Goal: Task Accomplishment & Management: Complete application form

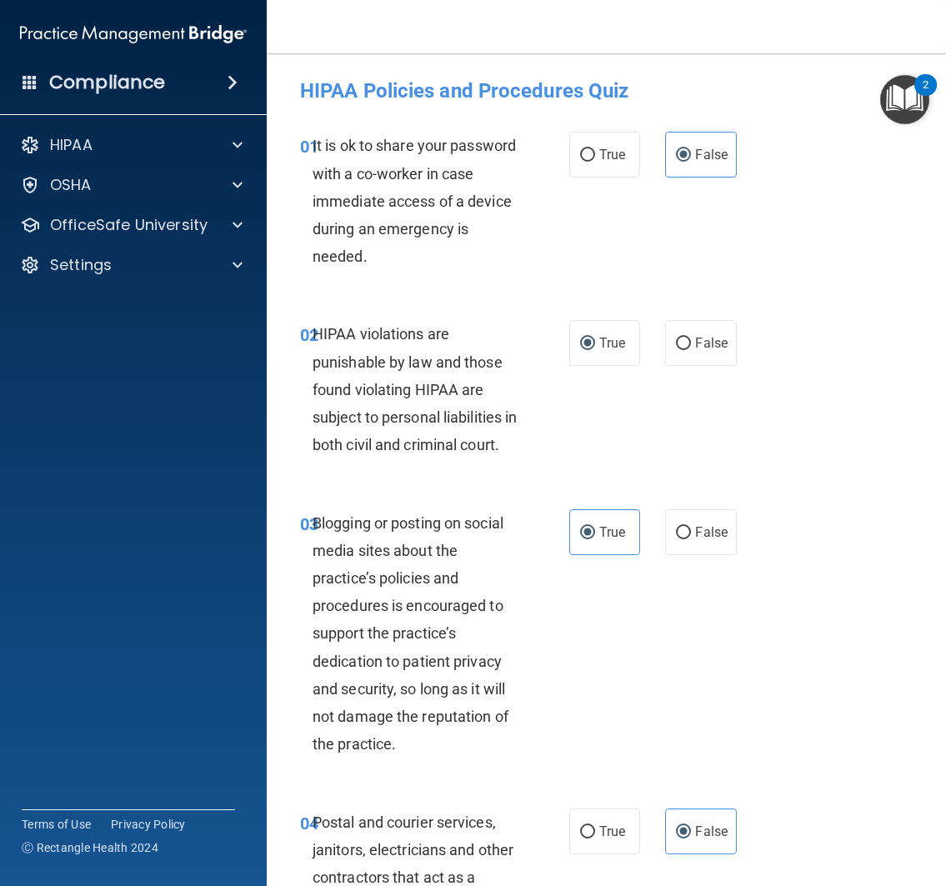
scroll to position [2539, 0]
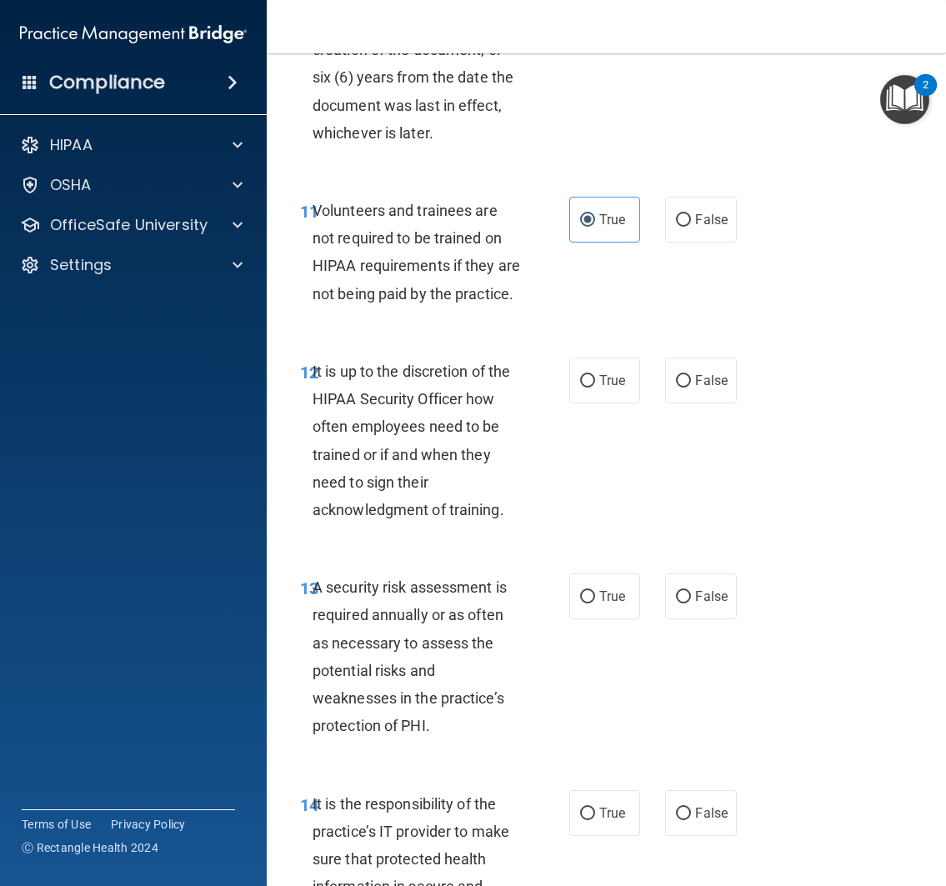
click at [339, 234] on span "Volunteers and trainees are not required to be trained on HIPAA requirements if…" at bounding box center [415, 252] width 207 height 101
click at [687, 231] on label "False" at bounding box center [701, 220] width 72 height 46
click at [687, 227] on input "False" at bounding box center [683, 220] width 15 height 12
radio input "true"
radio input "false"
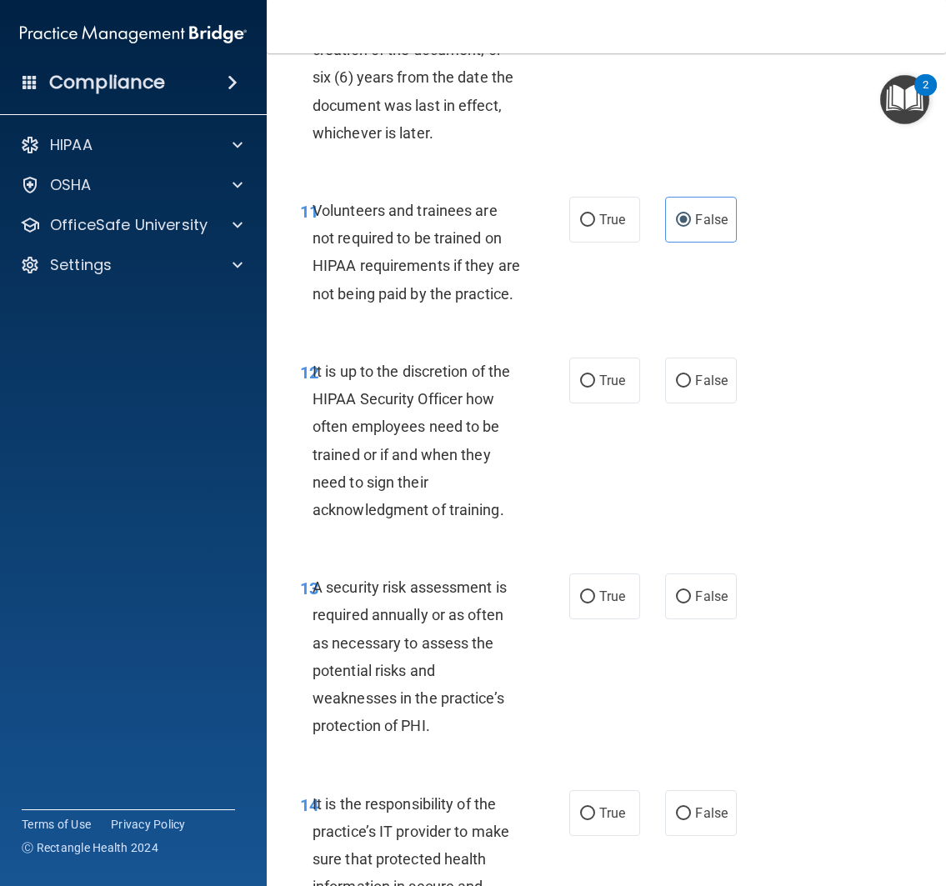
click at [601, 324] on div "11 Volunteers and trainees are not required to be trained on HIPAA requirements…" at bounding box center [605, 256] width 637 height 161
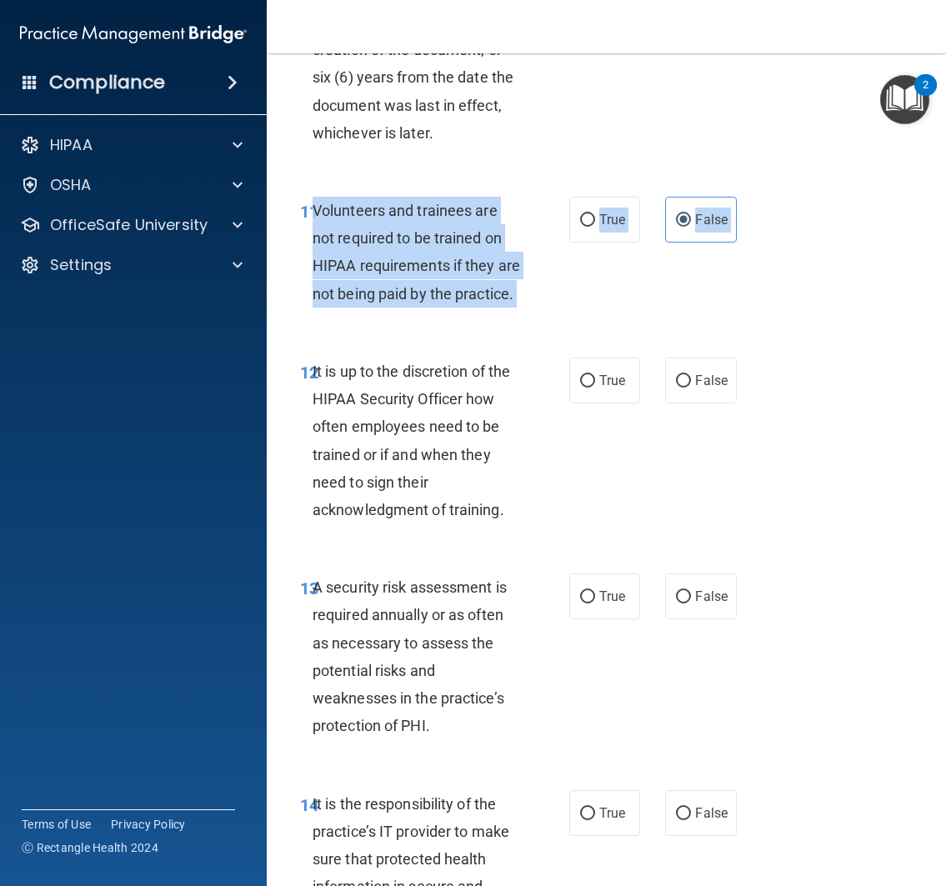
drag, startPoint x: 309, startPoint y: 229, endPoint x: 438, endPoint y: 380, distance: 198.6
click at [437, 337] on div "11 Volunteers and trainees are not required to be trained on HIPAA requirements…" at bounding box center [605, 256] width 637 height 161
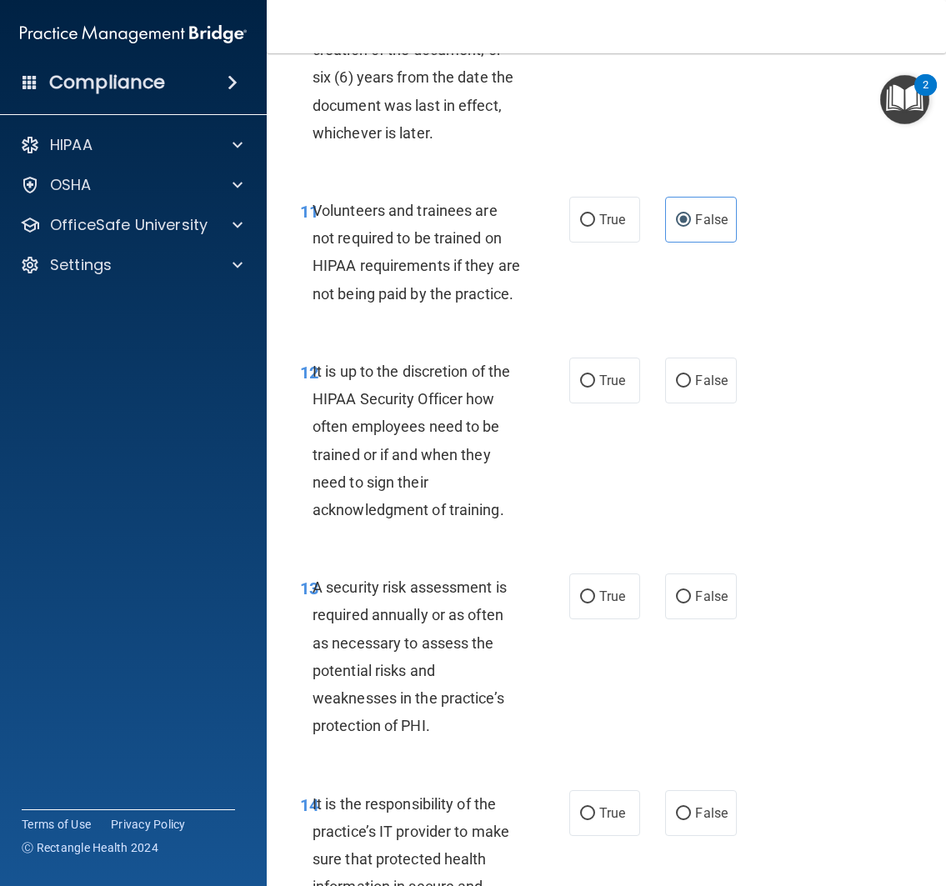
click at [574, 337] on div "11 Volunteers and trainees are not required to be trained on HIPAA requirements…" at bounding box center [605, 256] width 637 height 161
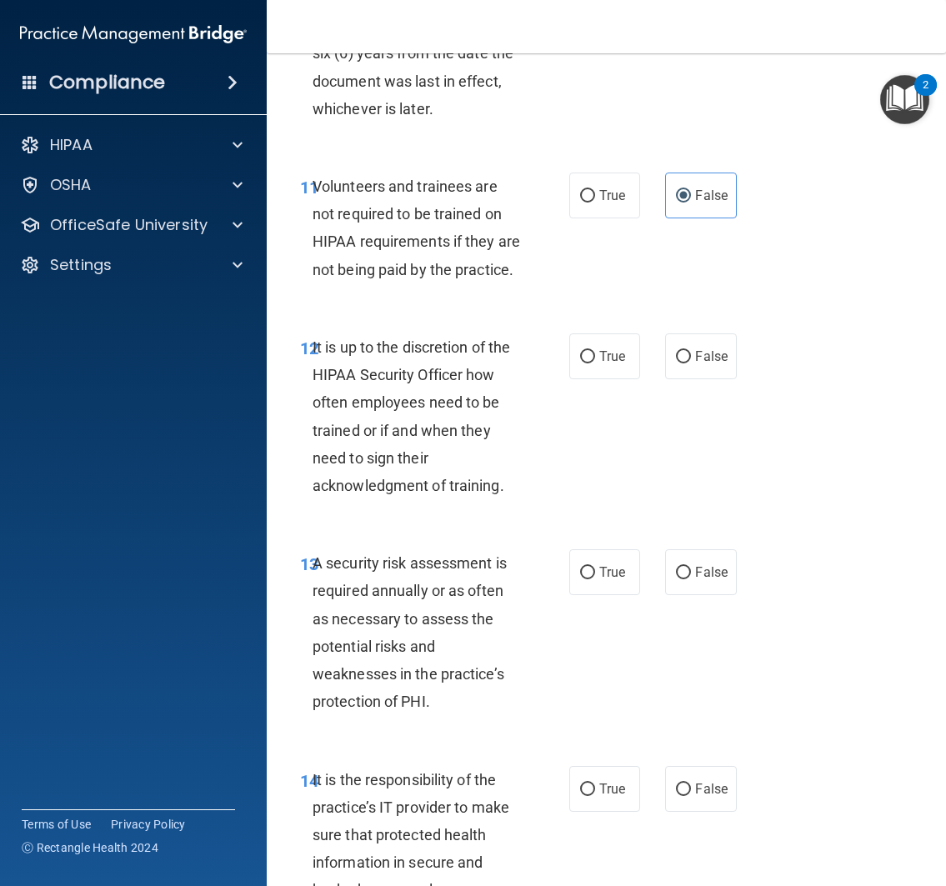
scroll to position [2680, 0]
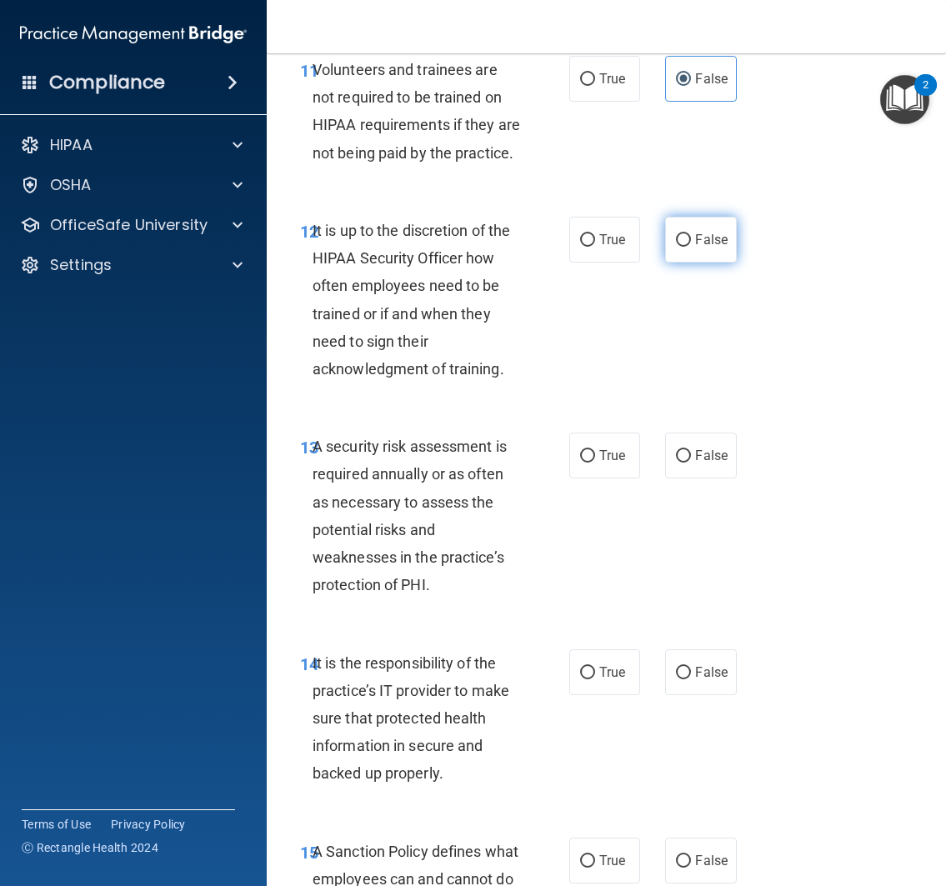
click at [676, 247] on input "False" at bounding box center [683, 240] width 15 height 12
radio input "true"
click at [663, 355] on div "12 It is up to the discretion of the HIPAA Security Officer how often employees…" at bounding box center [605, 304] width 637 height 216
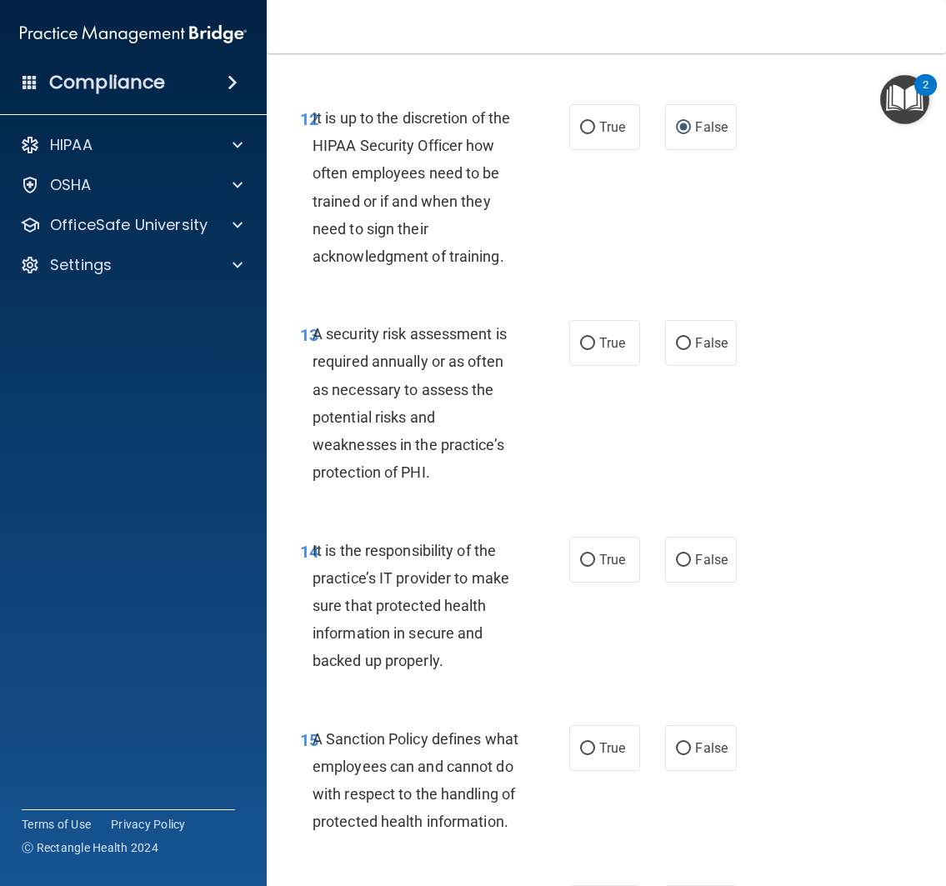
scroll to position [2864, 0]
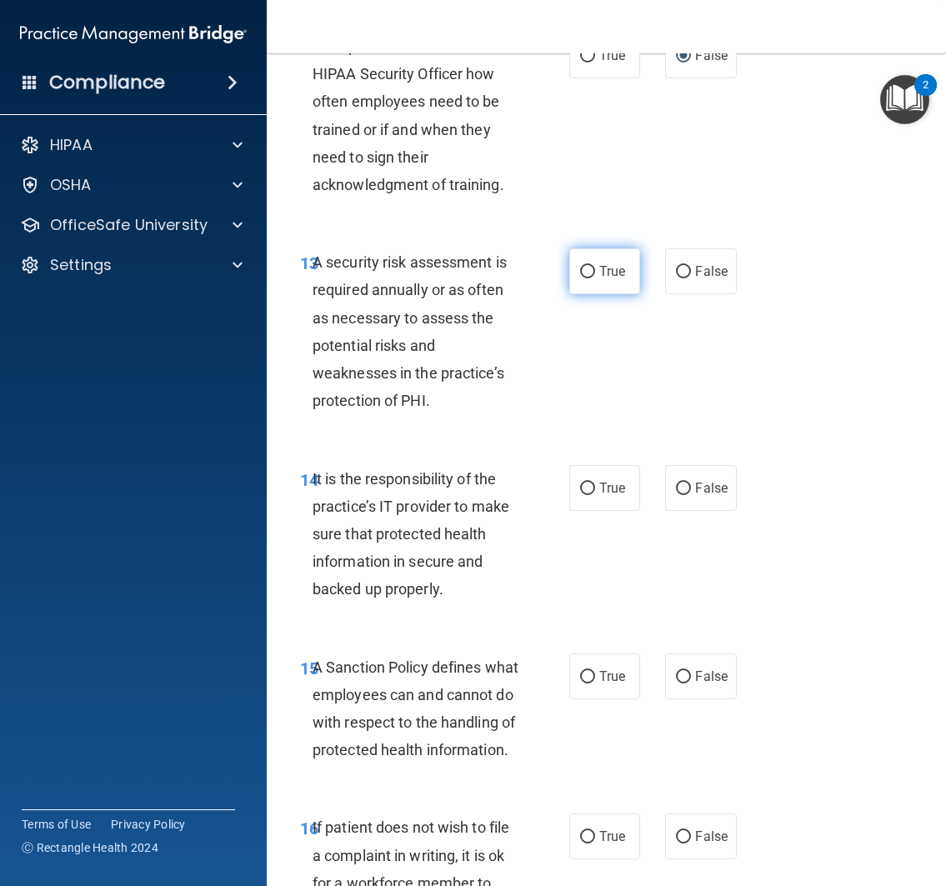
click at [588, 294] on label "True" at bounding box center [605, 271] width 72 height 46
click at [588, 278] on input "True" at bounding box center [587, 272] width 15 height 12
radio input "true"
click at [538, 422] on div "13 A security risk assessment is required annually or as often as necessary to …" at bounding box center [434, 335] width 319 height 174
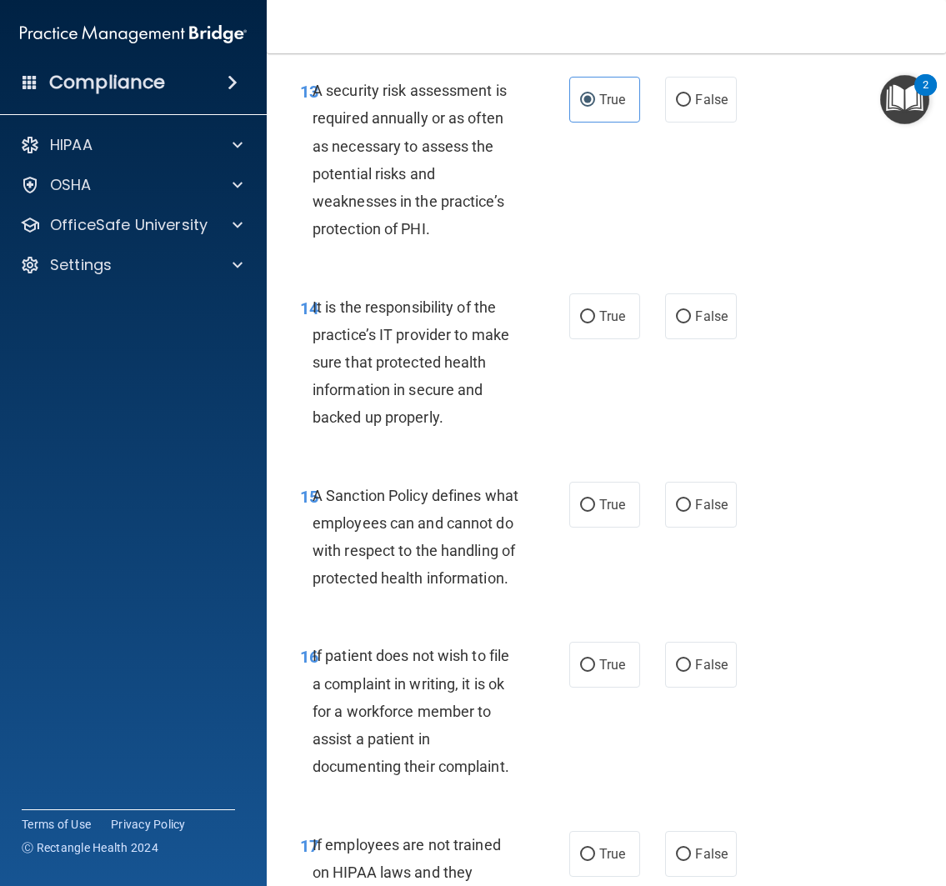
scroll to position [3041, 0]
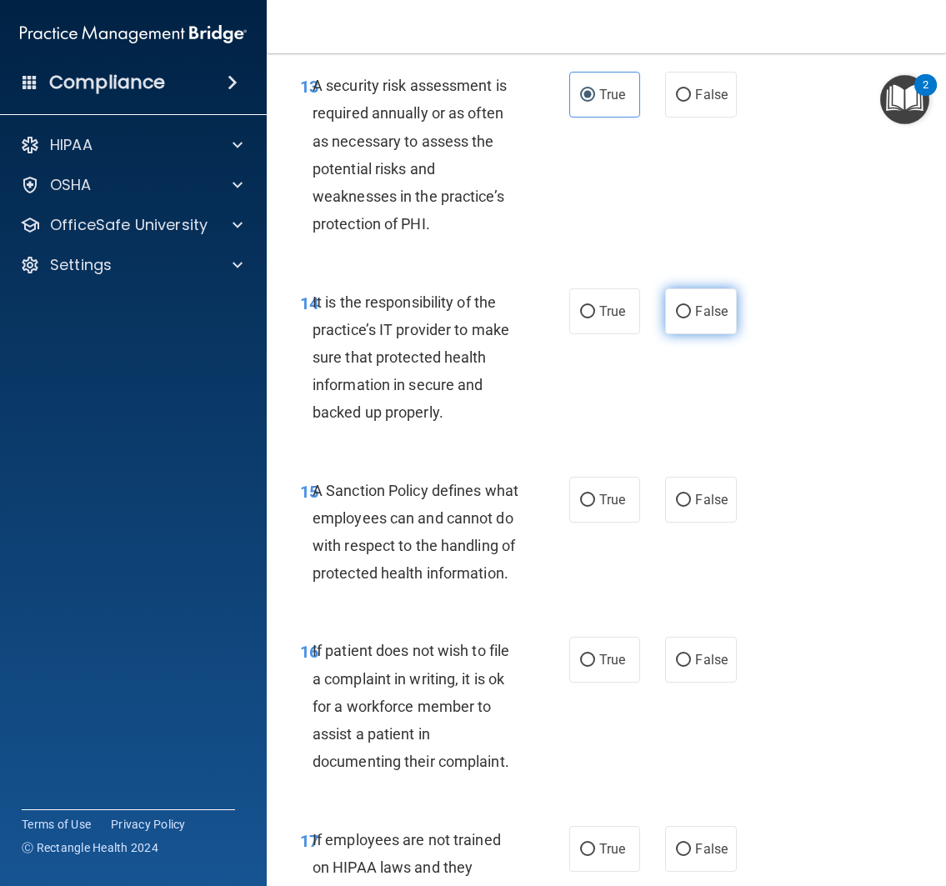
click at [695, 319] on span "False" at bounding box center [711, 311] width 32 height 16
click at [691, 318] on input "False" at bounding box center [683, 312] width 15 height 12
radio input "true"
click at [647, 430] on div "14 It is the responsibility of the practice’s IT provider to make sure that pro…" at bounding box center [605, 361] width 637 height 188
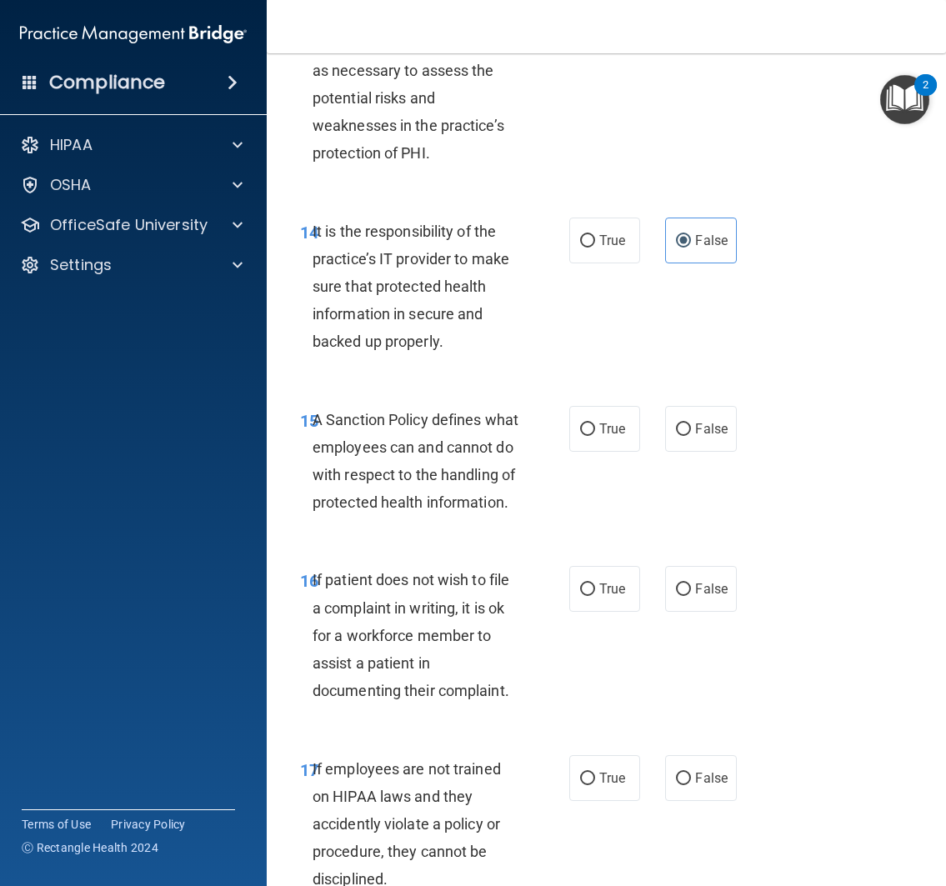
scroll to position [3121, 0]
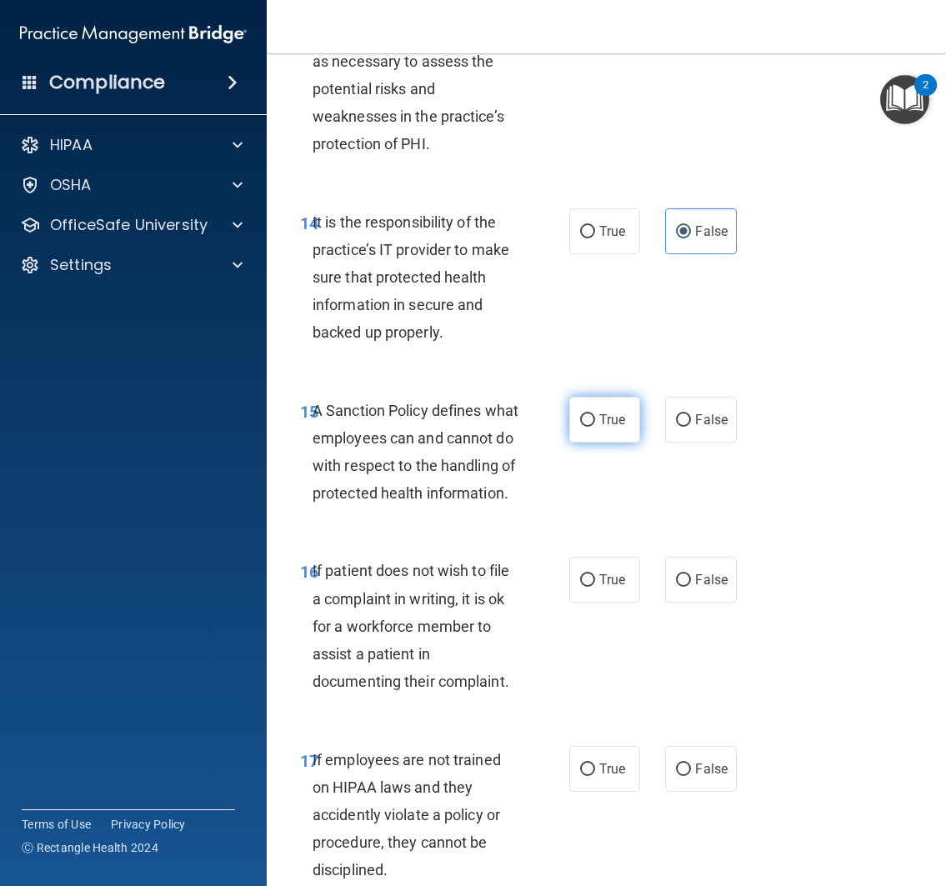
click at [599, 427] on span "True" at bounding box center [612, 420] width 26 height 16
click at [592, 427] on input "True" at bounding box center [587, 420] width 15 height 12
radio input "true"
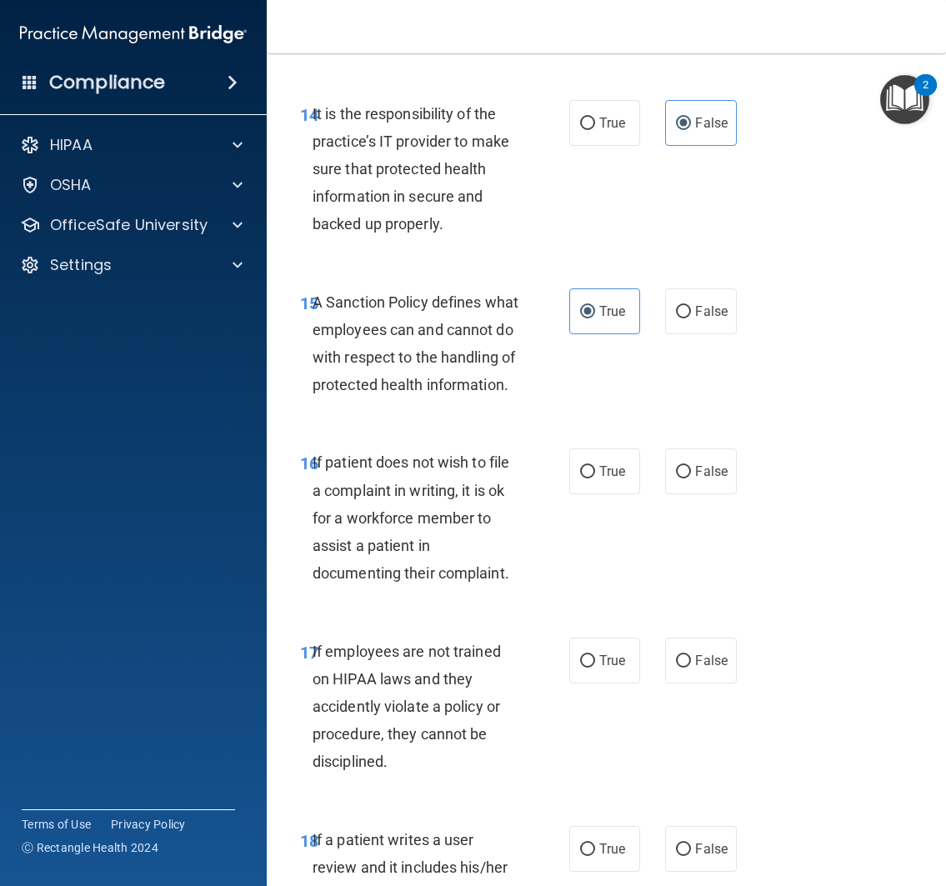
scroll to position [3262, 0]
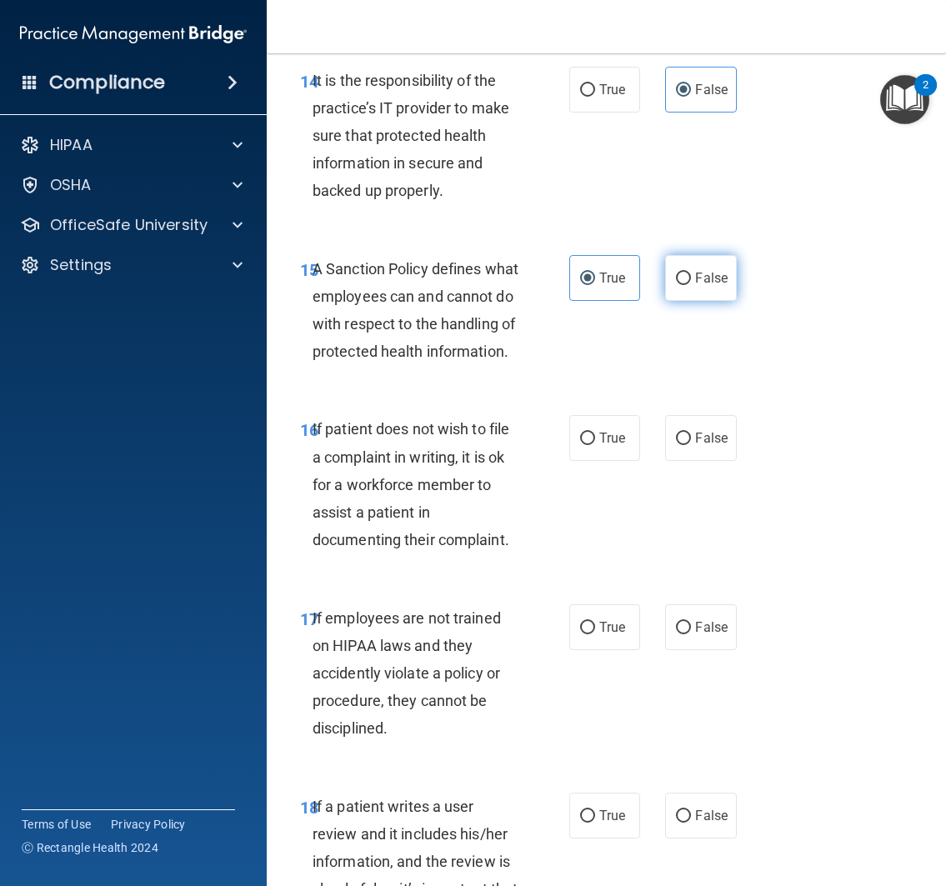
click at [695, 286] on span "False" at bounding box center [711, 278] width 32 height 16
click at [691, 285] on input "False" at bounding box center [683, 278] width 15 height 12
radio input "true"
radio input "false"
click at [613, 395] on div "15 A Sanction Policy defines what employees can and cannot do with respect to t…" at bounding box center [605, 314] width 637 height 161
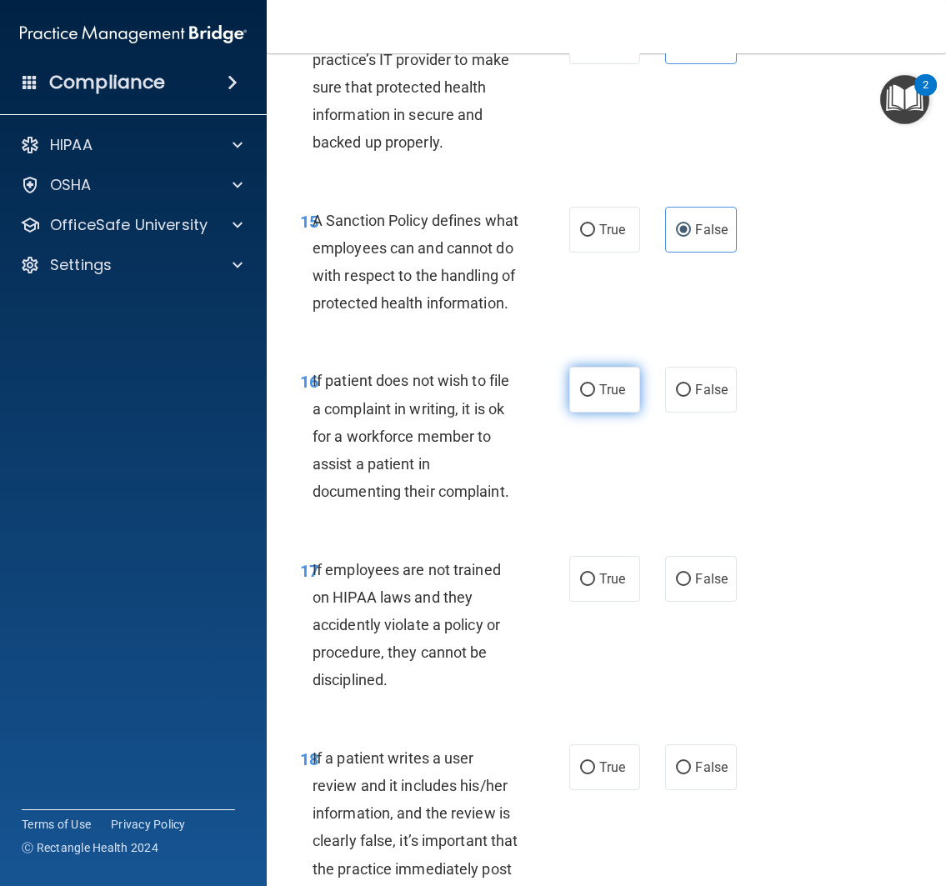
scroll to position [3314, 0]
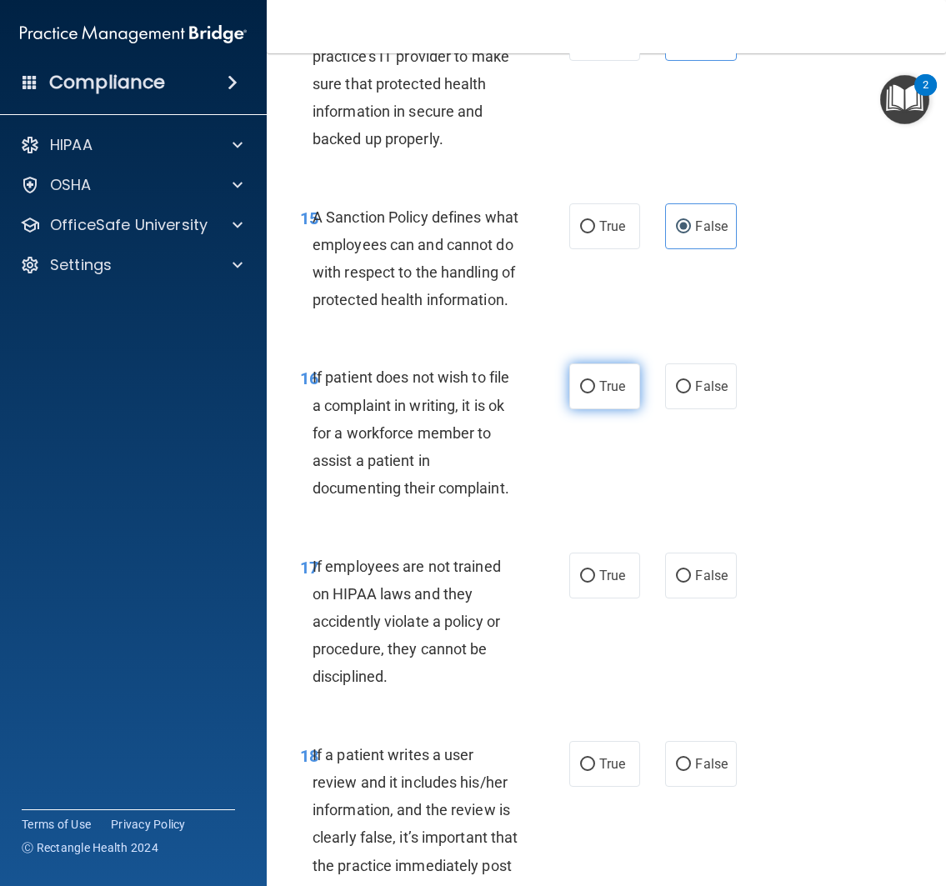
click at [588, 409] on label "True" at bounding box center [605, 386] width 72 height 46
click at [588, 393] on input "True" at bounding box center [587, 387] width 15 height 12
radio input "true"
click at [590, 531] on div "16 If patient does not wish to file a complaint in writing, it is ok for a work…" at bounding box center [605, 436] width 637 height 188
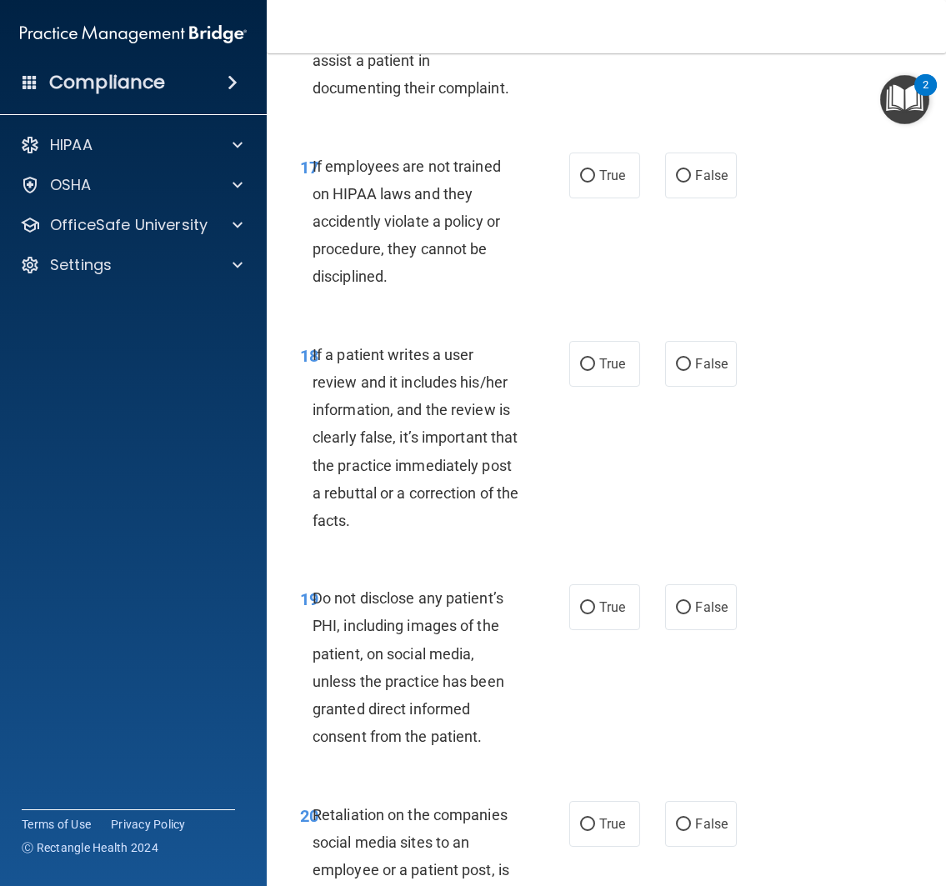
scroll to position [3706, 0]
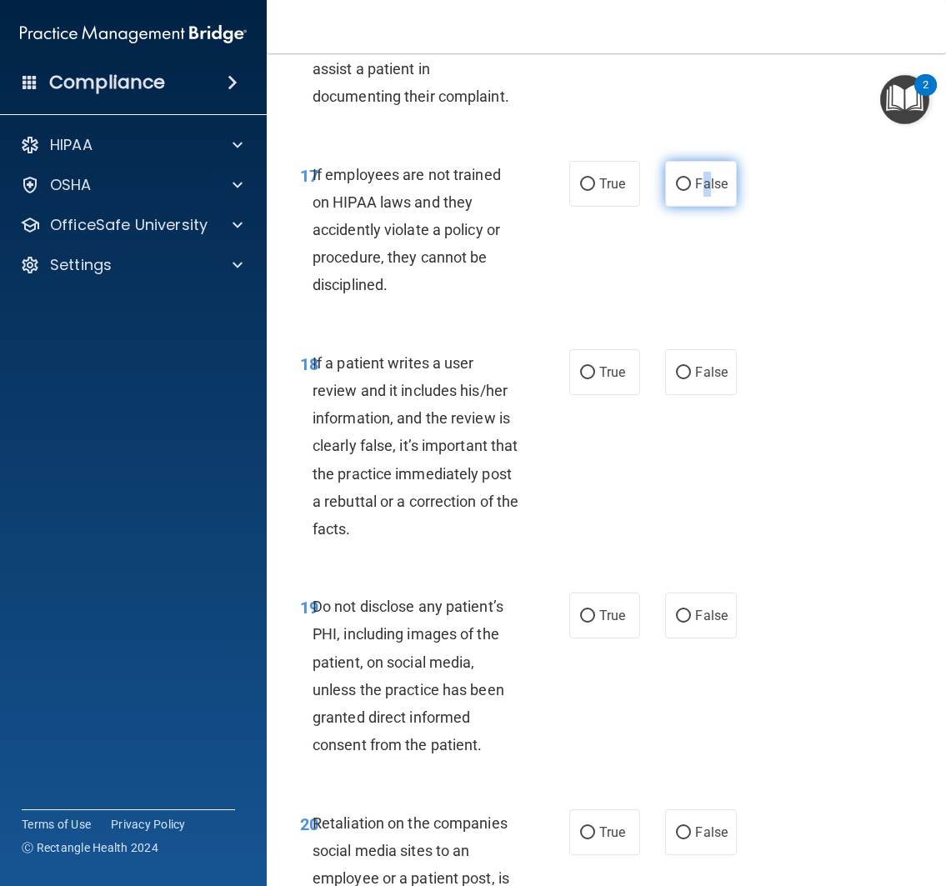
click at [699, 207] on label "False" at bounding box center [701, 184] width 72 height 46
click at [664, 314] on div "17 If employees are not trained on HIPAA laws and they accidently violate a pol…" at bounding box center [605, 234] width 637 height 188
click at [607, 192] on span "True" at bounding box center [612, 184] width 26 height 16
click at [595, 191] on input "True" at bounding box center [587, 184] width 15 height 12
radio input "true"
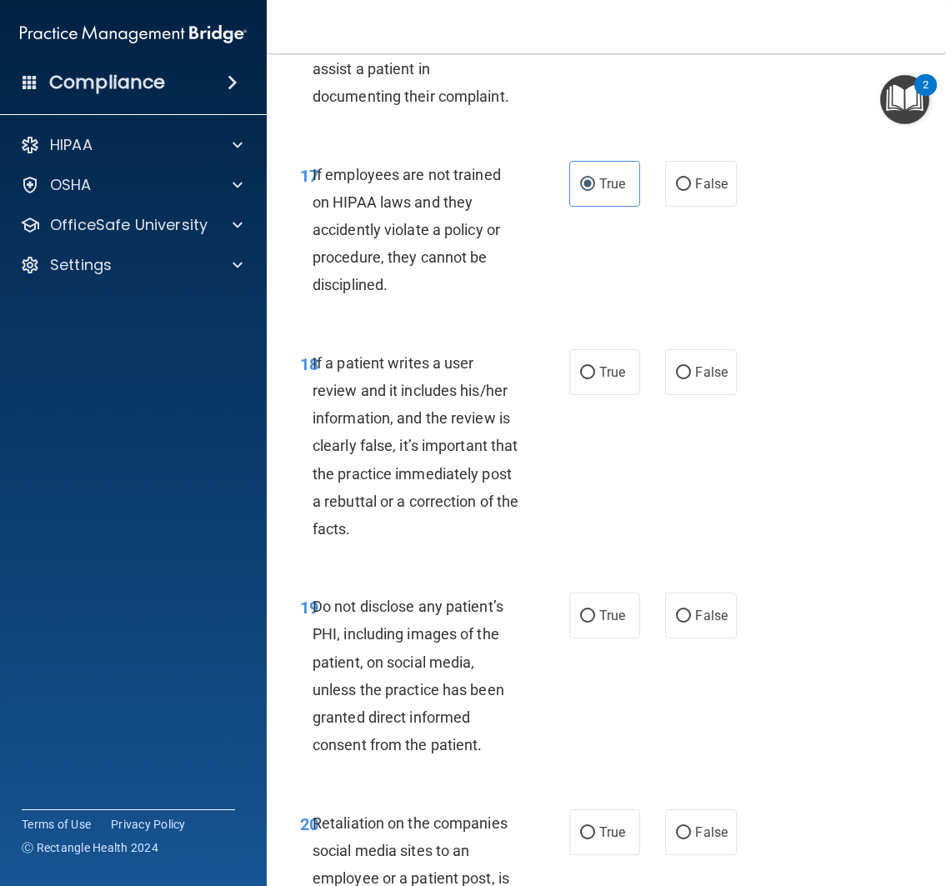
click at [597, 322] on div "17 If employees are not trained on HIPAA laws and they accidently violate a pol…" at bounding box center [605, 234] width 637 height 188
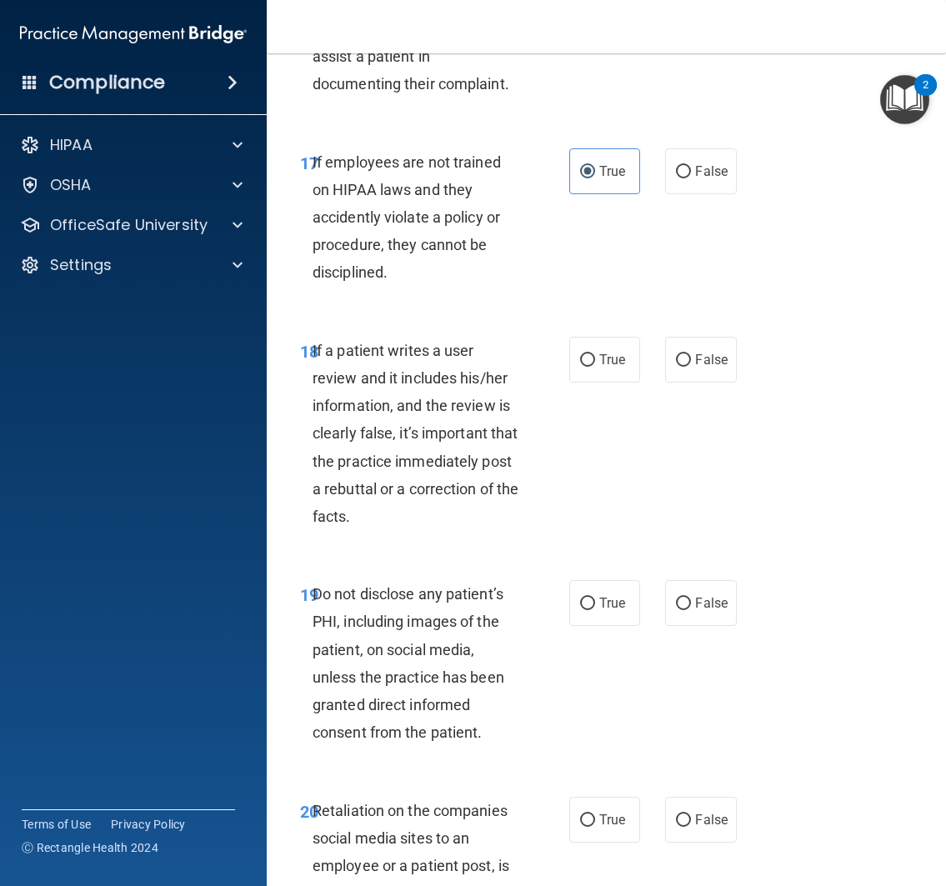
scroll to position [3722, 0]
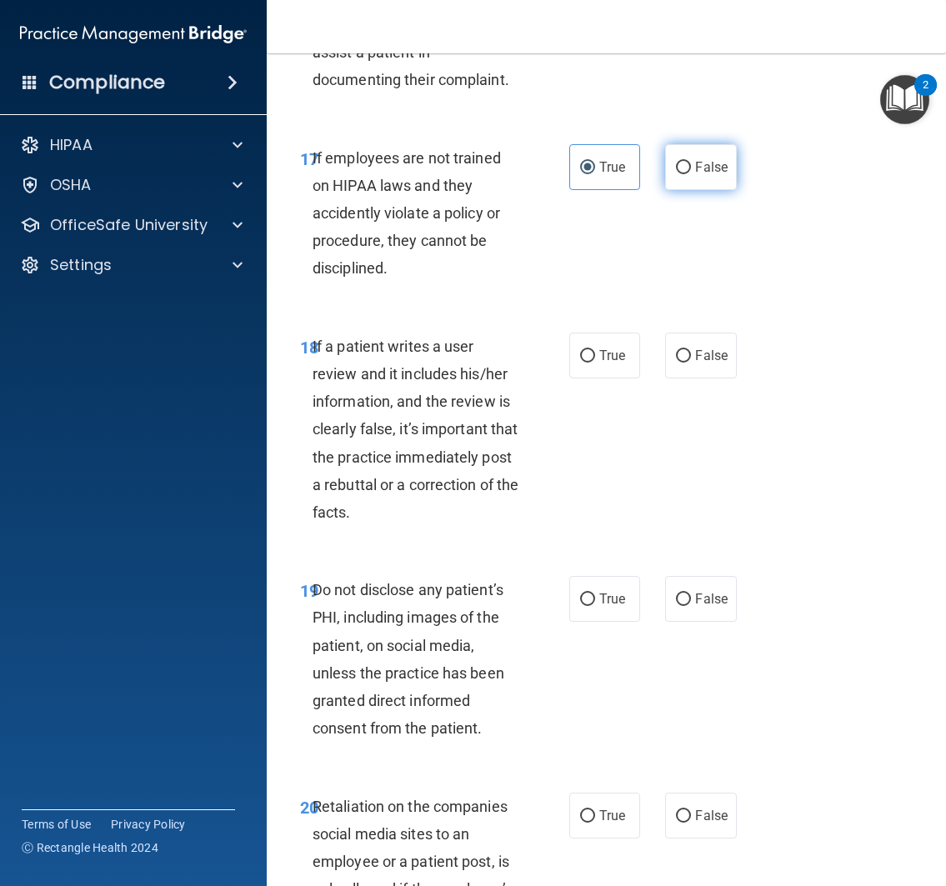
click at [706, 190] on label "False" at bounding box center [701, 167] width 72 height 46
click at [691, 174] on input "False" at bounding box center [683, 168] width 15 height 12
radio input "true"
click at [672, 312] on div "17 If employees are not trained on HIPAA laws and they accidently violate a pol…" at bounding box center [605, 217] width 637 height 188
click at [602, 175] on span "True" at bounding box center [612, 167] width 26 height 16
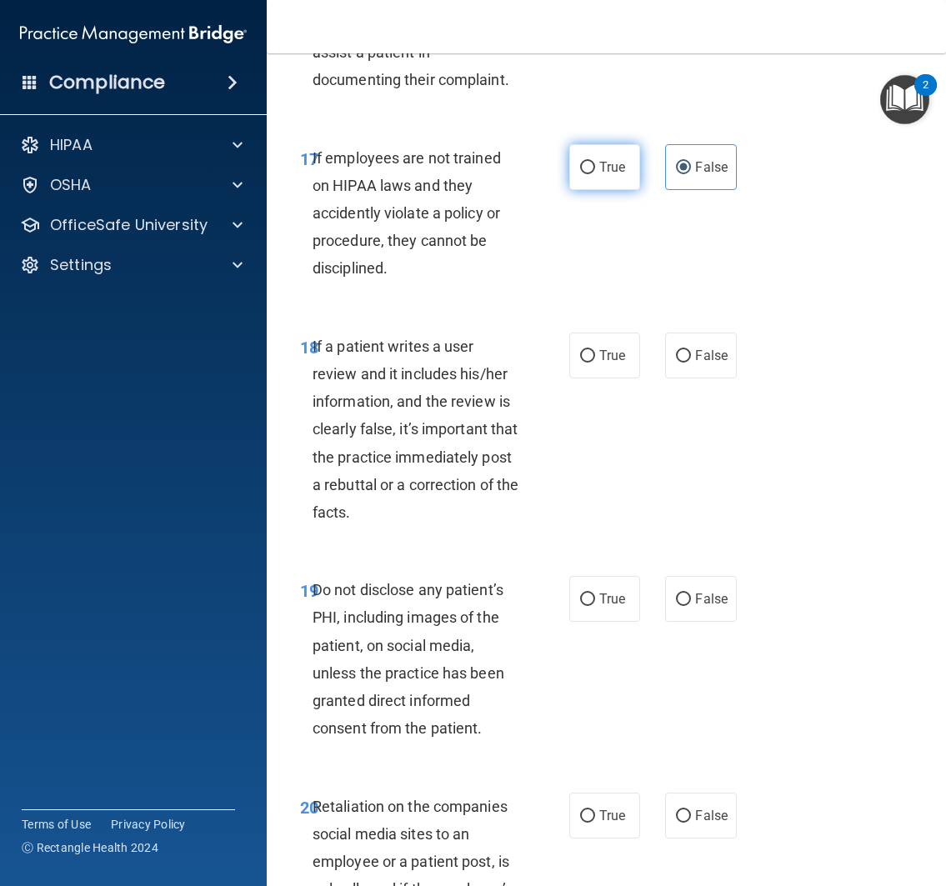
click at [595, 174] on input "True" at bounding box center [587, 168] width 15 height 12
radio input "true"
radio input "false"
click at [721, 378] on label "False" at bounding box center [701, 355] width 72 height 46
click at [691, 362] on input "False" at bounding box center [683, 356] width 15 height 12
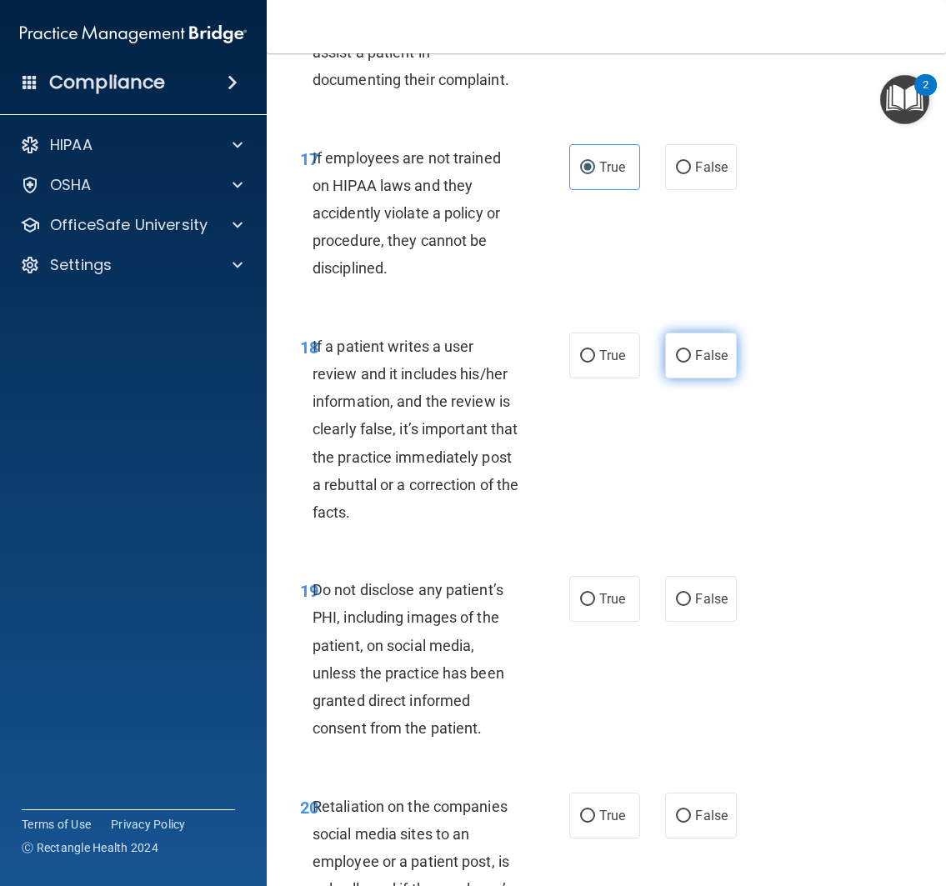
radio input "true"
click at [650, 527] on div "18 If a patient writes a user review and it includes his/her information, and t…" at bounding box center [605, 434] width 637 height 244
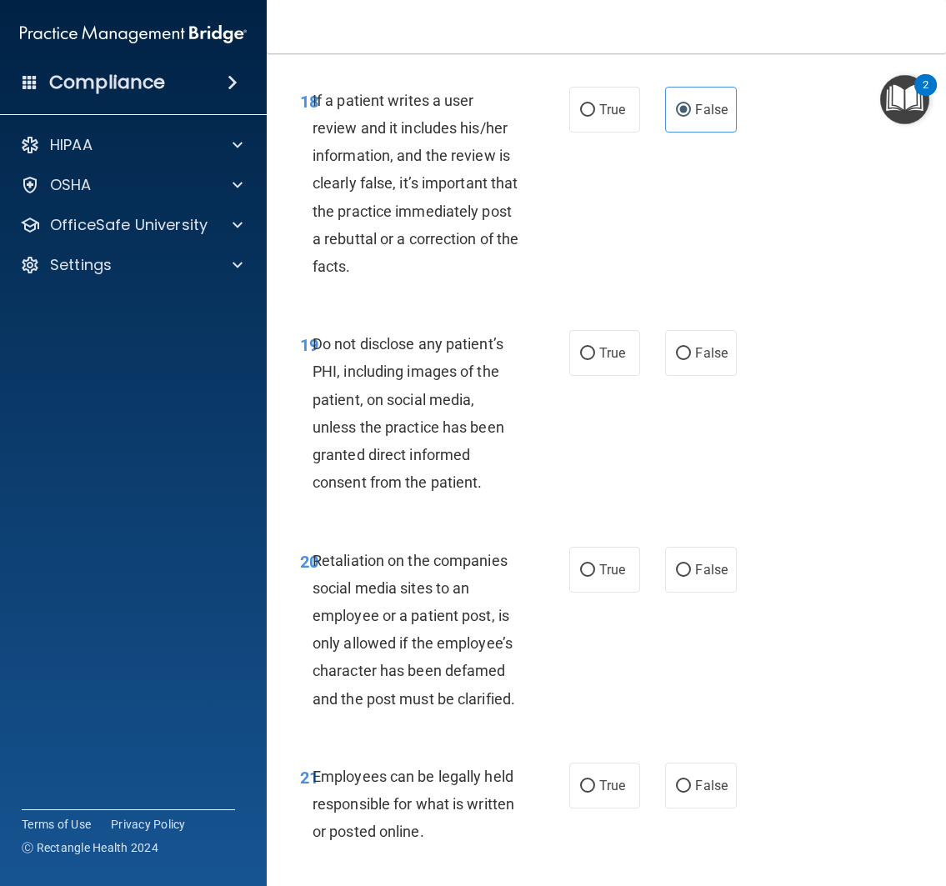
scroll to position [3978, 0]
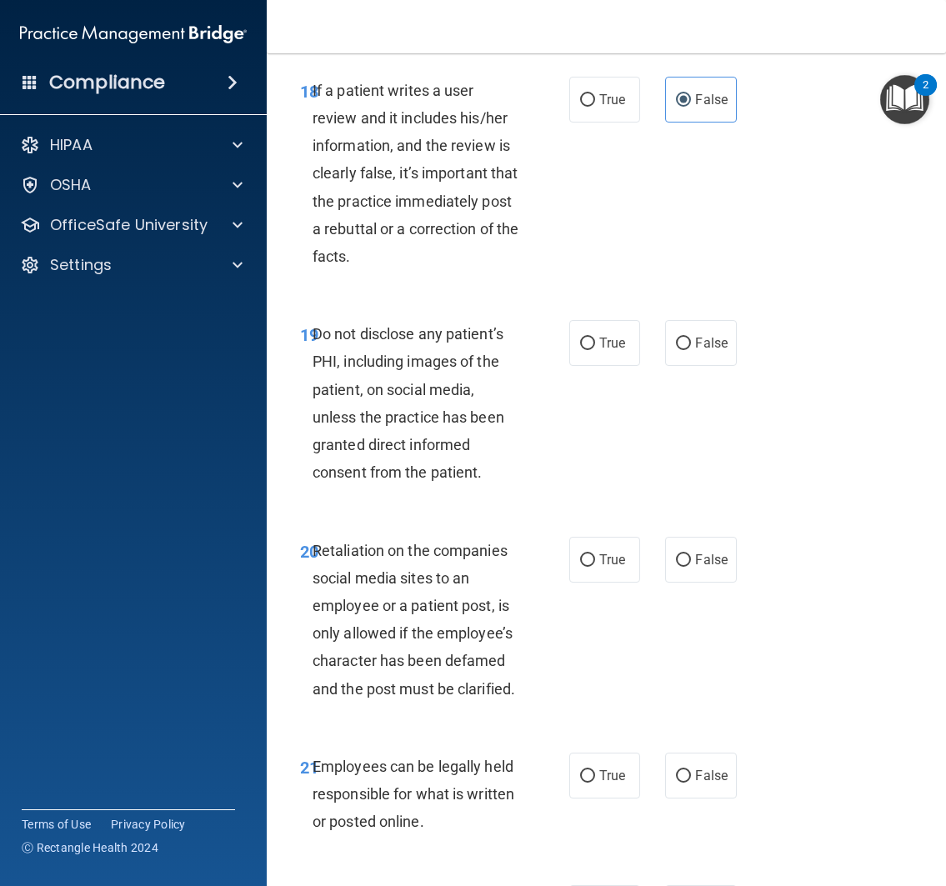
click at [597, 436] on div "19 Do not disclose any patient’s PHI, including images of the patient, on socia…" at bounding box center [605, 407] width 637 height 216
click at [598, 366] on label "True" at bounding box center [605, 343] width 72 height 46
click at [595, 350] on input "True" at bounding box center [587, 343] width 15 height 12
radio input "true"
click at [552, 494] on div "19 Do not disclose any patient’s PHI, including images of the patient, on socia…" at bounding box center [434, 407] width 319 height 174
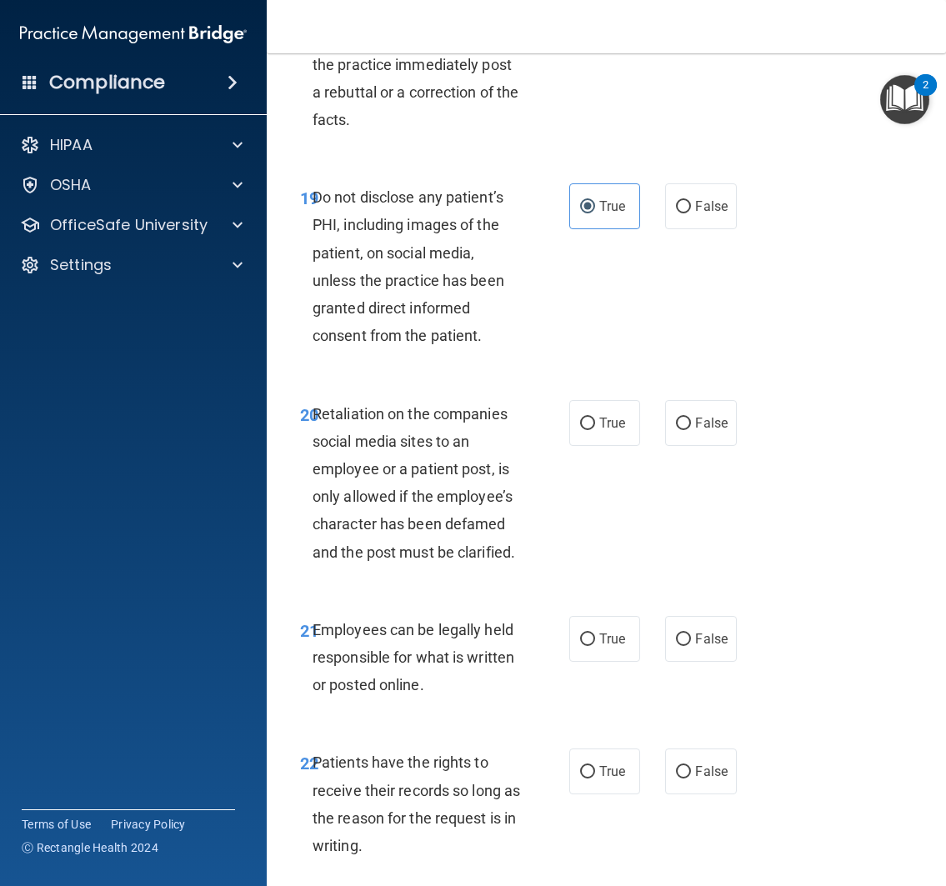
scroll to position [4133, 0]
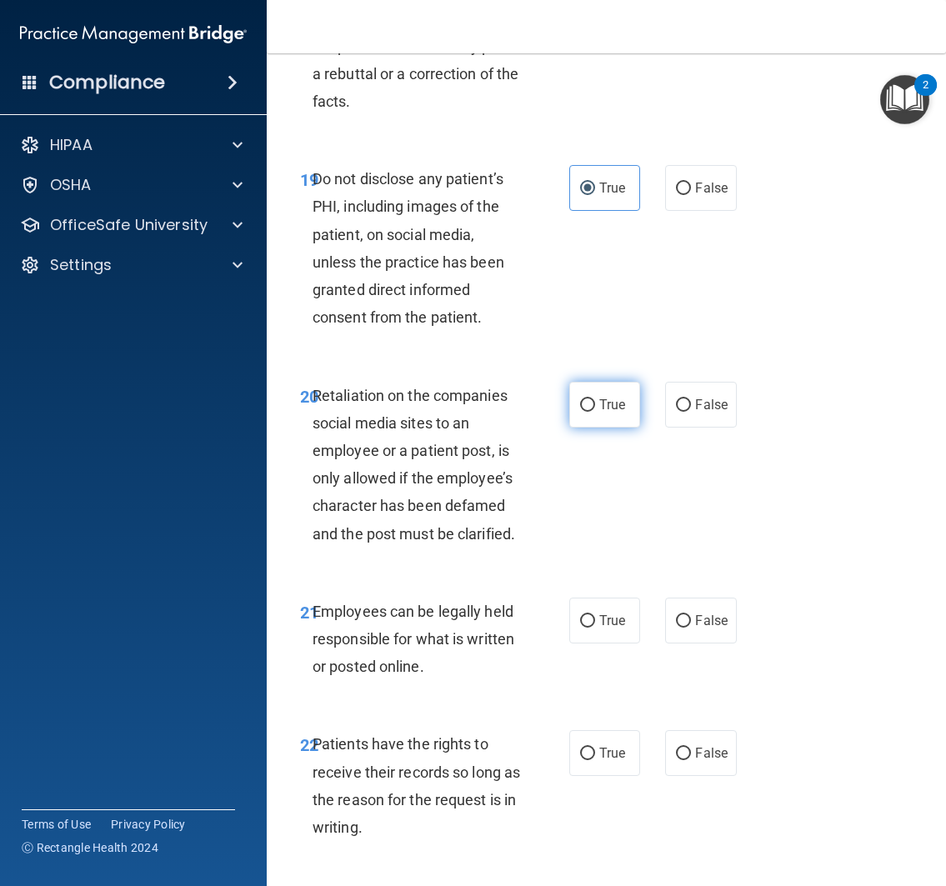
click at [591, 427] on label "True" at bounding box center [605, 405] width 72 height 46
click at [591, 412] on input "True" at bounding box center [587, 405] width 15 height 12
radio input "true"
click at [617, 572] on div "20 Retaliation on the companies social media sites to an employee or a patient …" at bounding box center [605, 469] width 637 height 216
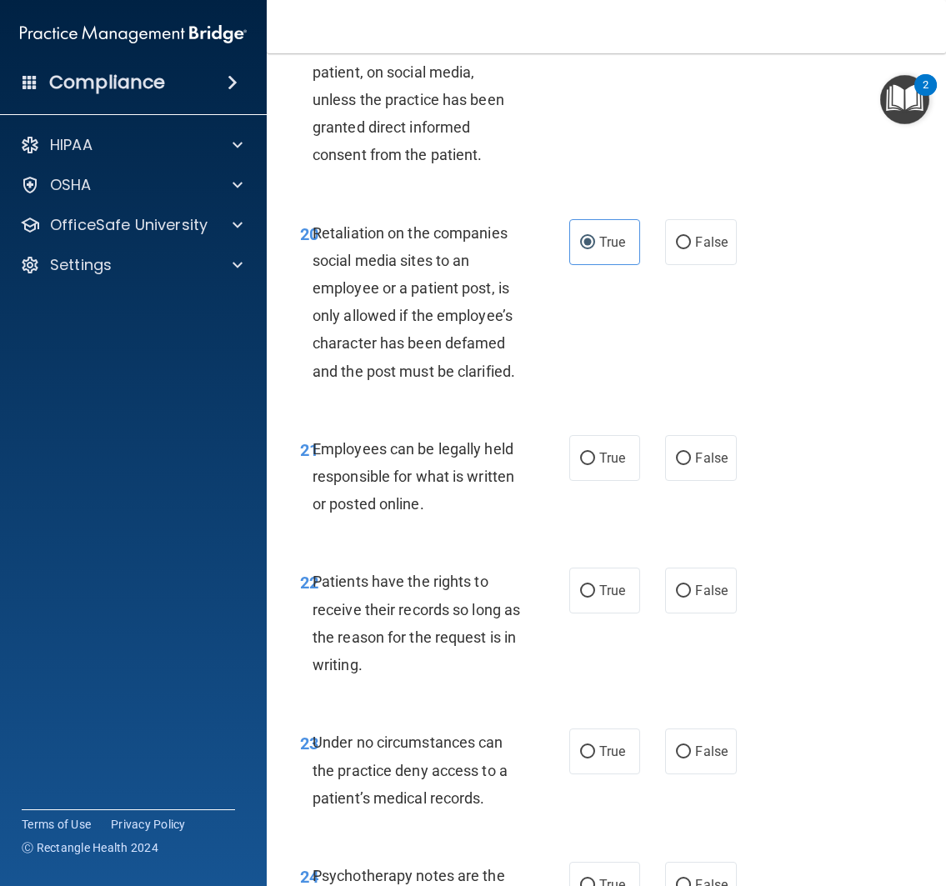
scroll to position [4501, 0]
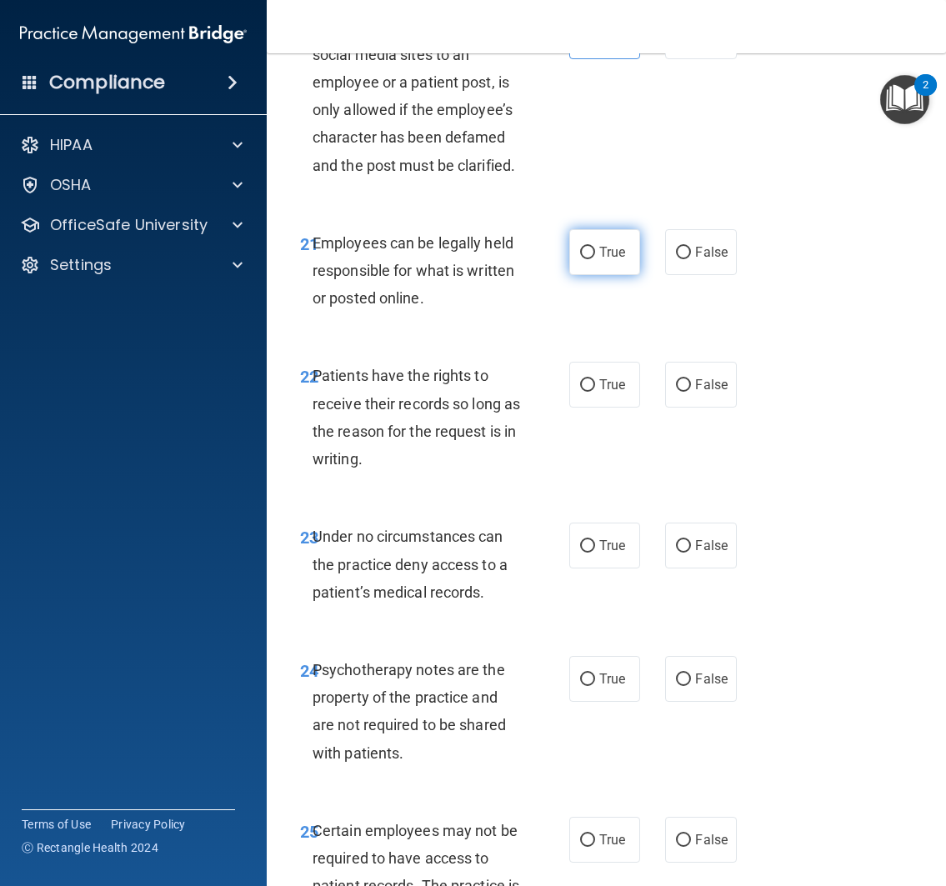
click at [598, 275] on label "True" at bounding box center [605, 252] width 72 height 46
click at [595, 259] on input "True" at bounding box center [587, 253] width 15 height 12
radio input "true"
click at [603, 407] on label "True" at bounding box center [605, 385] width 72 height 46
click at [595, 392] on input "True" at bounding box center [587, 385] width 15 height 12
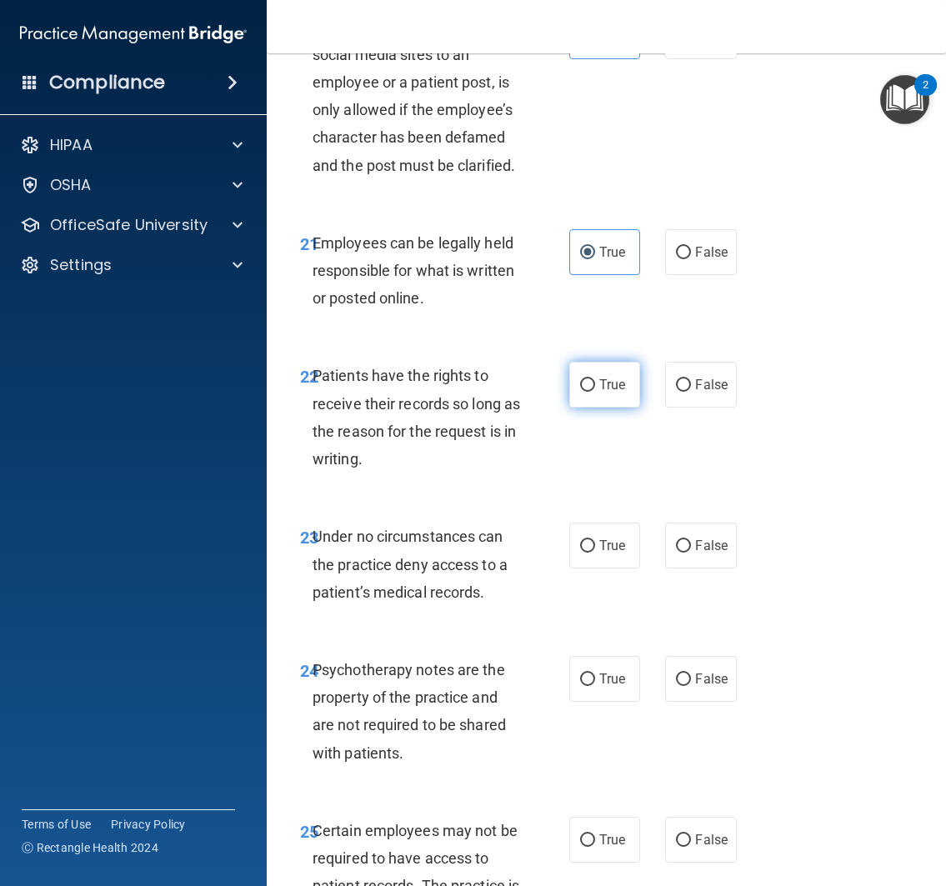
radio input "true"
click at [607, 502] on div "22 Patients have the rights to receive their records so long as the reason for …" at bounding box center [605, 421] width 637 height 161
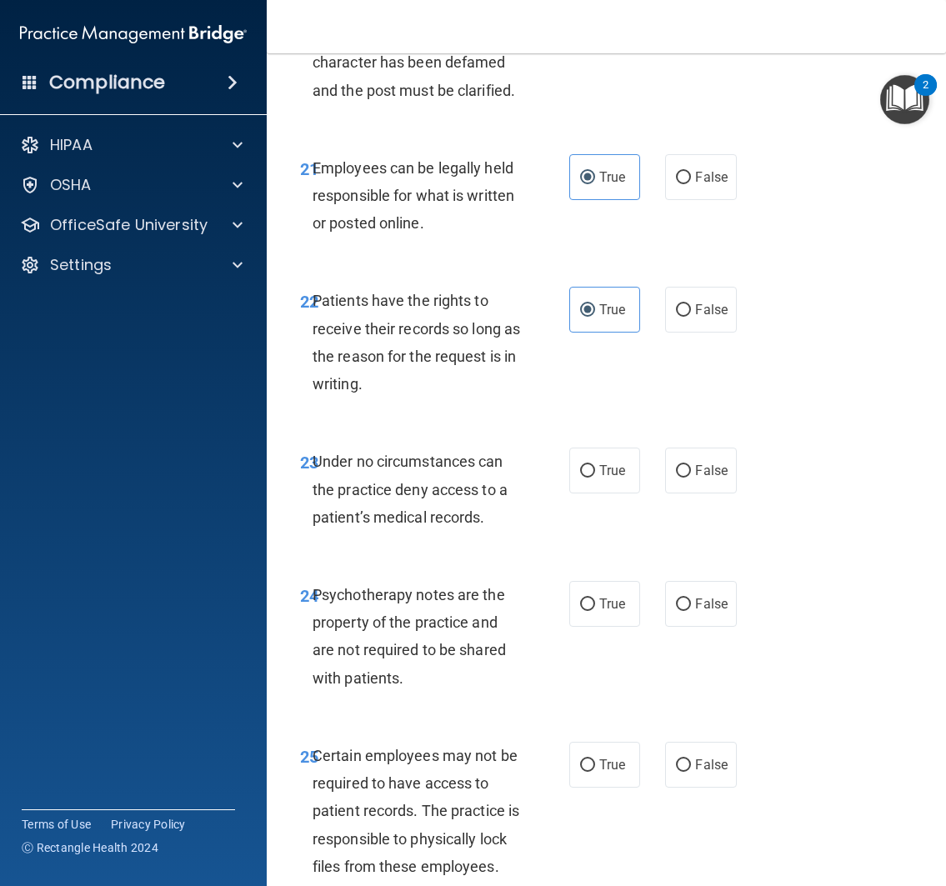
scroll to position [4604, 0]
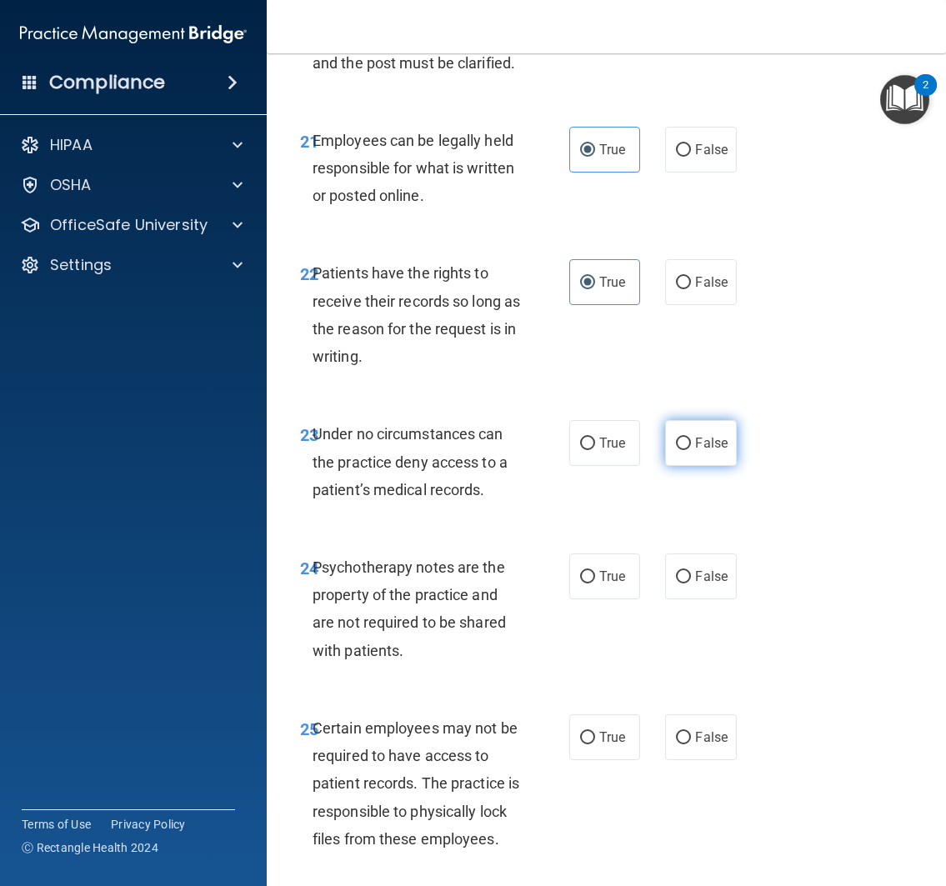
click at [695, 451] on span "False" at bounding box center [711, 443] width 32 height 16
click at [691, 450] on input "False" at bounding box center [683, 443] width 15 height 12
radio input "true"
click at [677, 532] on div "23 Under no circumstances can the practice deny access to a patient’s medical r…" at bounding box center [605, 465] width 637 height 133
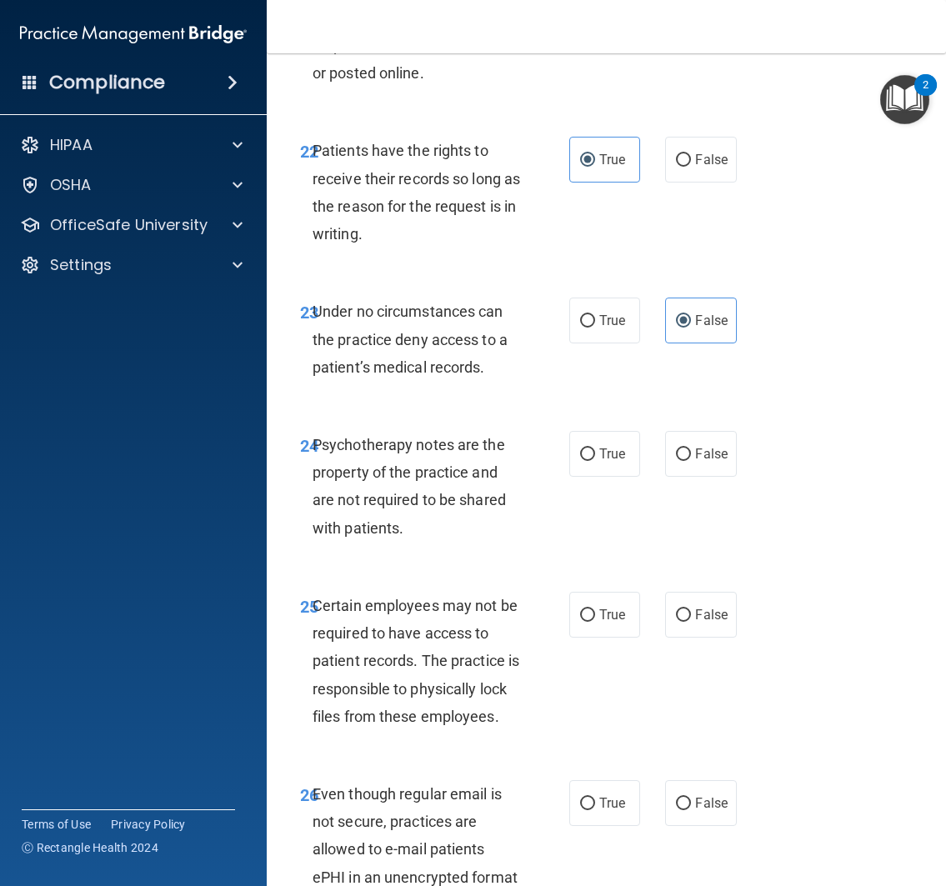
scroll to position [4752, 0]
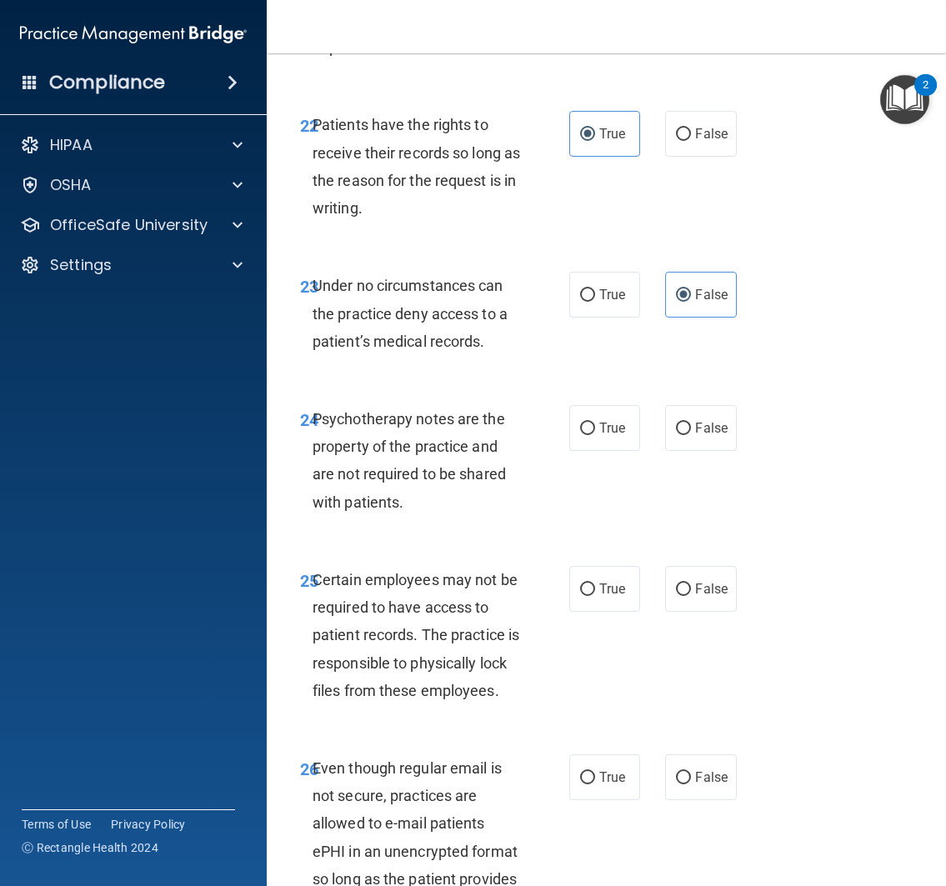
click at [587, 524] on div "24 Psychotherapy notes are the property of the practice and are not required to…" at bounding box center [434, 464] width 319 height 119
click at [580, 451] on label "True" at bounding box center [605, 428] width 72 height 46
click at [580, 435] on input "True" at bounding box center [587, 428] width 15 height 12
radio input "true"
click at [582, 524] on div "24 Psychotherapy notes are the property of the practice and are not required to…" at bounding box center [434, 464] width 319 height 119
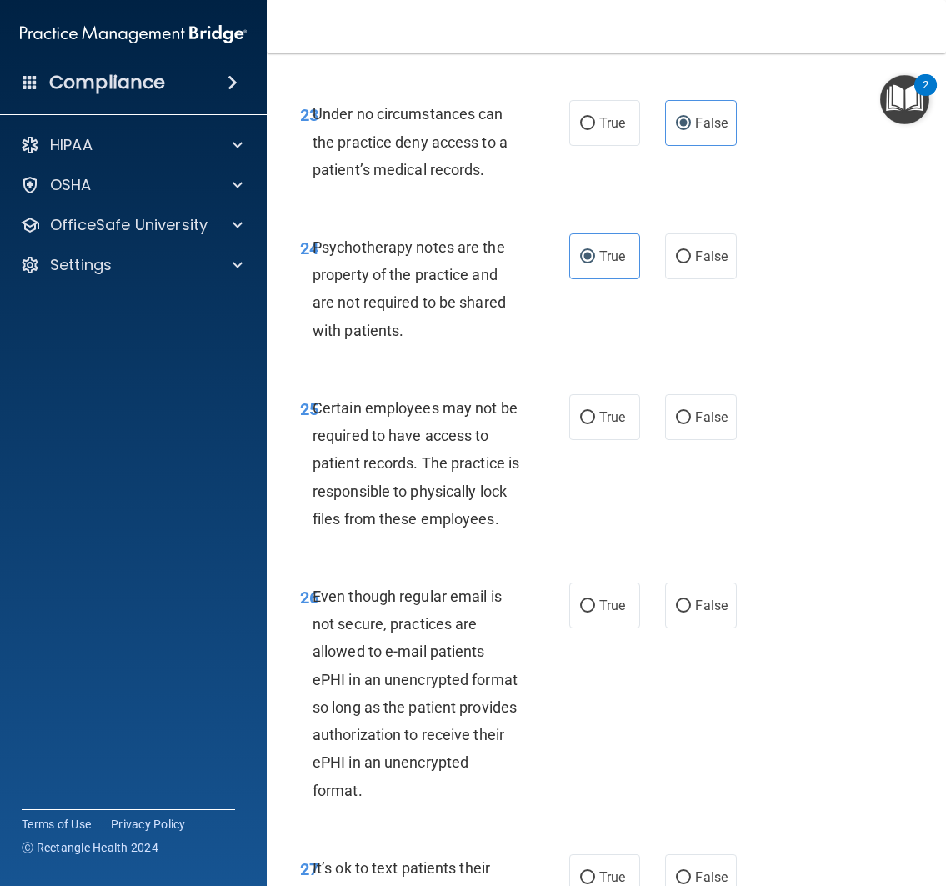
scroll to position [4925, 0]
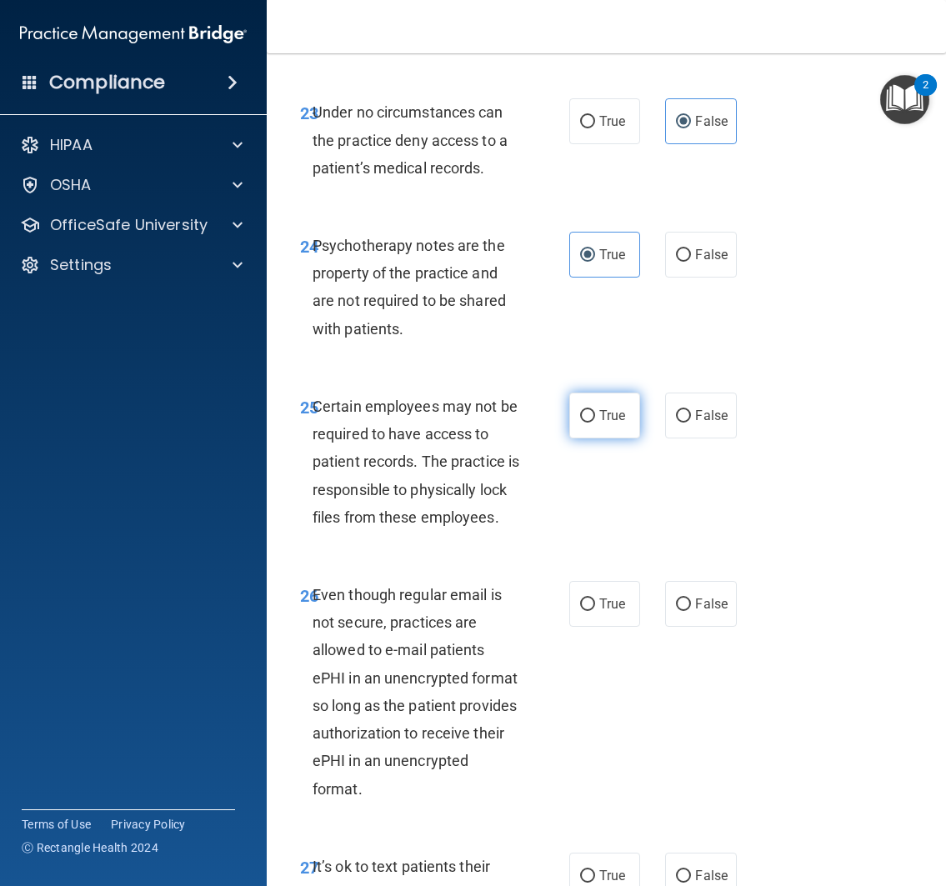
click at [599, 423] on span "True" at bounding box center [612, 415] width 26 height 16
click at [595, 422] on input "True" at bounding box center [587, 416] width 15 height 12
radio input "true"
click at [623, 560] on div "25 Certain employees may not be required to have access to patient records. The…" at bounding box center [605, 466] width 637 height 188
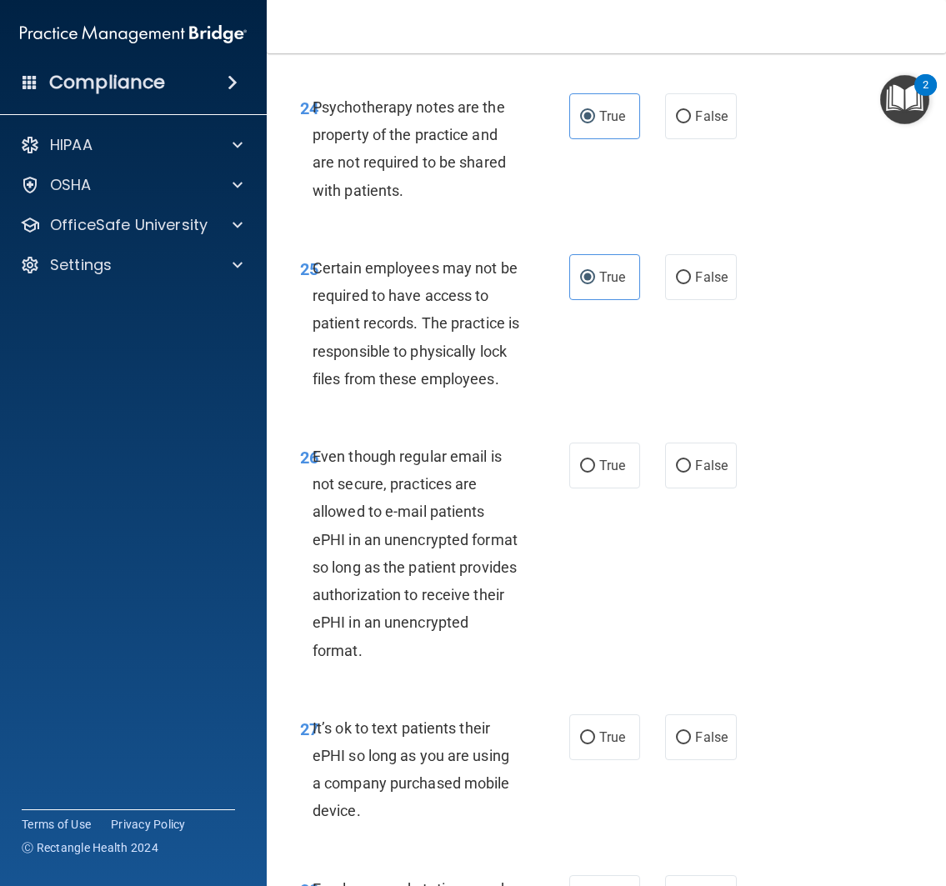
scroll to position [5065, 0]
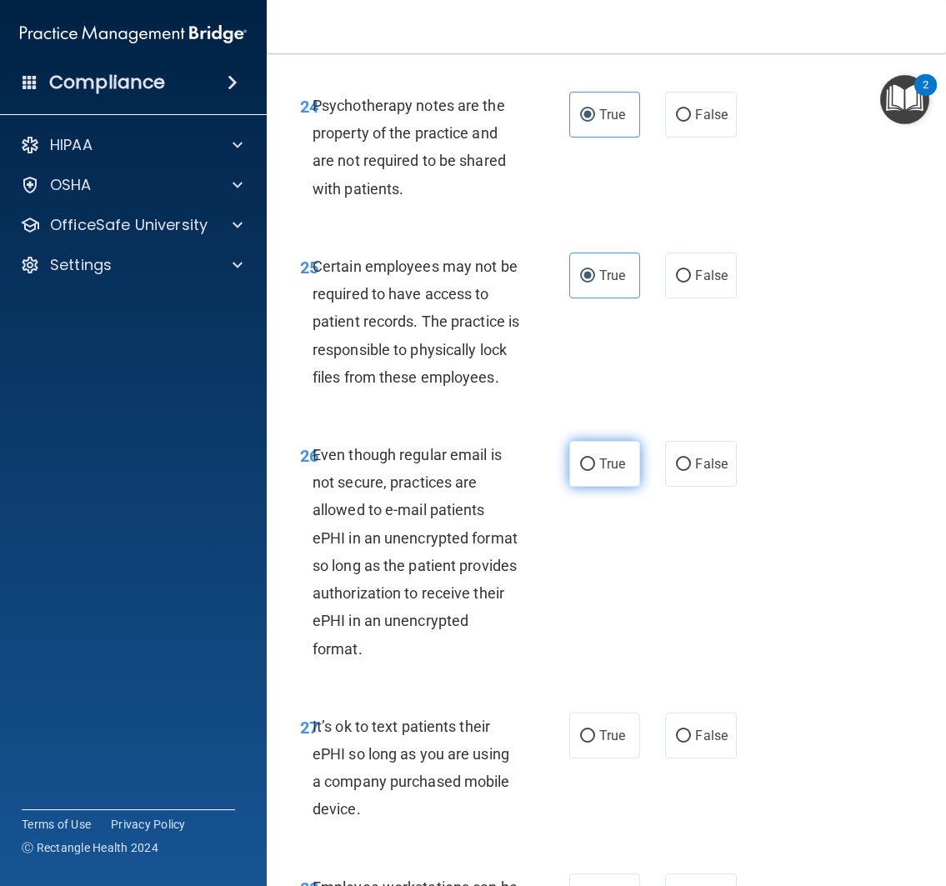
click at [586, 487] on label "True" at bounding box center [605, 464] width 72 height 46
click at [586, 471] on input "True" at bounding box center [587, 464] width 15 height 12
radio input "true"
click at [592, 682] on div "26 Even though regular email is not secure, practices are allowed to e-mail pat…" at bounding box center [605, 556] width 637 height 272
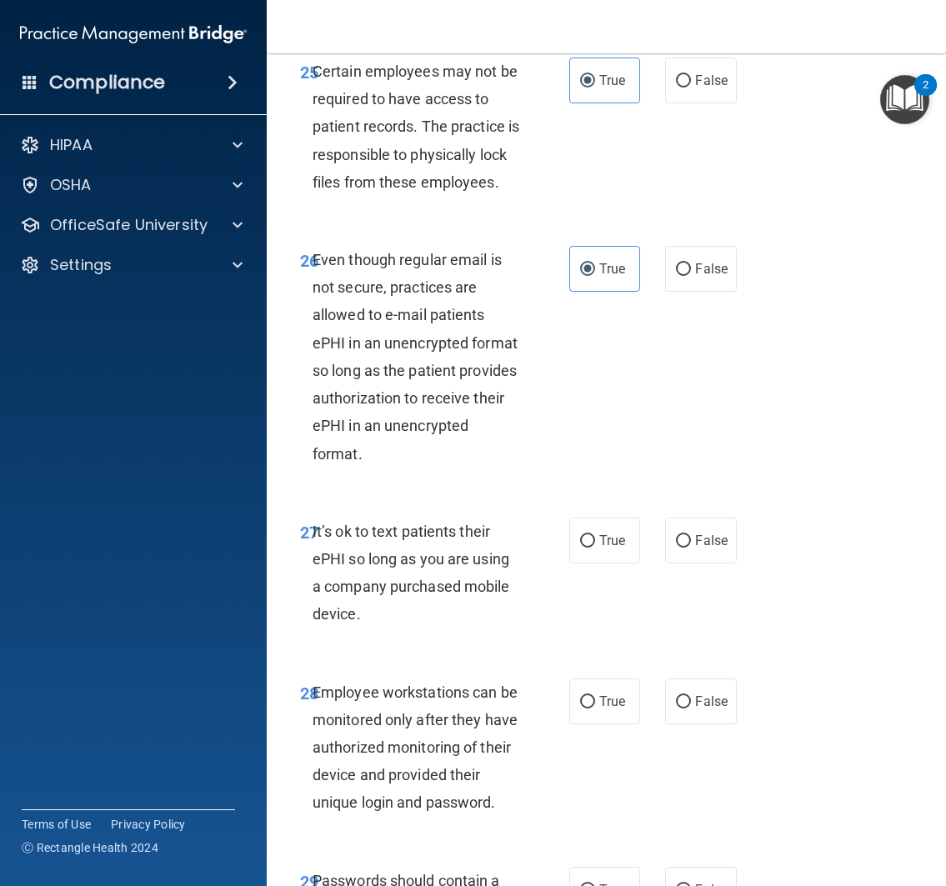
scroll to position [5267, 0]
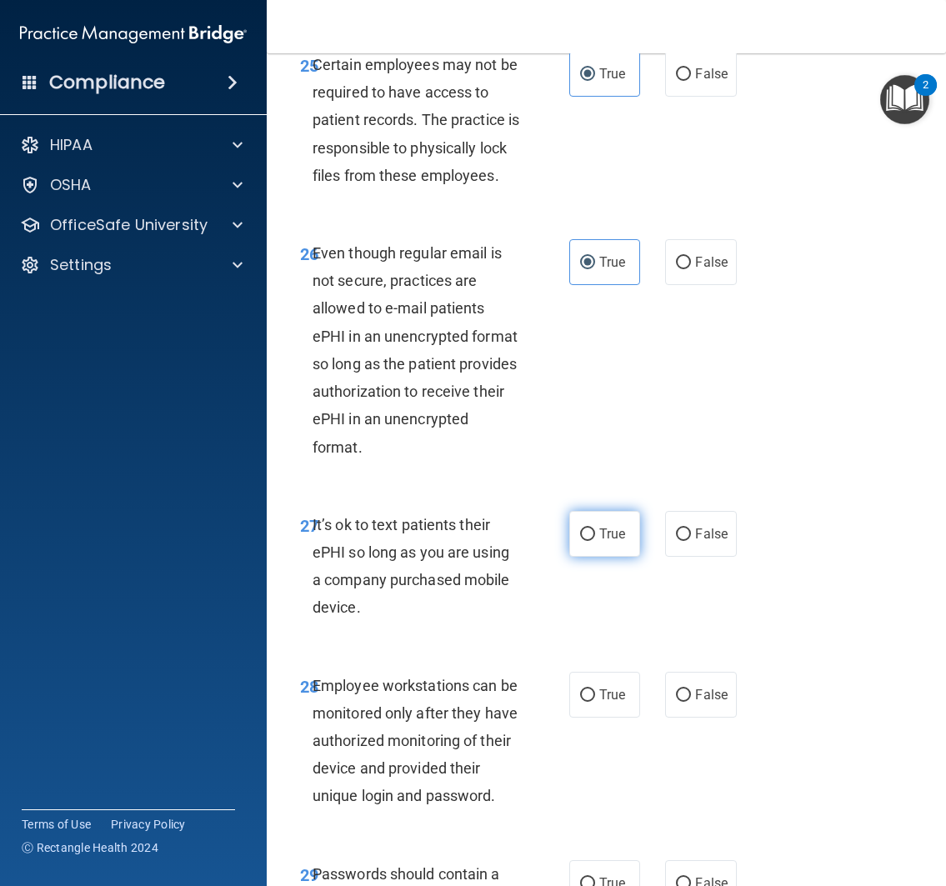
click at [596, 557] on label "True" at bounding box center [605, 534] width 72 height 46
click at [595, 541] on input "True" at bounding box center [587, 534] width 15 height 12
radio input "true"
click at [582, 630] on div "27 It’s ok to text patients their ePHI so long as you are using a company purch…" at bounding box center [434, 570] width 319 height 119
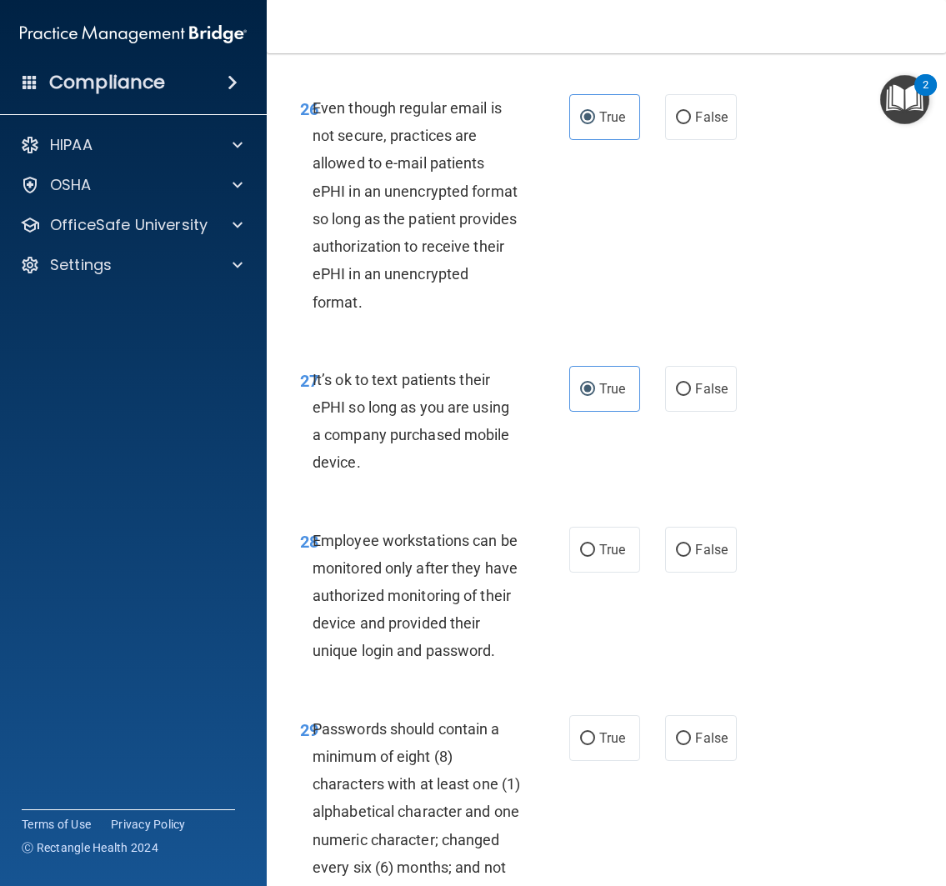
scroll to position [5413, 0]
click at [665, 572] on label "False" at bounding box center [701, 549] width 72 height 46
click at [676, 556] on input "False" at bounding box center [683, 549] width 15 height 12
radio input "true"
click at [630, 693] on div "28 Employee workstations can be monitored only after they have authorized monit…" at bounding box center [605, 599] width 637 height 188
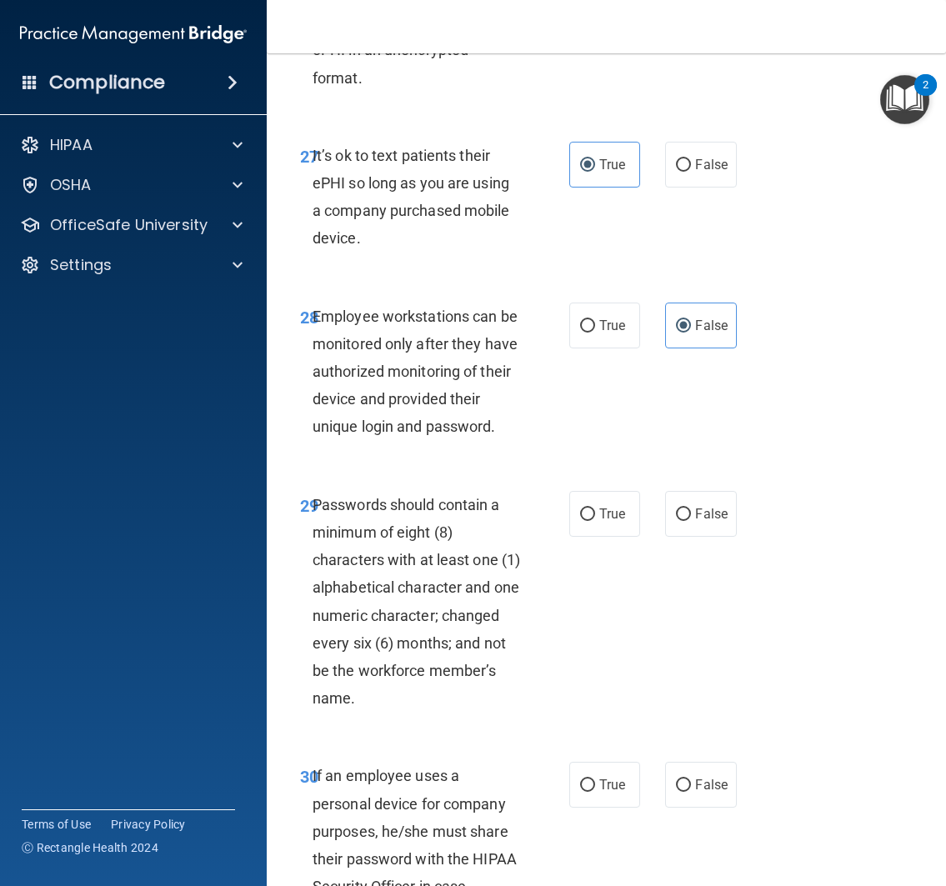
scroll to position [5652, 0]
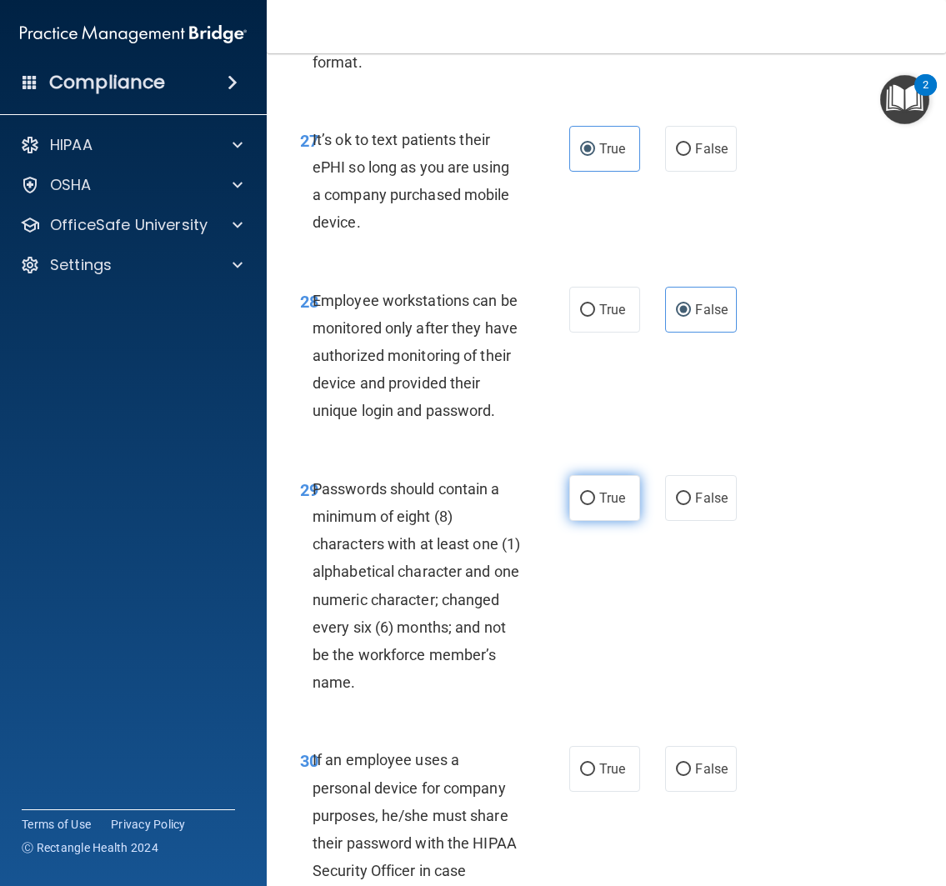
click at [590, 521] on label "True" at bounding box center [605, 498] width 72 height 46
click at [590, 505] on input "True" at bounding box center [587, 498] width 15 height 12
radio input "true"
click at [617, 726] on div "29 Passwords should contain a minimum of eight (8) characters with at least one…" at bounding box center [605, 590] width 637 height 272
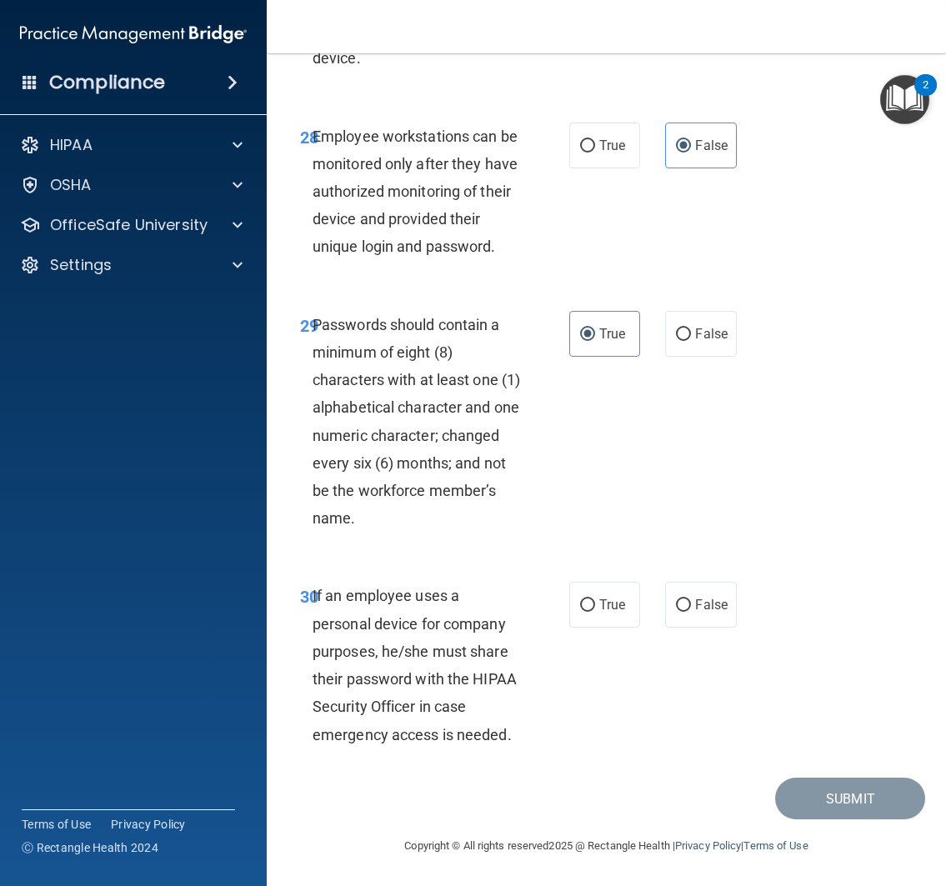
scroll to position [5897, 0]
click at [587, 627] on label "True" at bounding box center [605, 605] width 72 height 46
click at [587, 612] on input "True" at bounding box center [587, 605] width 15 height 12
radio input "true"
click at [620, 562] on div "29 Passwords should contain a minimum of eight (8) characters with at least one…" at bounding box center [605, 426] width 637 height 272
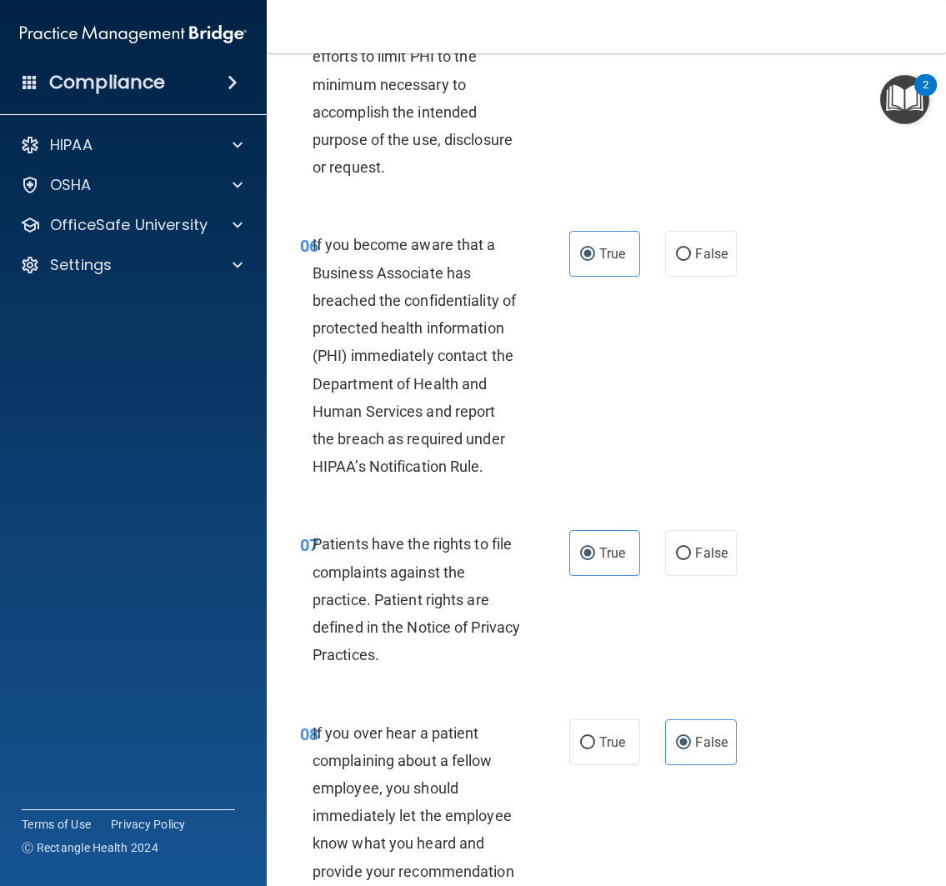
scroll to position [1183, 0]
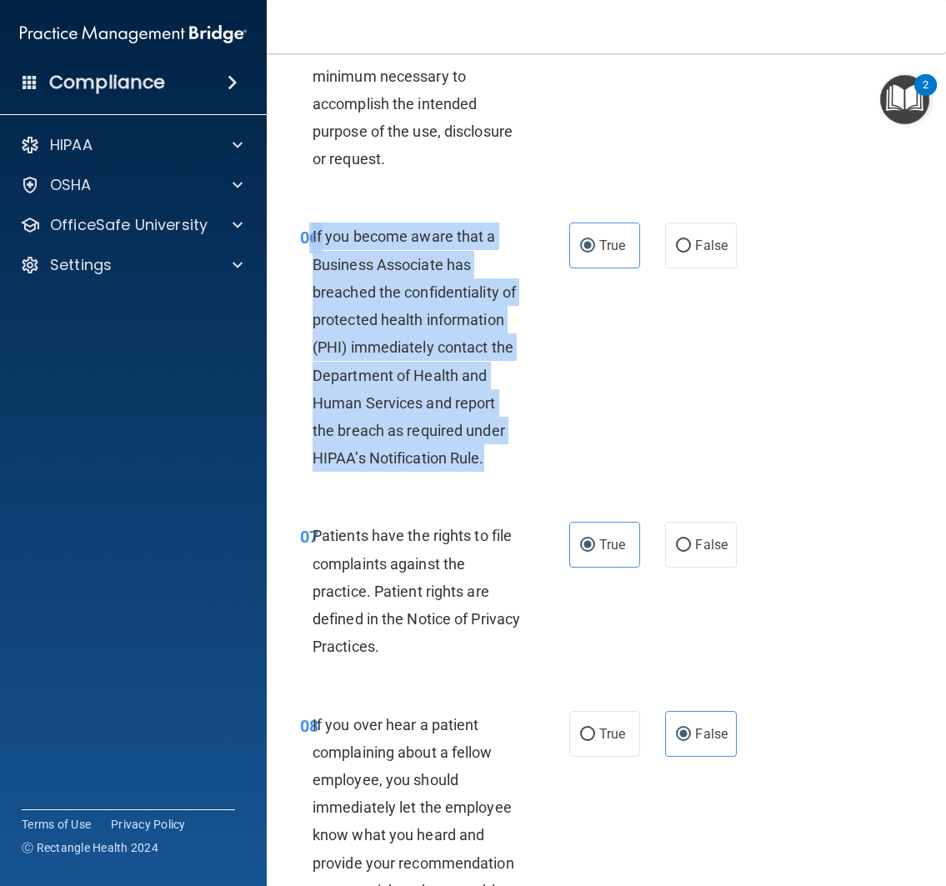
drag, startPoint x: 307, startPoint y: 260, endPoint x: 566, endPoint y: 489, distance: 345.3
click at [566, 480] on div "06 If you become aware that a Business Associate has breached the confidentiali…" at bounding box center [434, 350] width 319 height 257
copy div "6 If you become aware that a Business Associate has breached the confidentialit…"
click at [706, 268] on label "False" at bounding box center [701, 245] width 72 height 46
click at [691, 252] on input "False" at bounding box center [683, 246] width 15 height 12
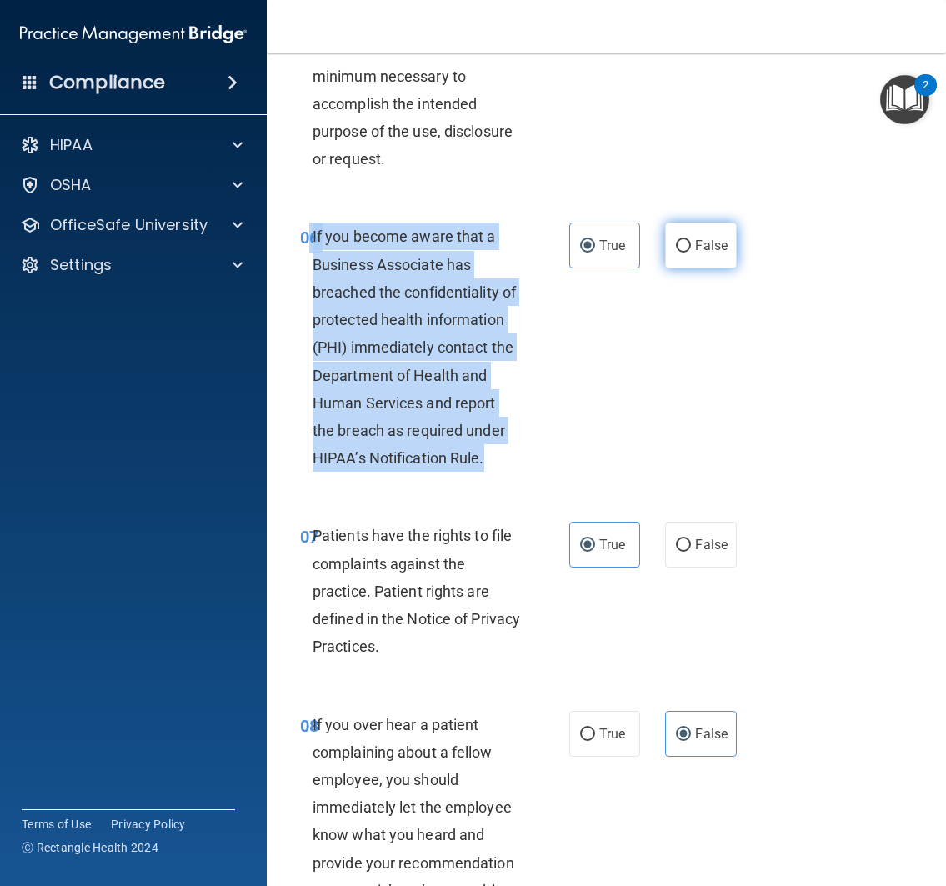
radio input "true"
radio input "false"
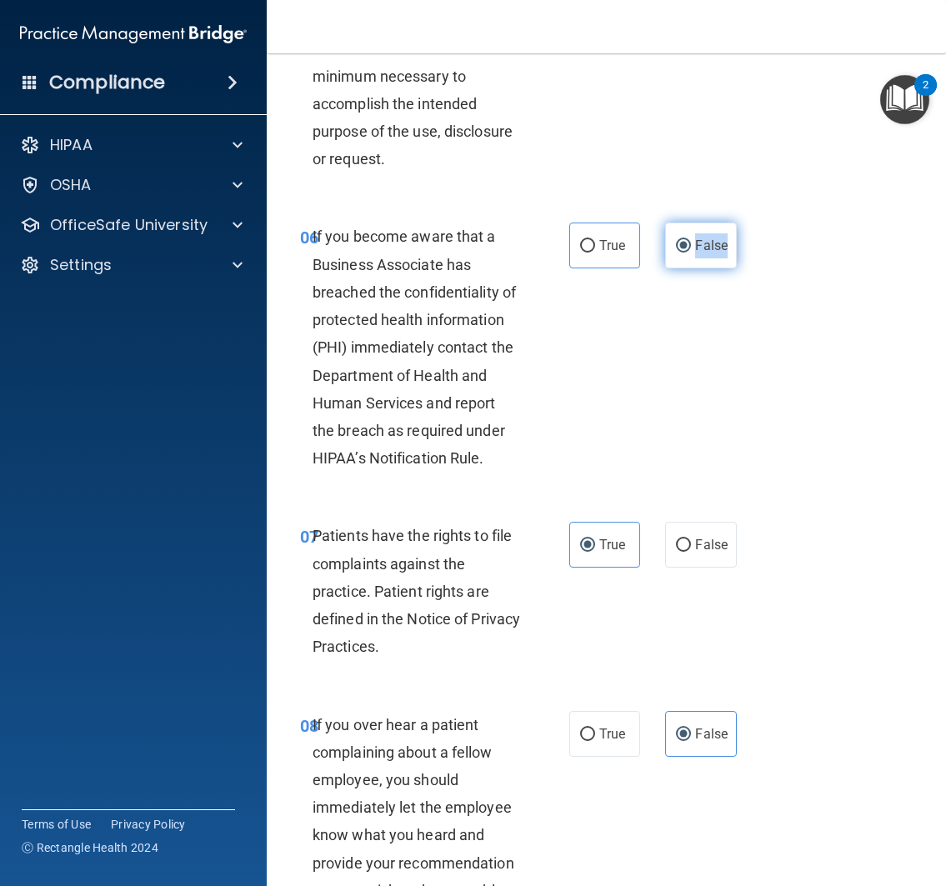
click at [706, 268] on label "False" at bounding box center [701, 245] width 72 height 46
click at [691, 252] on input "False" at bounding box center [683, 246] width 15 height 12
click at [756, 427] on div "06 If you become aware that a Business Associate has breached the confidentiali…" at bounding box center [605, 351] width 637 height 299
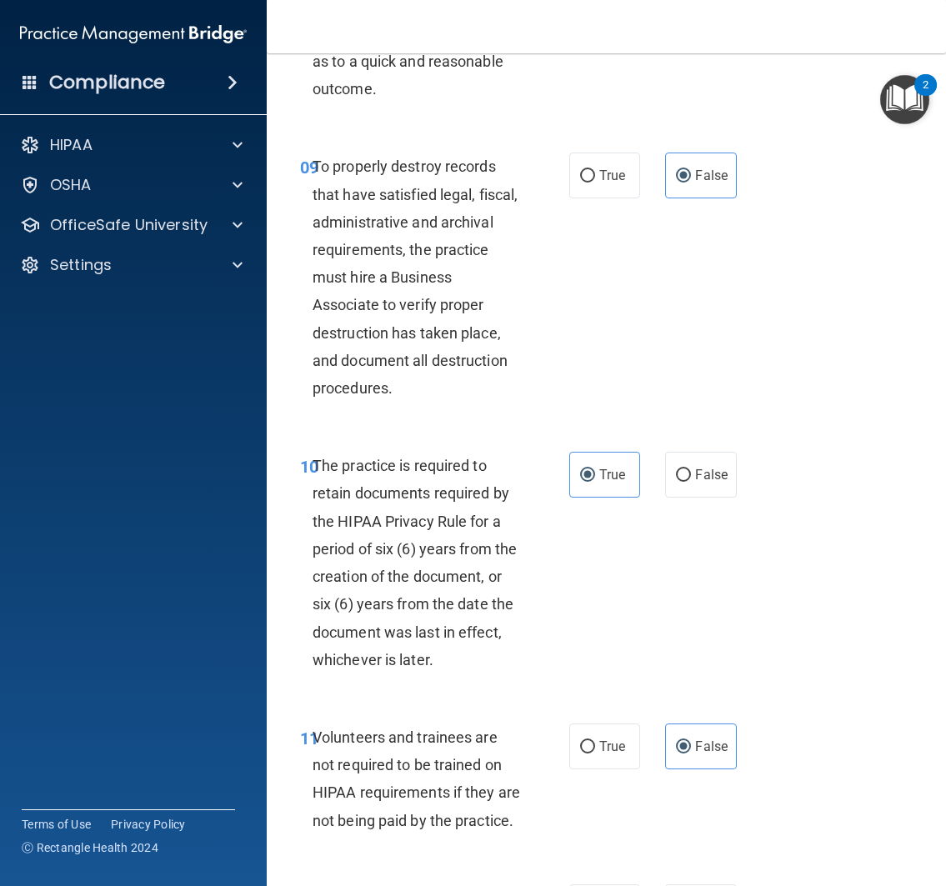
scroll to position [1912, 0]
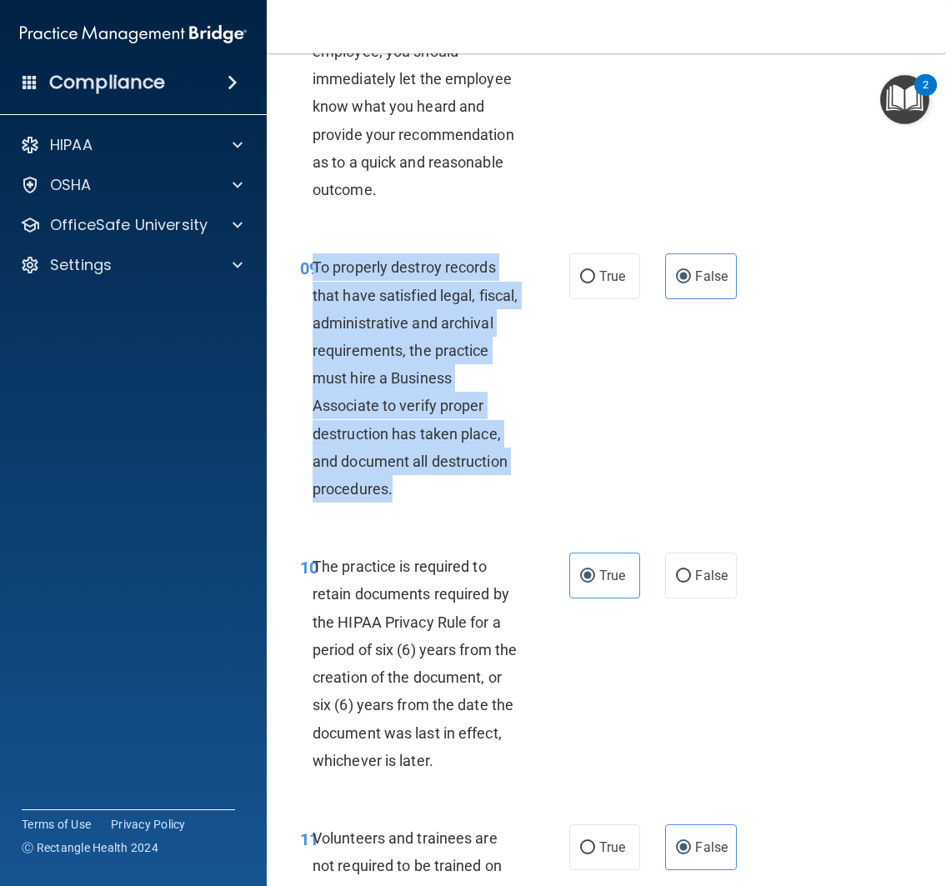
drag, startPoint x: 309, startPoint y: 285, endPoint x: 512, endPoint y: 531, distance: 319.0
click at [513, 511] on div "09 To properly destroy records that have satisfied legal, fiscal, administrativ…" at bounding box center [434, 381] width 319 height 257
copy span "To properly destroy records that have satisfied legal, fiscal, administrative a…"
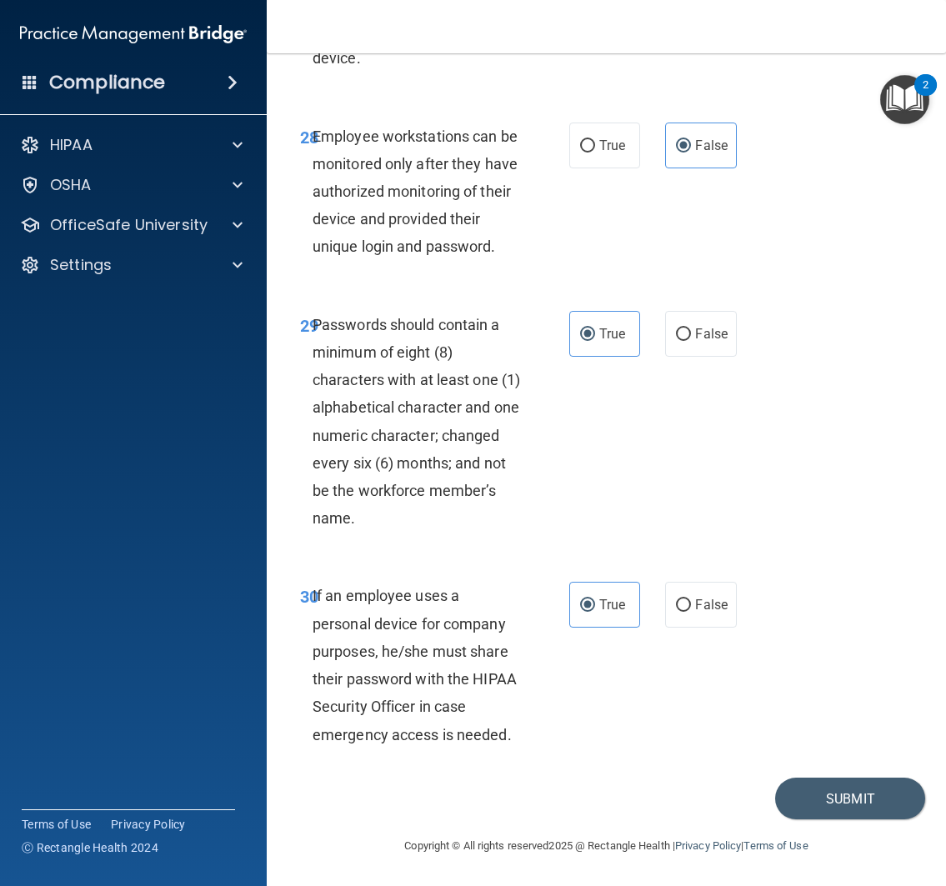
scroll to position [5928, 0]
click at [825, 794] on button "Submit" at bounding box center [850, 798] width 150 height 42
click at [833, 792] on button "Submit" at bounding box center [850, 798] width 150 height 42
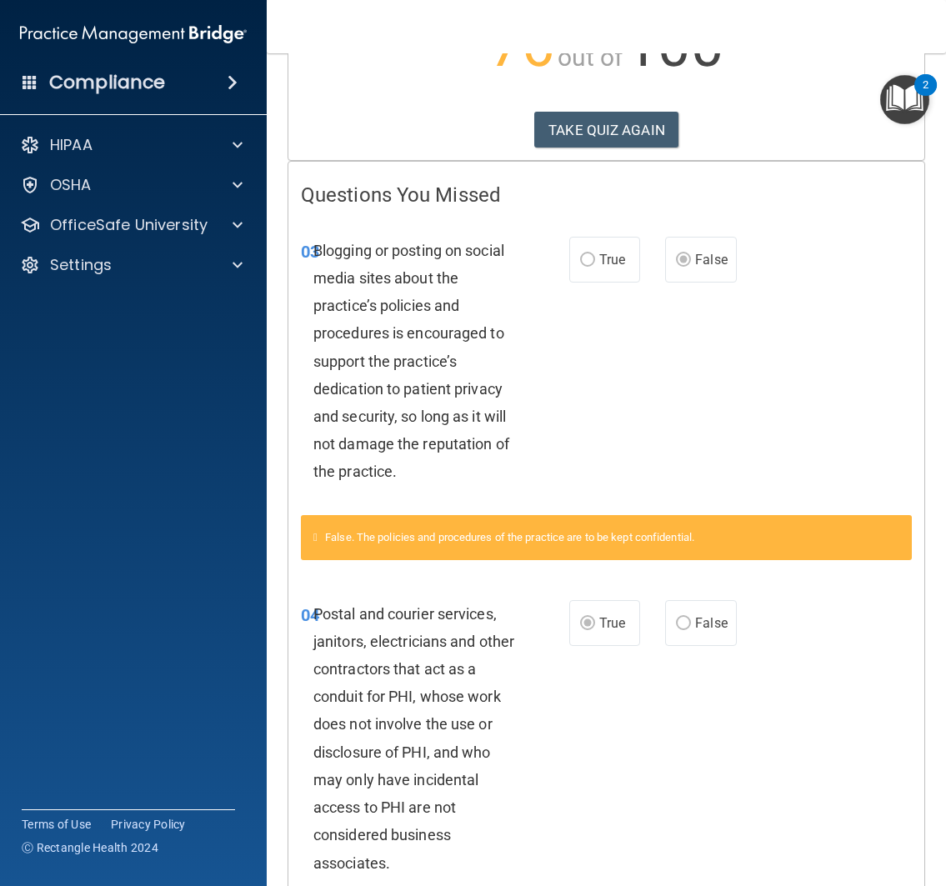
scroll to position [216, 0]
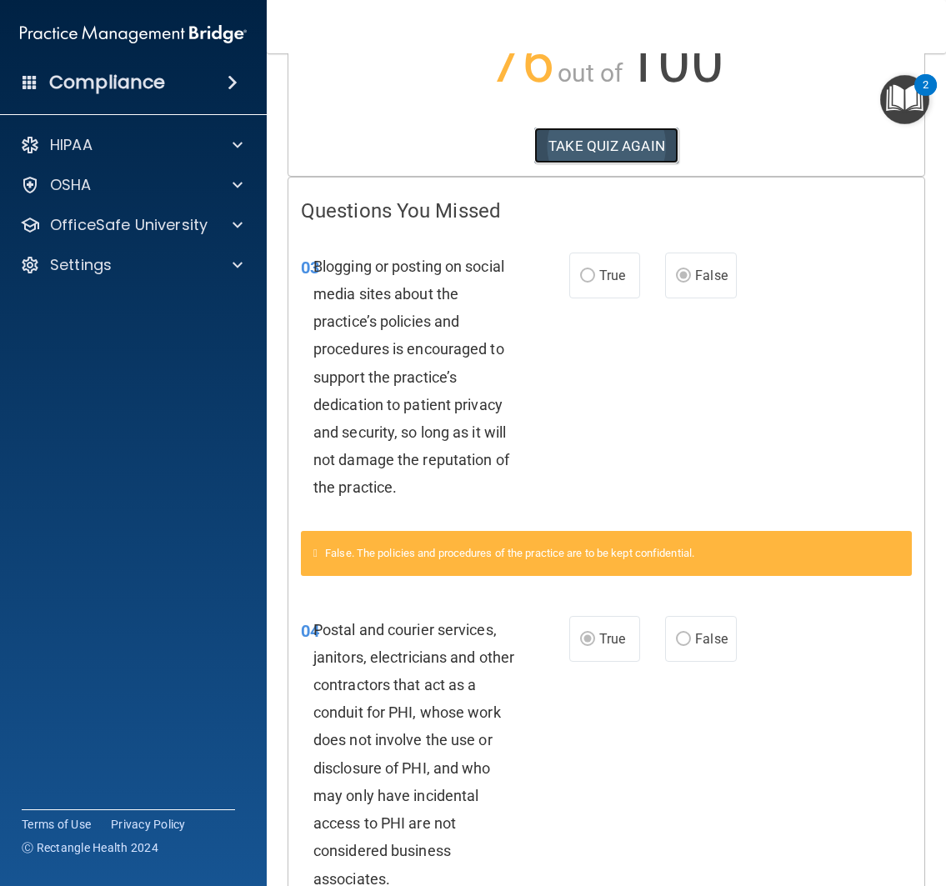
click at [642, 158] on button "TAKE QUIZ AGAIN" at bounding box center [606, 145] width 144 height 37
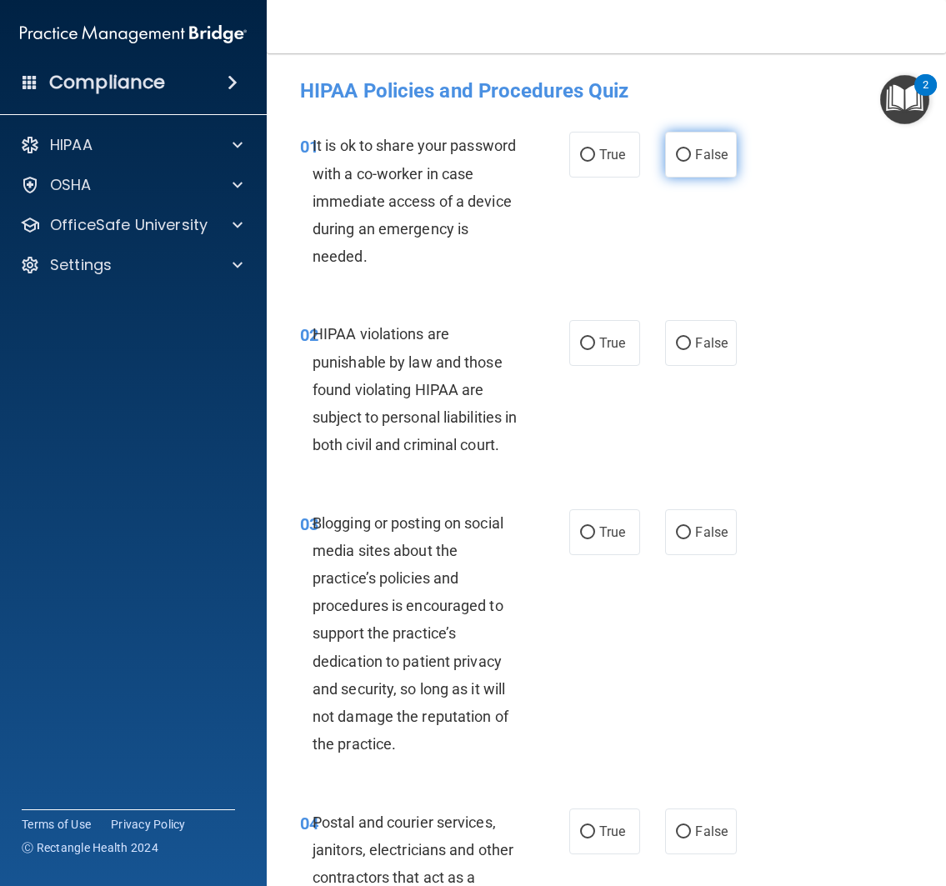
click at [717, 156] on span "False" at bounding box center [711, 155] width 32 height 16
click at [691, 156] on input "False" at bounding box center [683, 155] width 15 height 12
radio input "true"
click at [744, 238] on div "01 It is ok to share your password with a co-worker in case immediate access of…" at bounding box center [605, 205] width 637 height 188
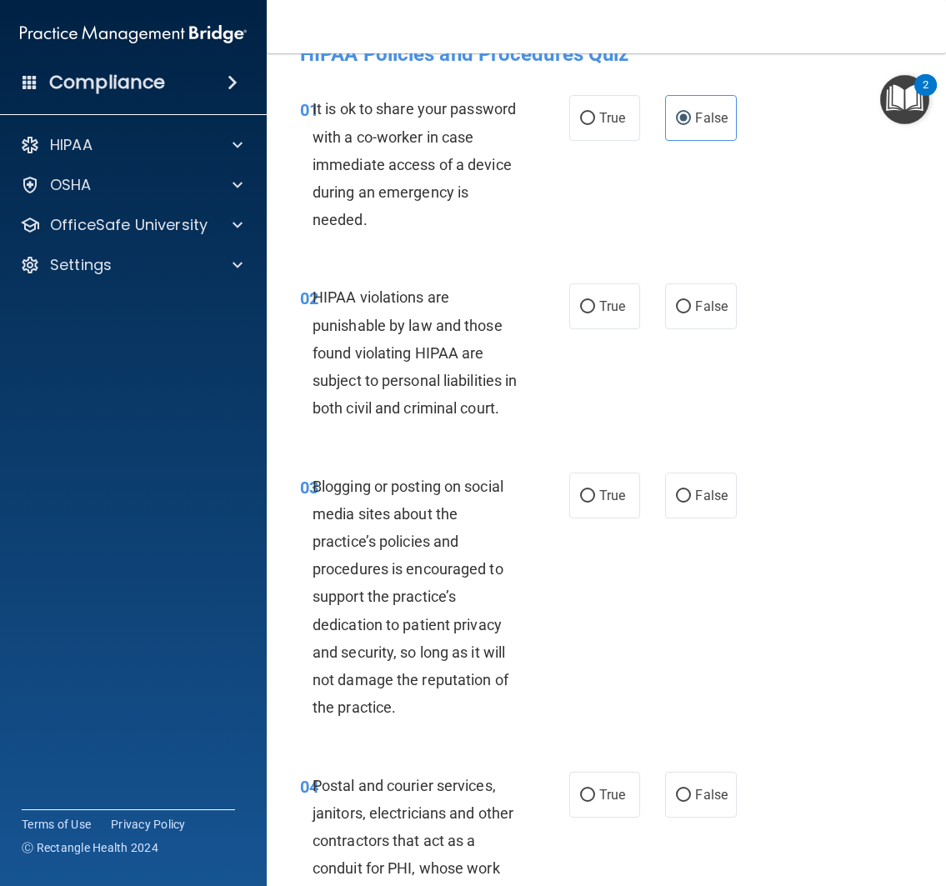
scroll to position [37, 0]
click at [612, 294] on label "True" at bounding box center [605, 305] width 72 height 46
click at [595, 300] on input "True" at bounding box center [587, 306] width 15 height 12
radio input "true"
click at [836, 329] on div "02 HIPAA violations are punishable by law and those found violating HIPAA are s…" at bounding box center [605, 356] width 637 height 188
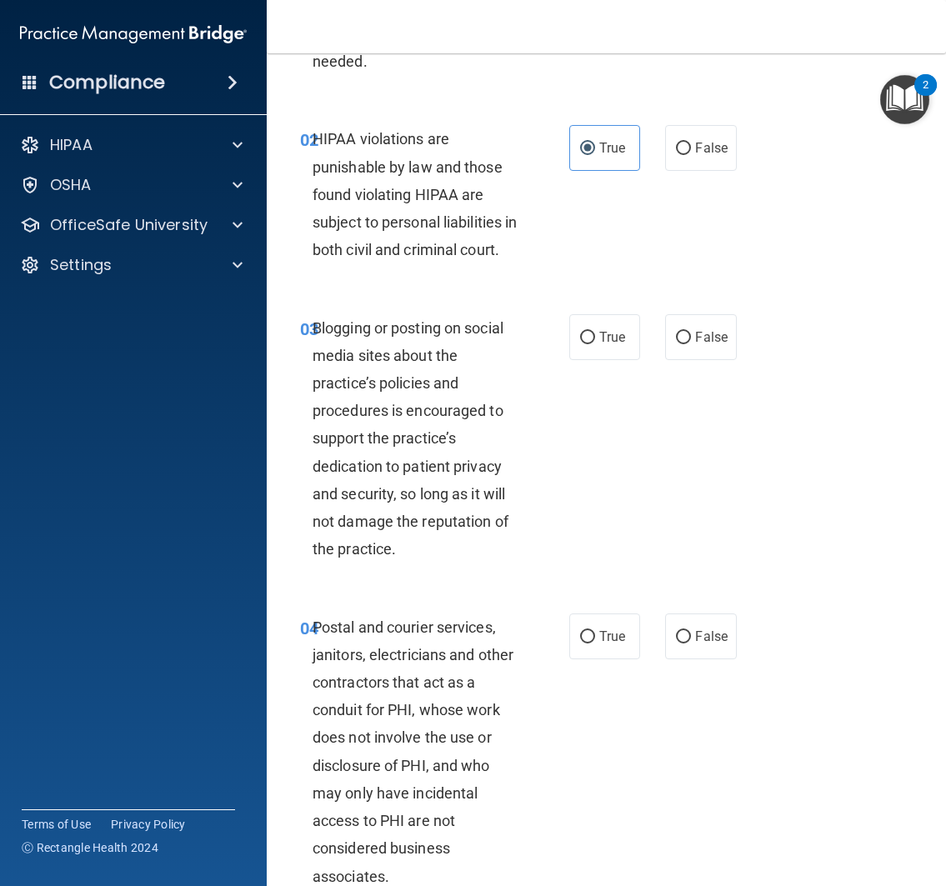
scroll to position [196, 0]
click at [710, 347] on label "False" at bounding box center [701, 336] width 72 height 46
click at [691, 343] on input "False" at bounding box center [683, 337] width 15 height 12
radio input "true"
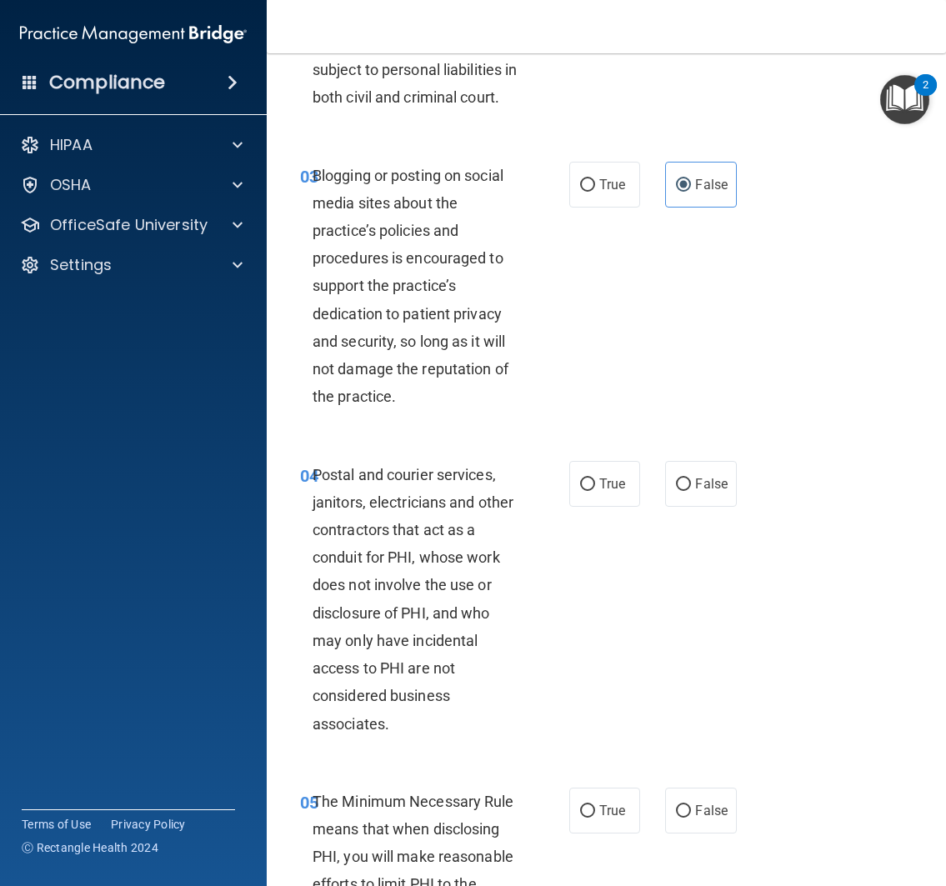
scroll to position [447, 0]
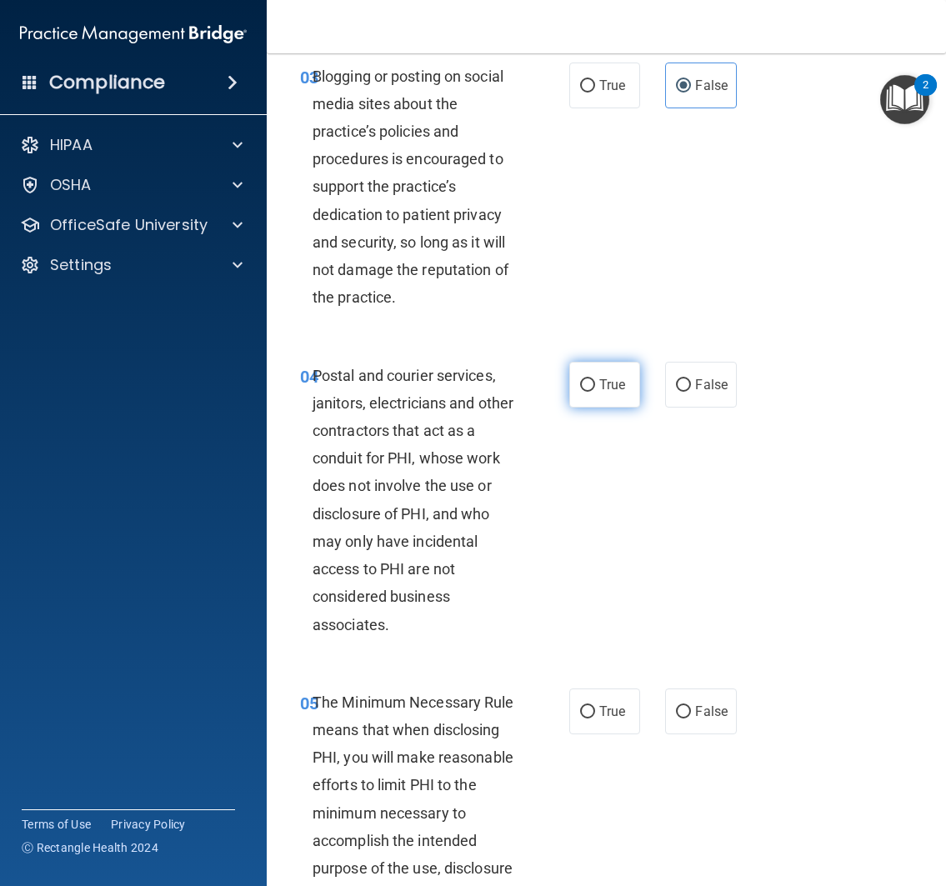
click at [617, 392] on span "True" at bounding box center [612, 385] width 26 height 16
click at [595, 392] on input "True" at bounding box center [587, 385] width 15 height 12
radio input "true"
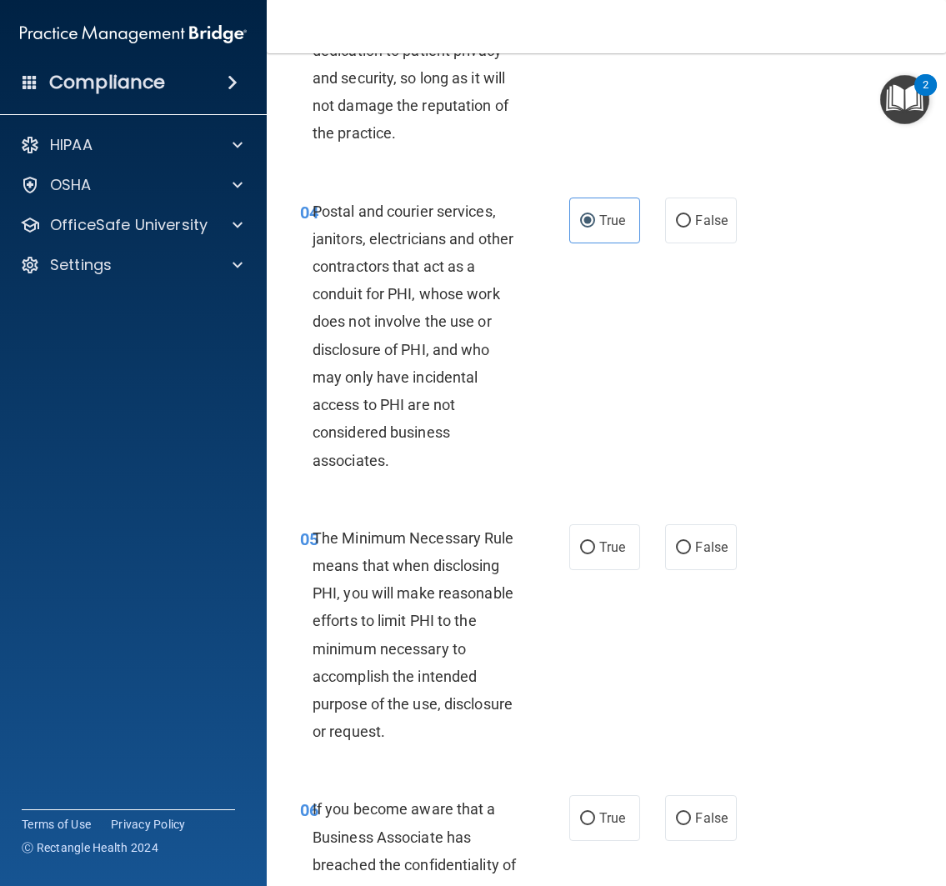
scroll to position [633, 0]
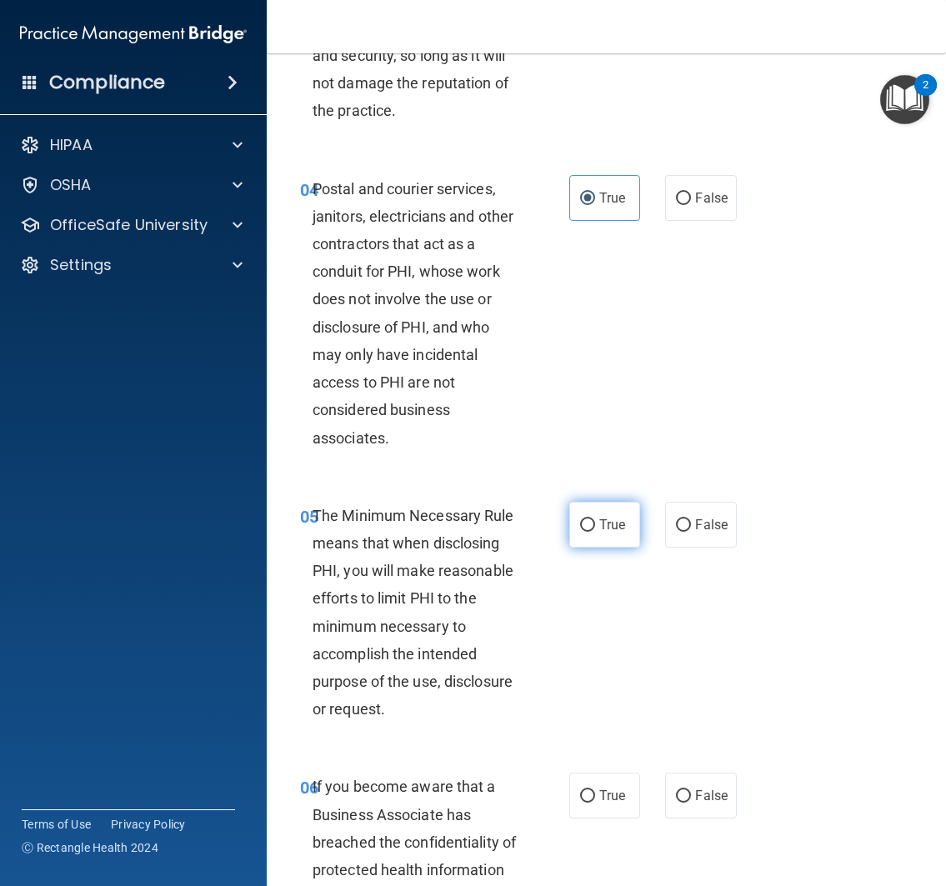
click at [599, 532] on span "True" at bounding box center [612, 525] width 26 height 16
click at [593, 532] on input "True" at bounding box center [587, 525] width 15 height 12
radio input "true"
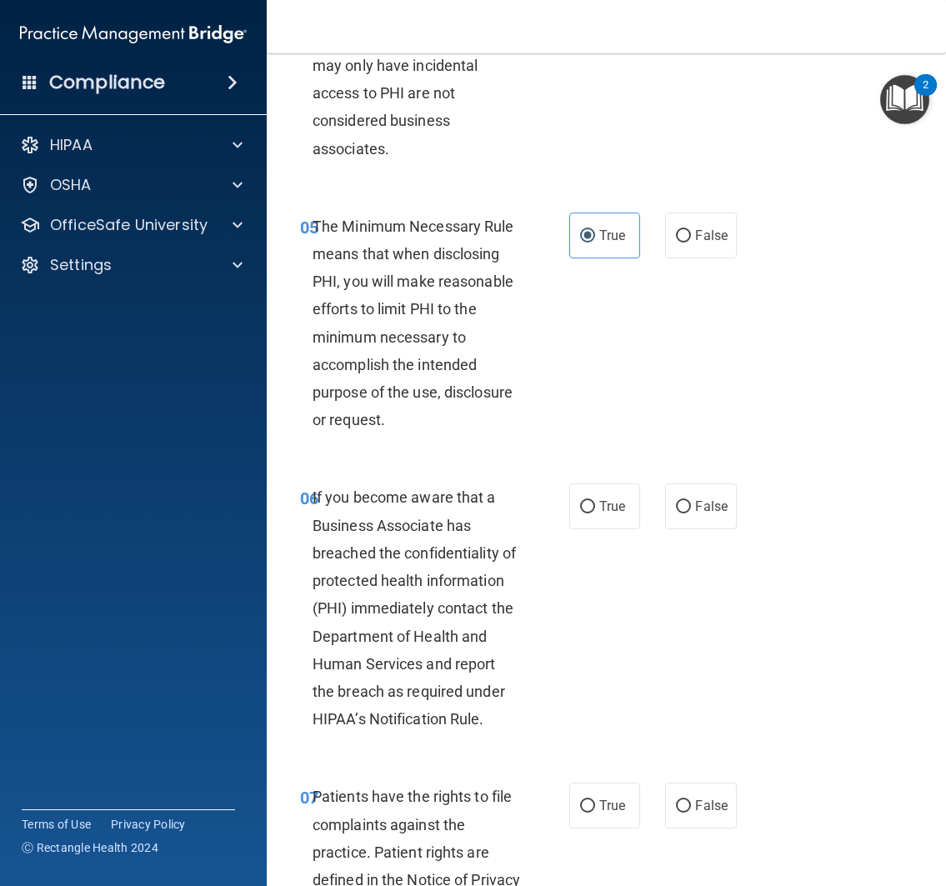
scroll to position [942, 0]
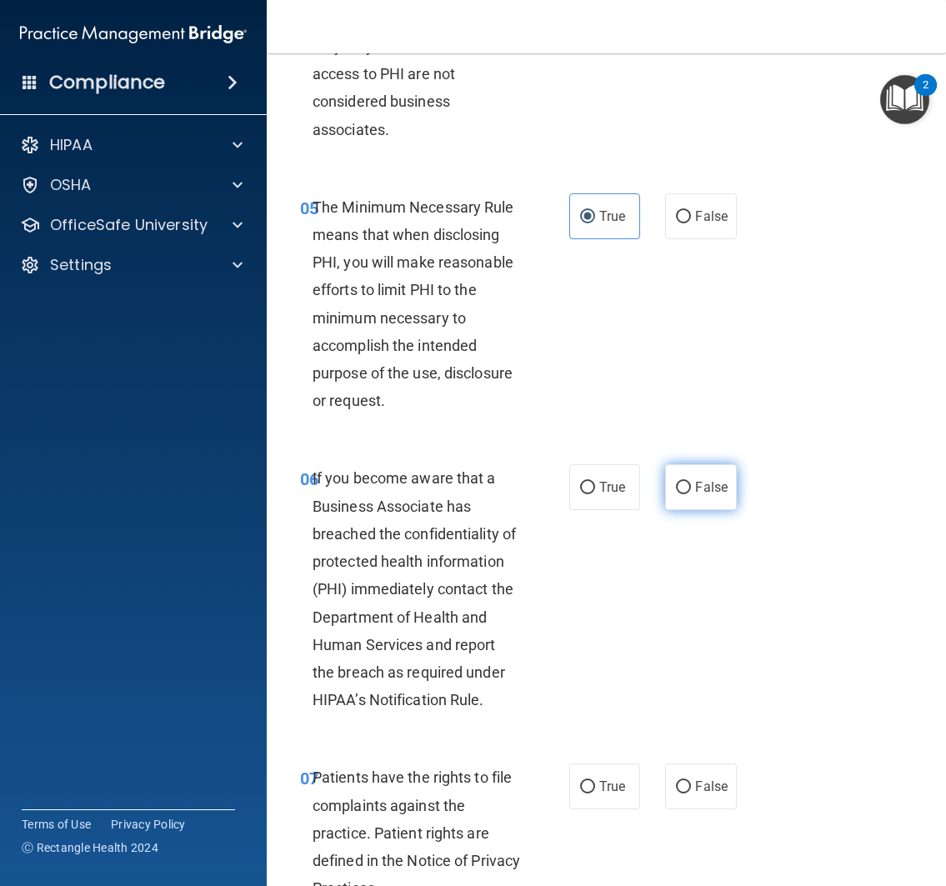
click at [719, 495] on span "False" at bounding box center [711, 487] width 32 height 16
click at [691, 494] on input "False" at bounding box center [683, 488] width 15 height 12
radio input "true"
click at [657, 670] on div "06 If you become aware that a Business Associate has breached the confidentiali…" at bounding box center [605, 592] width 637 height 299
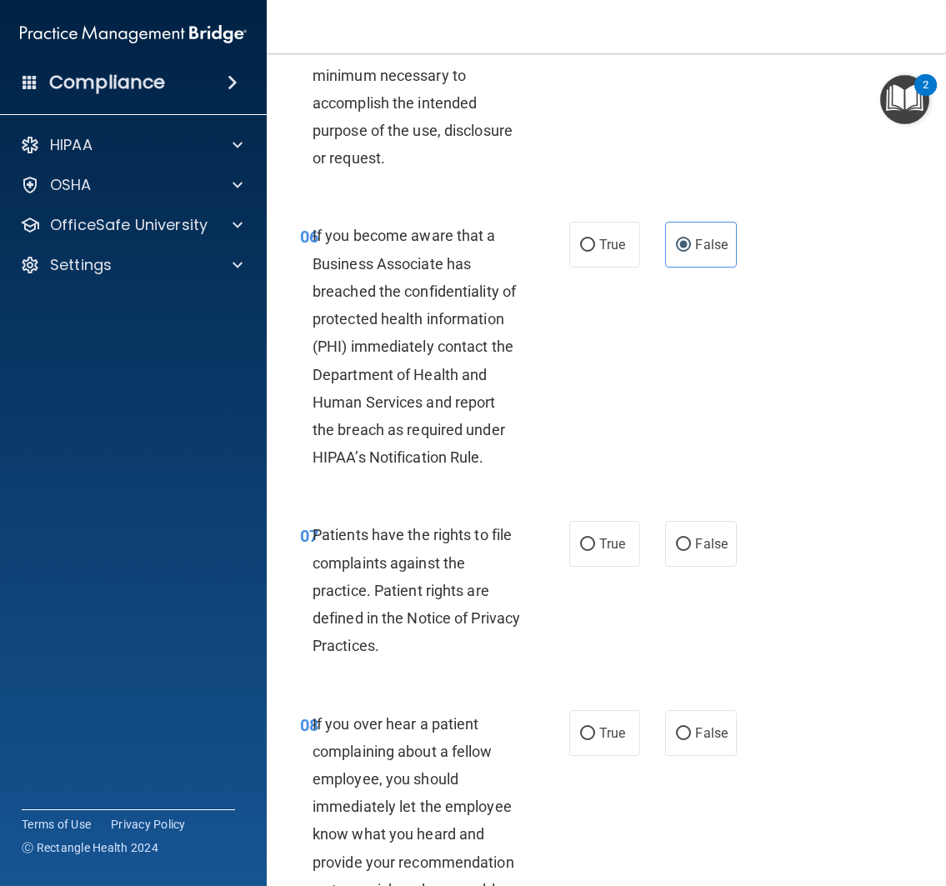
scroll to position [1185, 0]
click at [603, 566] on label "True" at bounding box center [605, 543] width 72 height 46
click at [595, 550] on input "True" at bounding box center [587, 543] width 15 height 12
radio input "true"
click at [602, 672] on div "07 Patients have the rights to file complaints against the practice. Patient ri…" at bounding box center [605, 593] width 637 height 188
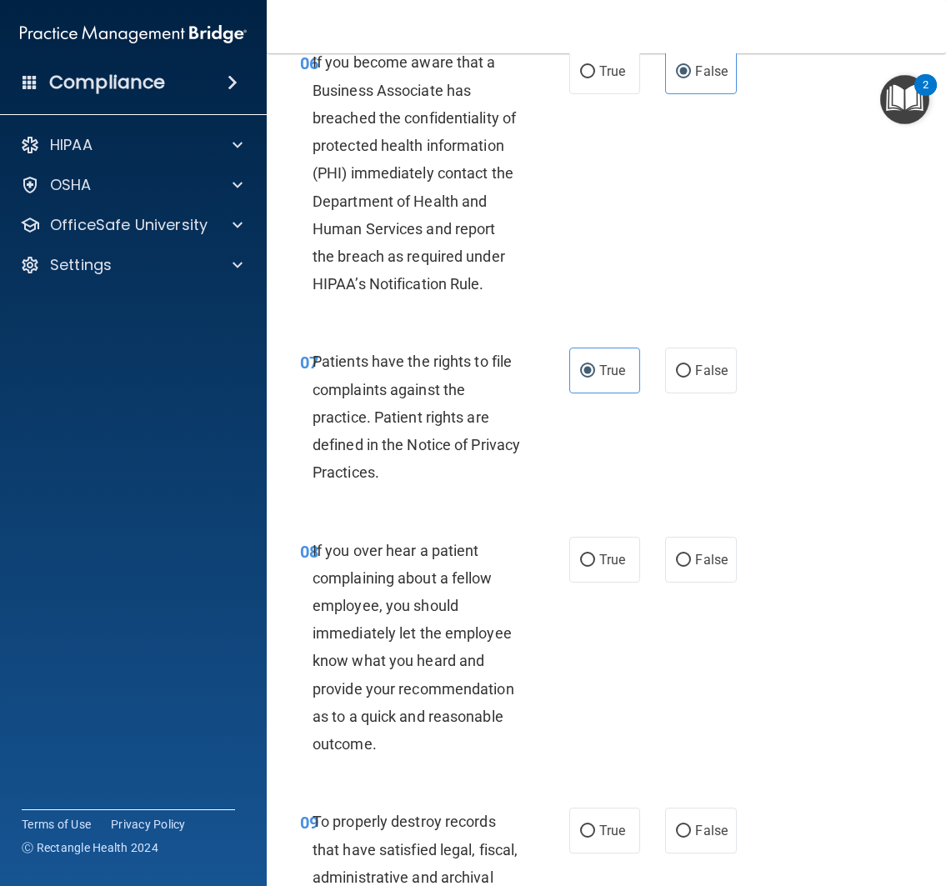
scroll to position [1358, 0]
click at [712, 582] on label "False" at bounding box center [701, 559] width 72 height 46
click at [691, 566] on input "False" at bounding box center [683, 559] width 15 height 12
radio input "true"
click at [659, 727] on div "08 If you over hear a patient complaining about a fellow employee, you should i…" at bounding box center [605, 651] width 637 height 272
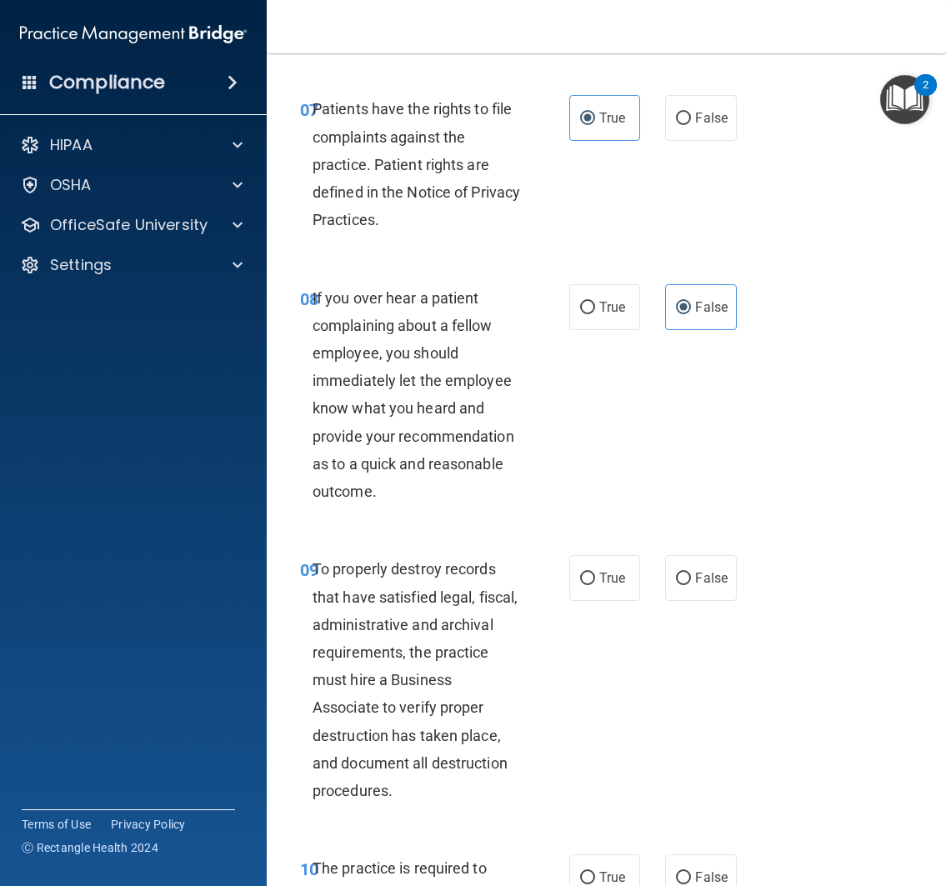
scroll to position [1664, 0]
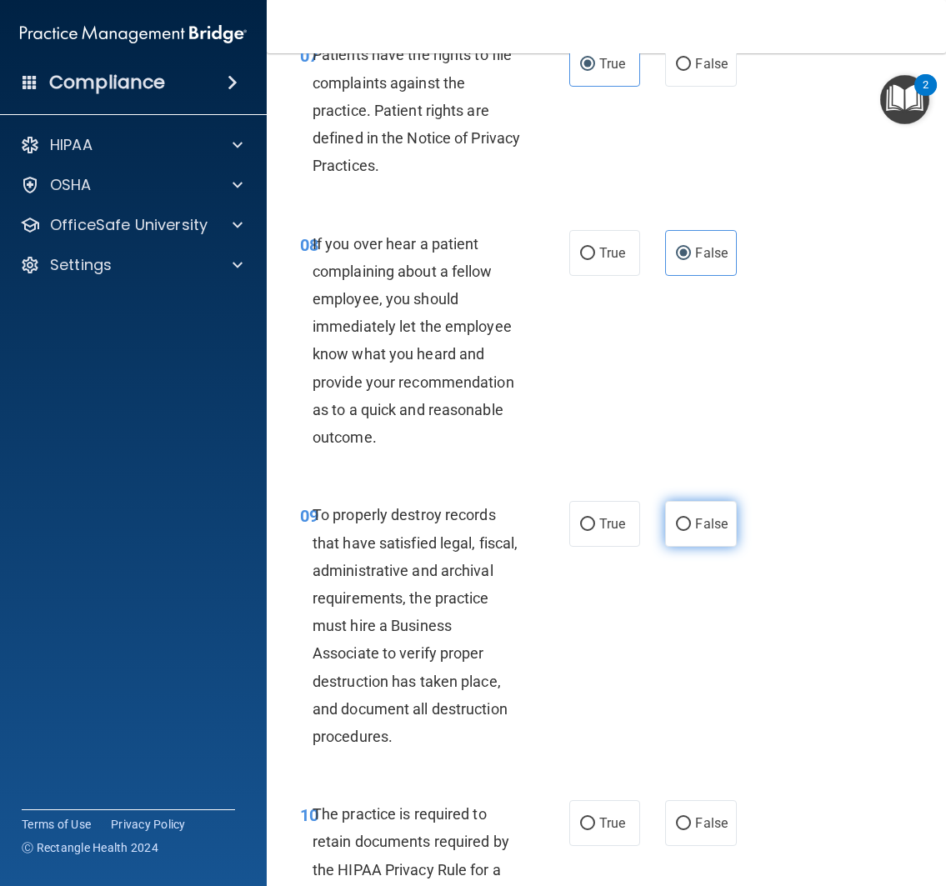
click at [717, 532] on span "False" at bounding box center [711, 524] width 32 height 16
click at [691, 531] on input "False" at bounding box center [683, 524] width 15 height 12
radio input "true"
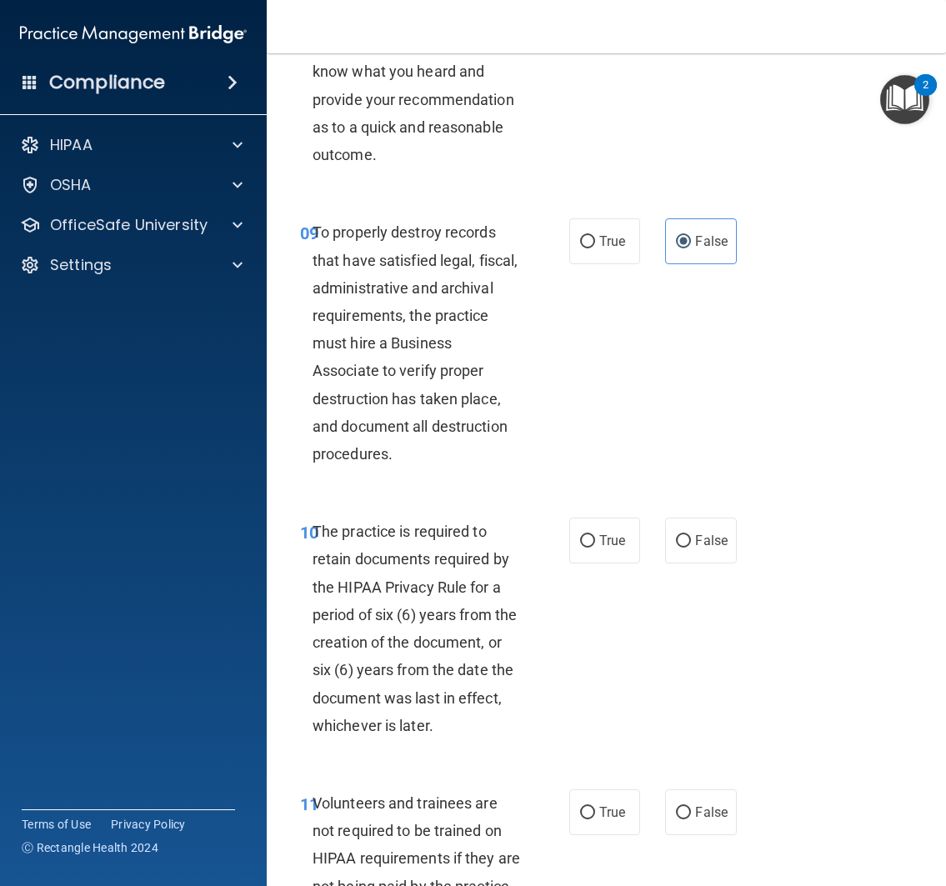
scroll to position [1951, 0]
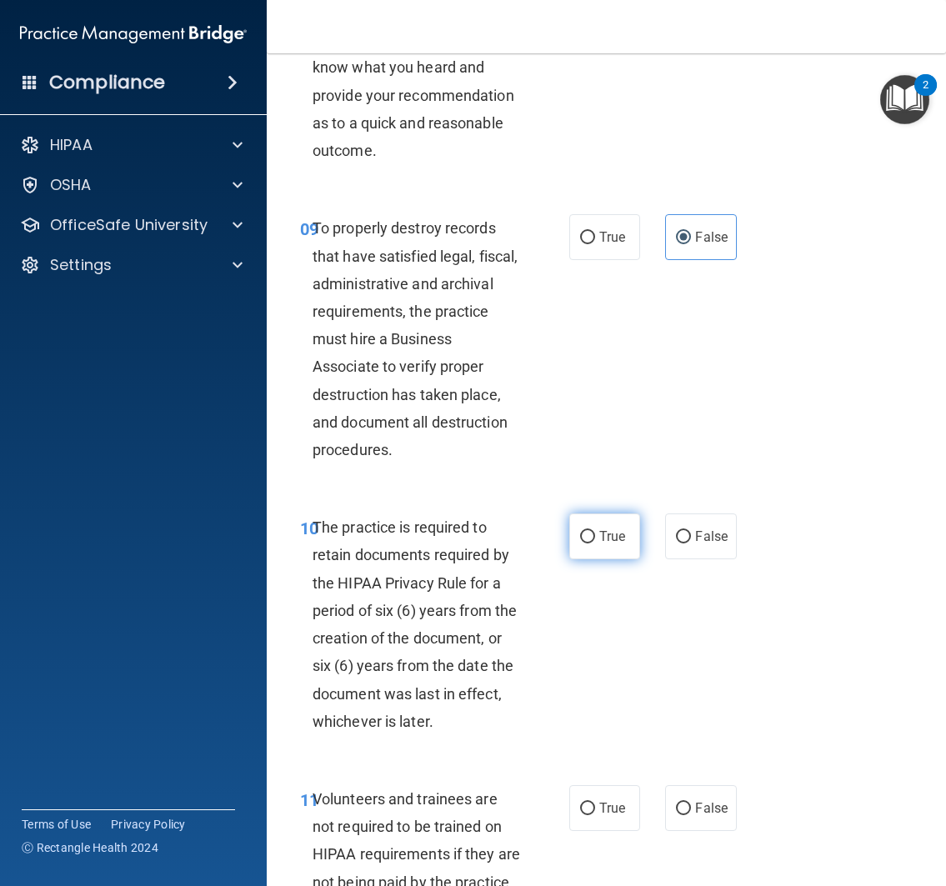
click at [606, 554] on label "True" at bounding box center [605, 536] width 72 height 46
click at [595, 543] on input "True" at bounding box center [587, 537] width 15 height 12
radio input "true"
click at [669, 662] on div "10 The practice is required to retain documents required by the HIPAA Privacy R…" at bounding box center [605, 628] width 637 height 272
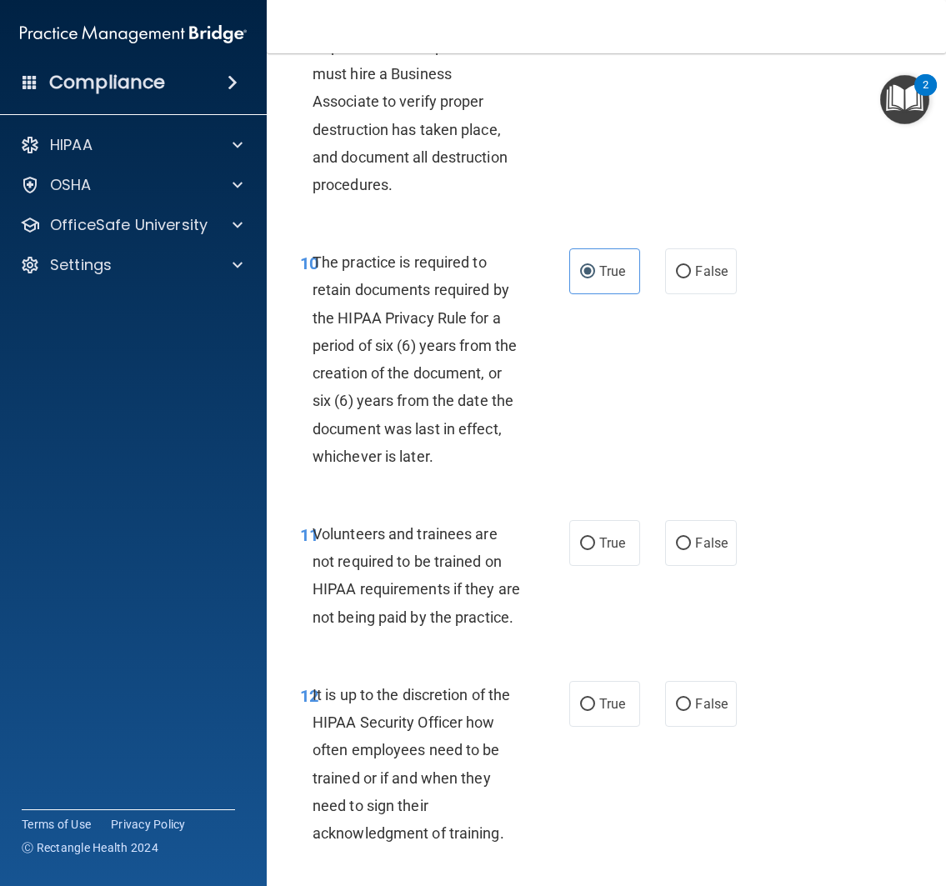
scroll to position [2218, 0]
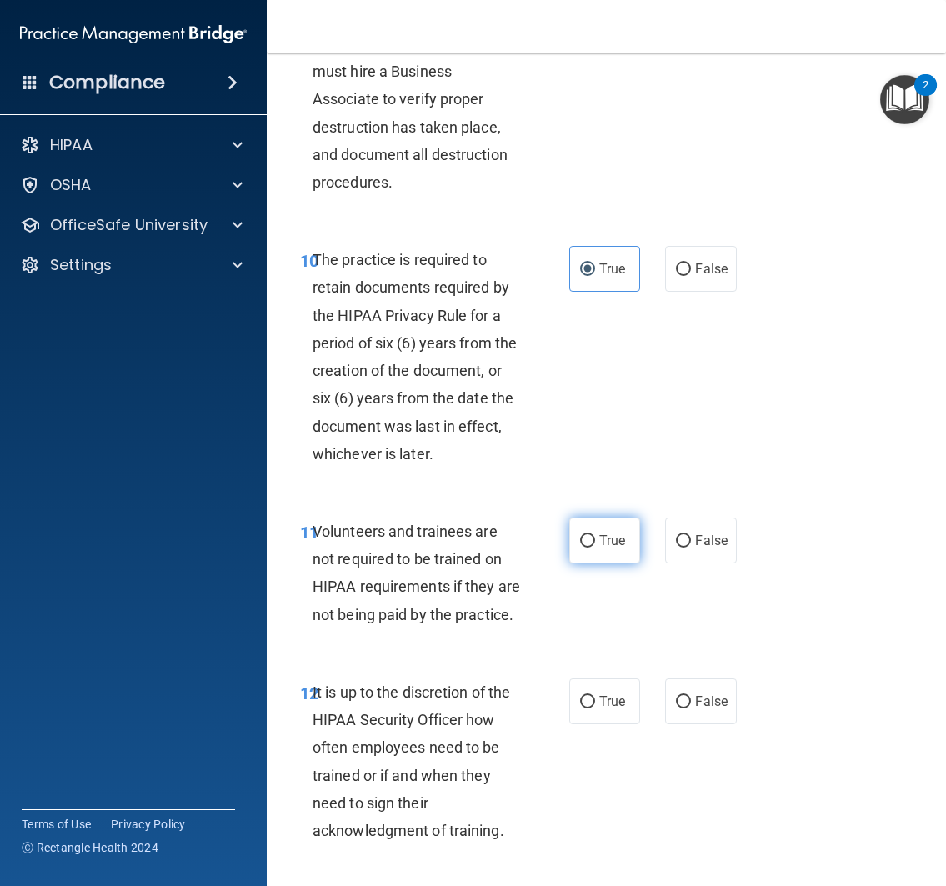
click at [616, 548] on span "True" at bounding box center [612, 540] width 26 height 16
click at [595, 547] on input "True" at bounding box center [587, 541] width 15 height 12
radio input "true"
click at [627, 657] on div "11 Volunteers and trainees are not required to be trained on HIPAA requirements…" at bounding box center [605, 577] width 637 height 161
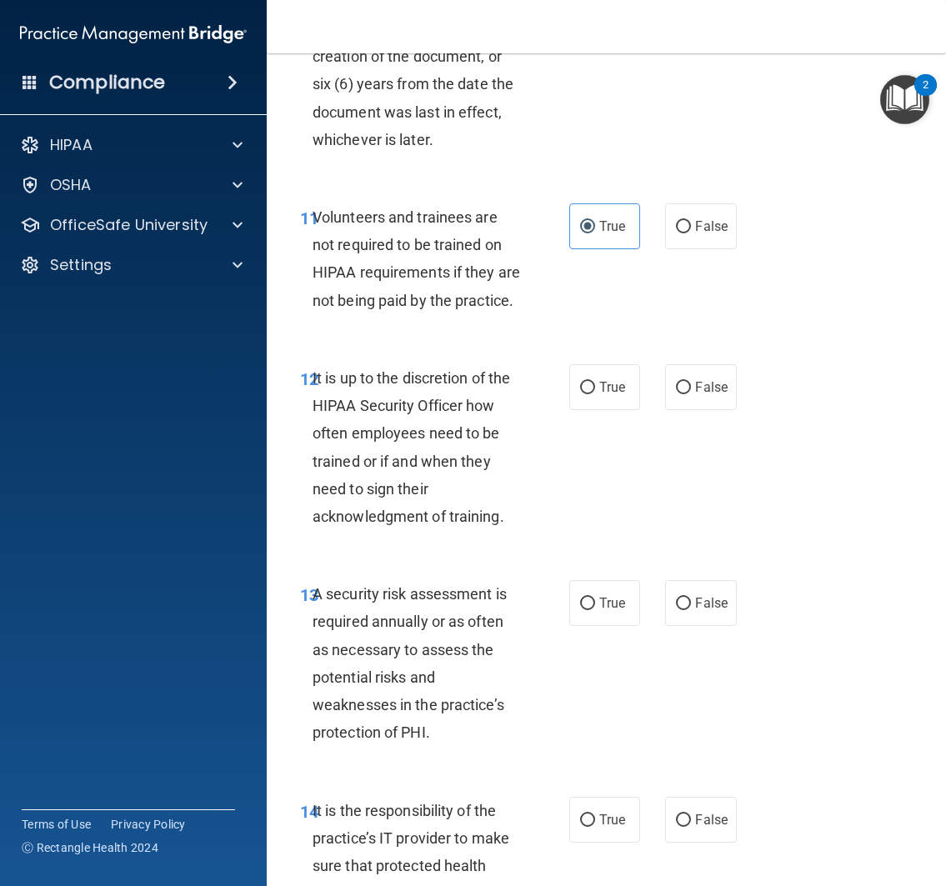
scroll to position [2531, 0]
click at [716, 235] on span "False" at bounding box center [711, 227] width 32 height 16
click at [691, 234] on input "False" at bounding box center [683, 228] width 15 height 12
radio input "true"
radio input "false"
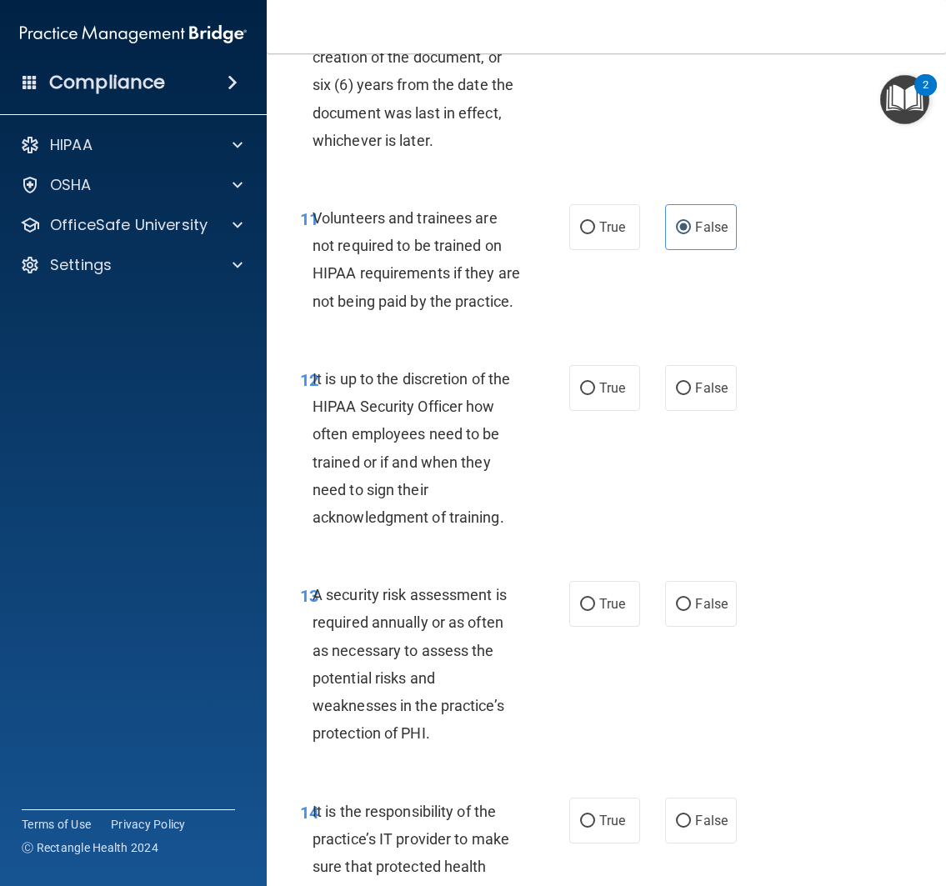
click at [692, 344] on div "11 Volunteers and trainees are not required to be trained on HIPAA requirements…" at bounding box center [605, 263] width 637 height 161
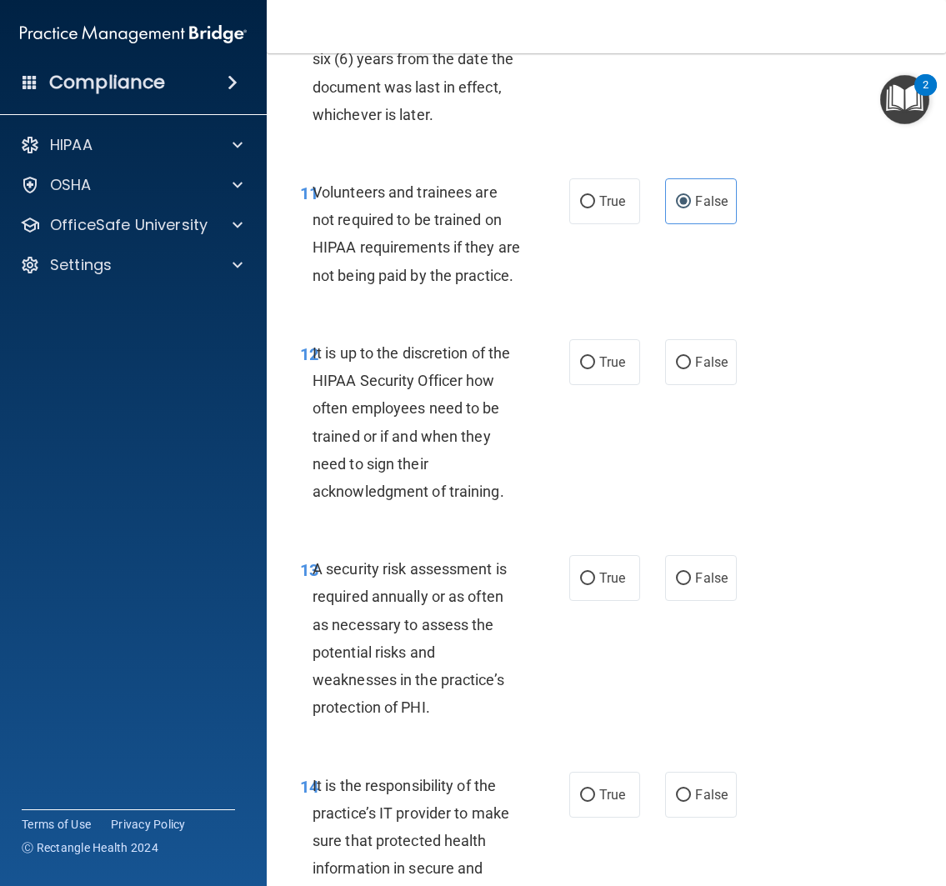
scroll to position [2559, 0]
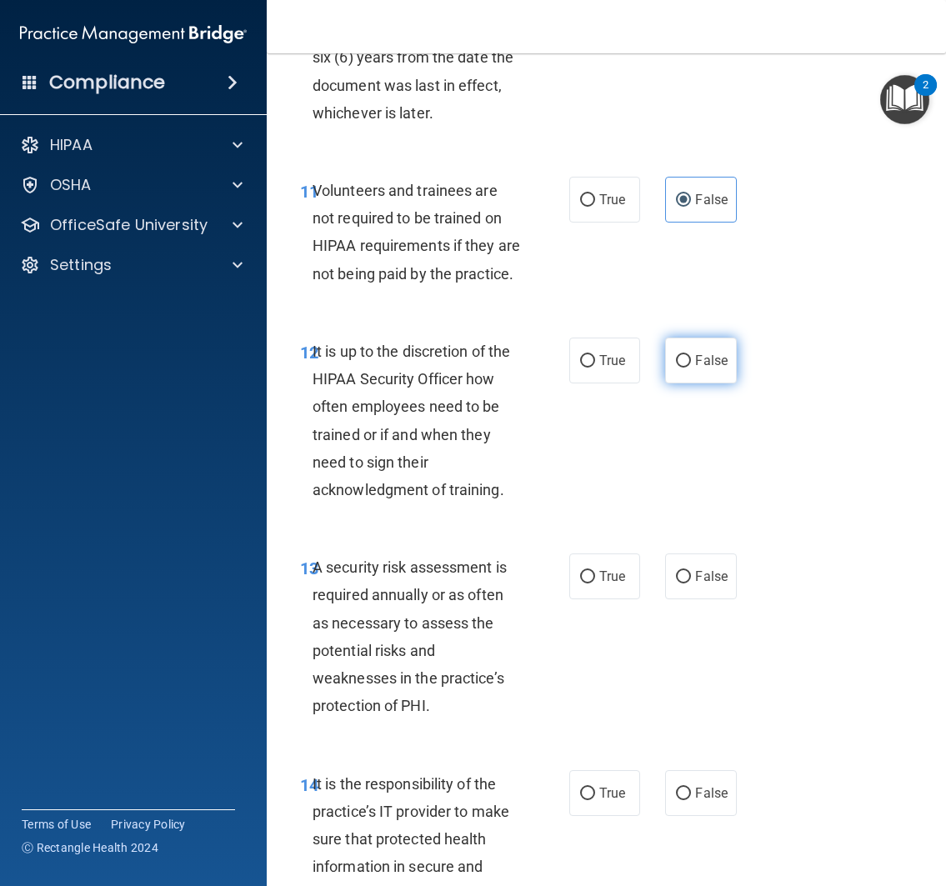
click at [682, 367] on input "False" at bounding box center [683, 361] width 15 height 12
radio input "true"
click at [683, 512] on div "12 It is up to the discretion of the HIPAA Security Officer how often employees…" at bounding box center [605, 425] width 637 height 216
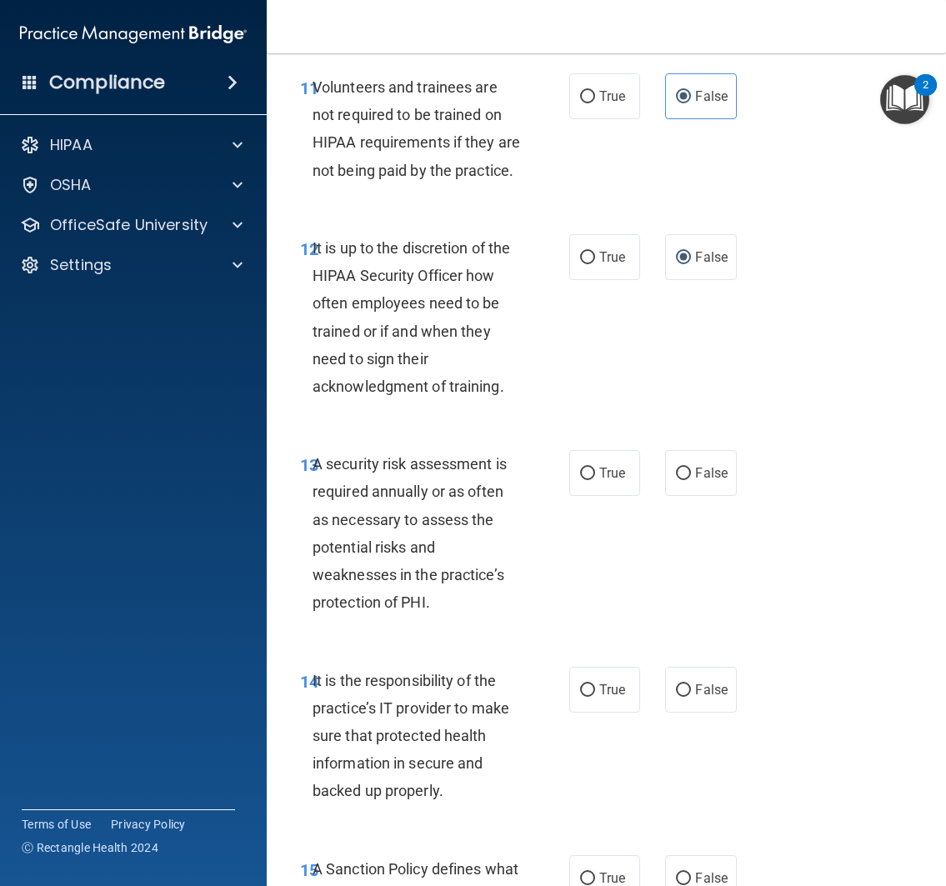
scroll to position [2662, 0]
click at [619, 496] on label "True" at bounding box center [605, 473] width 72 height 46
click at [595, 480] on input "True" at bounding box center [587, 473] width 15 height 12
radio input "true"
click at [637, 627] on div "13 A security risk assessment is required annually or as often as necessary to …" at bounding box center [605, 537] width 637 height 216
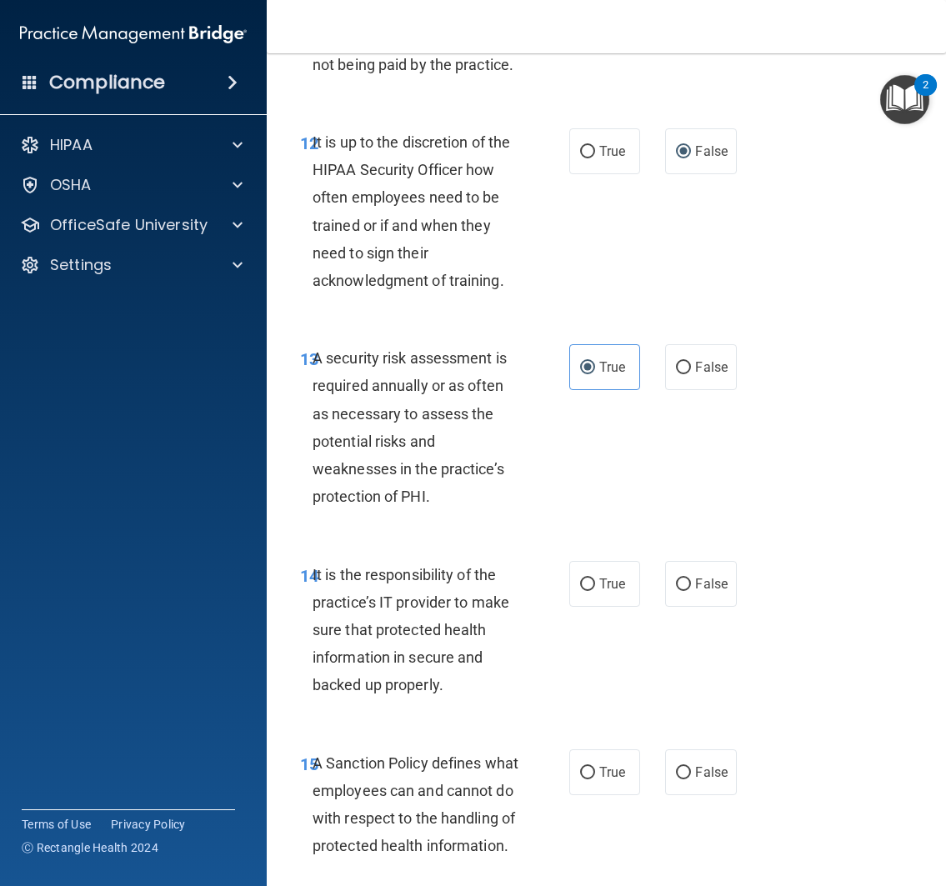
scroll to position [2773, 0]
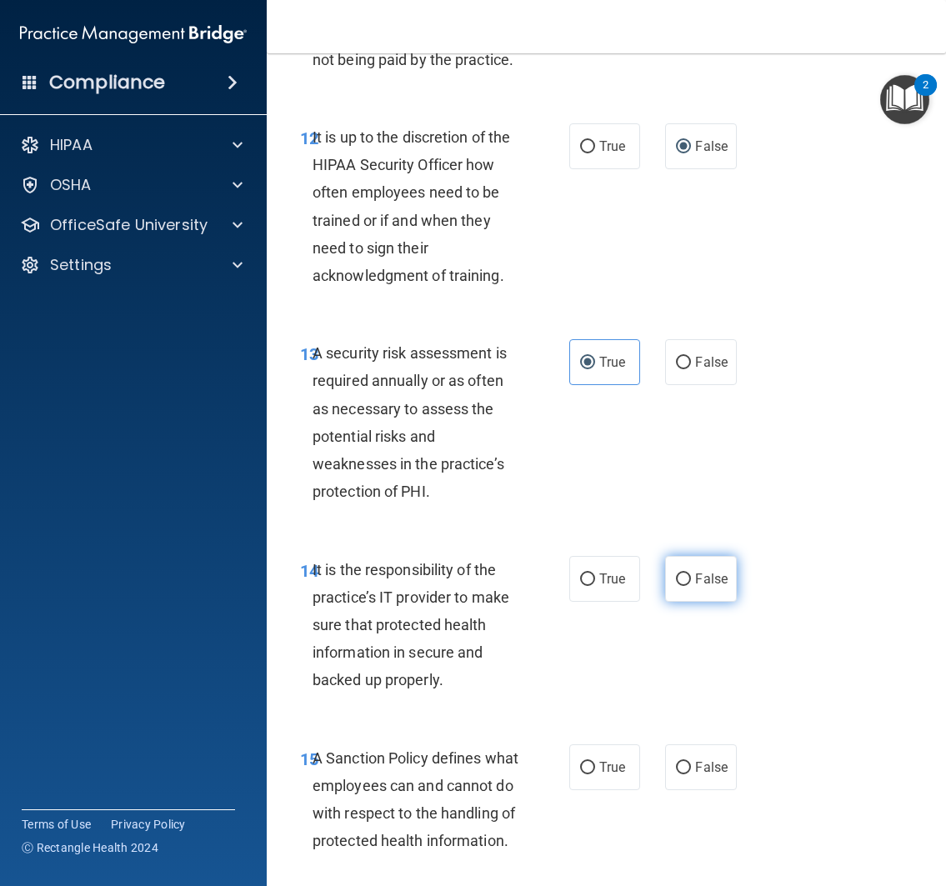
click at [676, 586] on input "False" at bounding box center [683, 579] width 15 height 12
radio input "true"
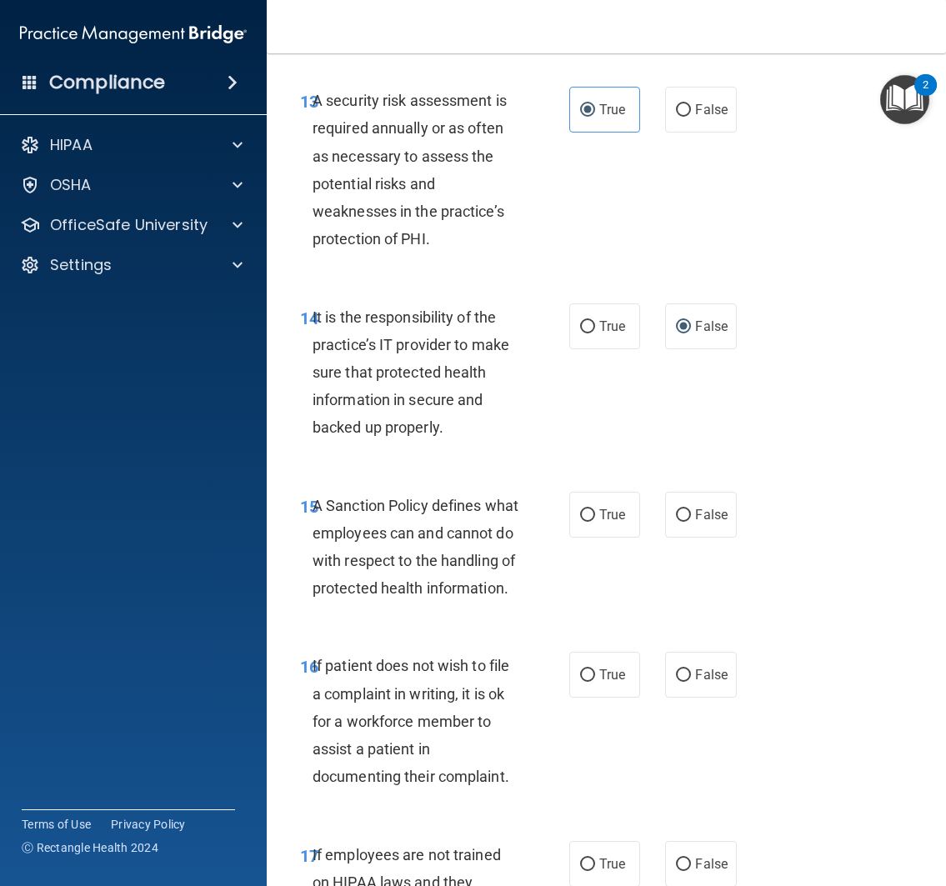
scroll to position [3052, 0]
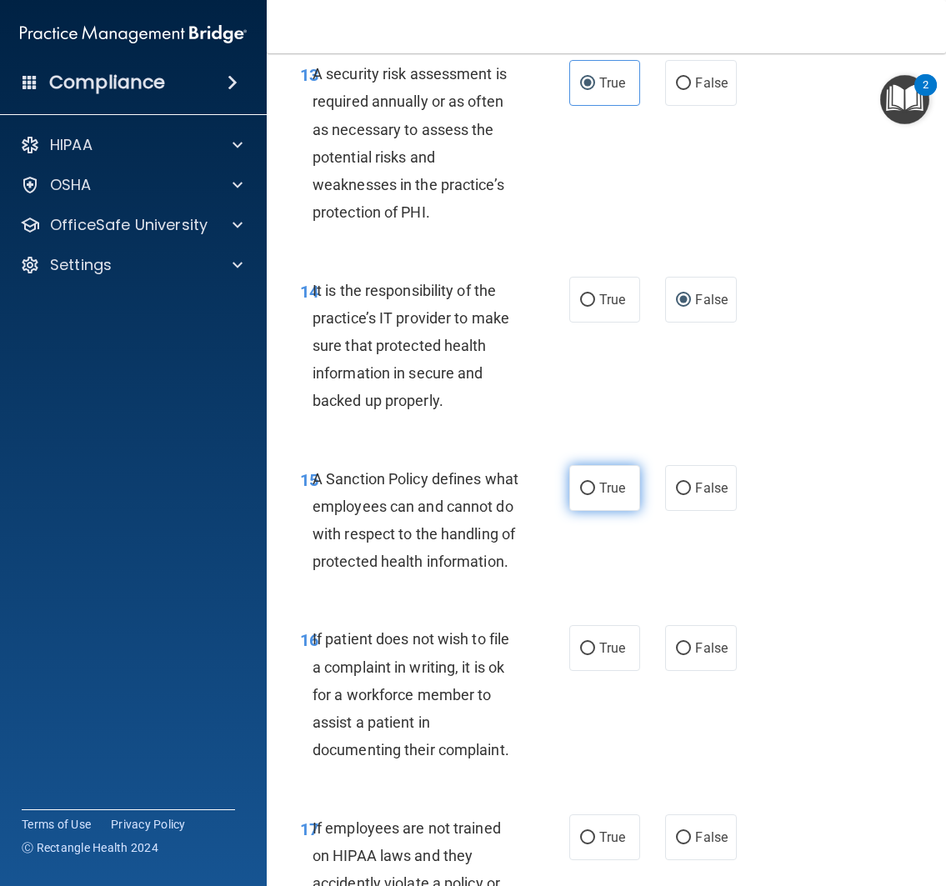
click at [594, 511] on label "True" at bounding box center [605, 488] width 72 height 46
click at [594, 495] on input "True" at bounding box center [587, 488] width 15 height 12
radio input "true"
click at [601, 605] on div "15 A Sanction Policy defines what employees can and cannot do with respect to t…" at bounding box center [605, 524] width 637 height 161
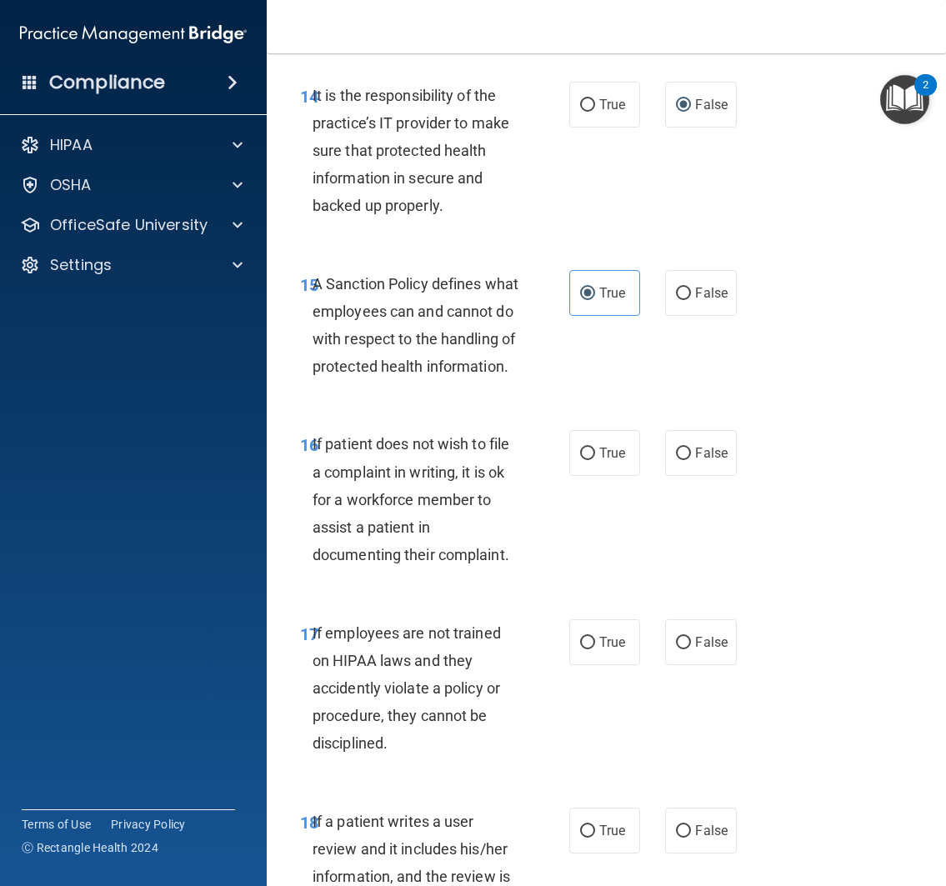
scroll to position [3249, 0]
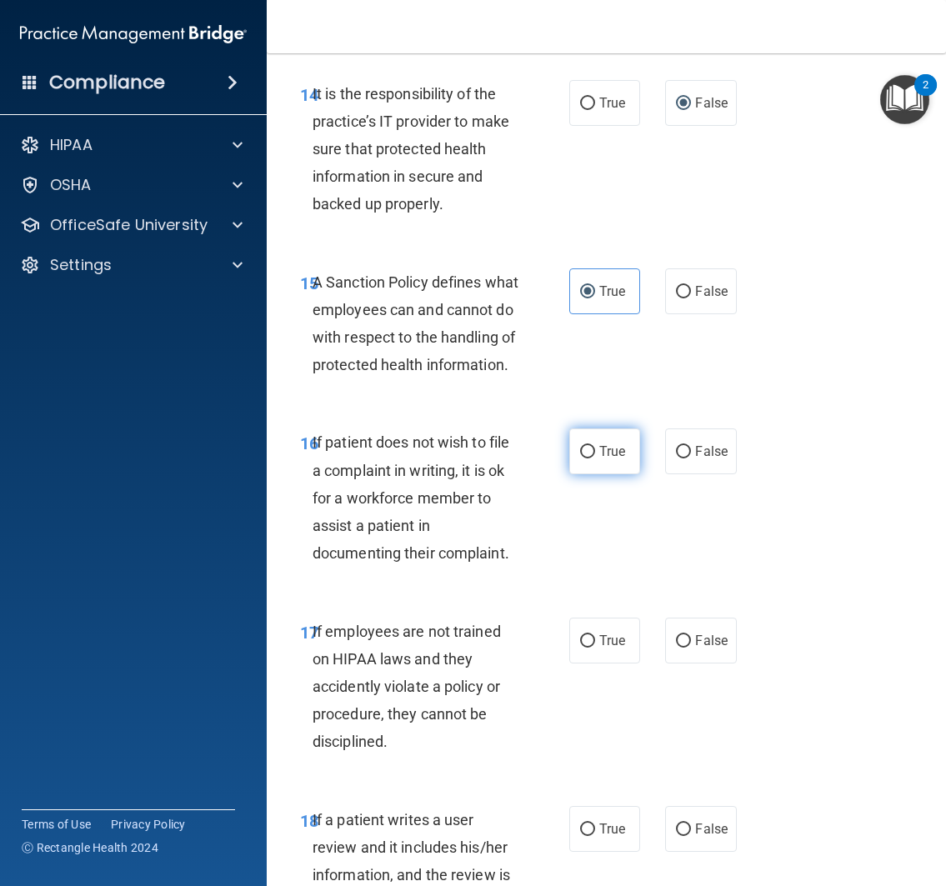
click at [601, 459] on span "True" at bounding box center [612, 451] width 26 height 16
click at [595, 458] on input "True" at bounding box center [587, 452] width 15 height 12
radio input "true"
click at [606, 596] on div "16 If patient does not wish to file a complaint in writing, it is ok for a work…" at bounding box center [605, 501] width 637 height 188
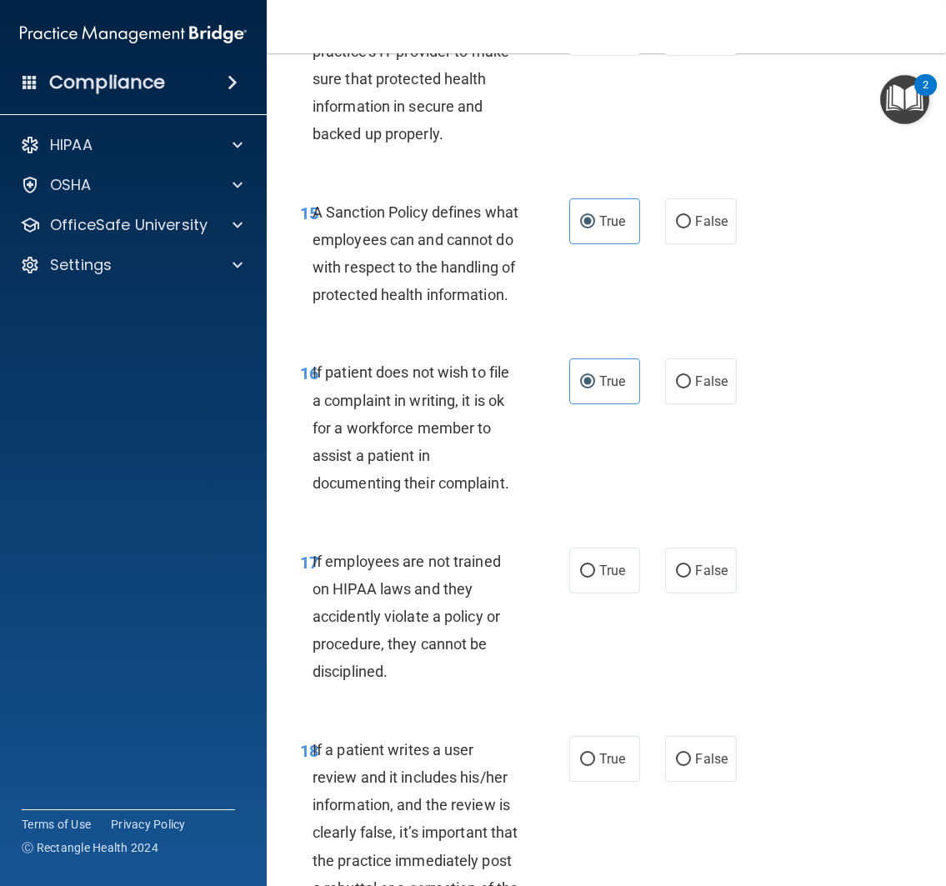
scroll to position [3391, 0]
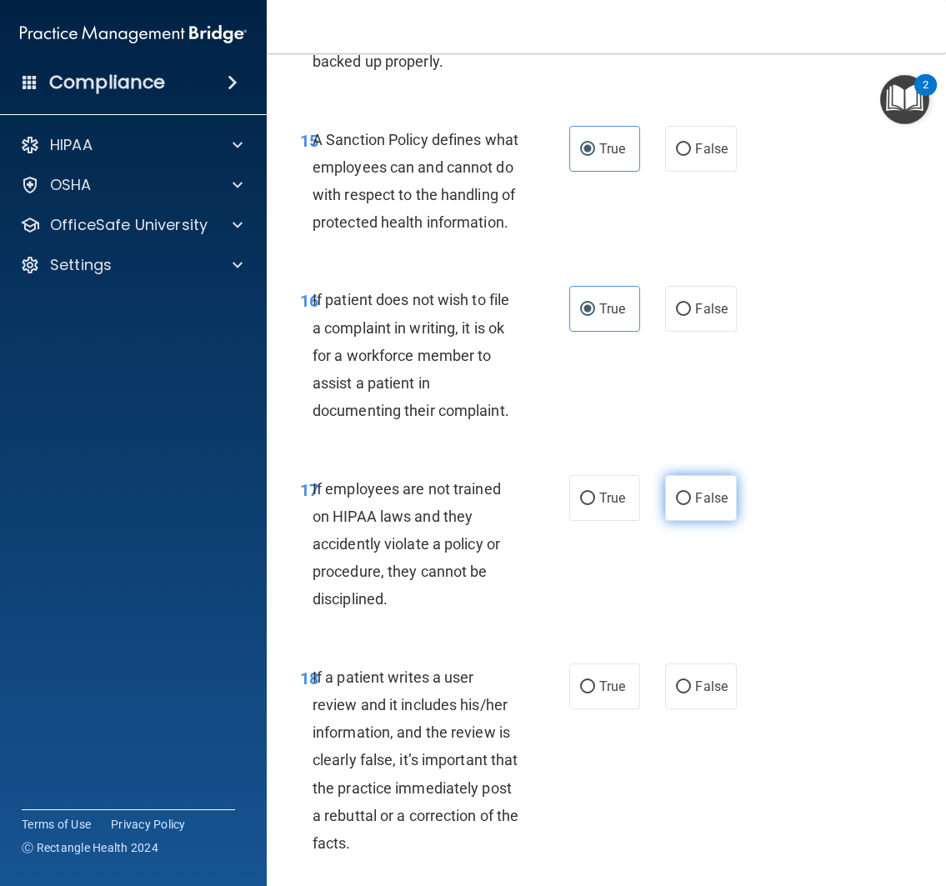
click at [698, 521] on label "False" at bounding box center [701, 498] width 72 height 46
click at [691, 505] on input "False" at bounding box center [683, 498] width 15 height 12
radio input "true"
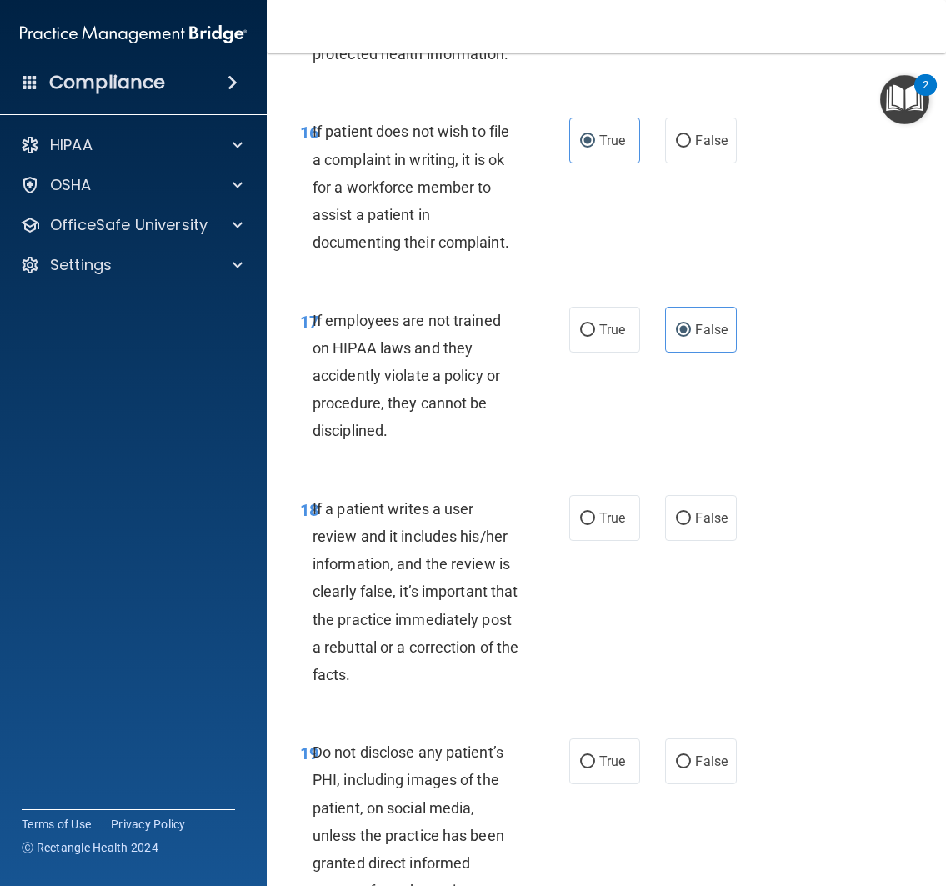
scroll to position [3561, 0]
click at [705, 525] on span "False" at bounding box center [711, 517] width 32 height 16
click at [691, 524] on input "False" at bounding box center [683, 518] width 15 height 12
radio input "true"
click at [695, 707] on div "18 If a patient writes a user review and it includes his/her information, and t…" at bounding box center [605, 595] width 637 height 244
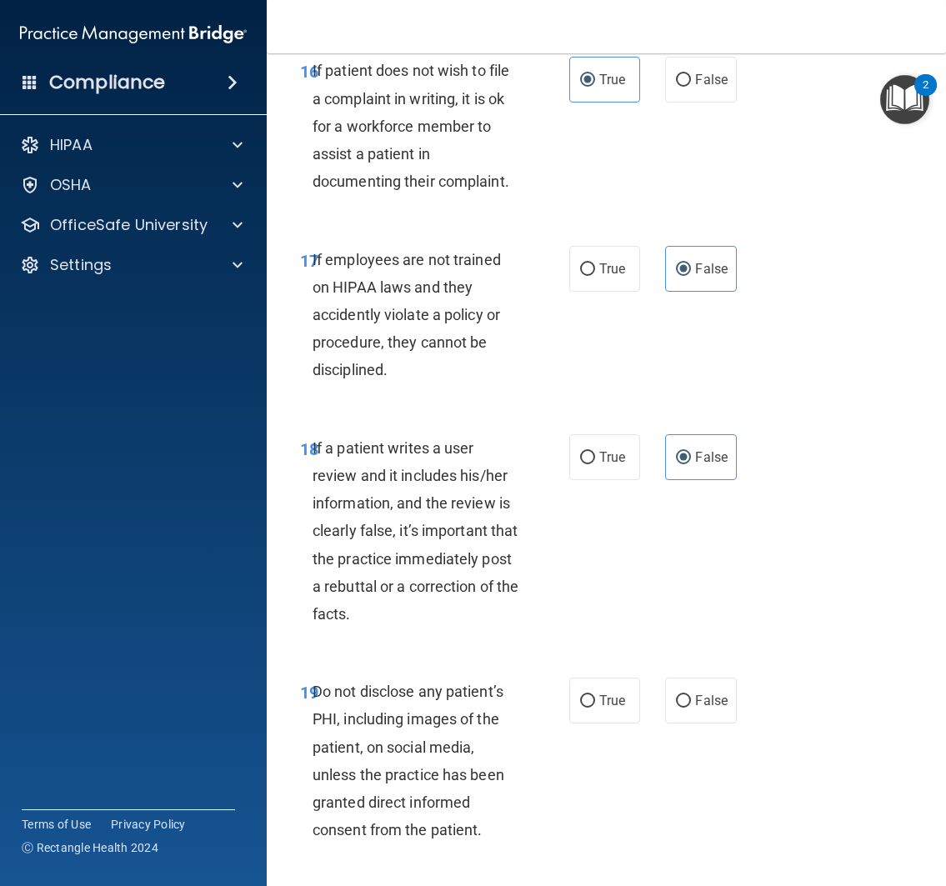
scroll to position [3839, 0]
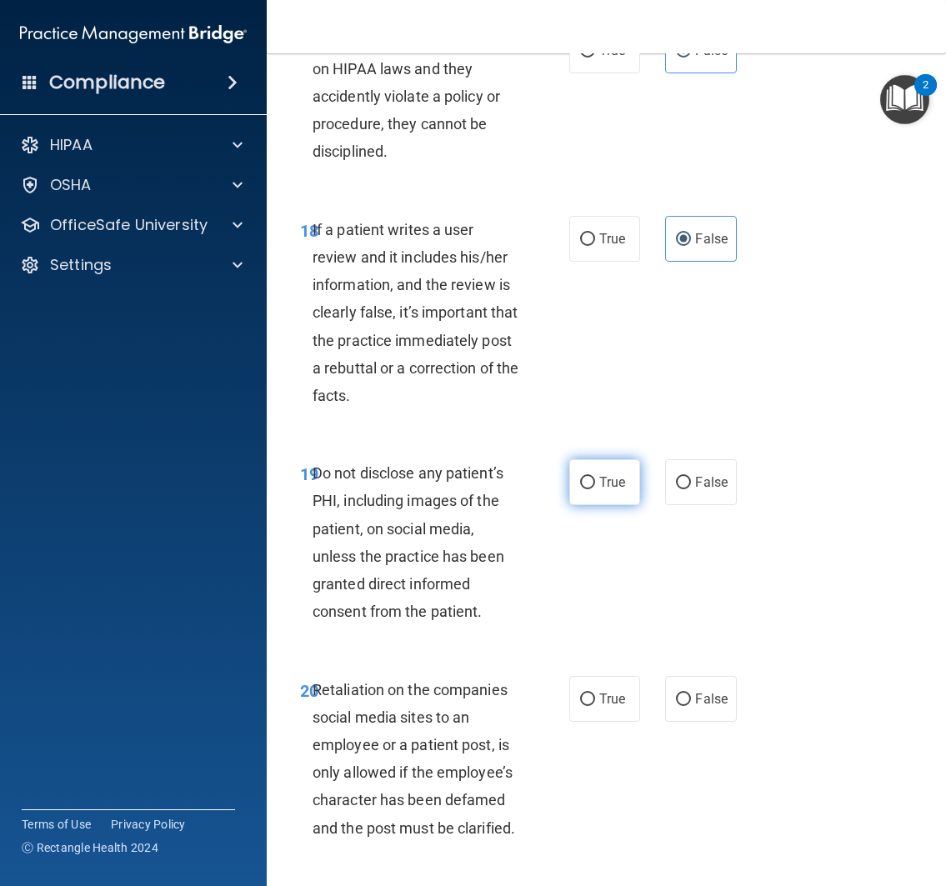
click at [610, 490] on span "True" at bounding box center [612, 482] width 26 height 16
click at [595, 489] on input "True" at bounding box center [587, 483] width 15 height 12
radio input "true"
click at [636, 654] on div "19 Do not disclose any patient’s PHI, including images of the patient, on socia…" at bounding box center [605, 546] width 637 height 216
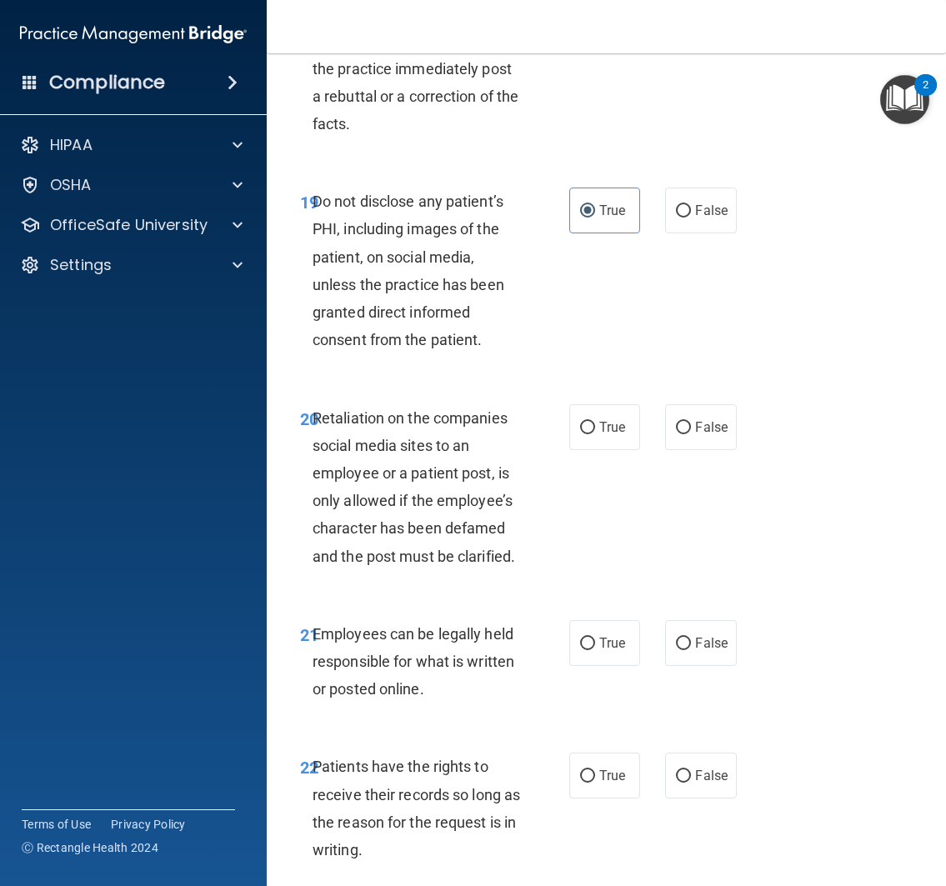
scroll to position [4111, 0]
click at [695, 434] on span "False" at bounding box center [711, 426] width 32 height 16
click at [691, 433] on input "False" at bounding box center [683, 427] width 15 height 12
radio input "true"
click at [618, 665] on label "True" at bounding box center [605, 642] width 72 height 46
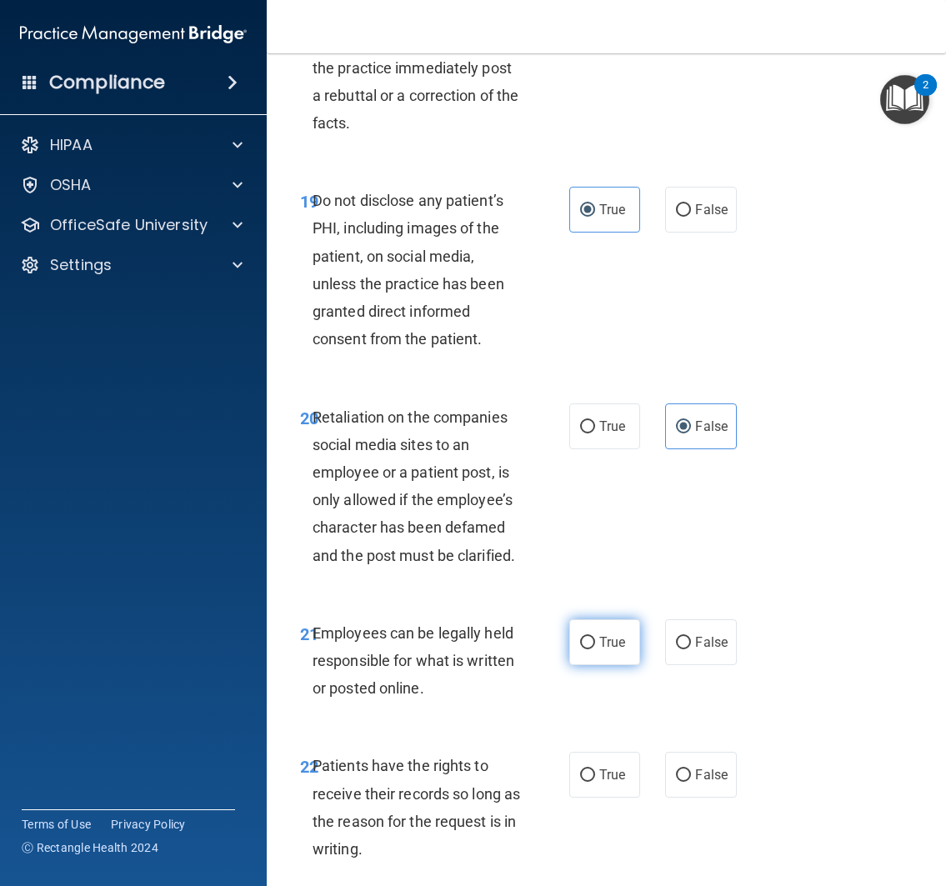
click at [595, 649] on input "True" at bounding box center [587, 643] width 15 height 12
radio input "true"
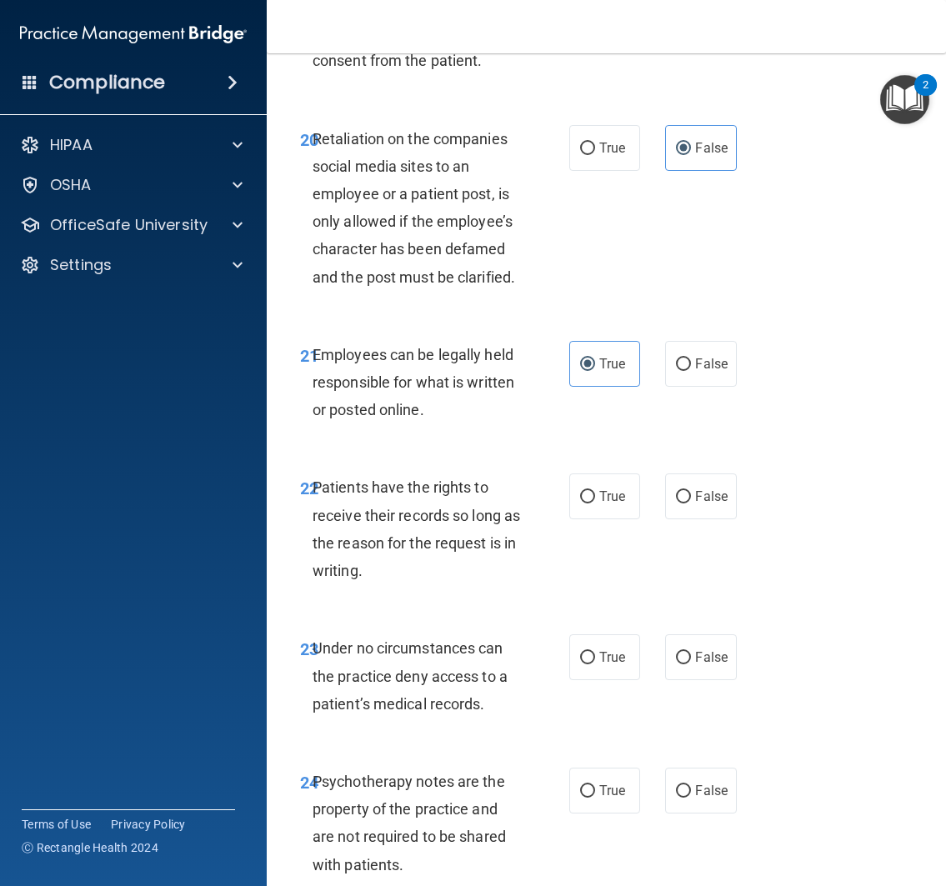
scroll to position [4483, 0]
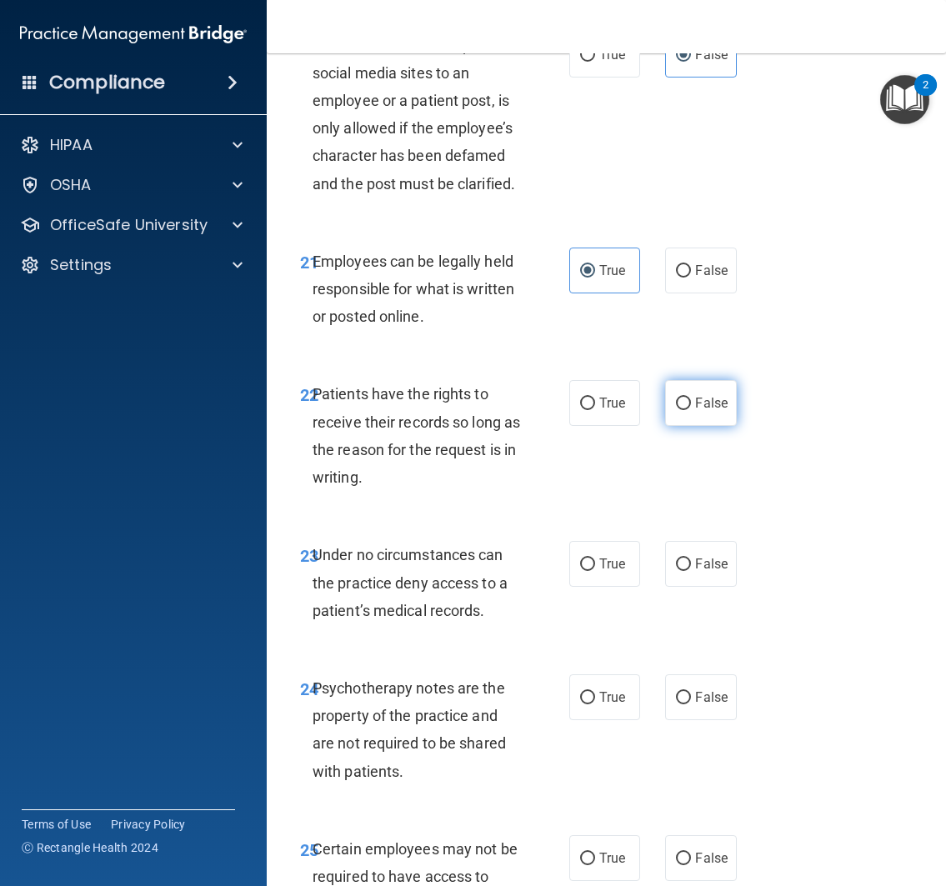
click at [714, 426] on label "False" at bounding box center [701, 403] width 72 height 46
click at [691, 410] on input "False" at bounding box center [683, 403] width 15 height 12
radio input "true"
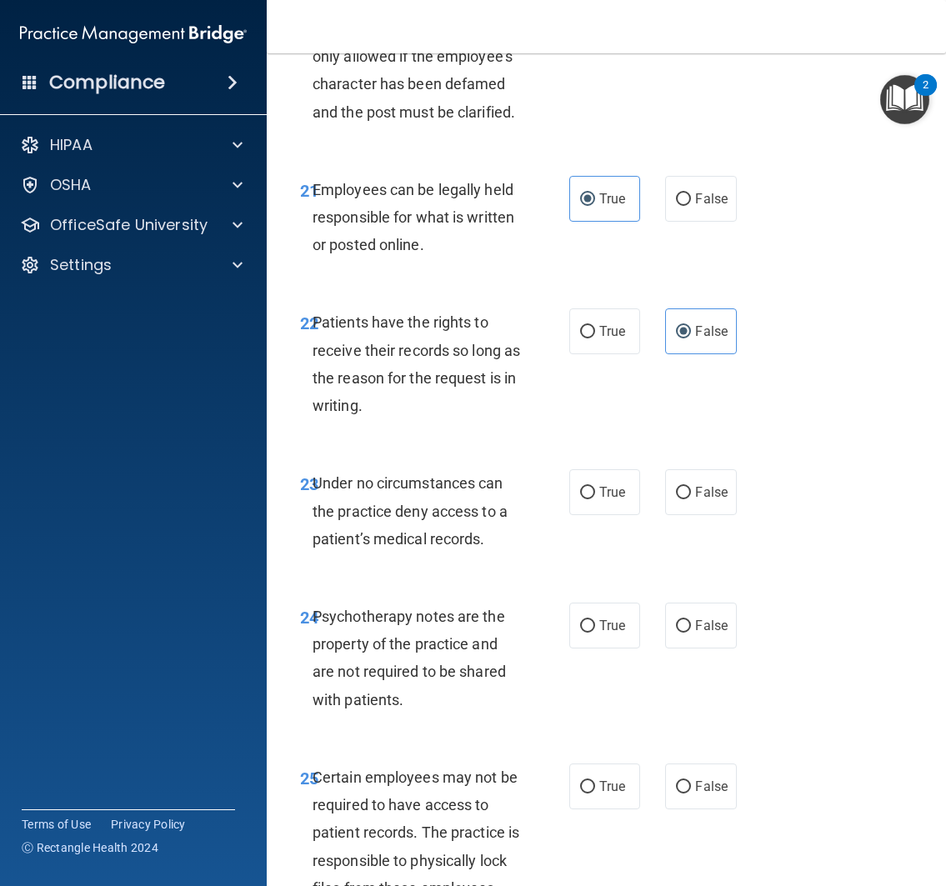
scroll to position [4555, 0]
click at [592, 514] on label "True" at bounding box center [605, 491] width 72 height 46
click at [592, 498] on input "True" at bounding box center [587, 492] width 15 height 12
radio input "true"
click at [620, 581] on div "23 Under no circumstances can the practice deny access to a patient’s medical r…" at bounding box center [605, 513] width 637 height 133
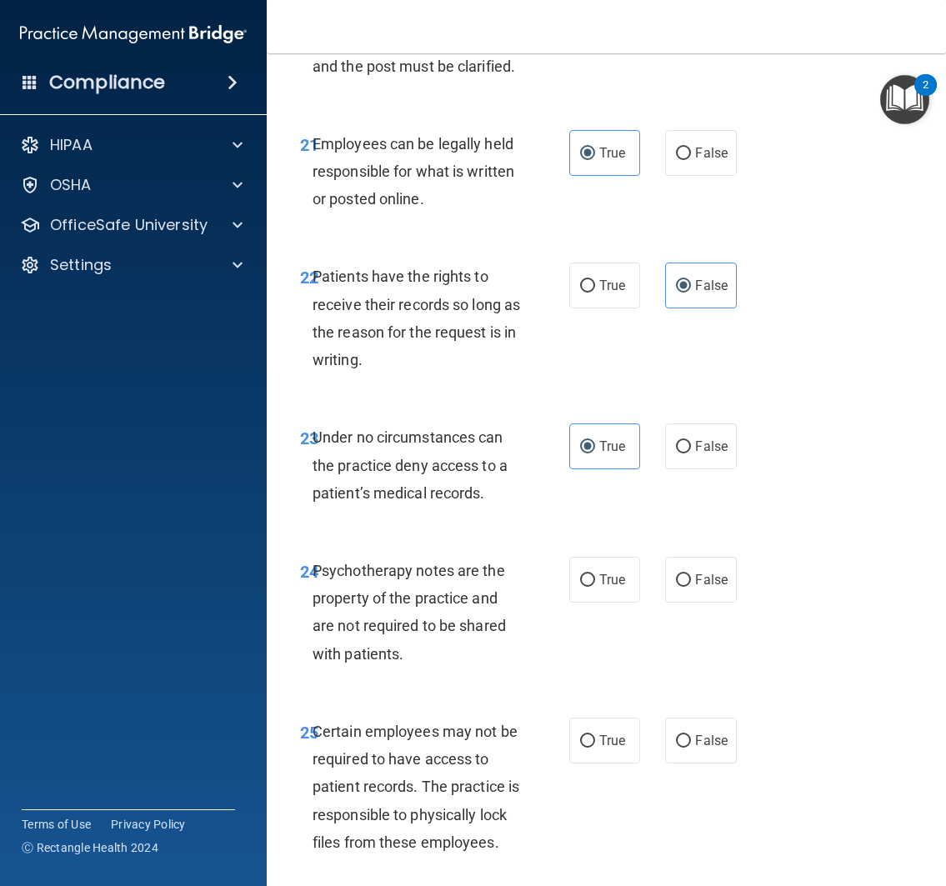
scroll to position [4600, 0]
click at [587, 602] on label "True" at bounding box center [605, 580] width 72 height 46
click at [587, 587] on input "True" at bounding box center [587, 580] width 15 height 12
radio input "true"
click at [637, 697] on div "24 Psychotherapy notes are the property of the practice and are not required to…" at bounding box center [605, 616] width 637 height 161
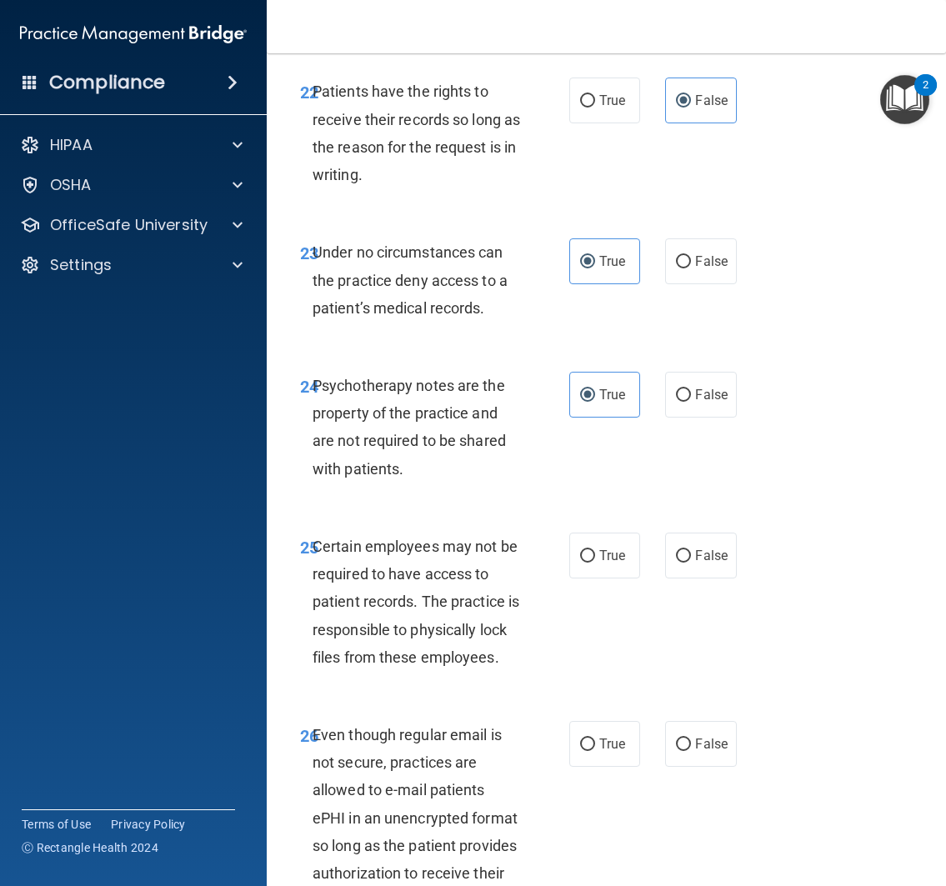
scroll to position [4853, 0]
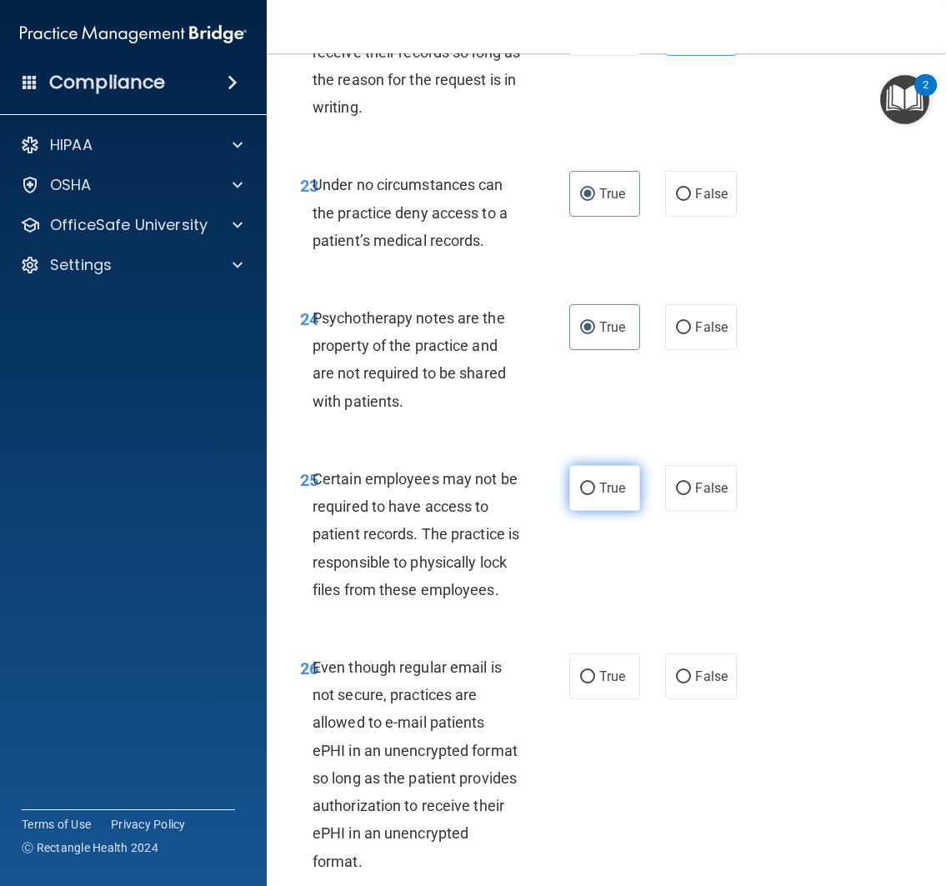
click at [602, 511] on label "True" at bounding box center [605, 488] width 72 height 46
click at [595, 495] on input "True" at bounding box center [587, 488] width 15 height 12
radio input "true"
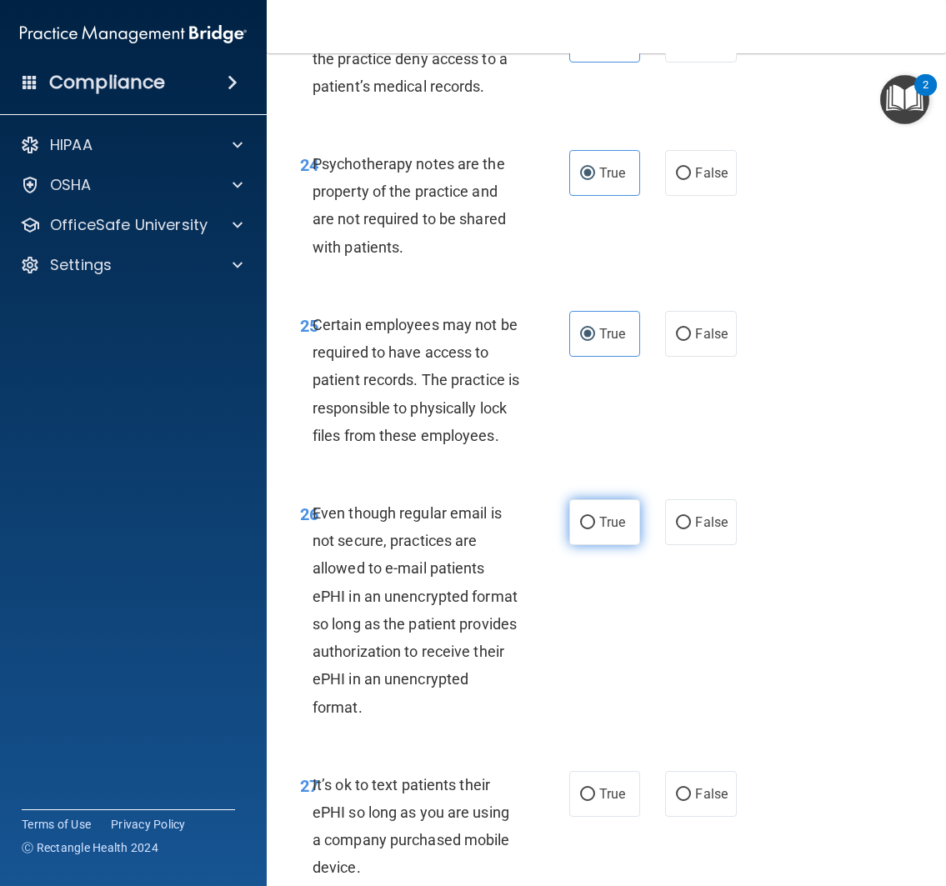
scroll to position [5011, 0]
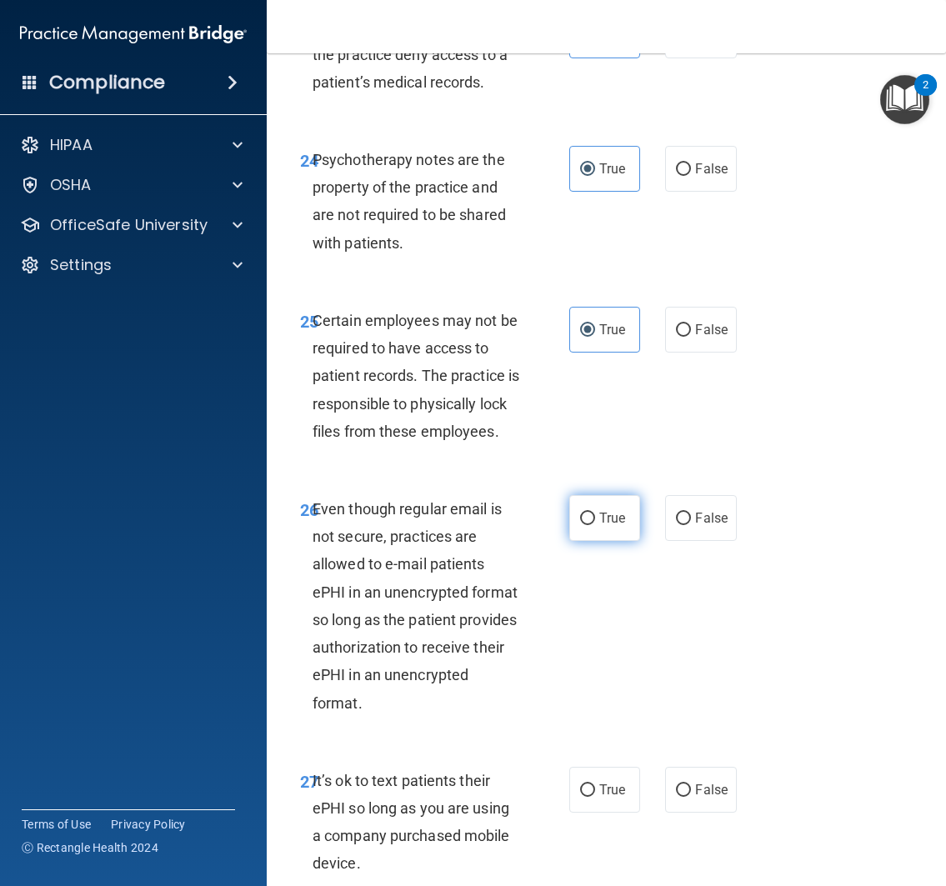
click at [610, 526] on span "True" at bounding box center [612, 518] width 26 height 16
click at [595, 525] on input "True" at bounding box center [587, 518] width 15 height 12
radio input "true"
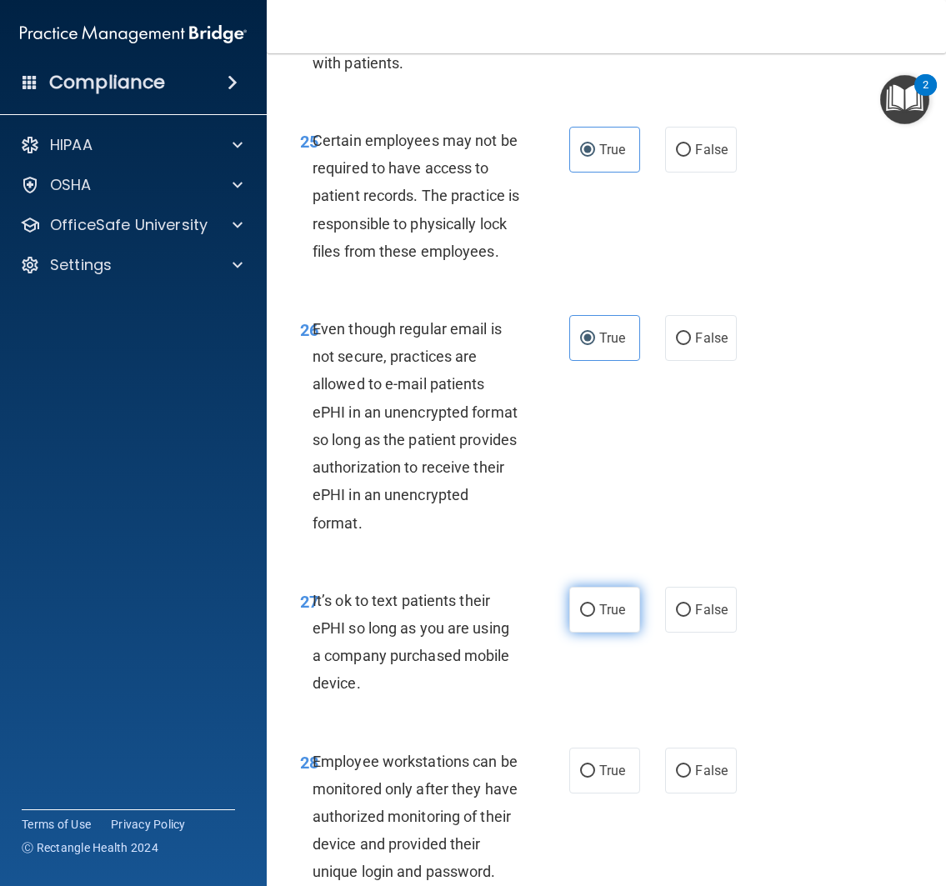
scroll to position [5213, 0]
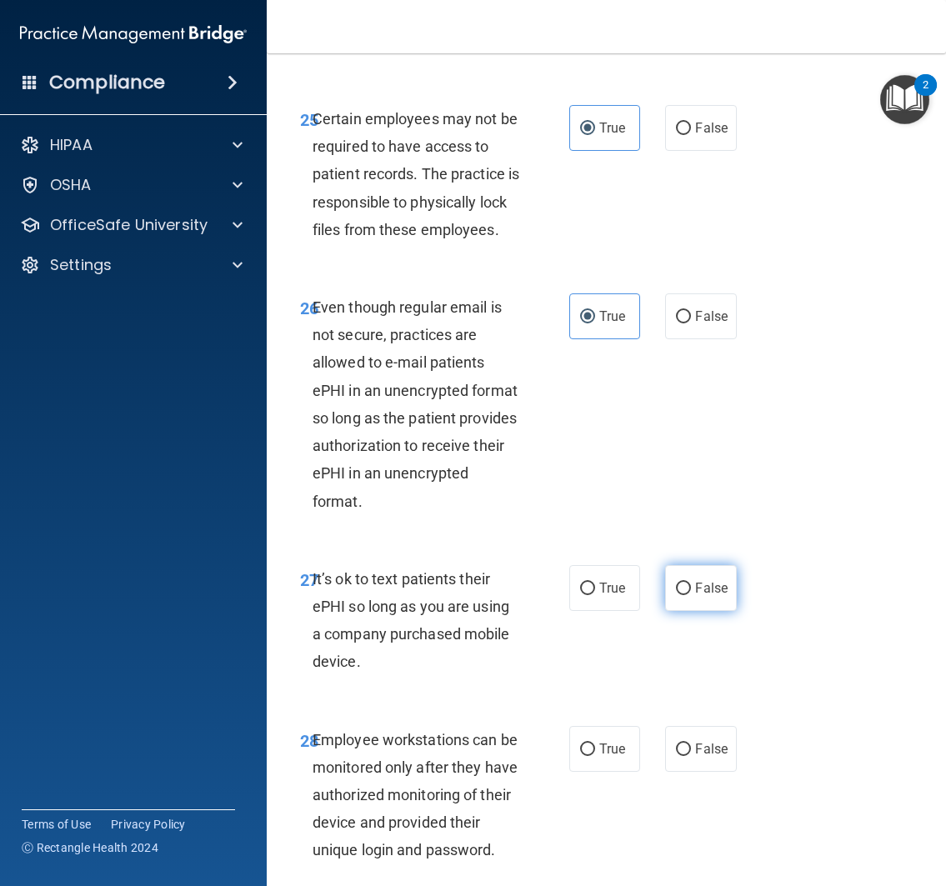
click at [706, 596] on span "False" at bounding box center [711, 588] width 32 height 16
click at [691, 595] on input "False" at bounding box center [683, 588] width 15 height 12
radio input "true"
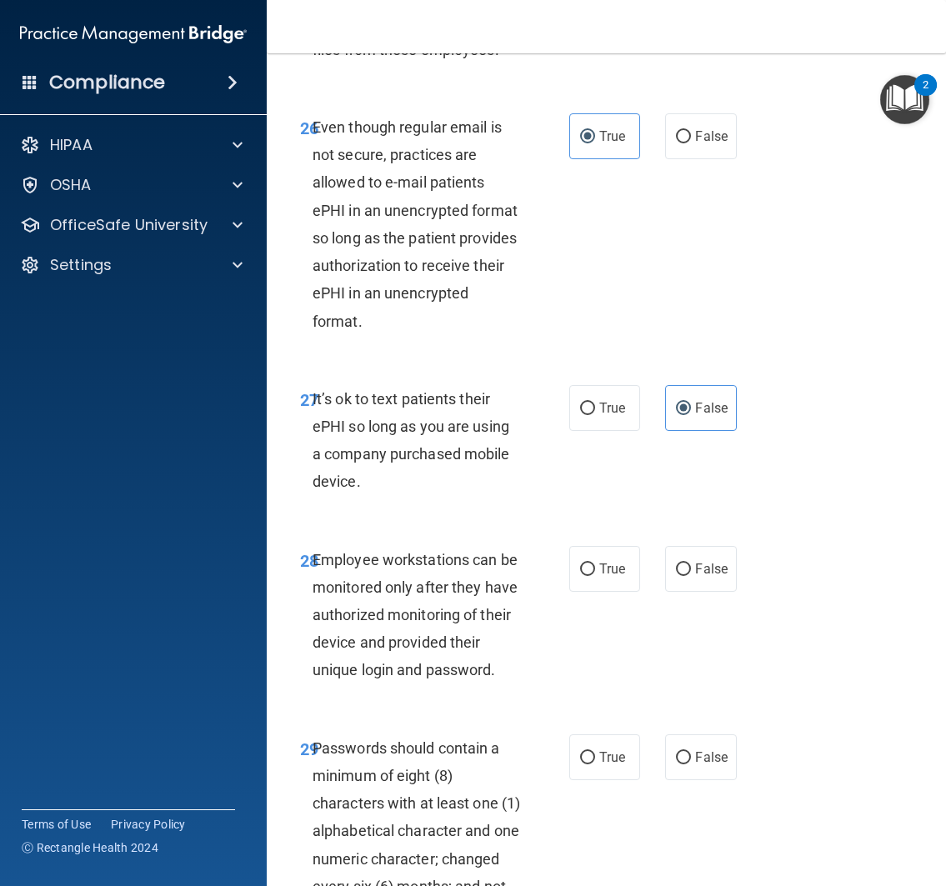
scroll to position [5394, 0]
click at [684, 591] on label "False" at bounding box center [701, 568] width 72 height 46
click at [684, 575] on input "False" at bounding box center [683, 568] width 15 height 12
radio input "true"
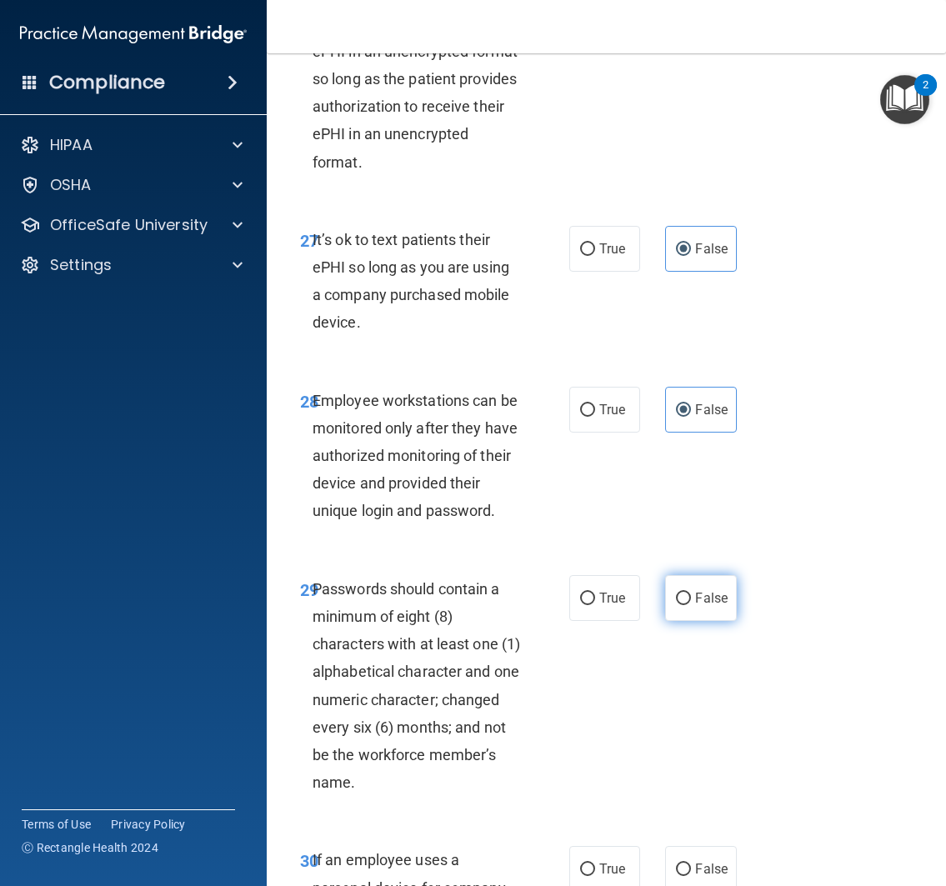
scroll to position [5553, 0]
click at [570, 620] on label "True" at bounding box center [605, 597] width 72 height 46
click at [580, 604] on input "True" at bounding box center [587, 598] width 15 height 12
radio input "true"
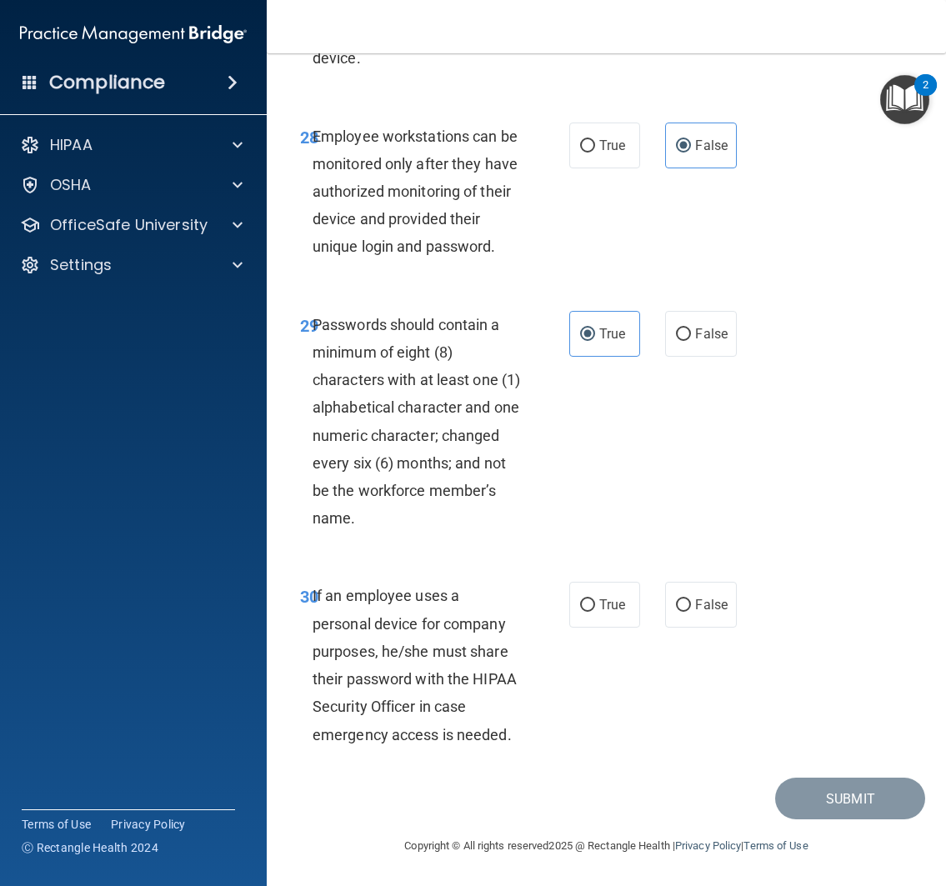
scroll to position [5880, 0]
click at [695, 627] on label "False" at bounding box center [701, 605] width 72 height 46
click at [691, 612] on input "False" at bounding box center [683, 605] width 15 height 12
radio input "true"
click at [684, 742] on div "30 If an employee uses a personal device for company purposes, he/she must shar…" at bounding box center [605, 669] width 637 height 216
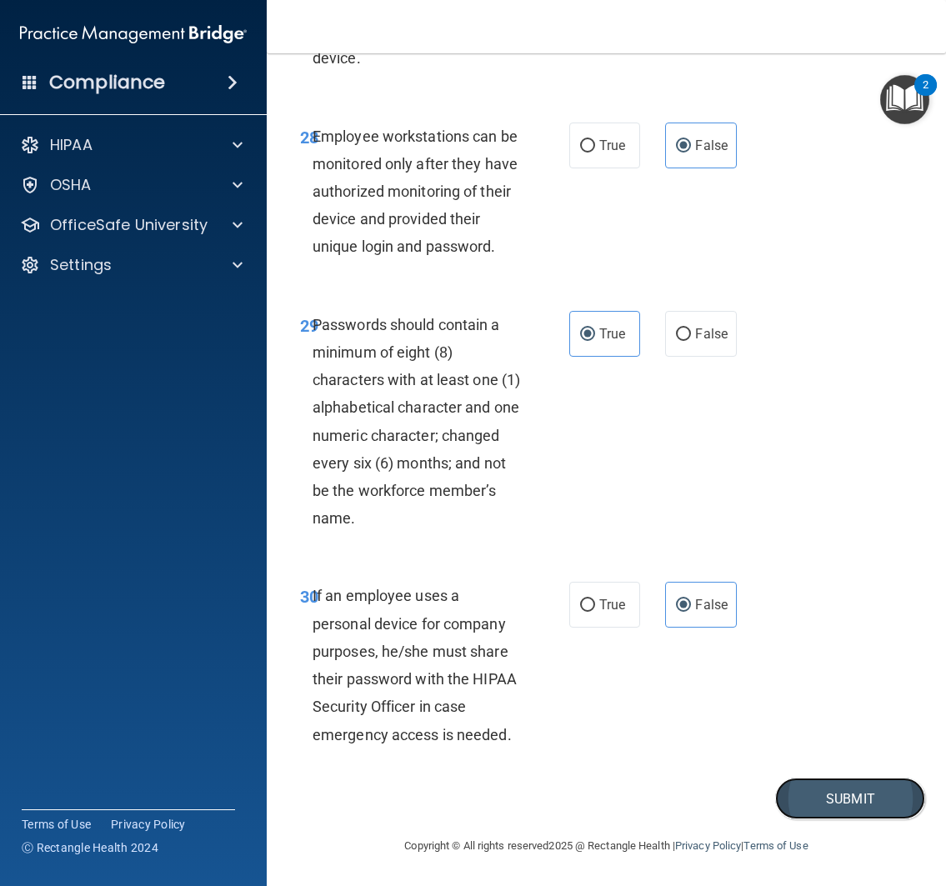
click at [820, 820] on button "Submit" at bounding box center [850, 798] width 150 height 42
click at [837, 820] on button "Submit" at bounding box center [850, 798] width 150 height 42
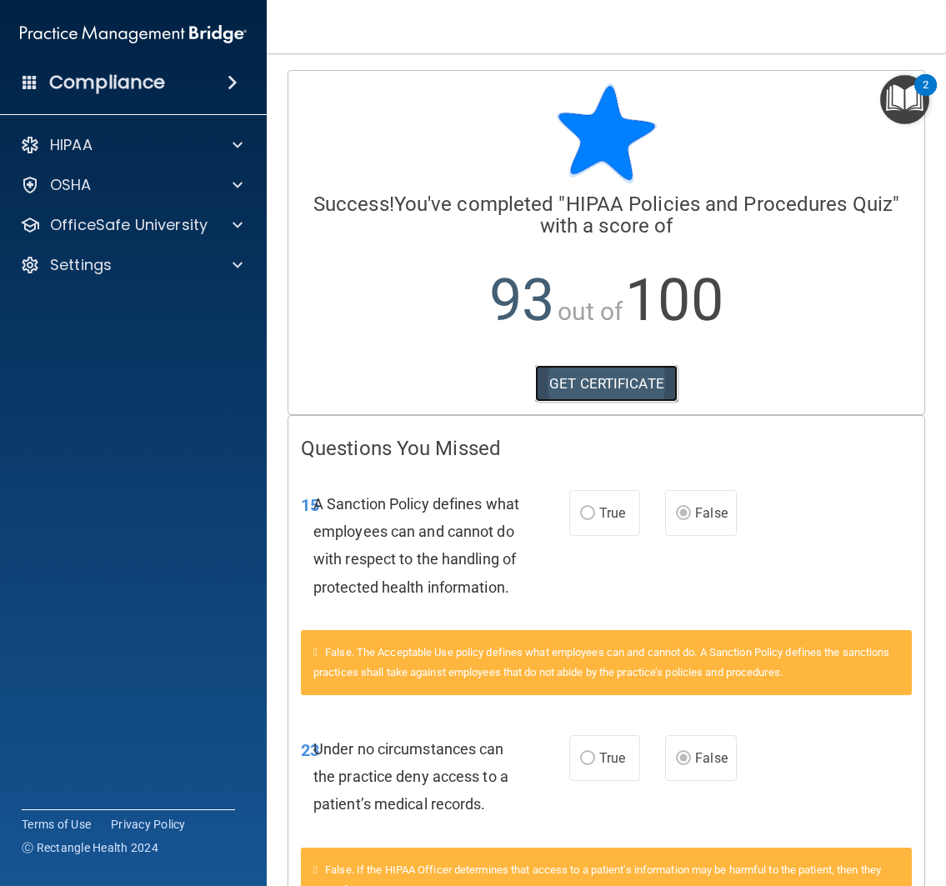
click at [606, 379] on link "GET CERTIFICATE" at bounding box center [606, 383] width 142 height 37
click at [172, 142] on div "HIPAA" at bounding box center [110, 145] width 207 height 20
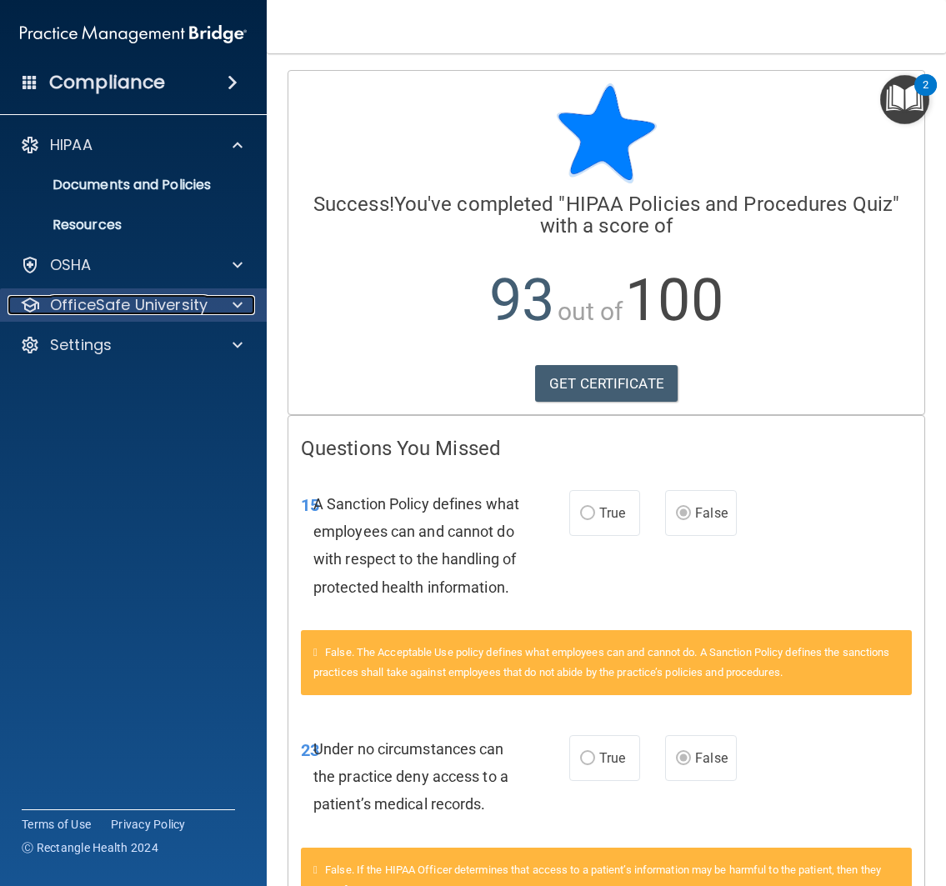
click at [172, 312] on p "OfficeSafe University" at bounding box center [128, 305] width 157 height 20
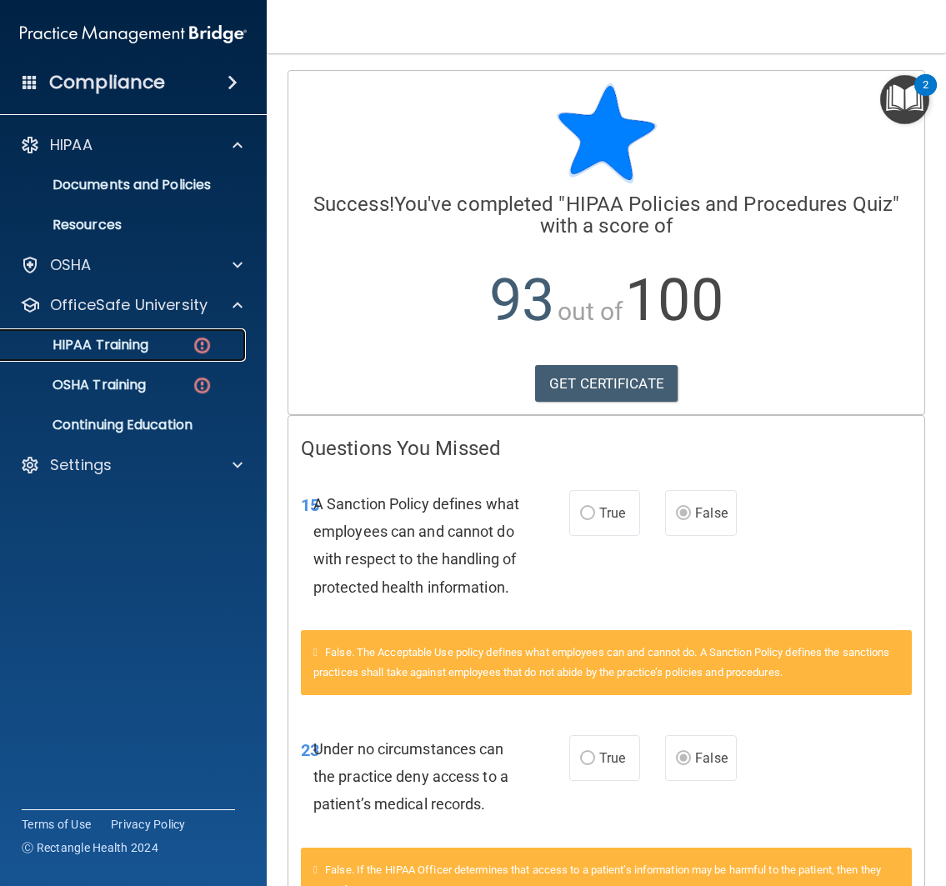
click at [170, 350] on div "HIPAA Training" at bounding box center [124, 345] width 227 height 17
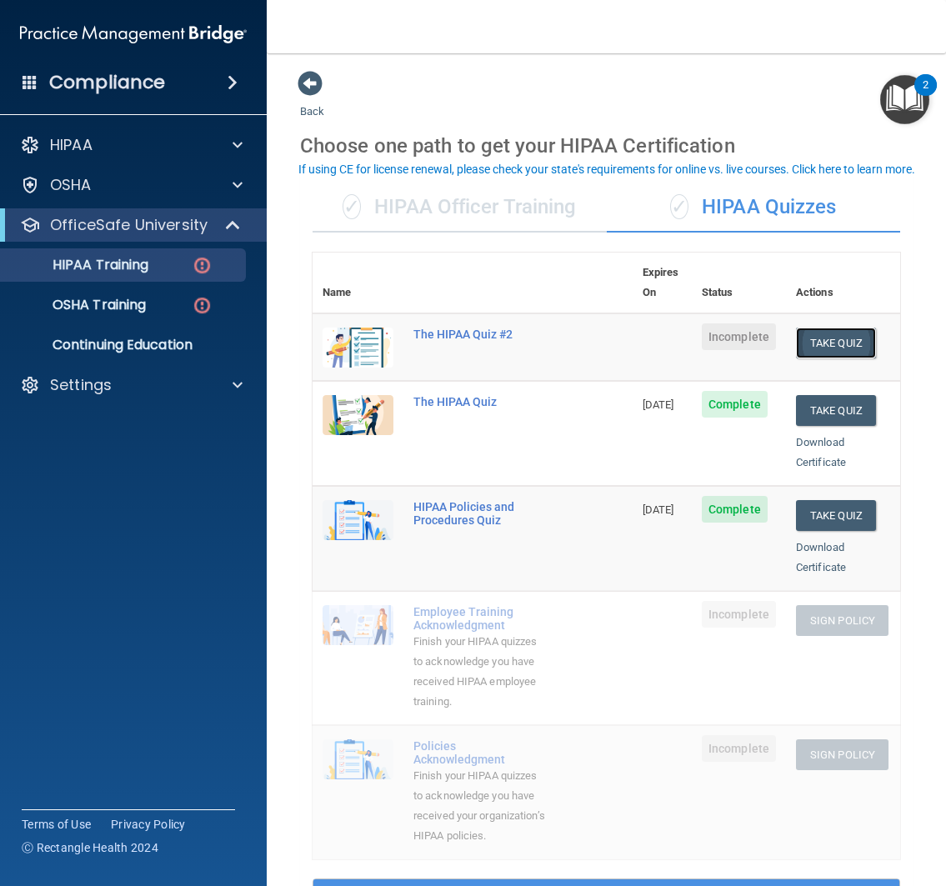
click at [832, 327] on button "Take Quiz" at bounding box center [836, 342] width 80 height 31
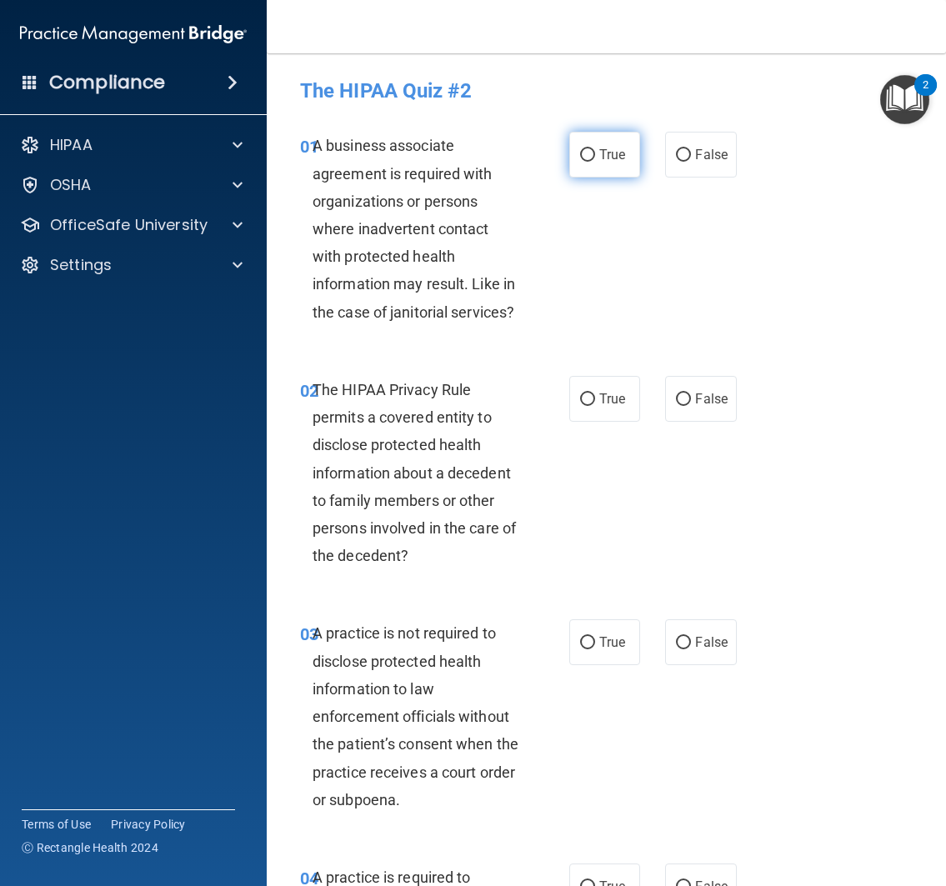
click at [584, 166] on label "True" at bounding box center [605, 155] width 72 height 46
click at [584, 162] on input "True" at bounding box center [587, 155] width 15 height 12
radio input "true"
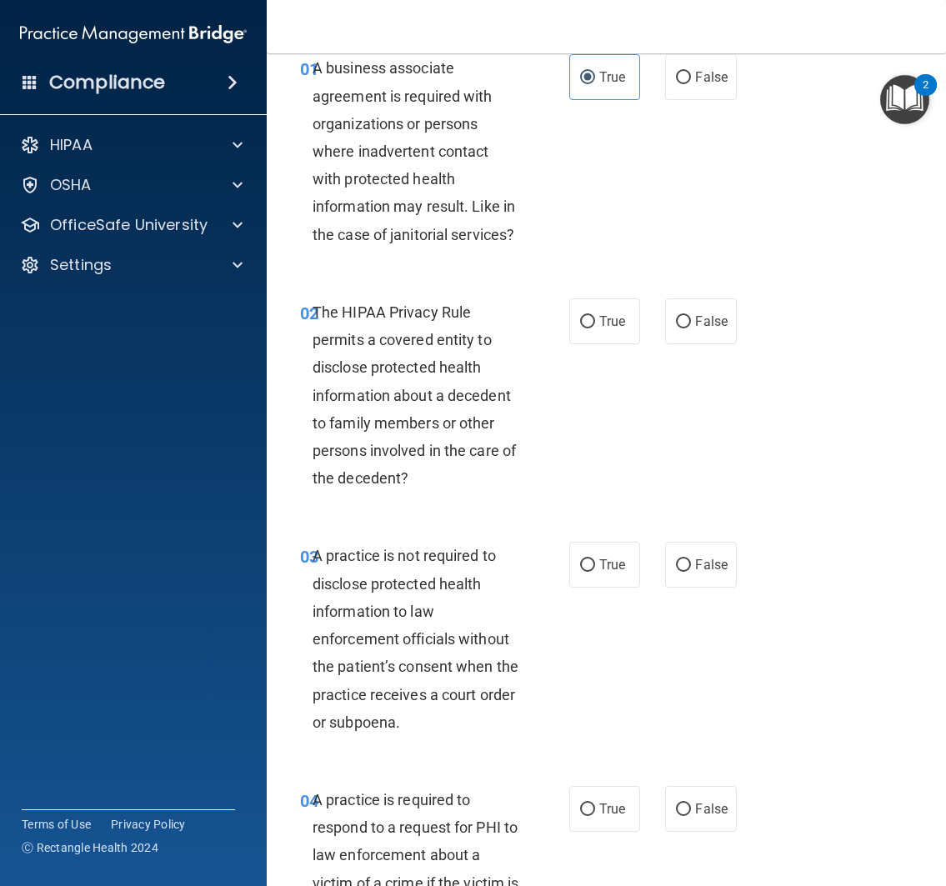
scroll to position [78, 0]
click at [601, 318] on span "True" at bounding box center [612, 320] width 26 height 16
click at [595, 318] on input "True" at bounding box center [587, 321] width 15 height 12
radio input "true"
click at [596, 370] on div "02 The HIPAA Privacy Rule permits a covered entity to disclose protected health…" at bounding box center [605, 399] width 637 height 244
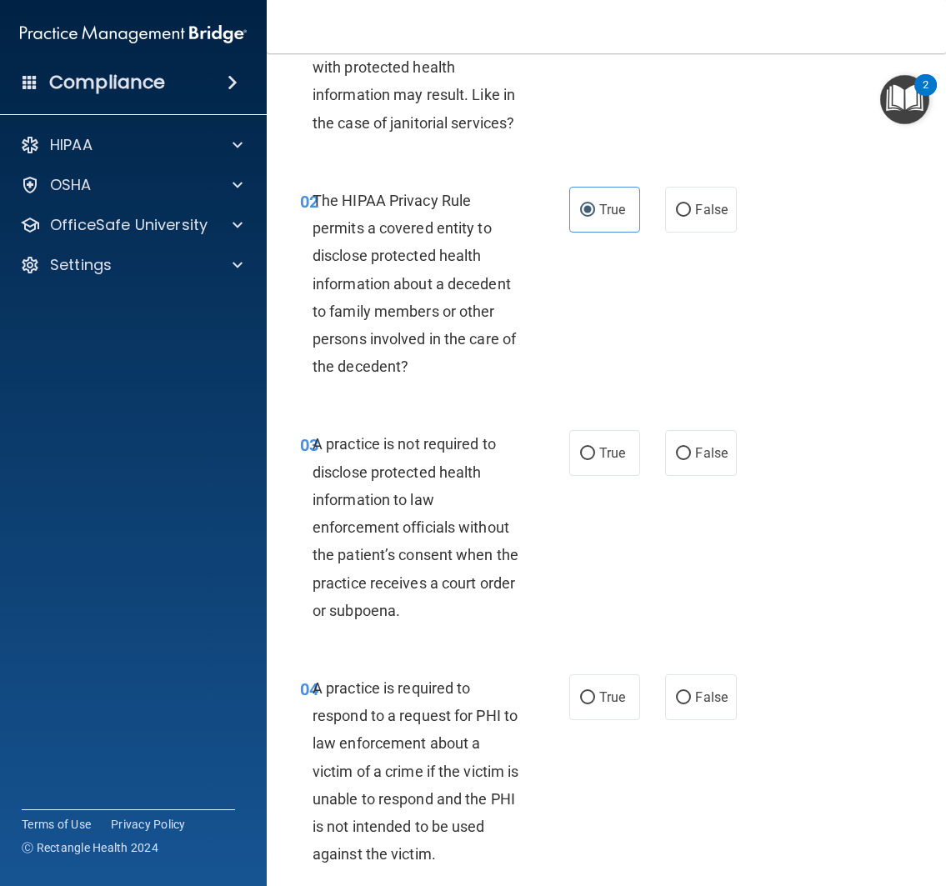
scroll to position [211, 0]
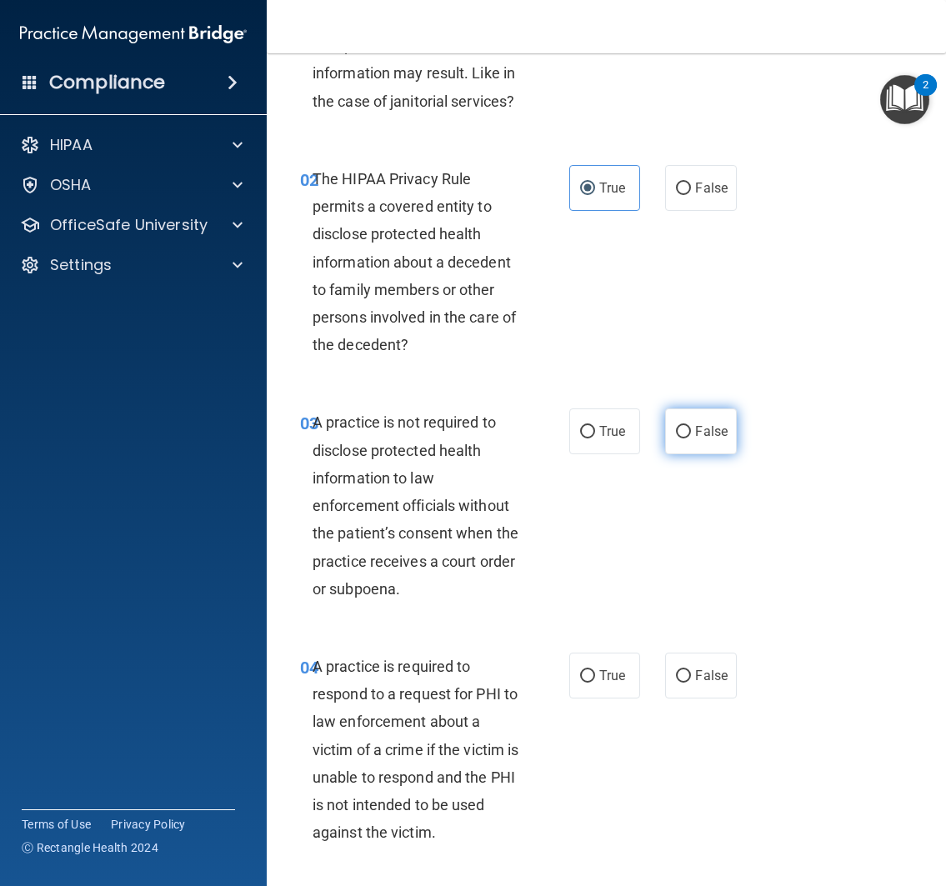
click at [700, 429] on span "False" at bounding box center [711, 431] width 32 height 16
click at [691, 429] on input "False" at bounding box center [683, 432] width 15 height 12
radio input "true"
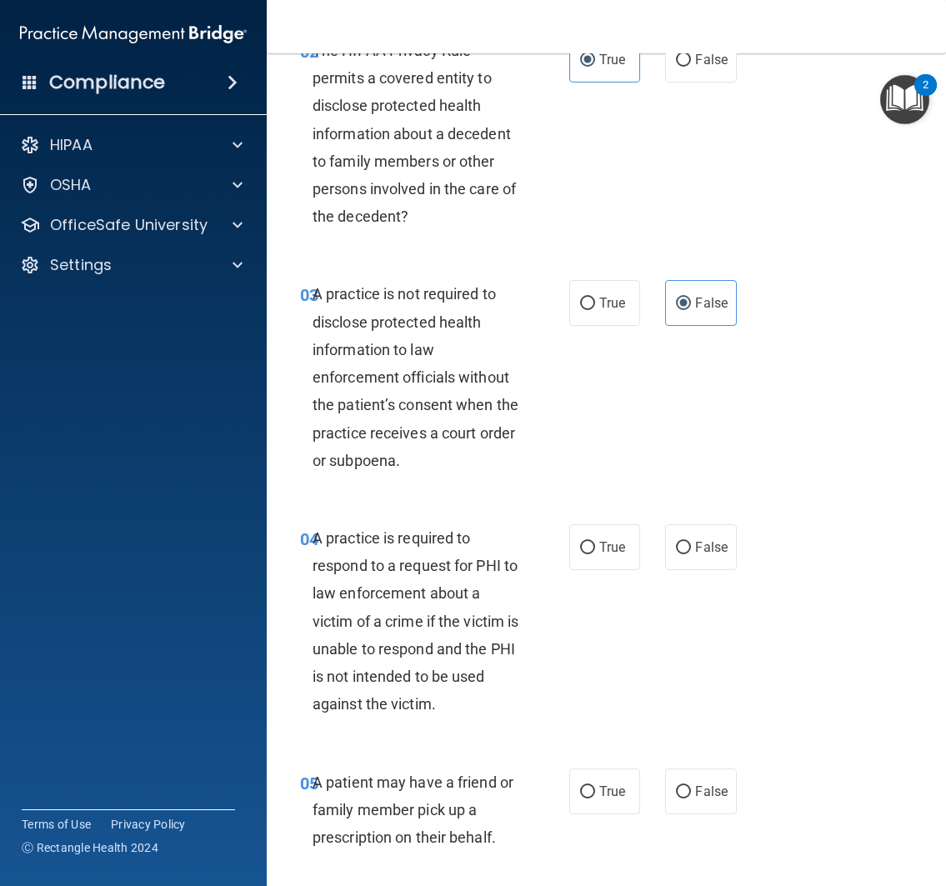
scroll to position [342, 0]
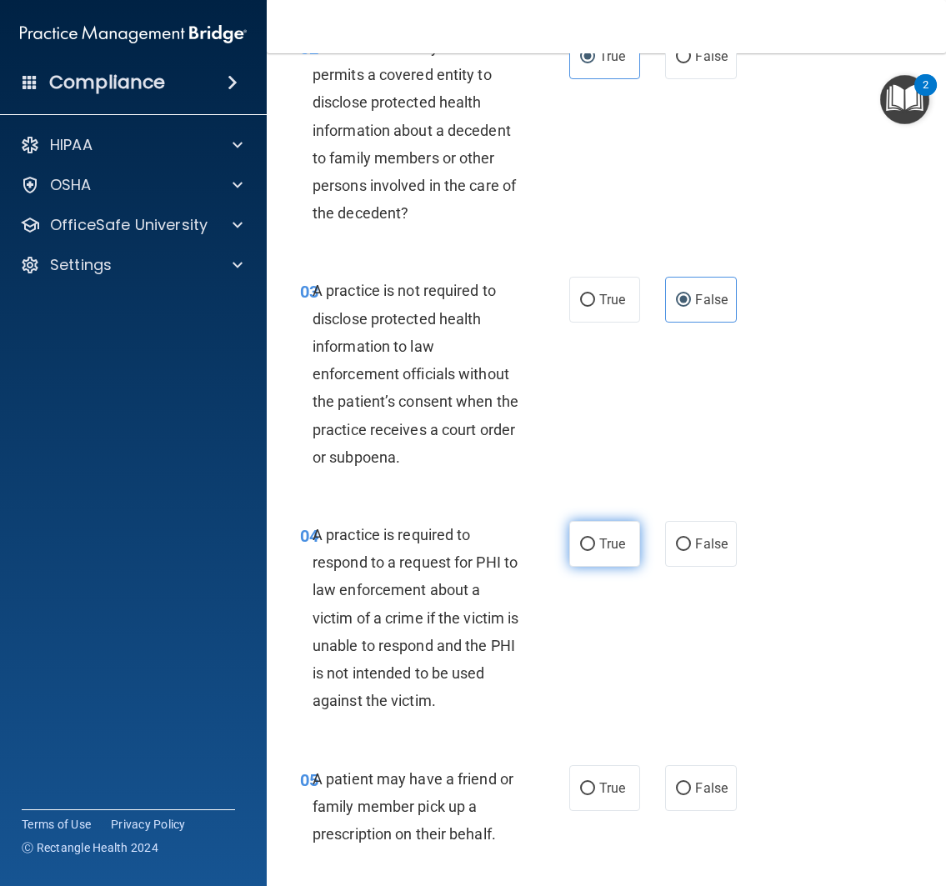
click at [584, 557] on label "True" at bounding box center [605, 544] width 72 height 46
click at [584, 551] on input "True" at bounding box center [587, 544] width 15 height 12
radio input "true"
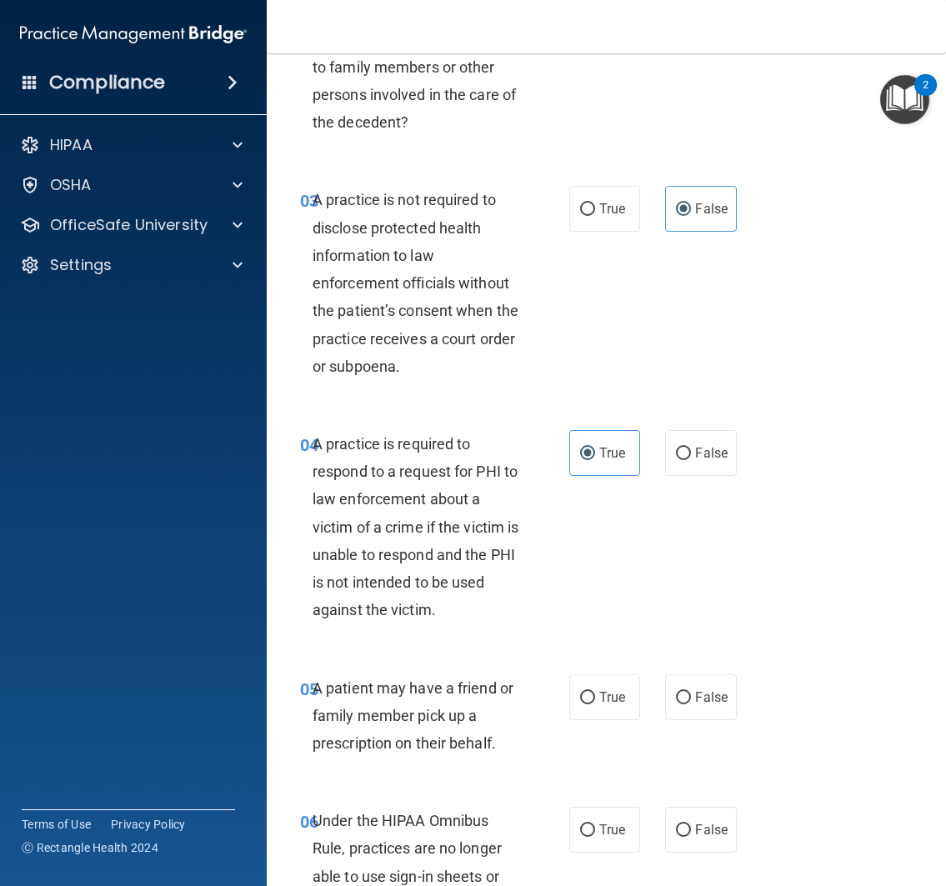
scroll to position [484, 0]
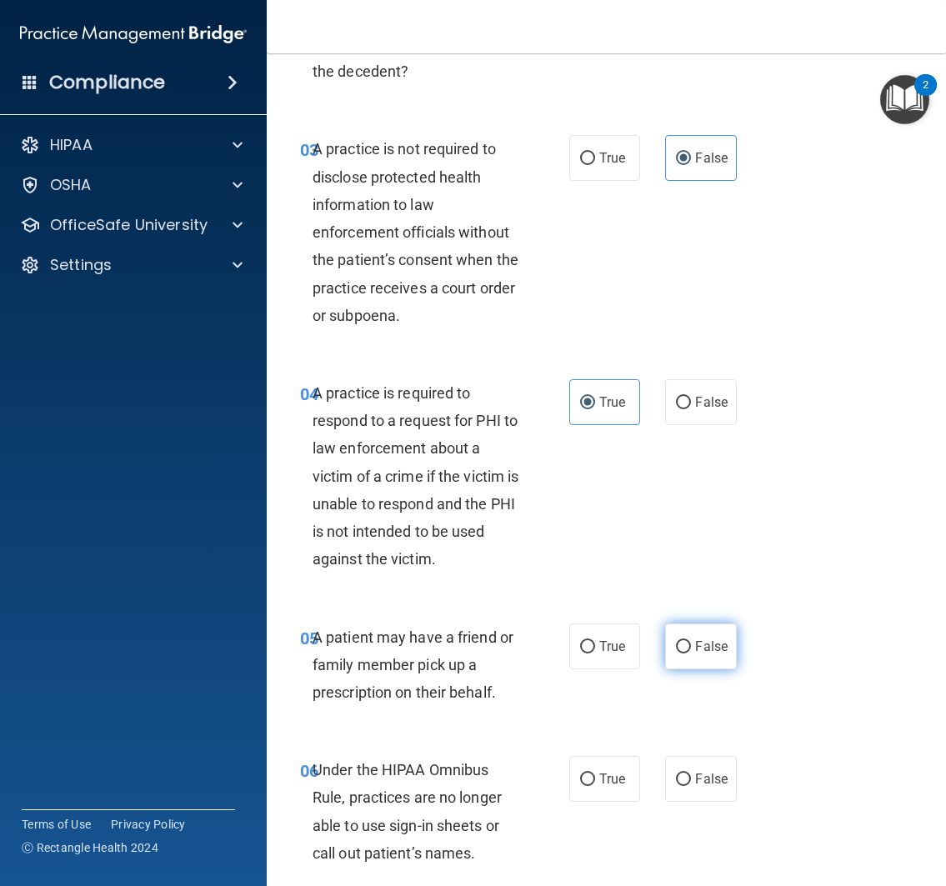
click at [687, 646] on label "False" at bounding box center [701, 646] width 72 height 46
click at [687, 646] on input "False" at bounding box center [683, 647] width 15 height 12
radio input "true"
click at [627, 677] on div "05 A patient may have a friend or family member pick up a prescription on their…" at bounding box center [605, 668] width 637 height 133
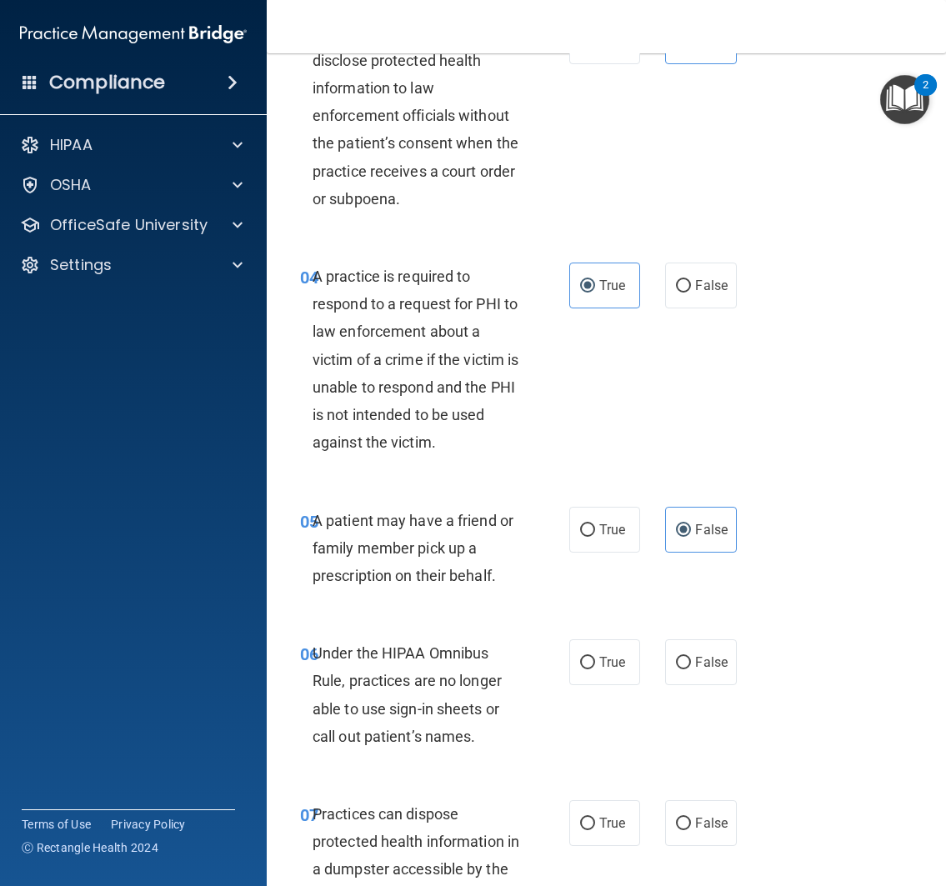
scroll to position [602, 0]
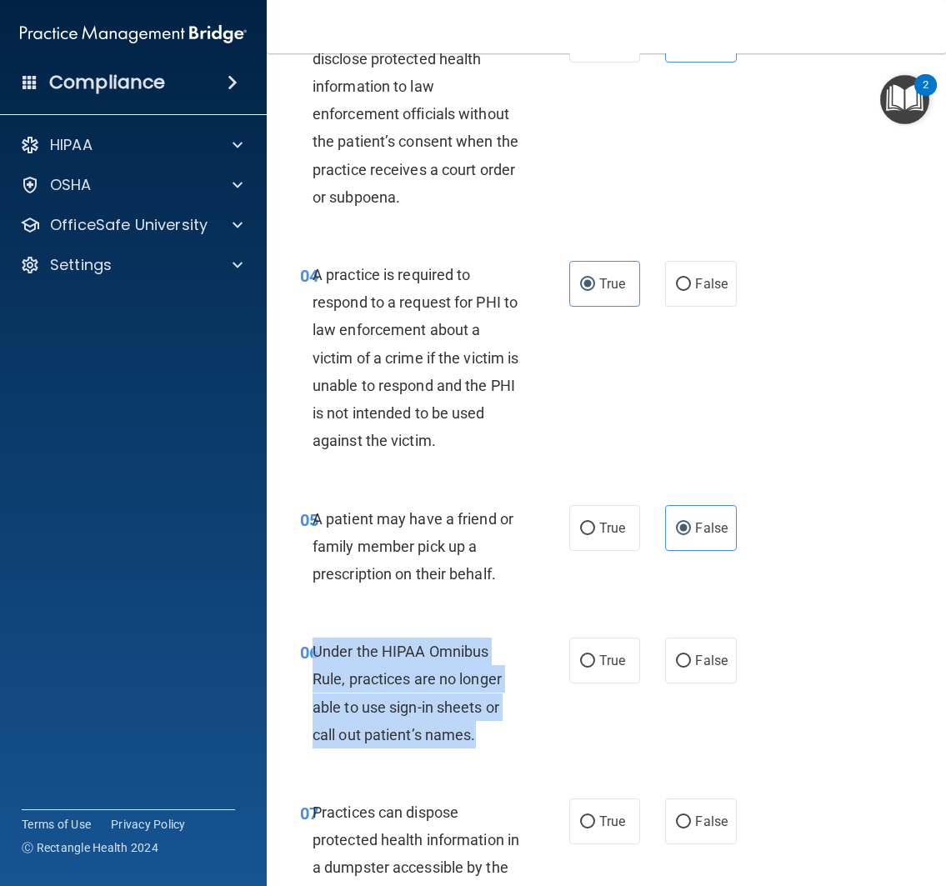
drag, startPoint x: 310, startPoint y: 647, endPoint x: 519, endPoint y: 752, distance: 233.7
click at [519, 752] on div "06 Under the HIPAA Omnibus Rule, practices are no longer able to use sign-in sh…" at bounding box center [434, 696] width 319 height 119
copy span "Under the HIPAA Omnibus Rule, practices are no longer able to use sign-in sheet…"
click at [684, 677] on label "False" at bounding box center [701, 660] width 72 height 46
click at [684, 667] on input "False" at bounding box center [683, 661] width 15 height 12
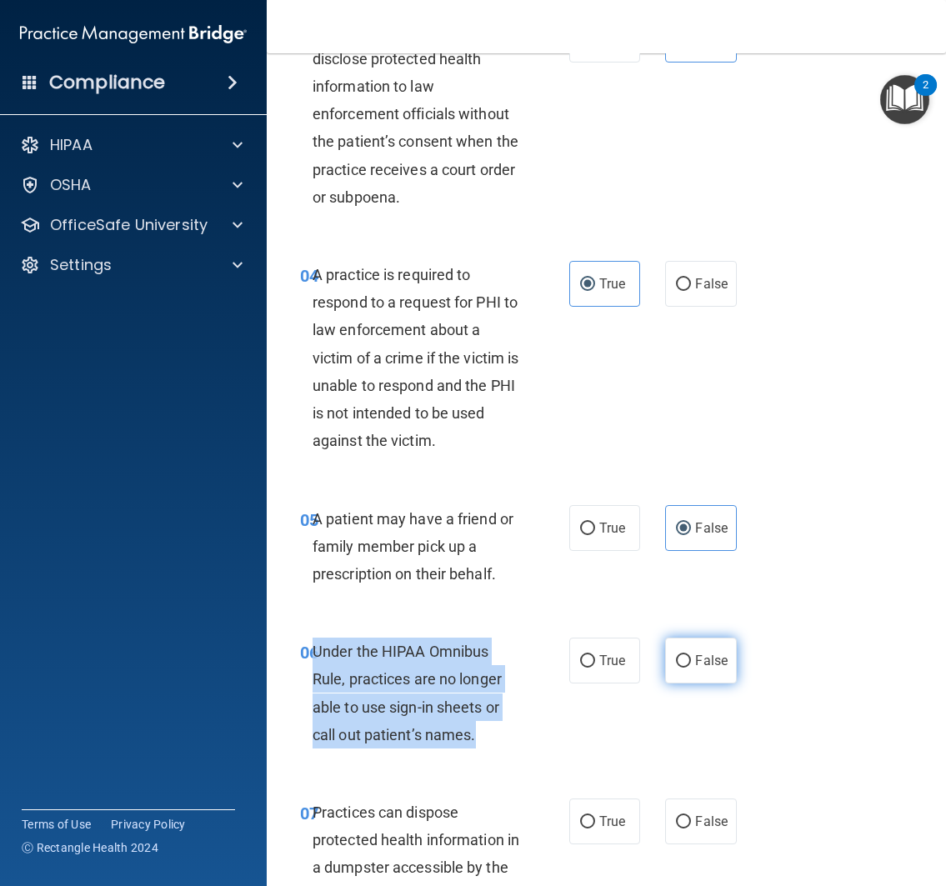
radio input "true"
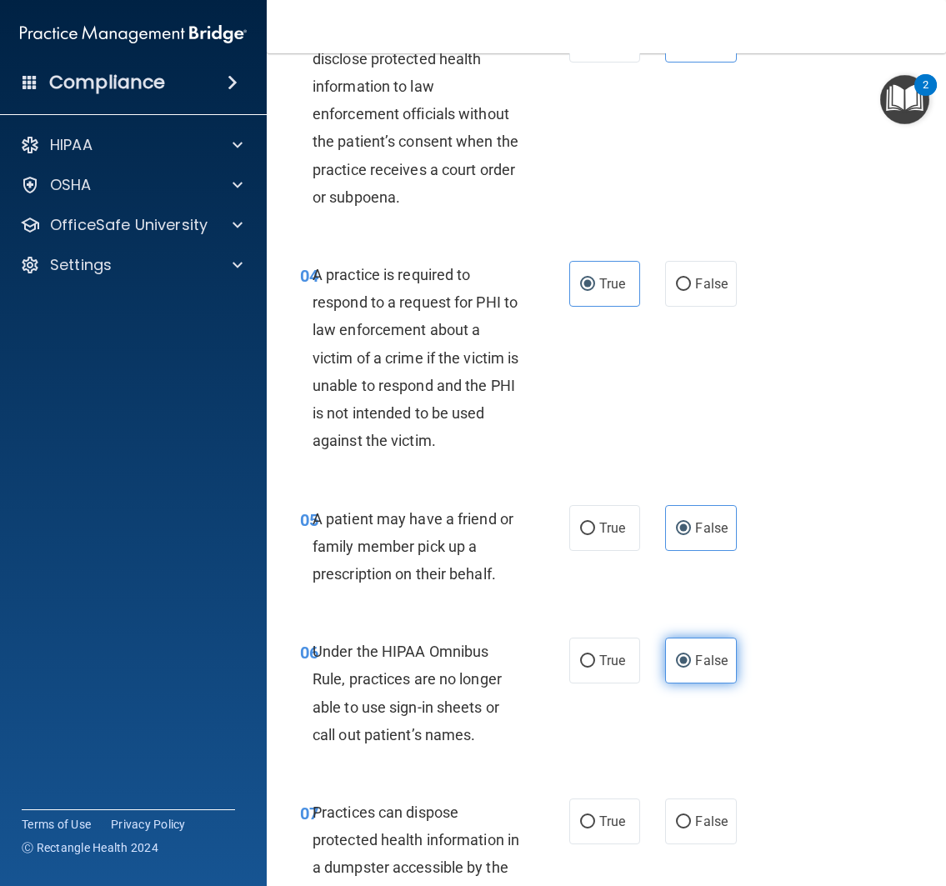
click at [684, 677] on label "False" at bounding box center [701, 660] width 72 height 46
click at [684, 667] on input "False" at bounding box center [683, 661] width 15 height 12
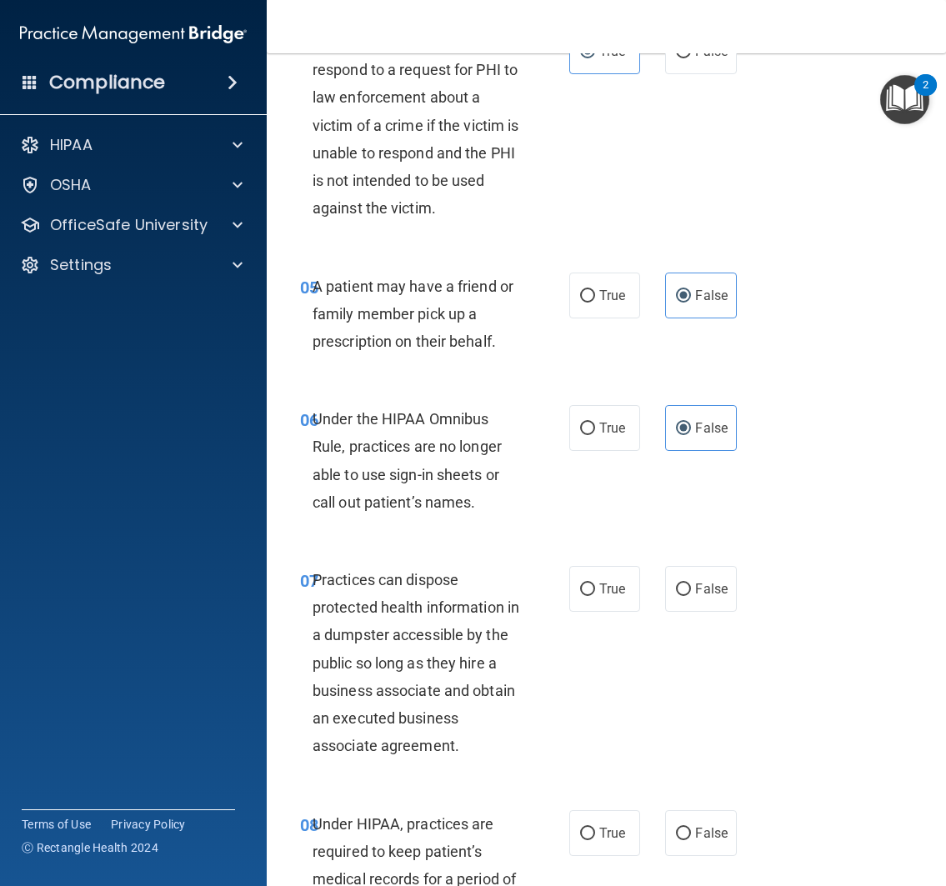
scroll to position [835, 0]
click at [670, 602] on label "False" at bounding box center [701, 589] width 72 height 46
click at [676, 596] on input "False" at bounding box center [683, 589] width 15 height 12
radio input "true"
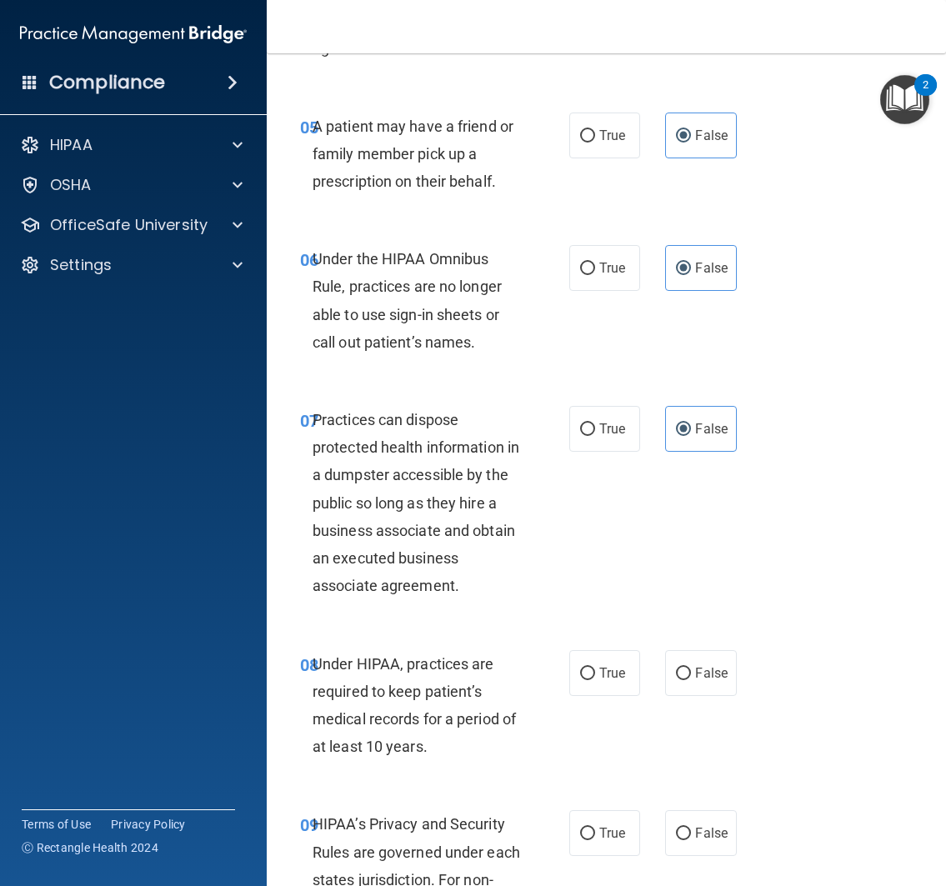
scroll to position [1012, 0]
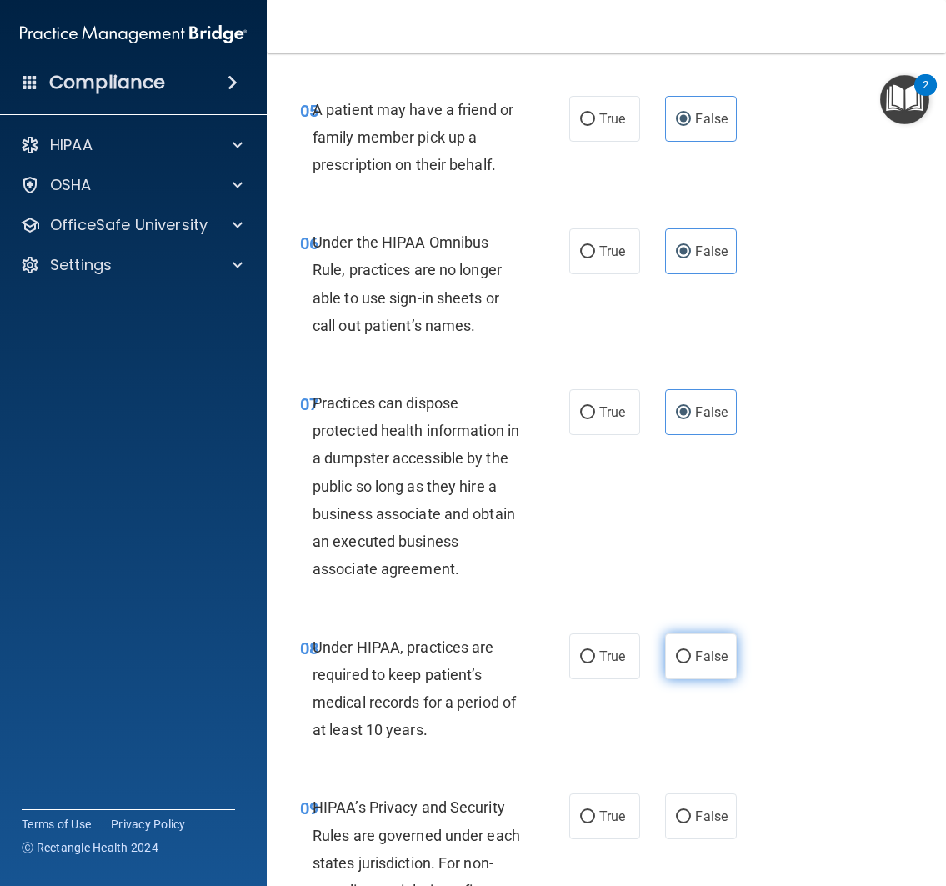
click at [683, 675] on label "False" at bounding box center [701, 656] width 72 height 46
click at [683, 663] on input "False" at bounding box center [683, 657] width 15 height 12
radio input "true"
click at [648, 727] on div "08 Under HIPAA, practices are required to keep patient’s medical records for a …" at bounding box center [605, 692] width 637 height 161
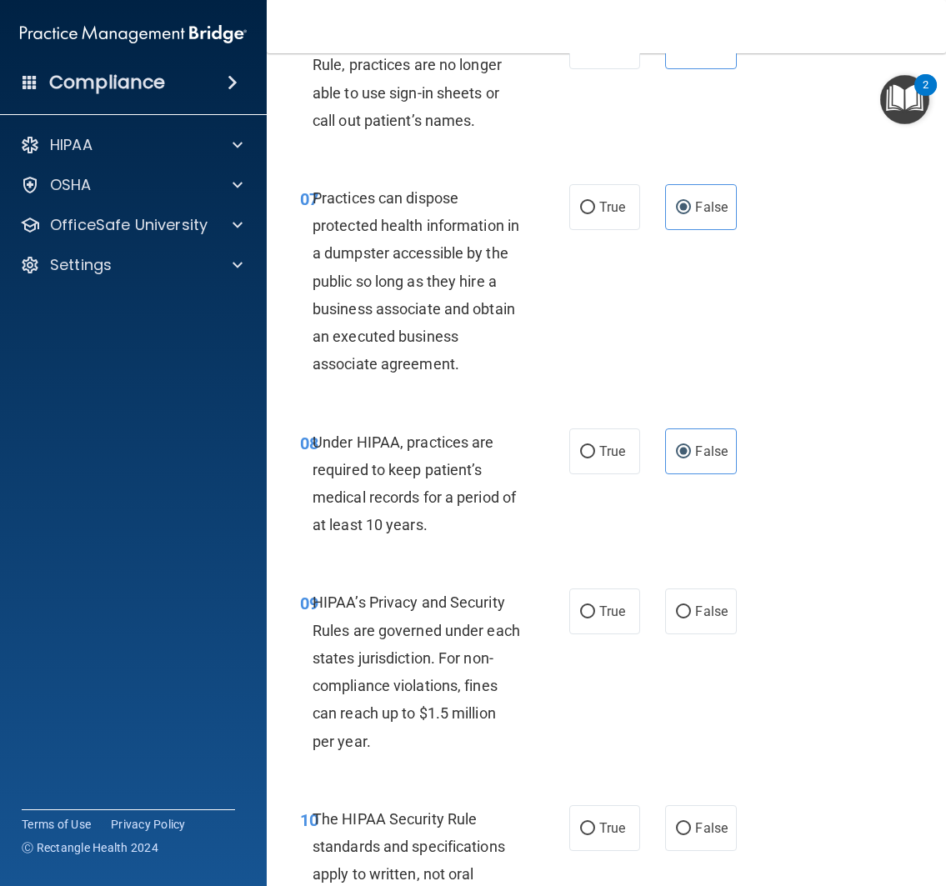
scroll to position [1222, 0]
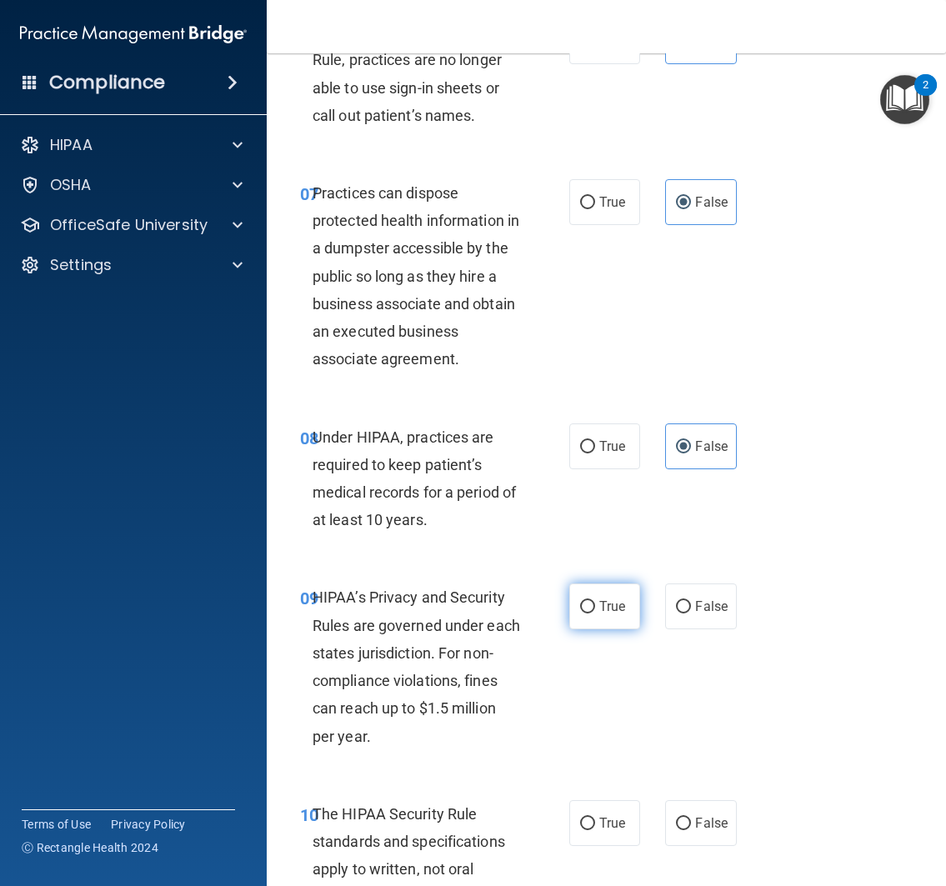
click at [611, 621] on label "True" at bounding box center [605, 606] width 72 height 46
click at [595, 613] on input "True" at bounding box center [587, 607] width 15 height 12
radio input "true"
click at [612, 722] on div "09 HIPAA’s Privacy and Security Rules are governed under each states jurisdicti…" at bounding box center [605, 670] width 637 height 216
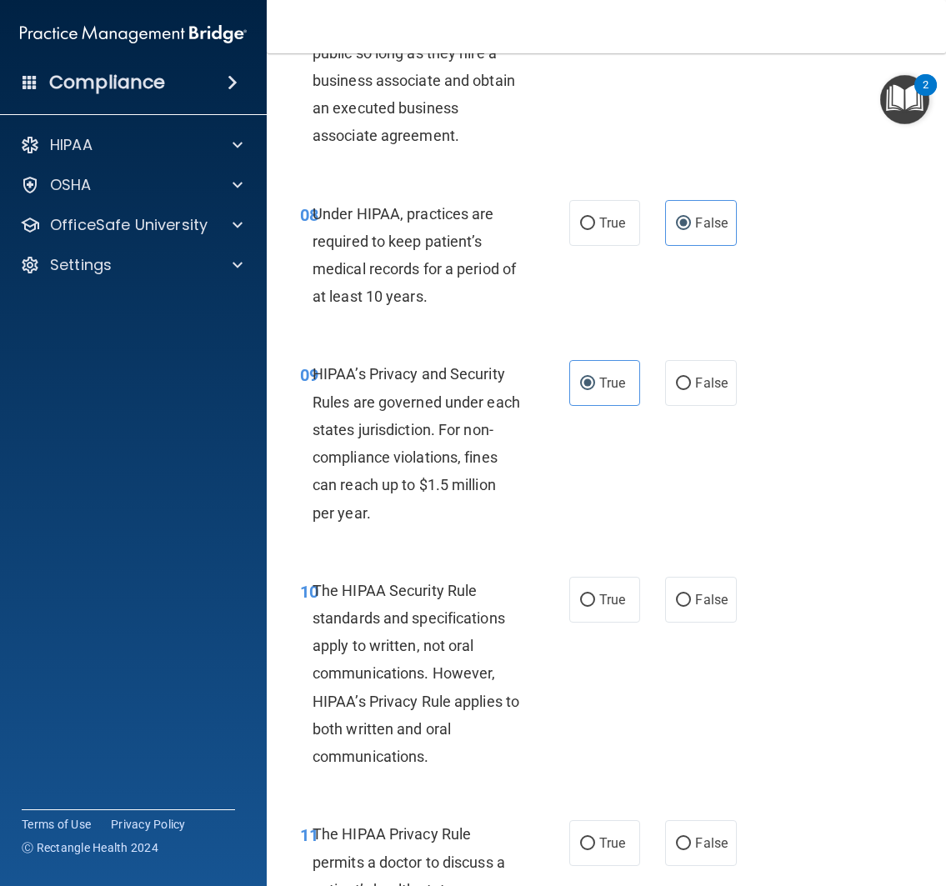
scroll to position [1453, 0]
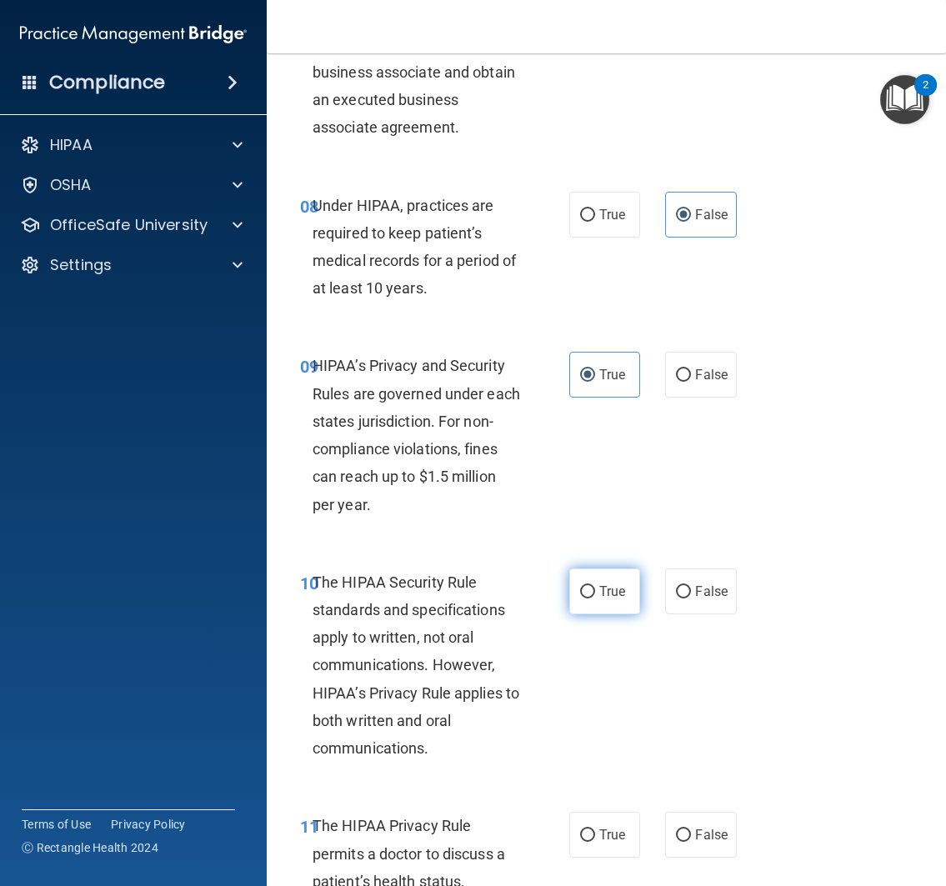
click at [599, 597] on span "True" at bounding box center [612, 591] width 26 height 16
click at [595, 597] on input "True" at bounding box center [587, 592] width 15 height 12
radio input "true"
click at [599, 597] on span "True" at bounding box center [612, 591] width 26 height 16
click at [595, 597] on input "True" at bounding box center [587, 592] width 15 height 12
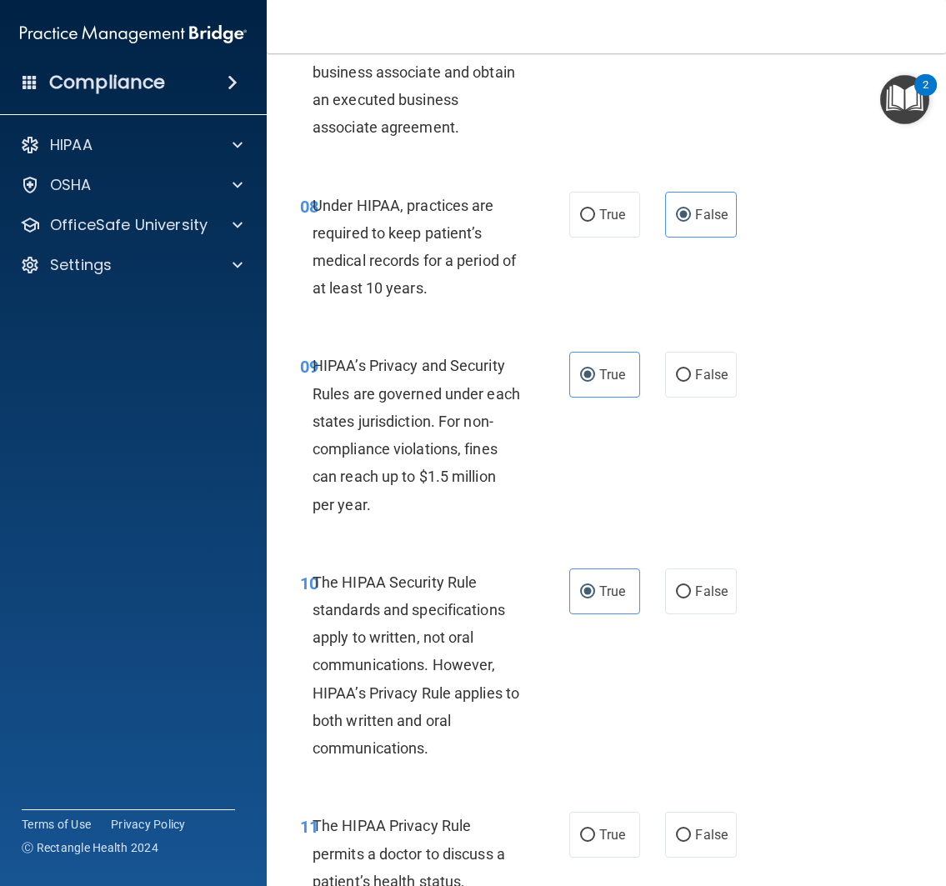
click at [615, 650] on div "10 The HIPAA Security Rule standards and specifications apply to written, not o…" at bounding box center [605, 669] width 637 height 244
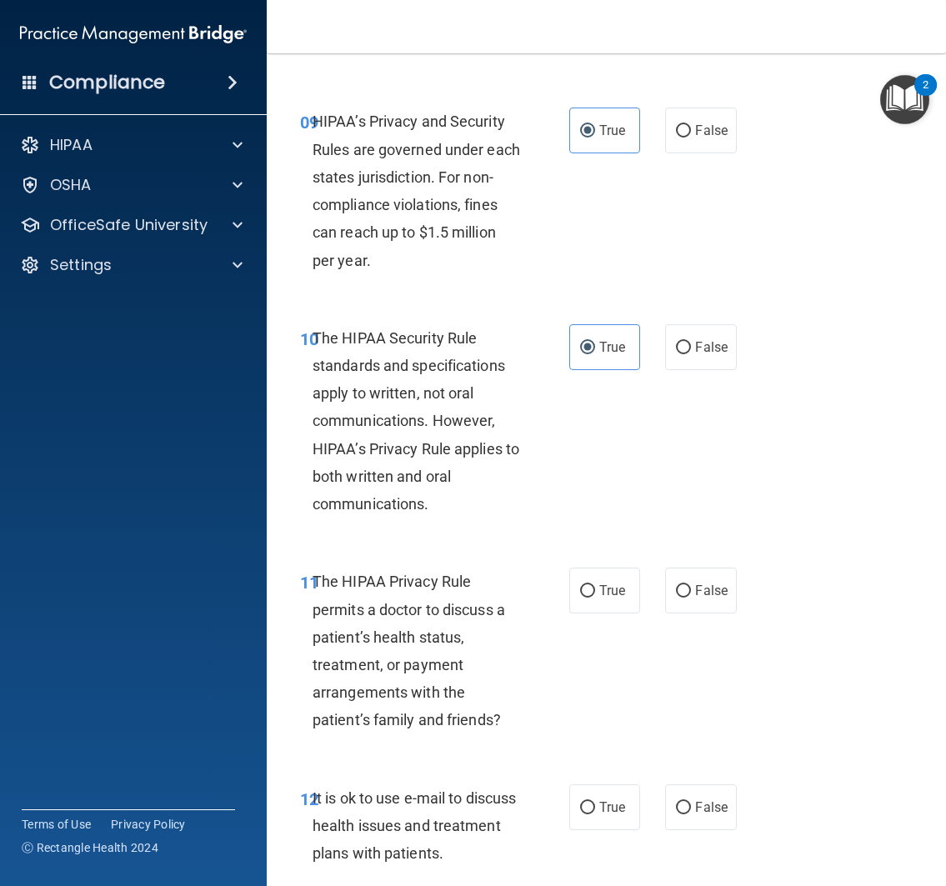
scroll to position [1701, 0]
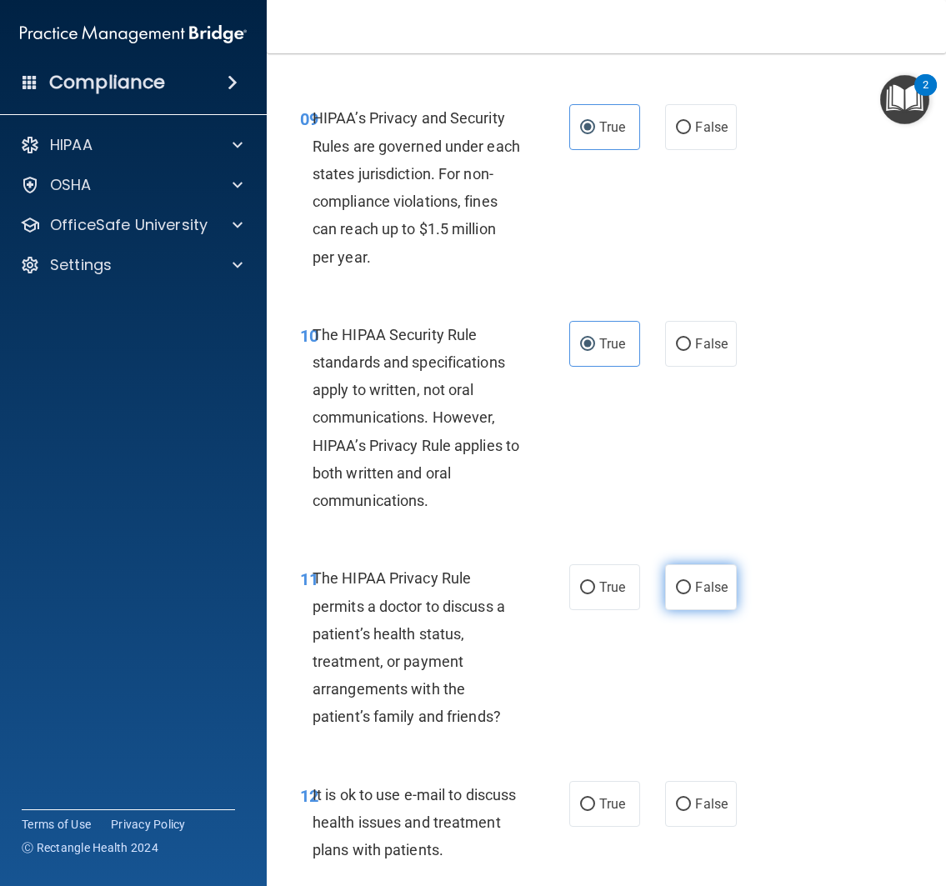
click at [667, 593] on label "False" at bounding box center [701, 587] width 72 height 46
click at [676, 593] on input "False" at bounding box center [683, 588] width 15 height 12
radio input "true"
click at [642, 669] on div "11 The HIPAA Privacy Rule permits a doctor to discuss a patient’s health status…" at bounding box center [605, 651] width 637 height 216
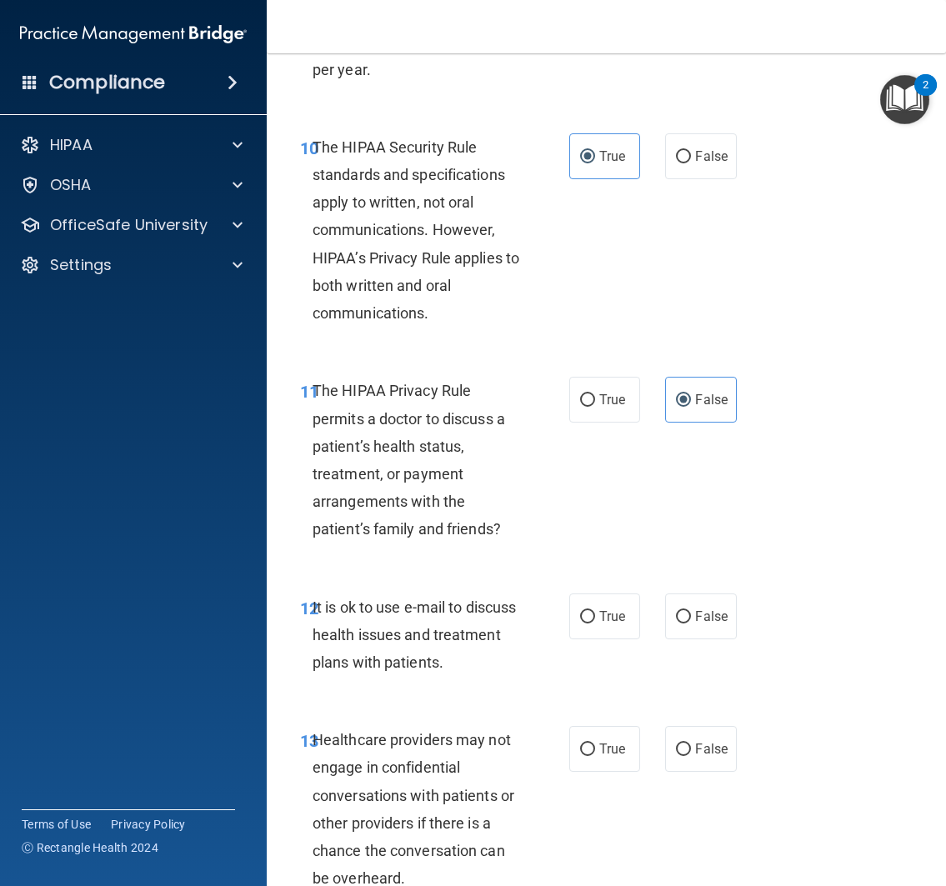
scroll to position [1890, 0]
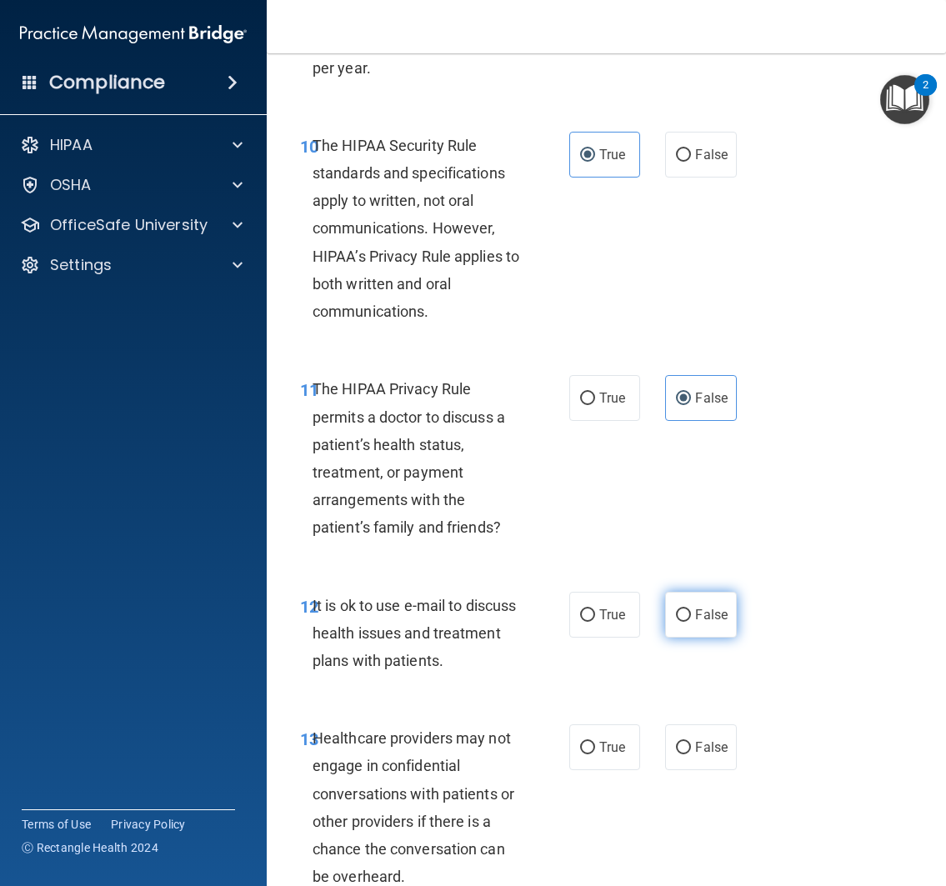
click at [676, 610] on input "False" at bounding box center [683, 615] width 15 height 12
radio input "true"
click at [662, 659] on div "12 It is ok to use e-mail to discuss health issues and treatment plans with pat…" at bounding box center [605, 637] width 637 height 133
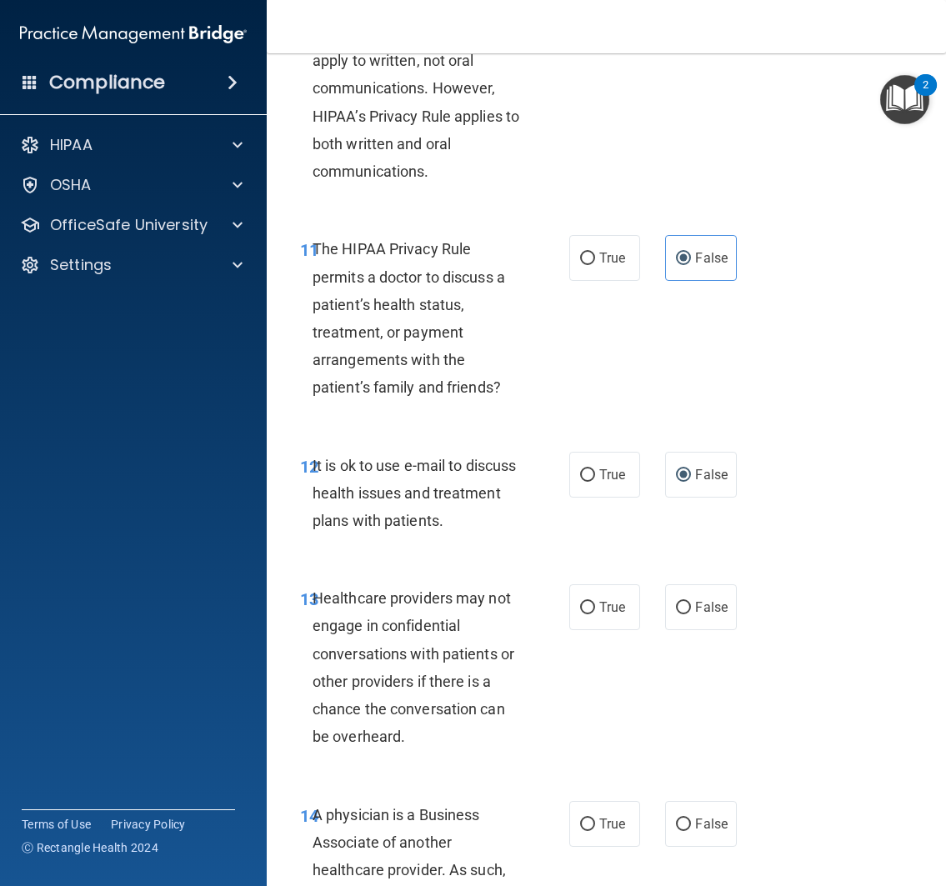
scroll to position [2097, 0]
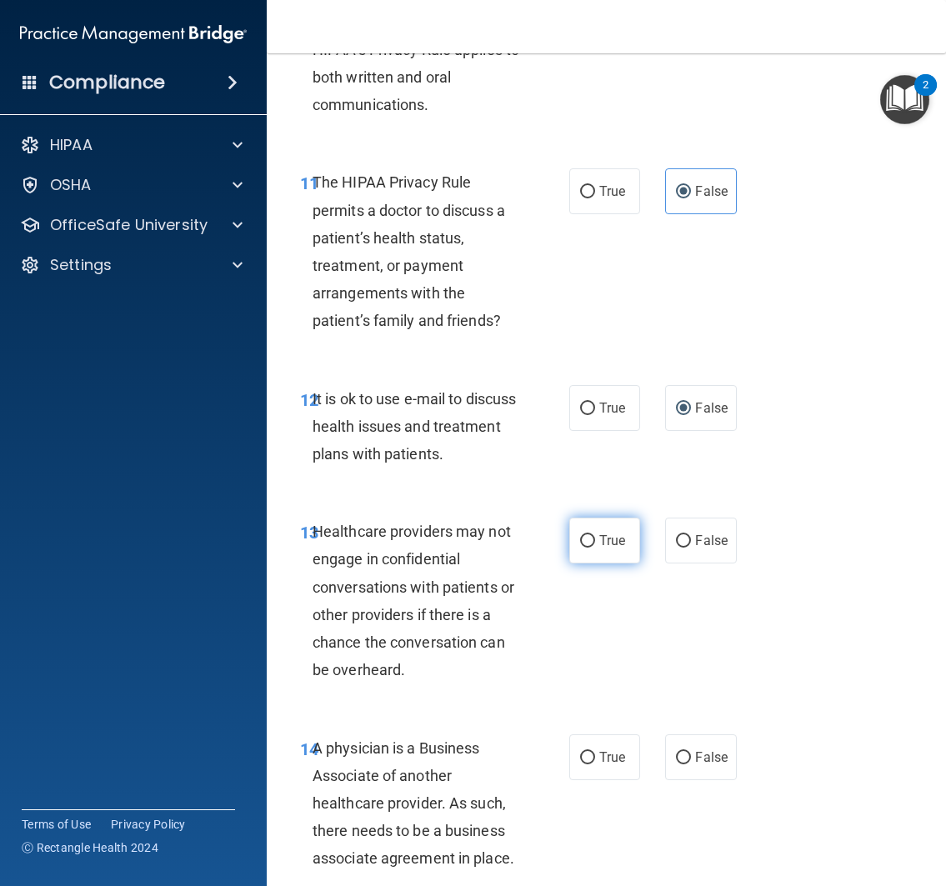
click at [621, 537] on label "True" at bounding box center [605, 540] width 72 height 46
click at [595, 537] on input "True" at bounding box center [587, 541] width 15 height 12
radio input "true"
click at [633, 622] on div "13 Healthcare providers may not engage in confidential conversations with patie…" at bounding box center [605, 605] width 637 height 216
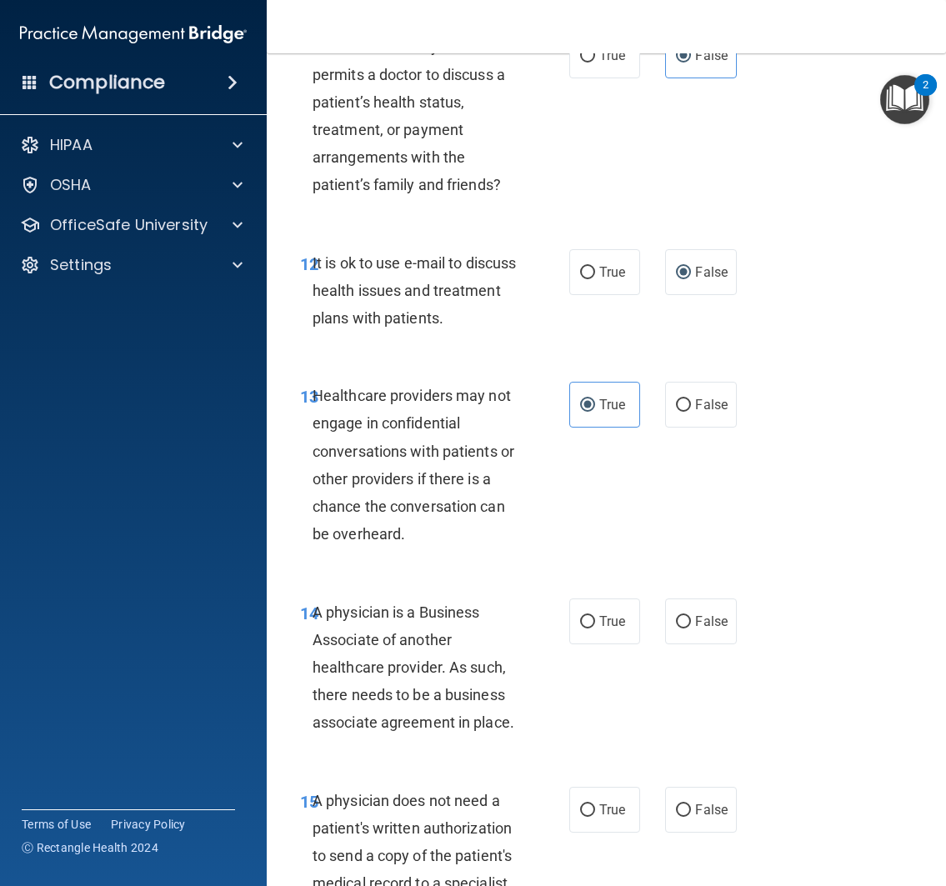
scroll to position [2278, 0]
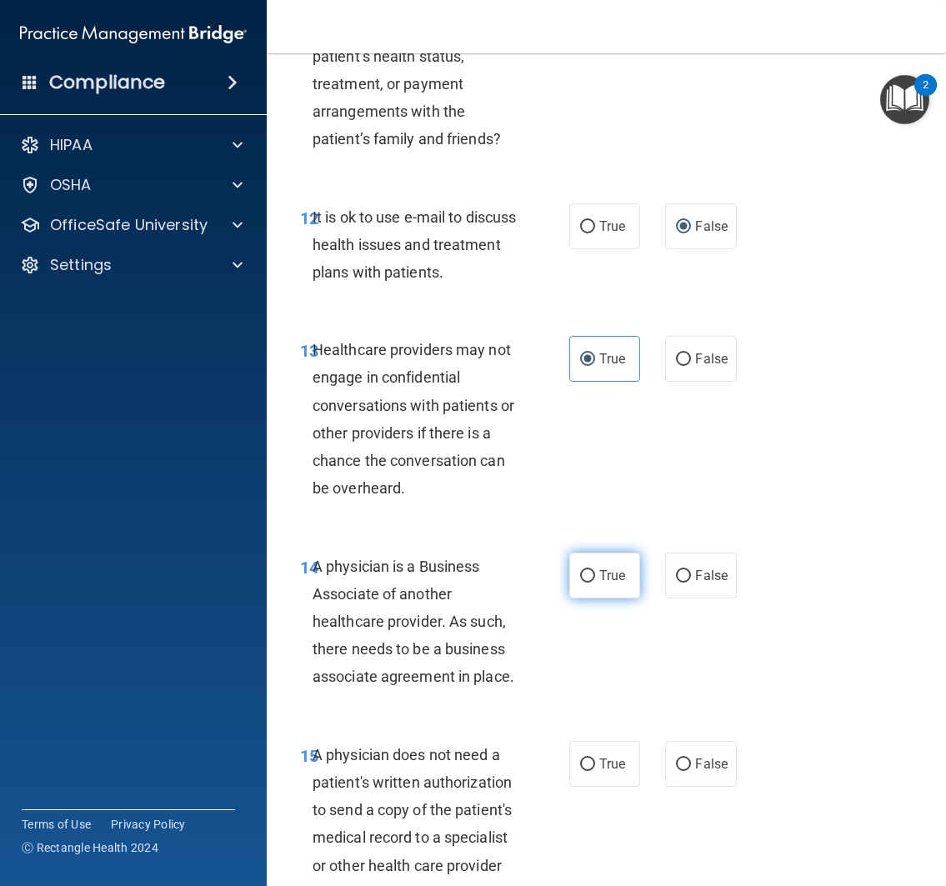
click at [607, 558] on label "True" at bounding box center [605, 575] width 72 height 46
click at [595, 570] on input "True" at bounding box center [587, 576] width 15 height 12
radio input "true"
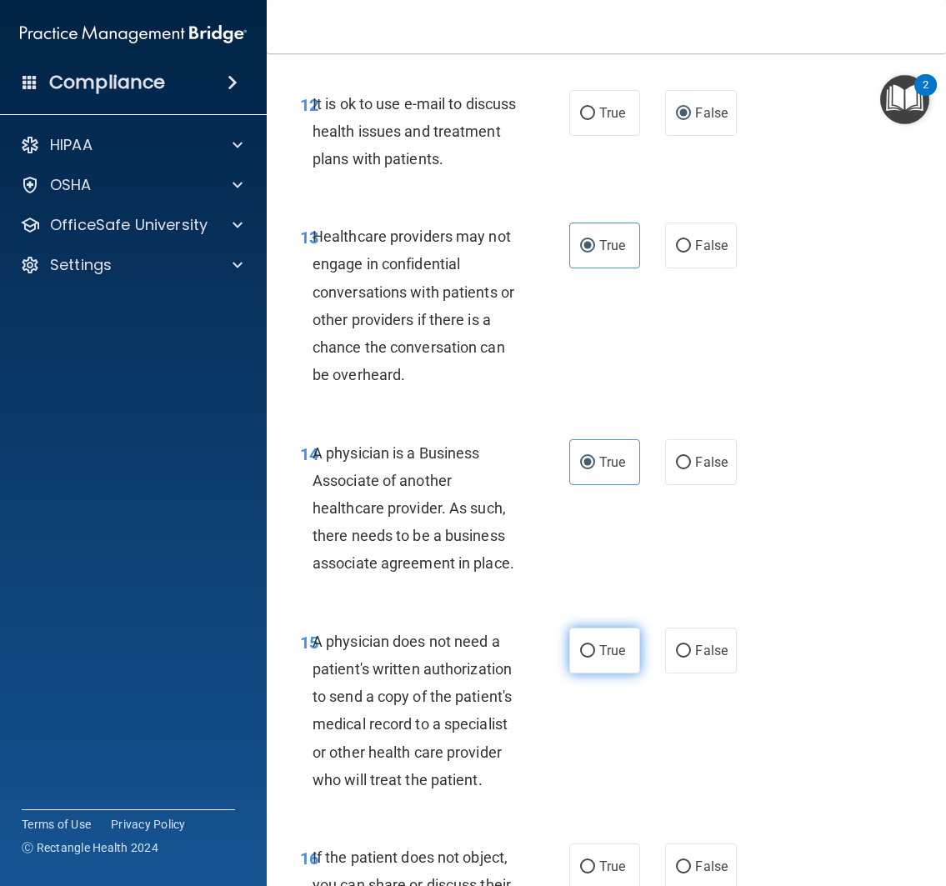
scroll to position [2476, 0]
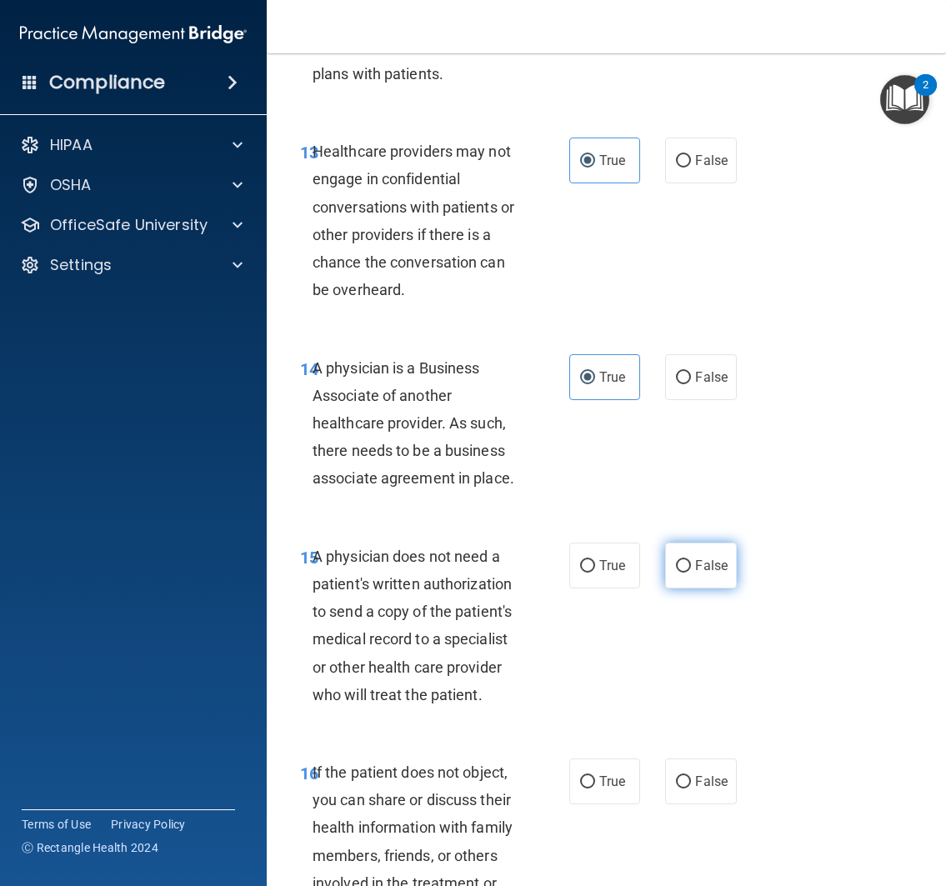
click at [703, 575] on label "False" at bounding box center [701, 565] width 72 height 46
click at [691, 572] on input "False" at bounding box center [683, 566] width 15 height 12
radio input "true"
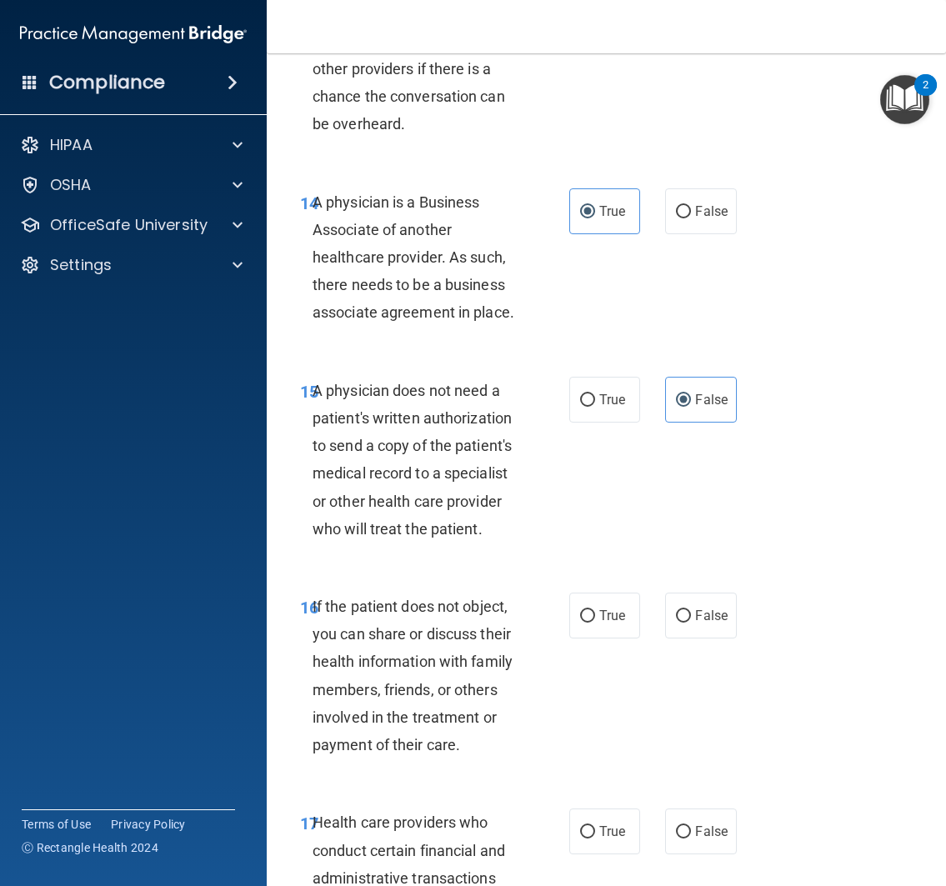
scroll to position [2731, 0]
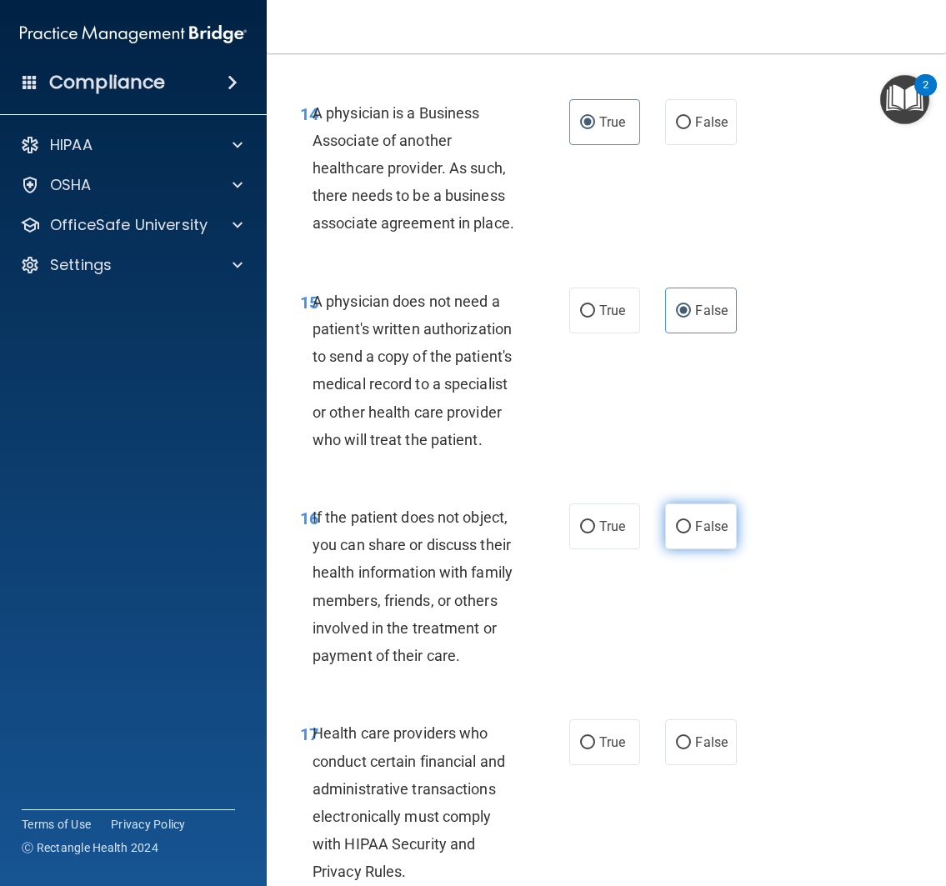
click at [688, 537] on label "False" at bounding box center [701, 526] width 72 height 46
click at [688, 533] on input "False" at bounding box center [683, 527] width 15 height 12
radio input "true"
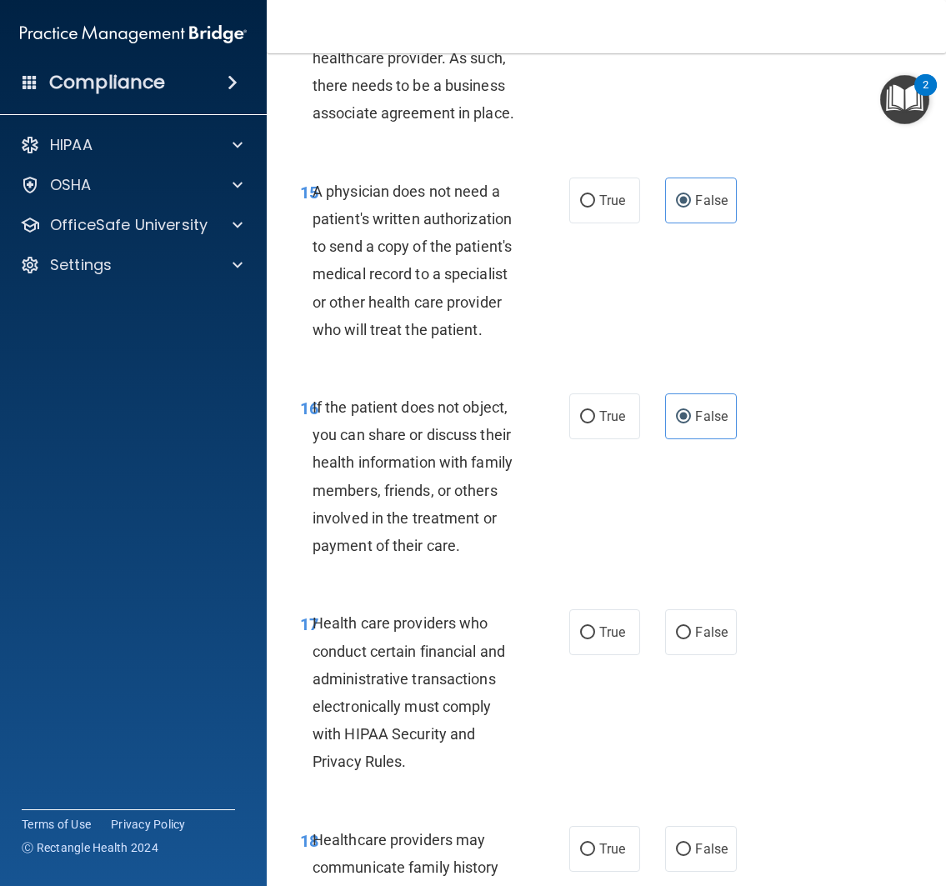
scroll to position [2858, 0]
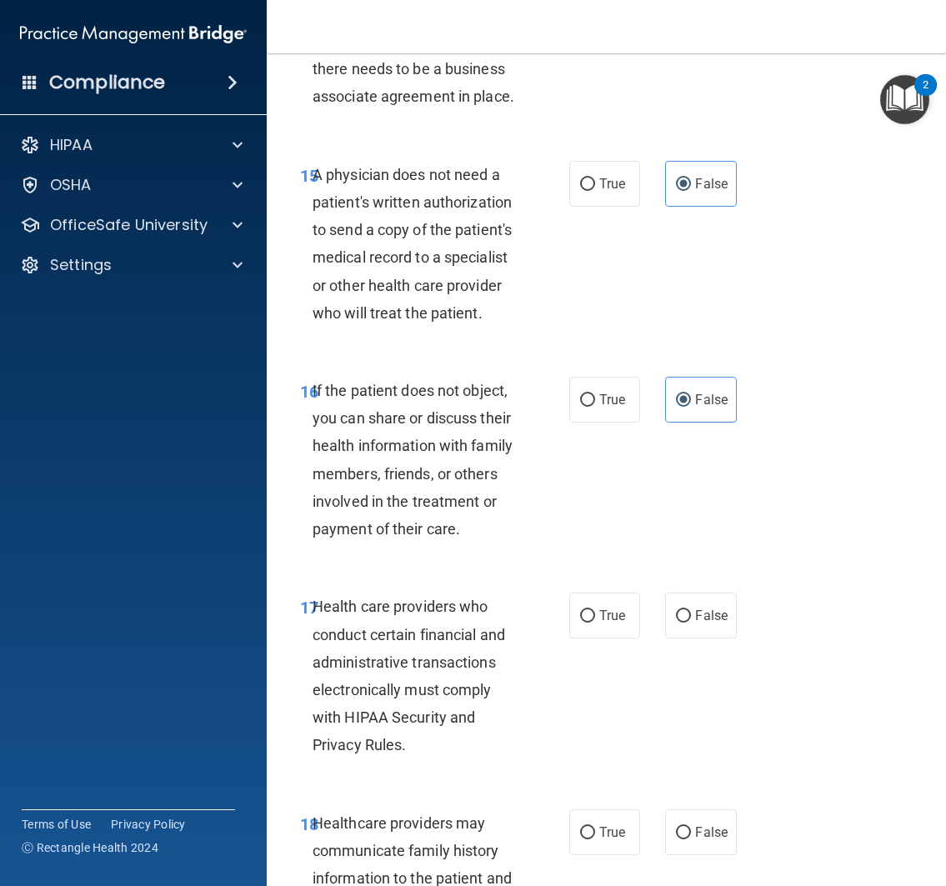
click at [297, 376] on div "16 If the patient does not object, you can share or discuss their health inform…" at bounding box center [605, 464] width 637 height 216
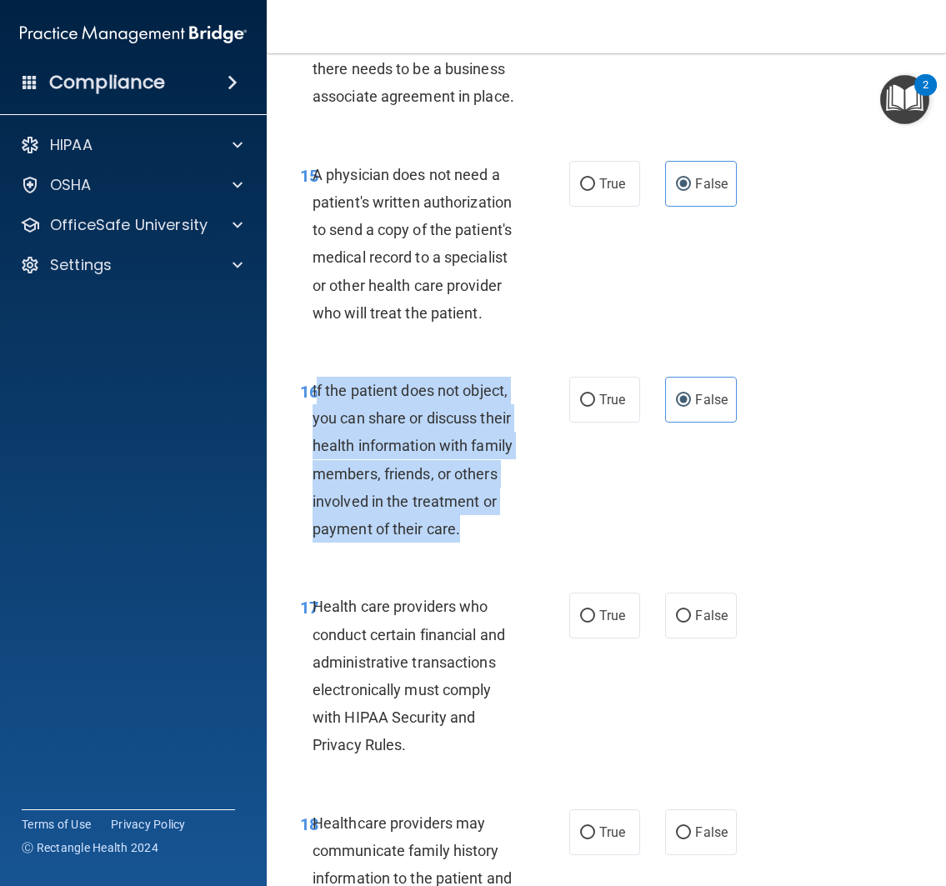
drag, startPoint x: 310, startPoint y: 386, endPoint x: 575, endPoint y: 548, distance: 310.8
click at [575, 548] on div "16 If the patient does not object, you can share or discuss their health inform…" at bounding box center [434, 464] width 319 height 174
copy span "f the patient does not object, you can share or discuss their health informatio…"
click at [610, 402] on span "True" at bounding box center [612, 400] width 26 height 16
click at [595, 402] on input "True" at bounding box center [587, 400] width 15 height 12
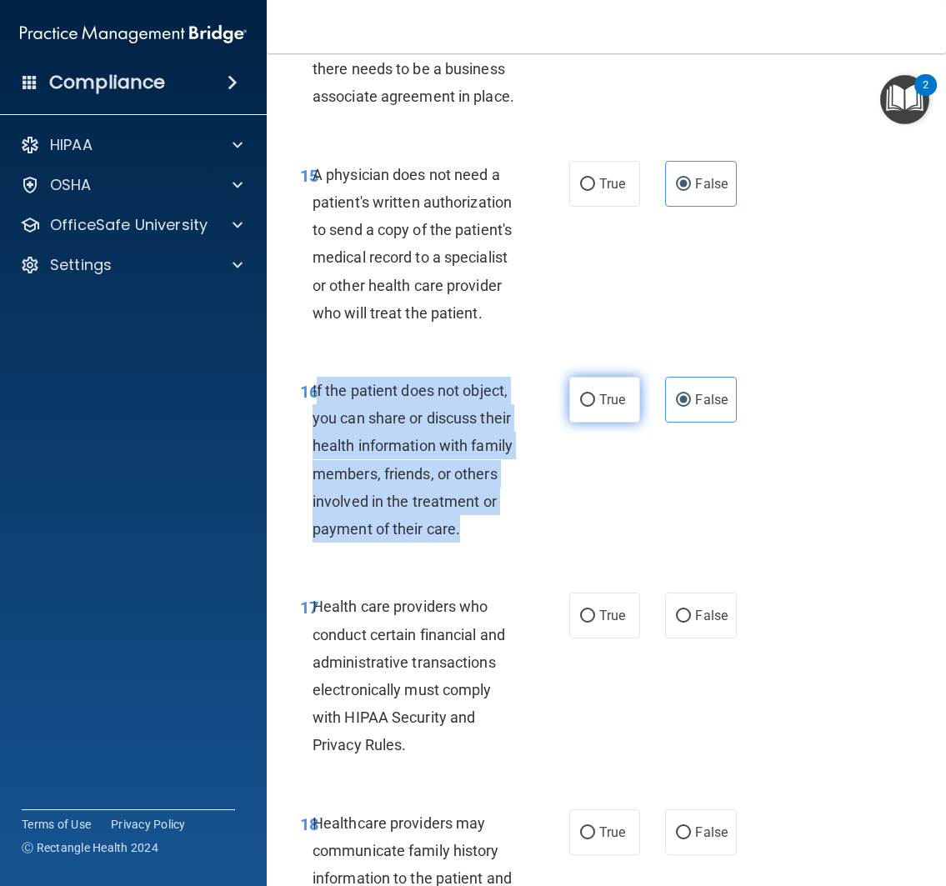
radio input "true"
radio input "false"
click at [610, 402] on span "True" at bounding box center [612, 400] width 26 height 16
click at [595, 402] on input "True" at bounding box center [587, 400] width 15 height 12
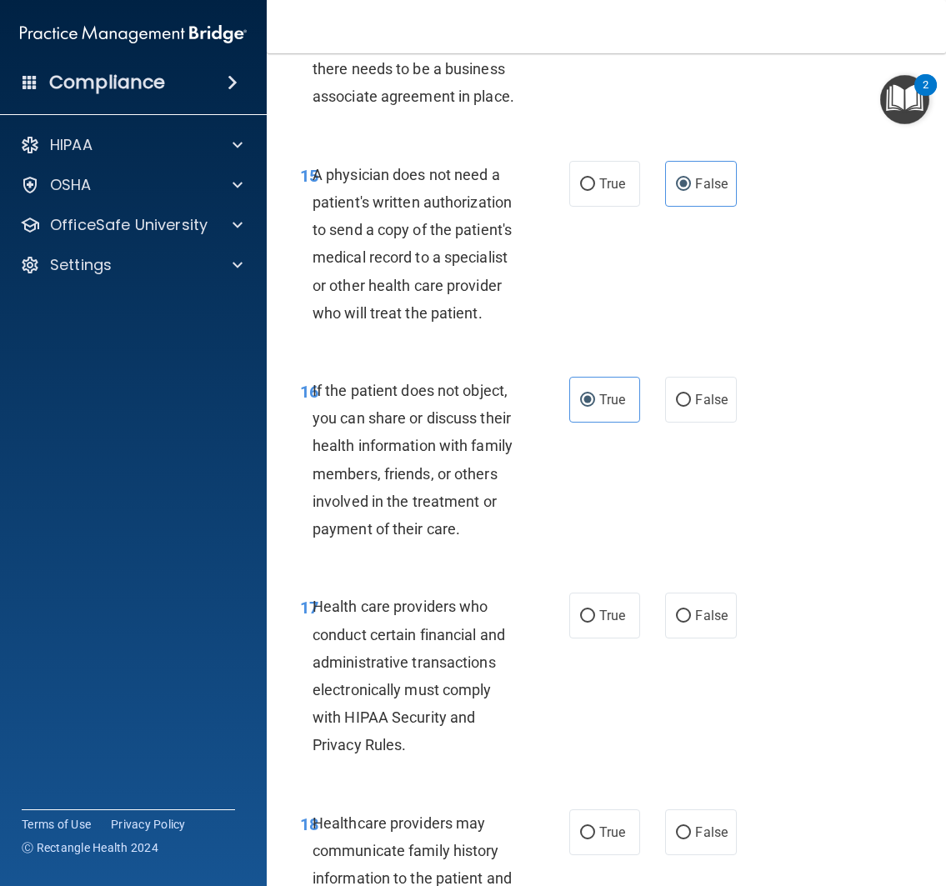
click at [584, 276] on div "15 A physician does not need a patient's written authorization to send a copy o…" at bounding box center [434, 248] width 319 height 174
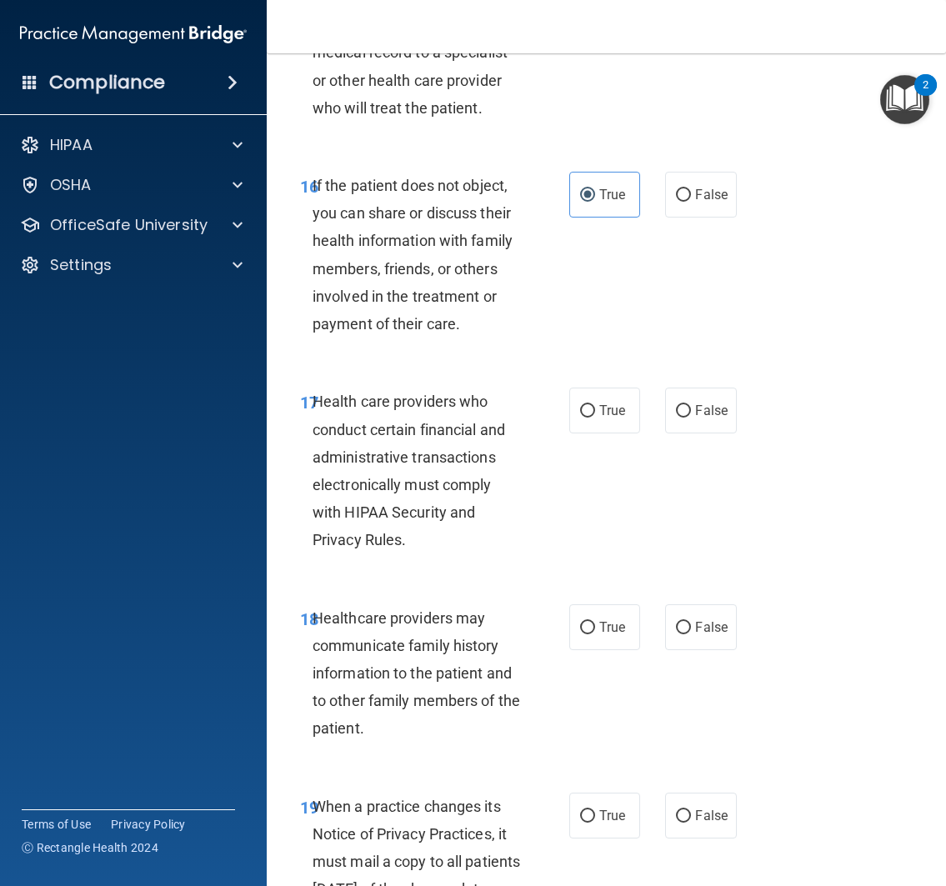
scroll to position [3067, 0]
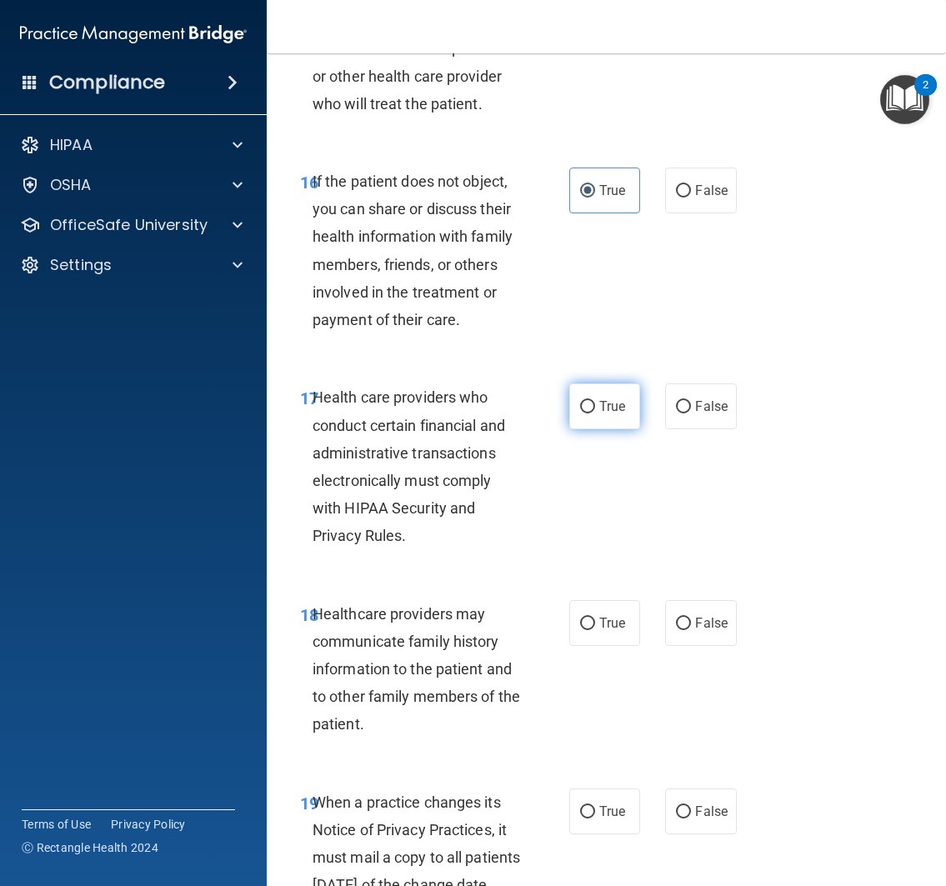
click at [609, 410] on span "True" at bounding box center [612, 406] width 26 height 16
click at [595, 410] on input "True" at bounding box center [587, 407] width 15 height 12
radio input "true"
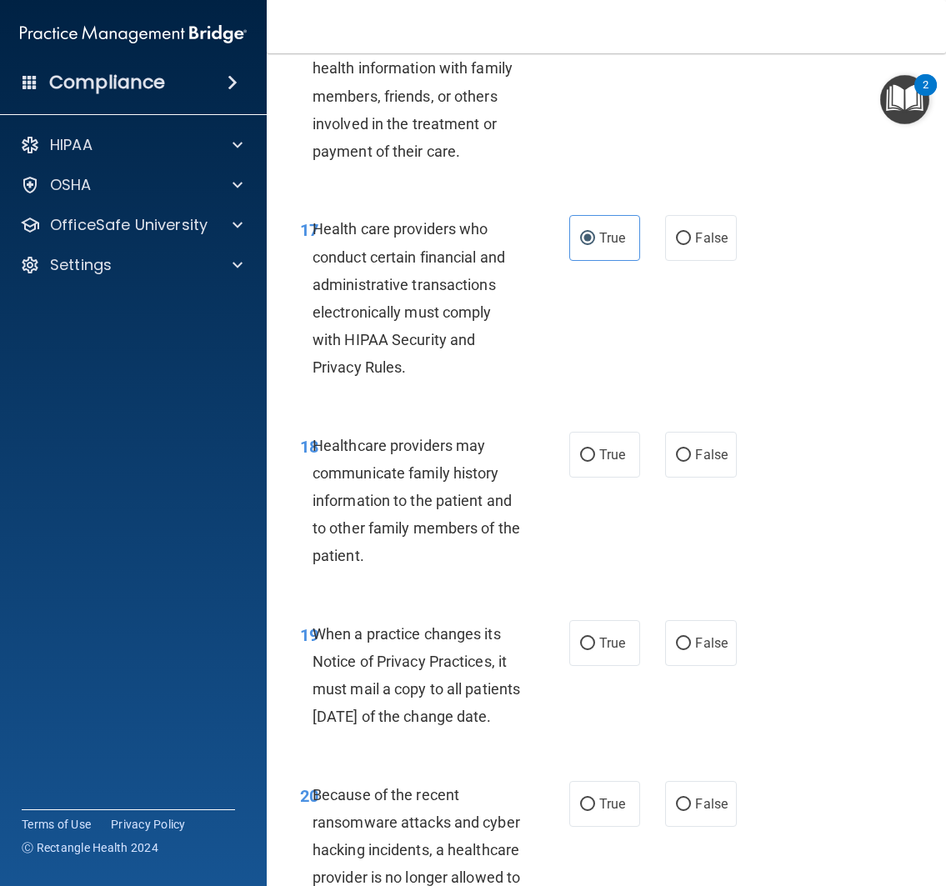
scroll to position [3239, 0]
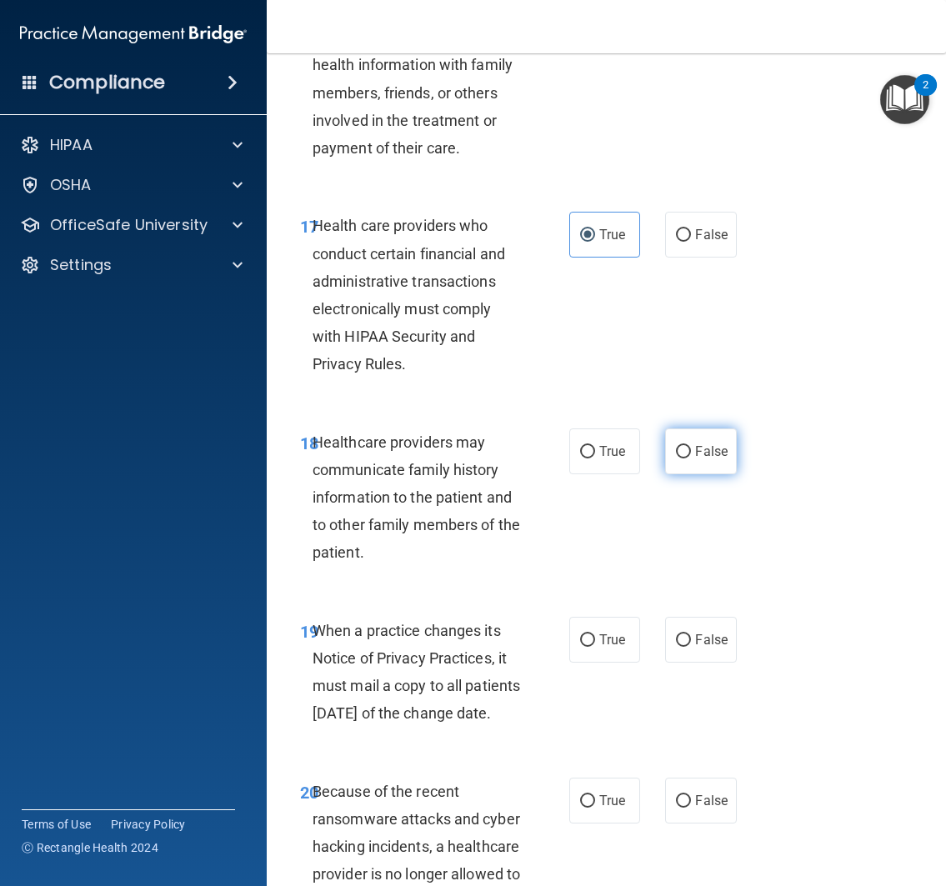
click at [683, 443] on label "False" at bounding box center [701, 451] width 72 height 46
click at [683, 446] on input "False" at bounding box center [683, 452] width 15 height 12
radio input "true"
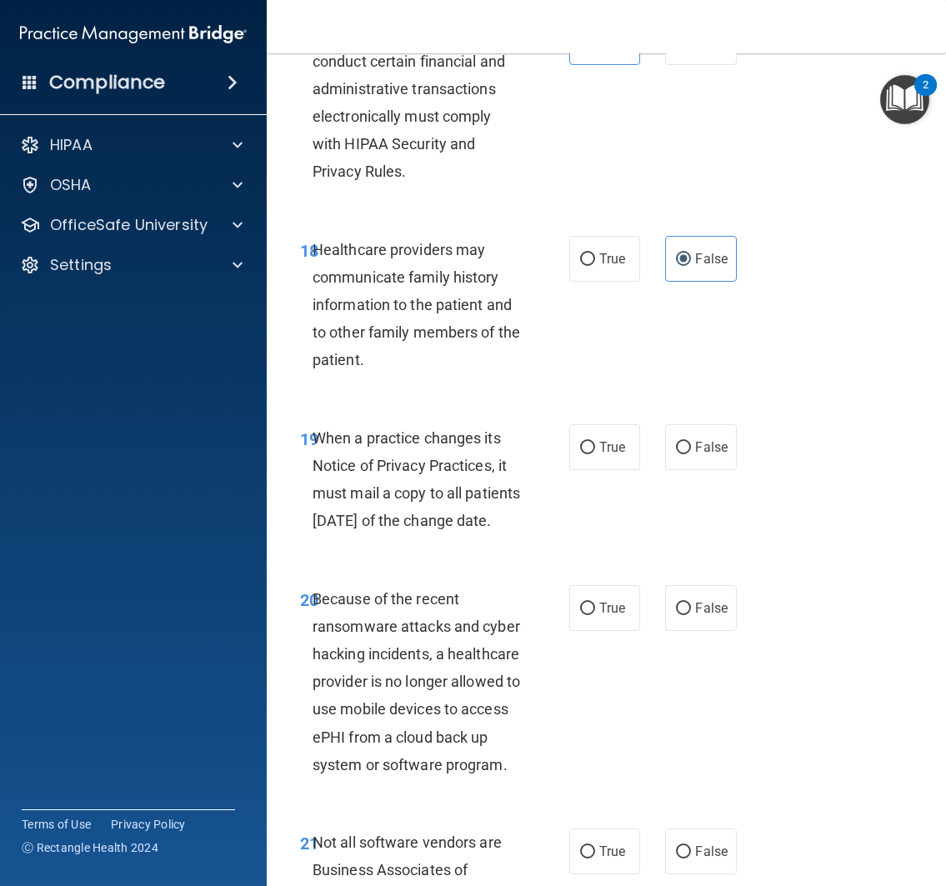
scroll to position [3435, 0]
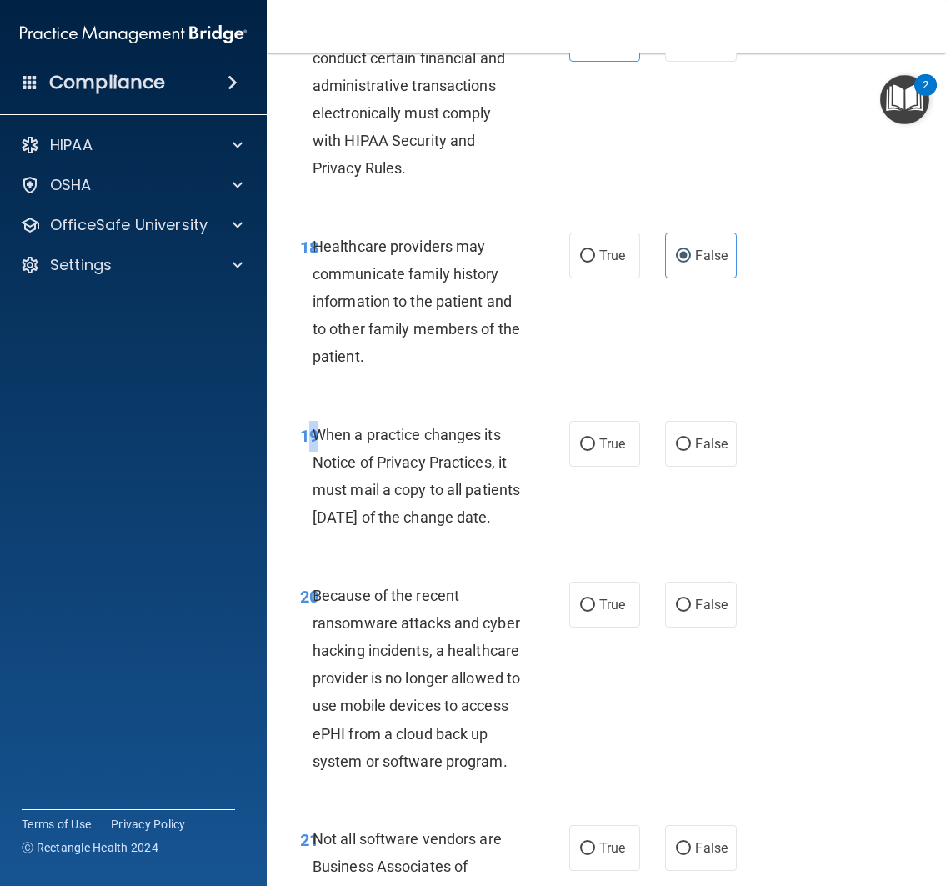
click at [301, 451] on div "19 When a practice changes its Notice of Privacy Practices, it must mail a copy…" at bounding box center [434, 480] width 319 height 119
click at [312, 434] on span "When a practice changes its Notice of Privacy Practices, it must mail a copy to…" at bounding box center [415, 476] width 207 height 101
drag, startPoint x: 309, startPoint y: 432, endPoint x: 444, endPoint y: 561, distance: 186.3
click at [444, 540] on div "19 When a practice changes its Notice of Privacy Practices, it must mail a copy…" at bounding box center [434, 480] width 319 height 119
copy span "When a practice changes its Notice of Privacy Practices, it must mail a copy to…"
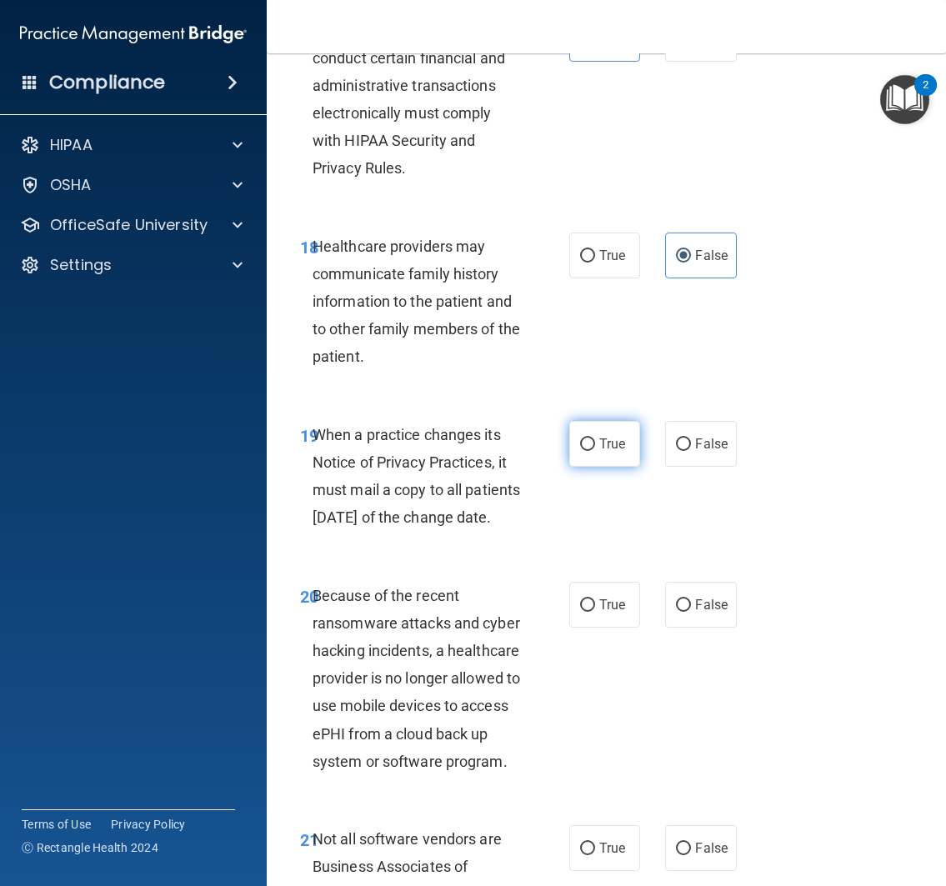
click at [612, 448] on span "True" at bounding box center [612, 444] width 26 height 16
click at [595, 448] on input "True" at bounding box center [587, 444] width 15 height 12
radio input "true"
click at [660, 551] on div "19 When a practice changes its Notice of Privacy Practices, it must mail a copy…" at bounding box center [605, 480] width 637 height 161
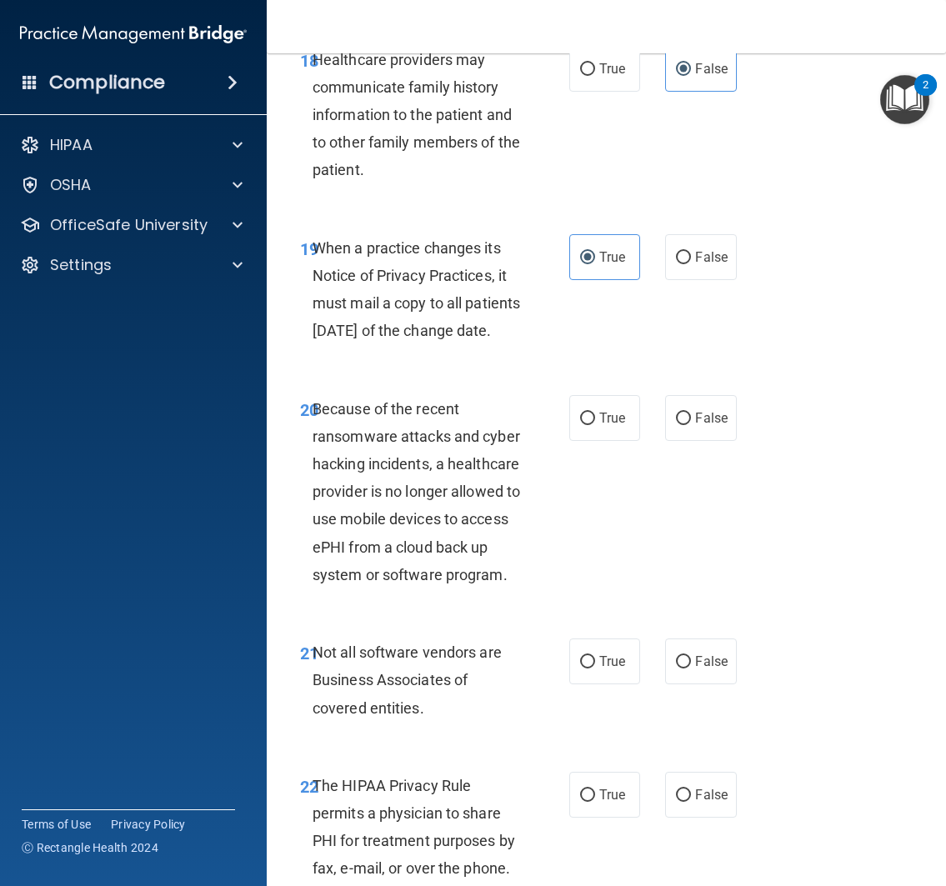
scroll to position [3655, 0]
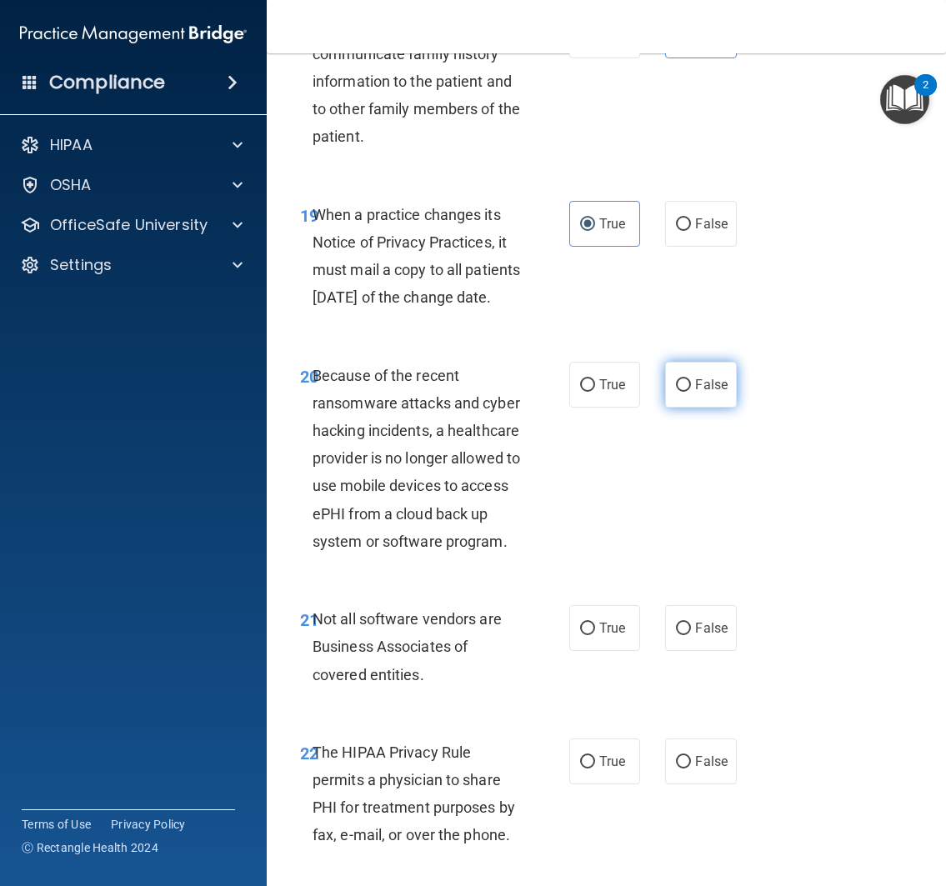
click at [691, 407] on label "False" at bounding box center [701, 385] width 72 height 46
click at [691, 392] on input "False" at bounding box center [683, 385] width 15 height 12
radio input "true"
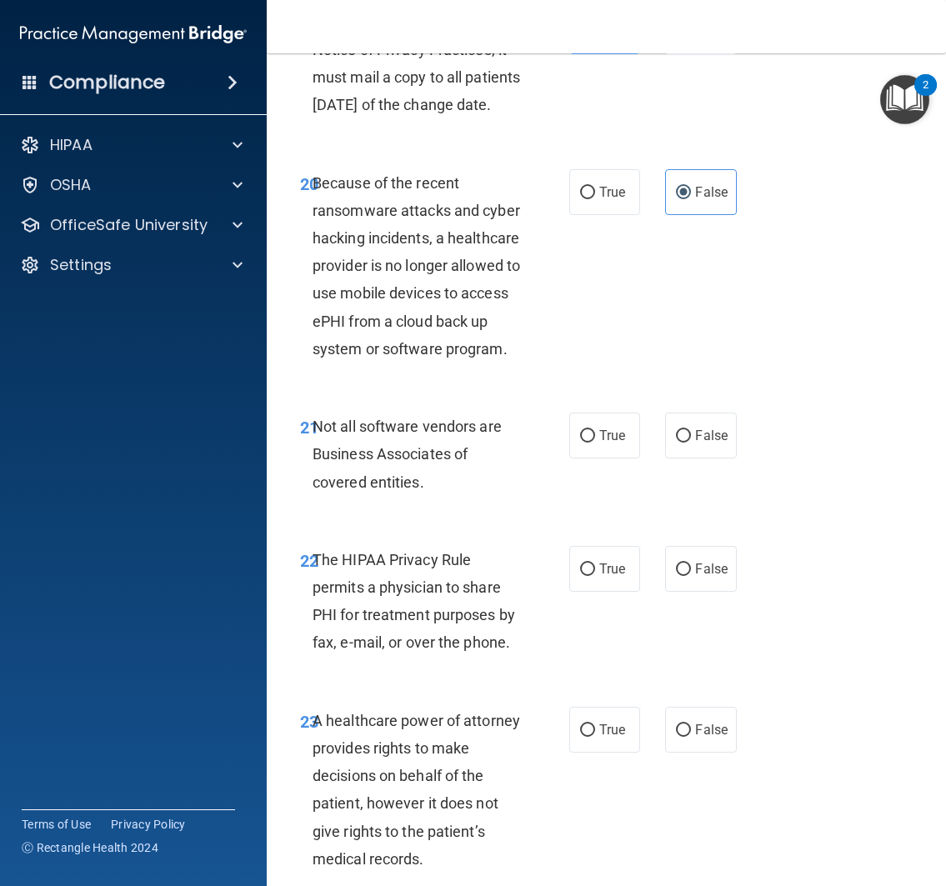
scroll to position [3850, 0]
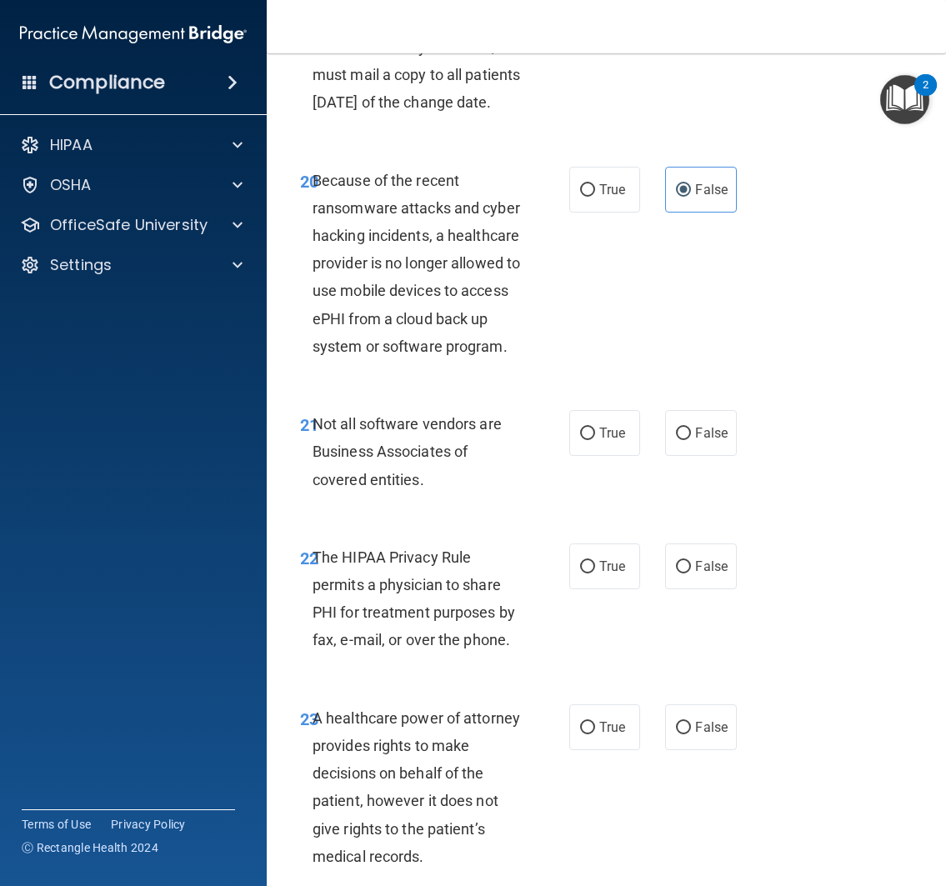
click at [614, 386] on div "20 Because of the recent ransomware attacks and cyber hacking incidents, a heal…" at bounding box center [605, 268] width 637 height 244
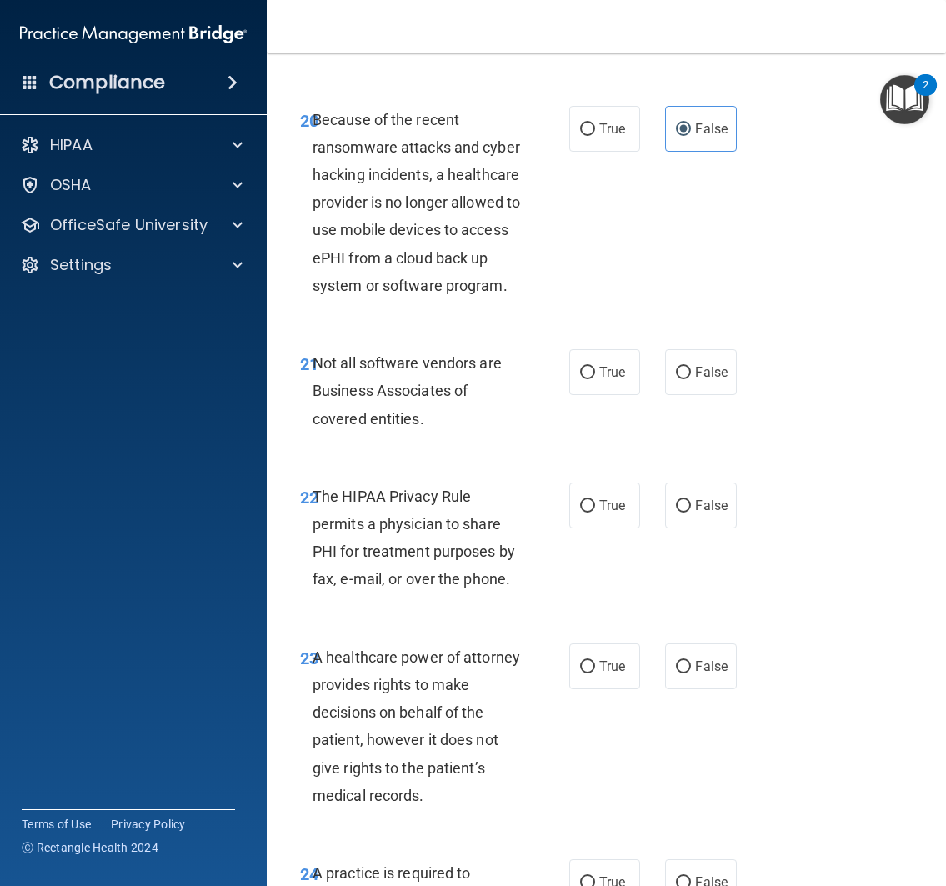
scroll to position [3931, 0]
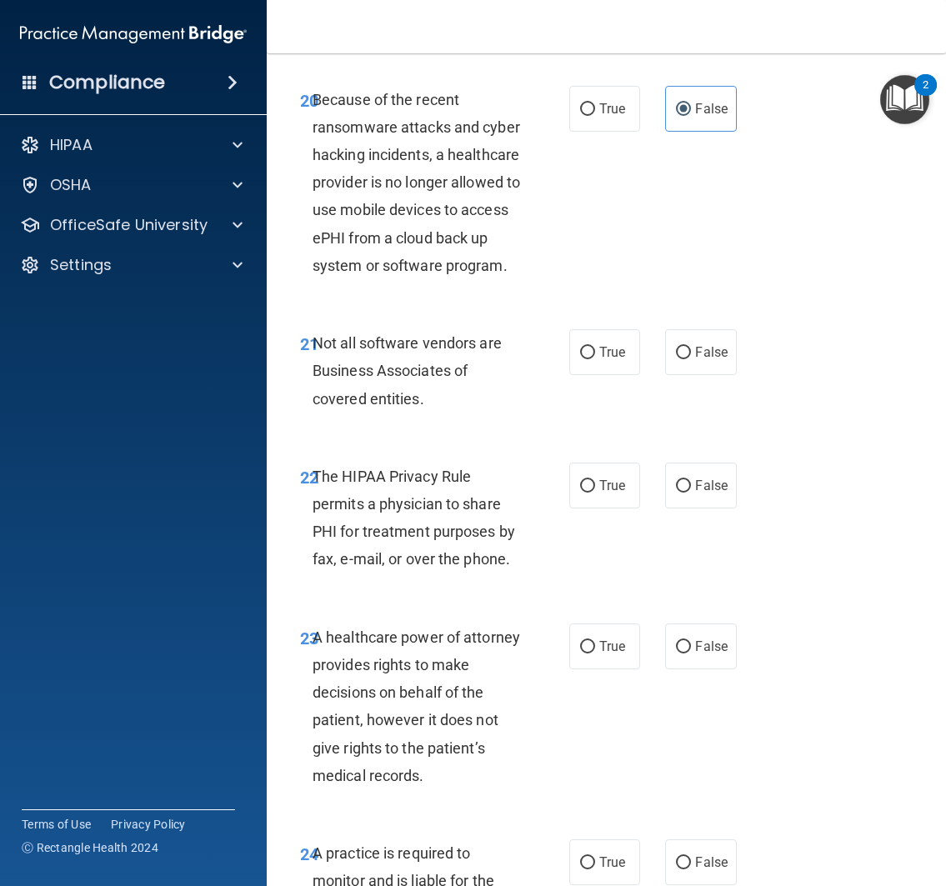
click at [648, 309] on div "20 Because of the recent ransomware attacks and cyber hacking incidents, a heal…" at bounding box center [605, 187] width 637 height 244
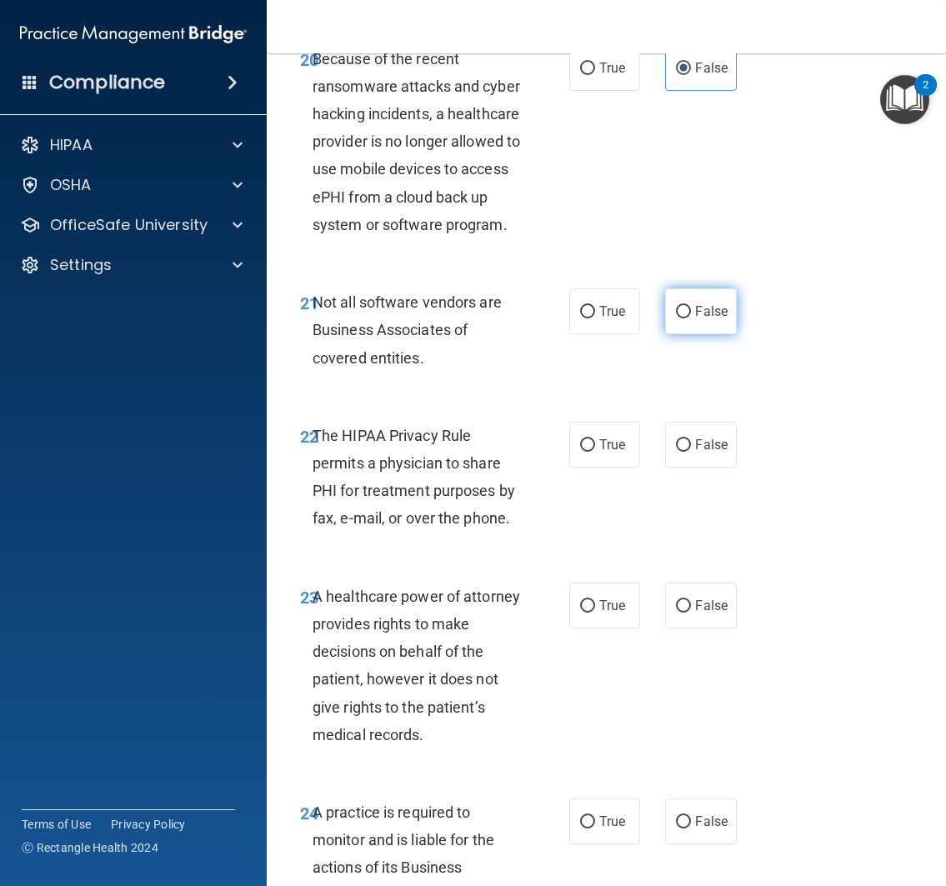
click at [717, 319] on span "False" at bounding box center [711, 311] width 32 height 16
click at [691, 318] on input "False" at bounding box center [683, 312] width 15 height 12
radio input "true"
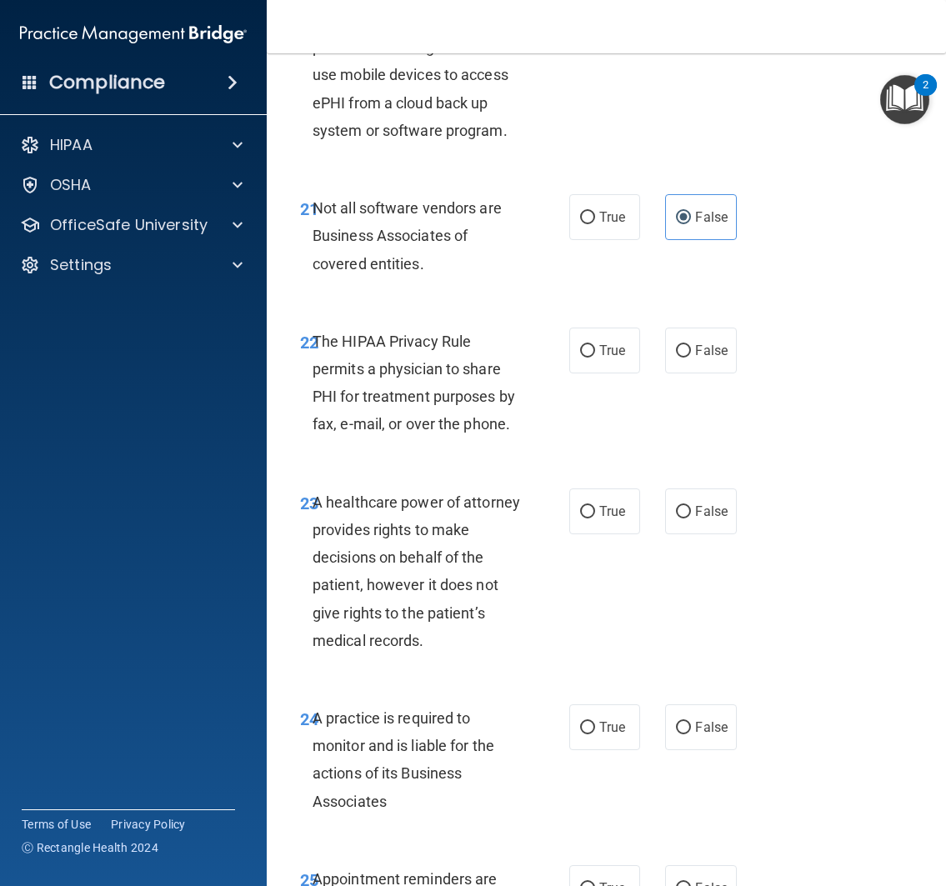
scroll to position [4129, 0]
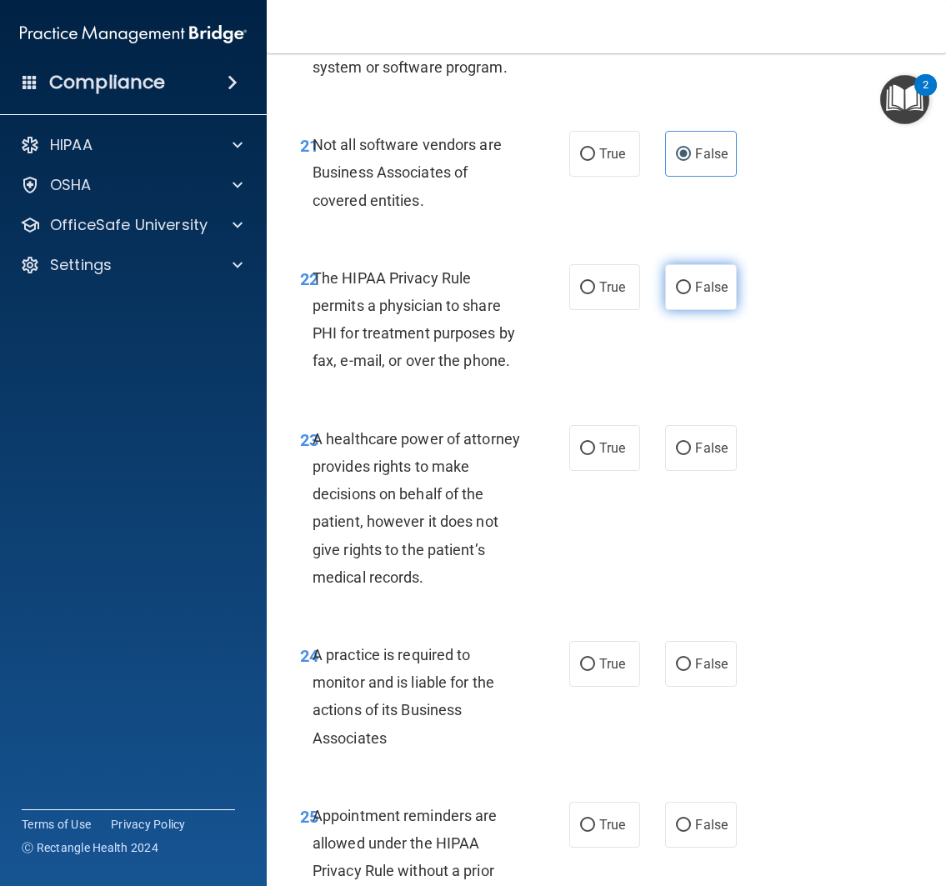
click at [711, 295] on span "False" at bounding box center [711, 287] width 32 height 16
click at [691, 294] on input "False" at bounding box center [683, 288] width 15 height 12
radio input "true"
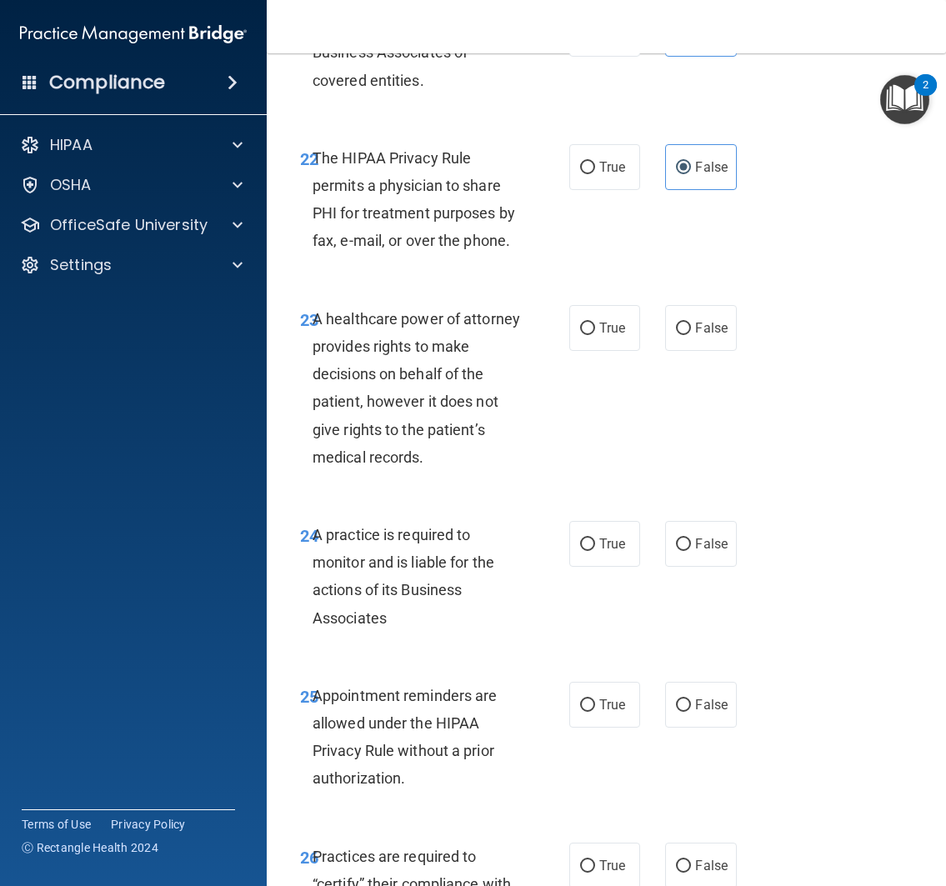
scroll to position [4270, 0]
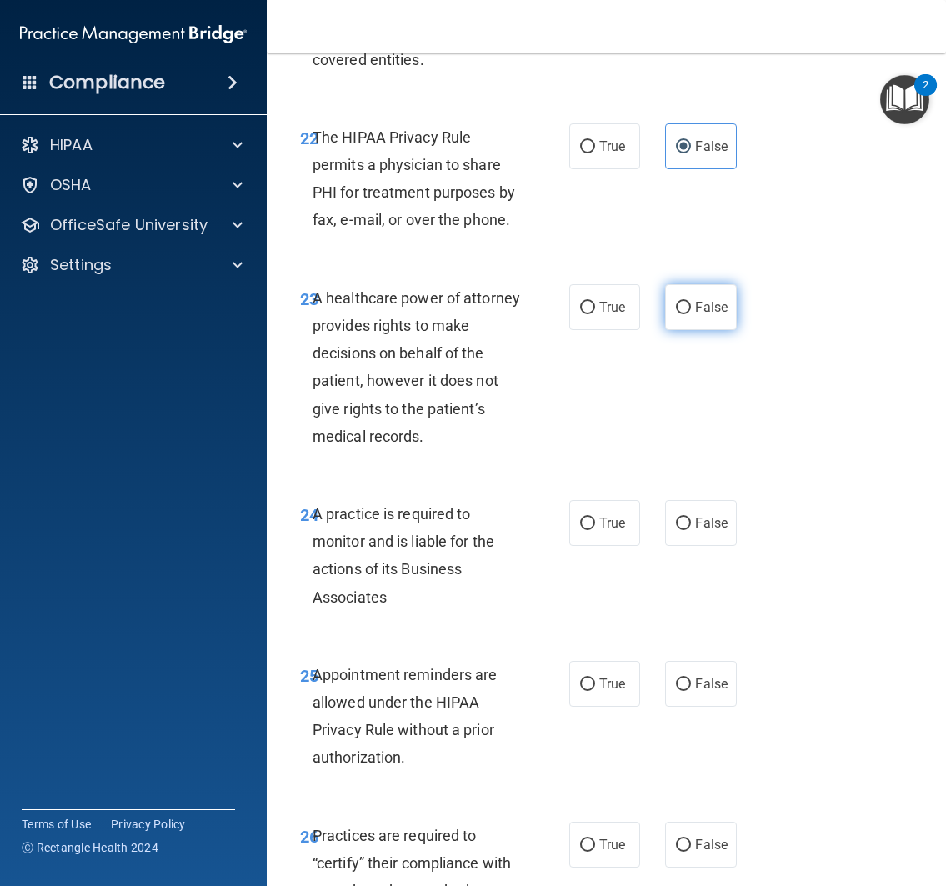
click at [702, 315] on span "False" at bounding box center [711, 307] width 32 height 16
click at [691, 314] on input "False" at bounding box center [683, 308] width 15 height 12
radio input "true"
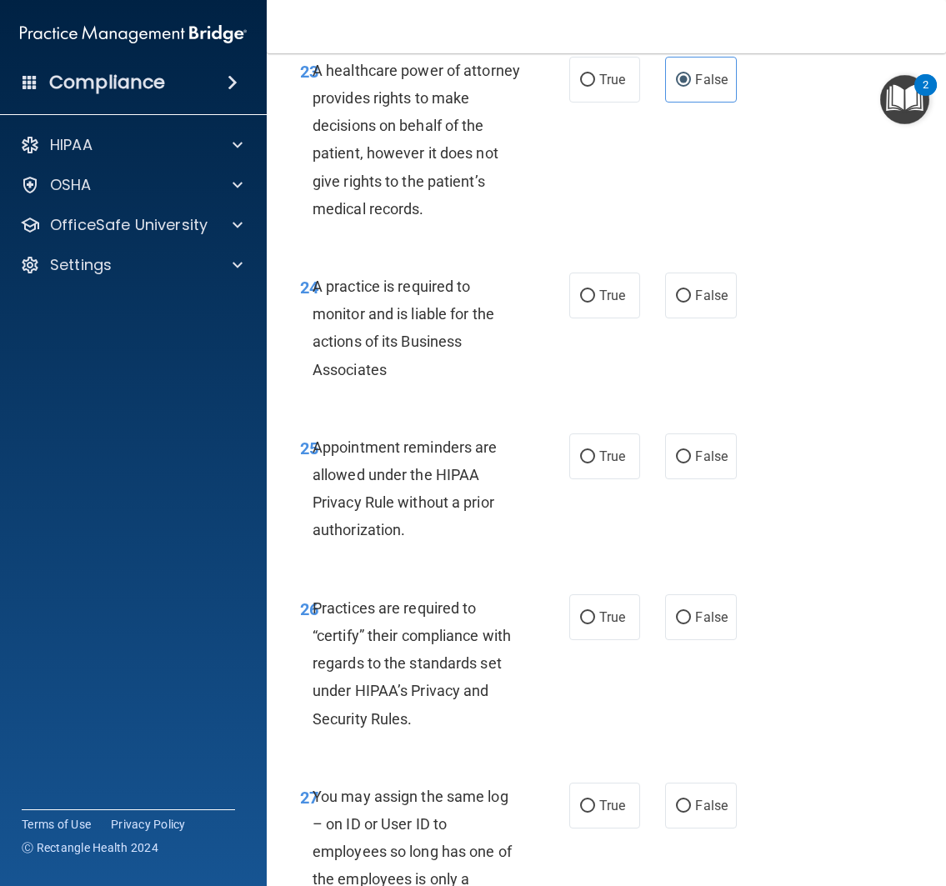
scroll to position [4515, 0]
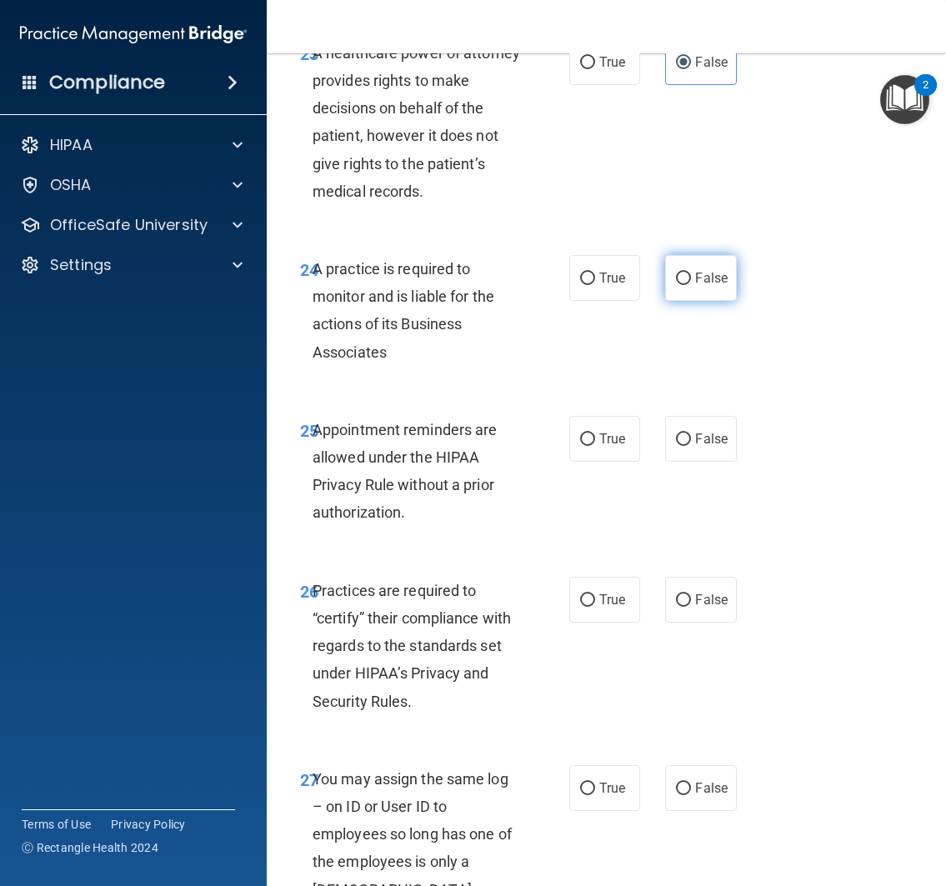
click at [717, 286] on span "False" at bounding box center [711, 278] width 32 height 16
click at [691, 285] on input "False" at bounding box center [683, 278] width 15 height 12
radio input "true"
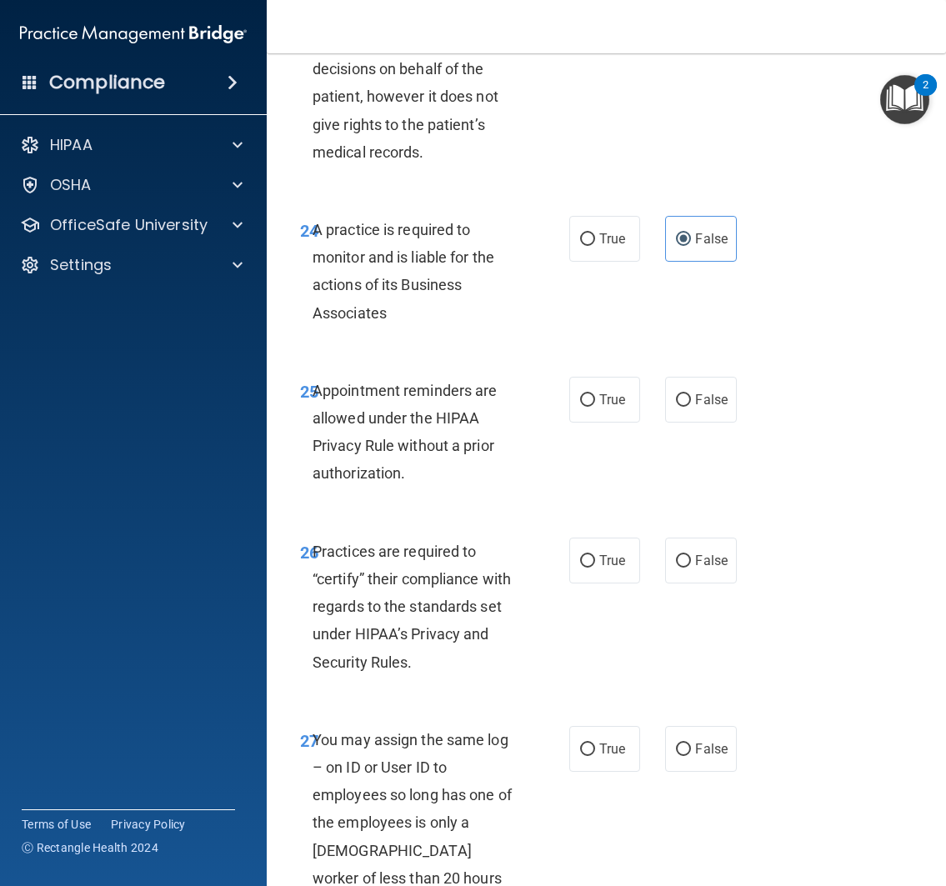
scroll to position [4555, 0]
click at [712, 422] on label "False" at bounding box center [701, 399] width 72 height 46
click at [691, 406] on input "False" at bounding box center [683, 399] width 15 height 12
radio input "true"
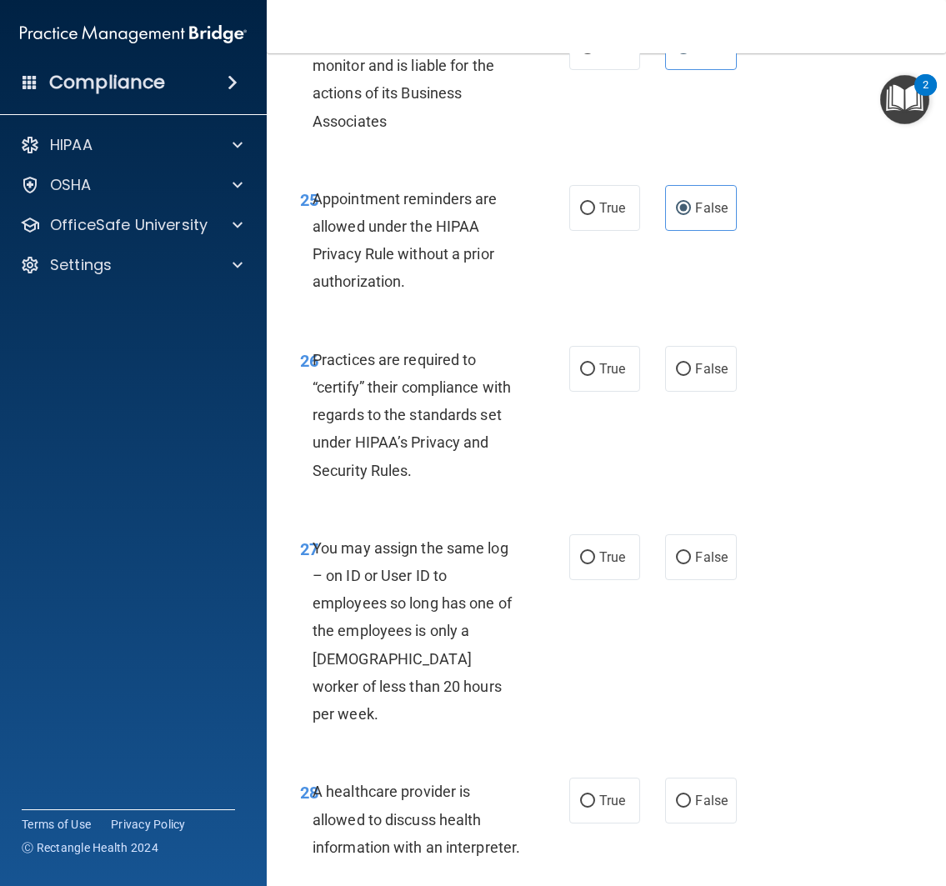
scroll to position [4749, 0]
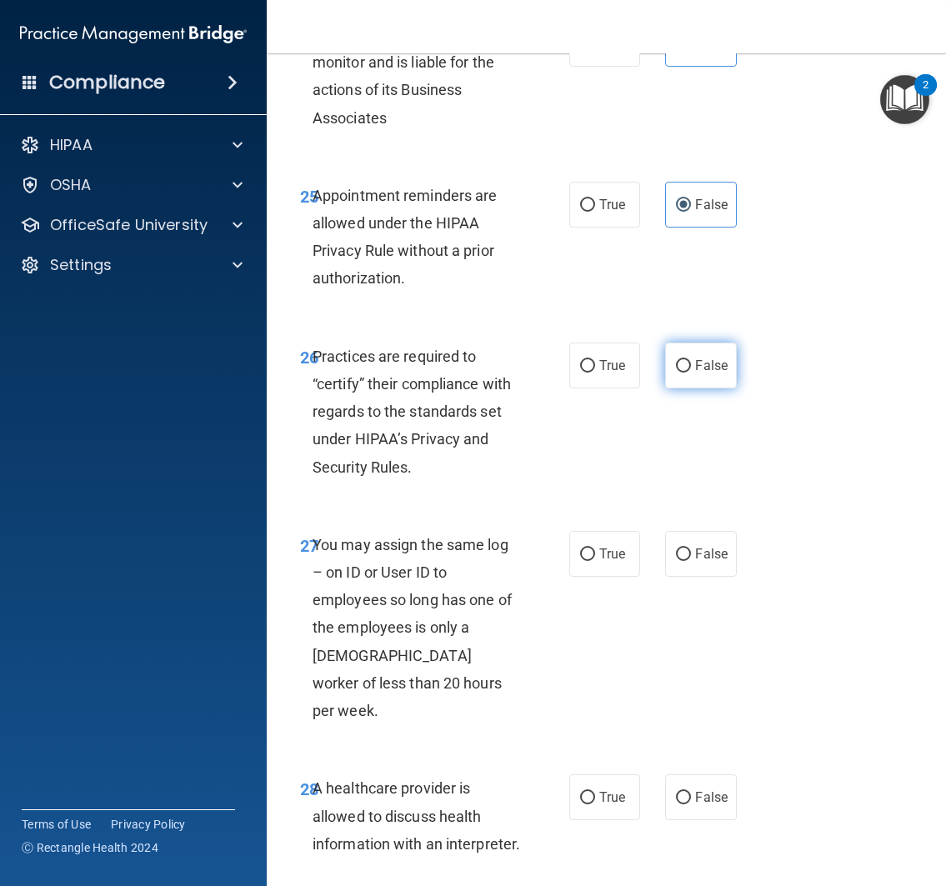
click at [722, 388] on label "False" at bounding box center [701, 365] width 72 height 46
click at [691, 372] on input "False" at bounding box center [683, 366] width 15 height 12
radio input "true"
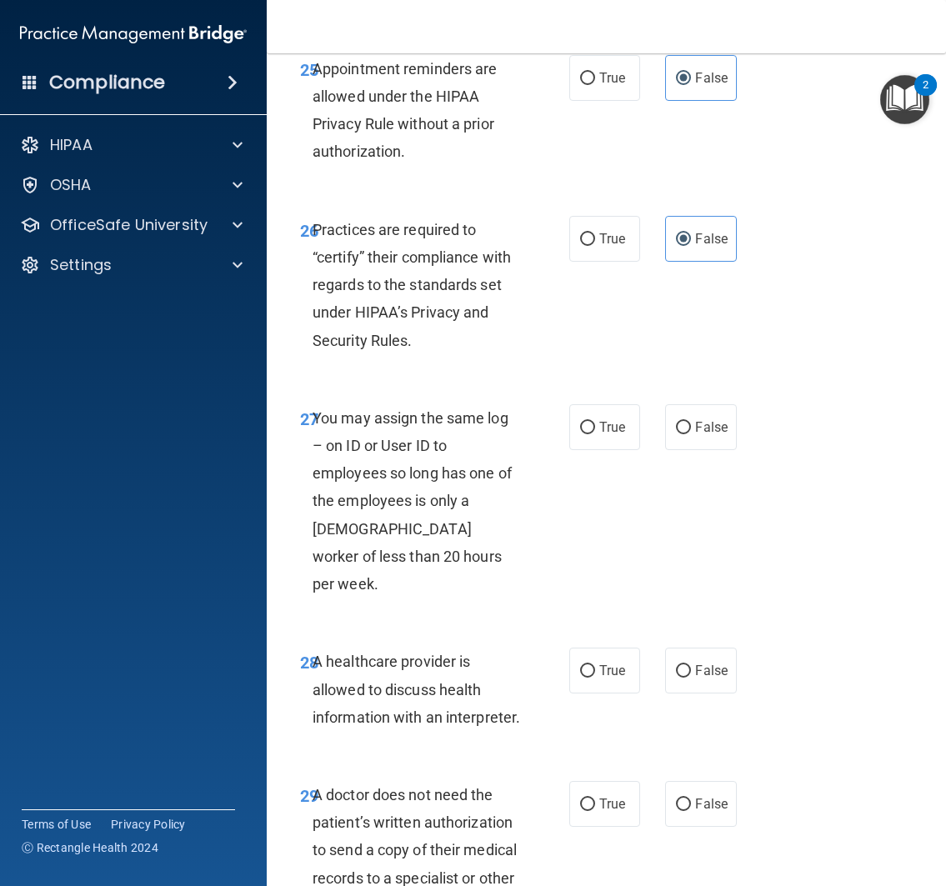
scroll to position [4879, 0]
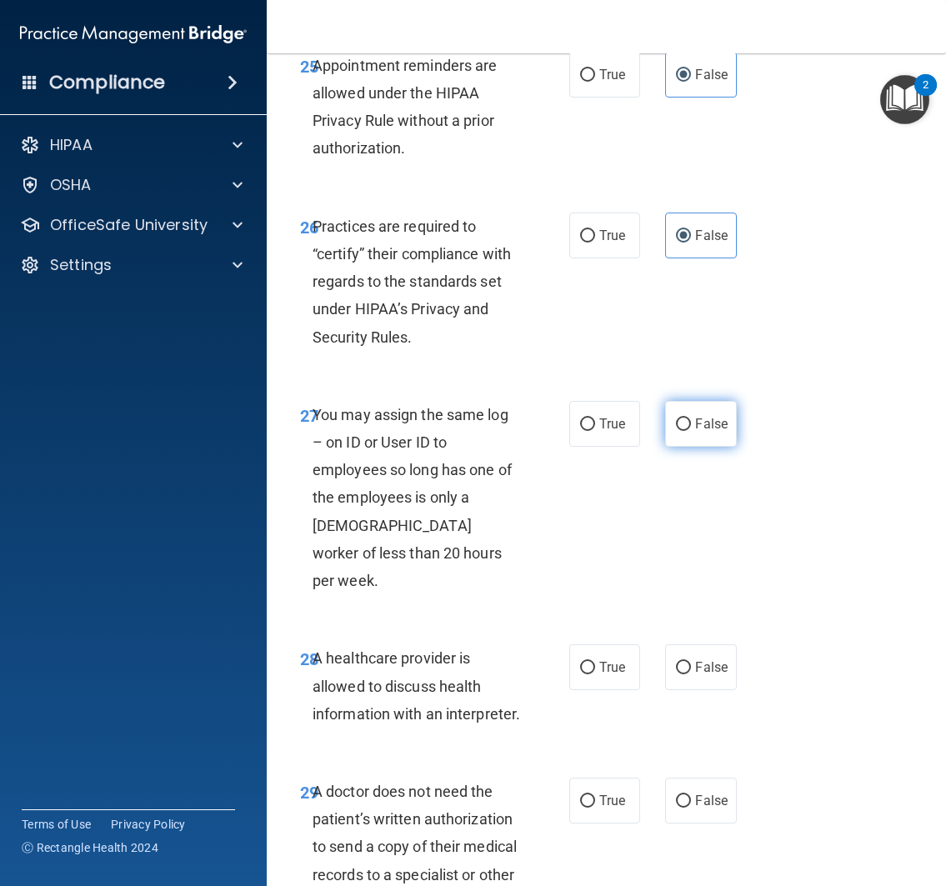
click at [708, 432] on span "False" at bounding box center [711, 424] width 32 height 16
click at [691, 431] on input "False" at bounding box center [683, 424] width 15 height 12
radio input "true"
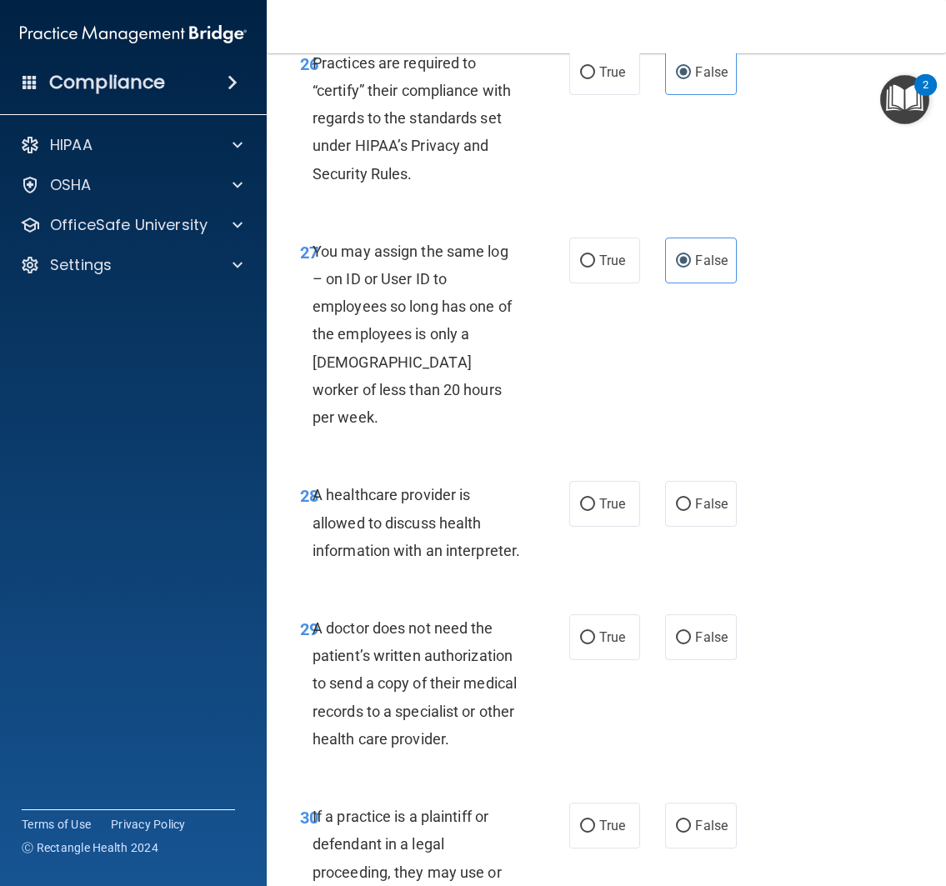
scroll to position [5042, 0]
click at [611, 512] on span "True" at bounding box center [612, 504] width 26 height 16
click at [595, 511] on input "True" at bounding box center [587, 504] width 15 height 12
radio input "true"
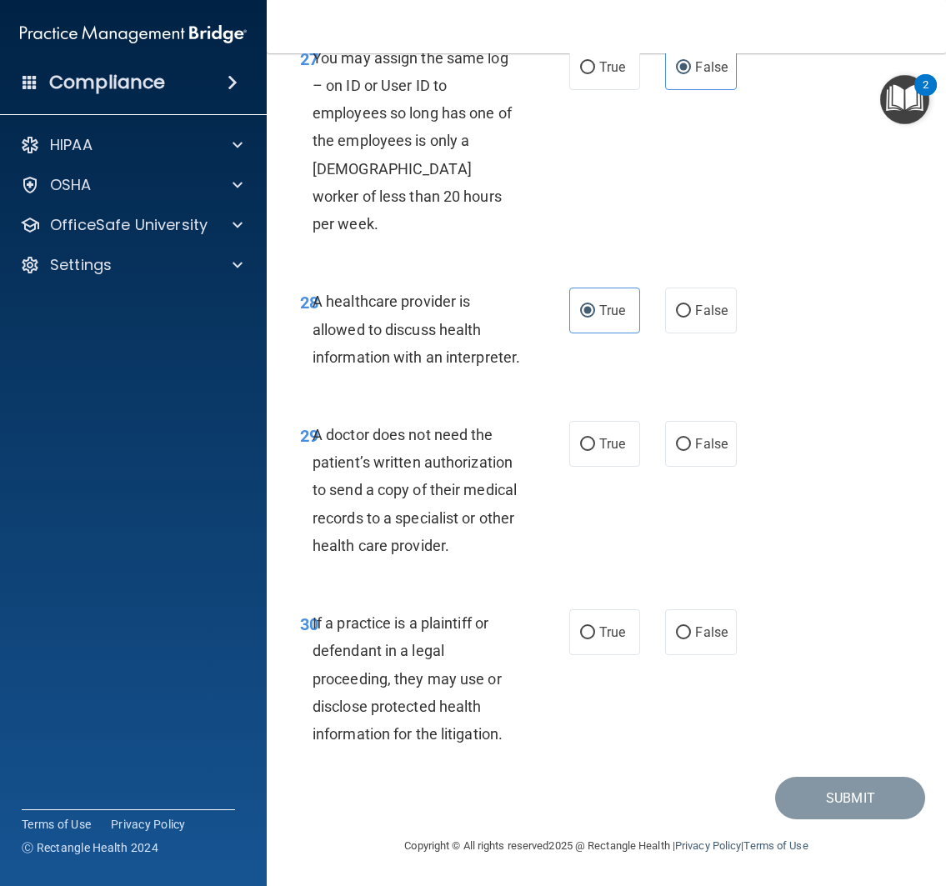
scroll to position [5260, 0]
click at [708, 467] on label "False" at bounding box center [701, 444] width 72 height 46
click at [691, 451] on input "False" at bounding box center [683, 444] width 15 height 12
radio input "true"
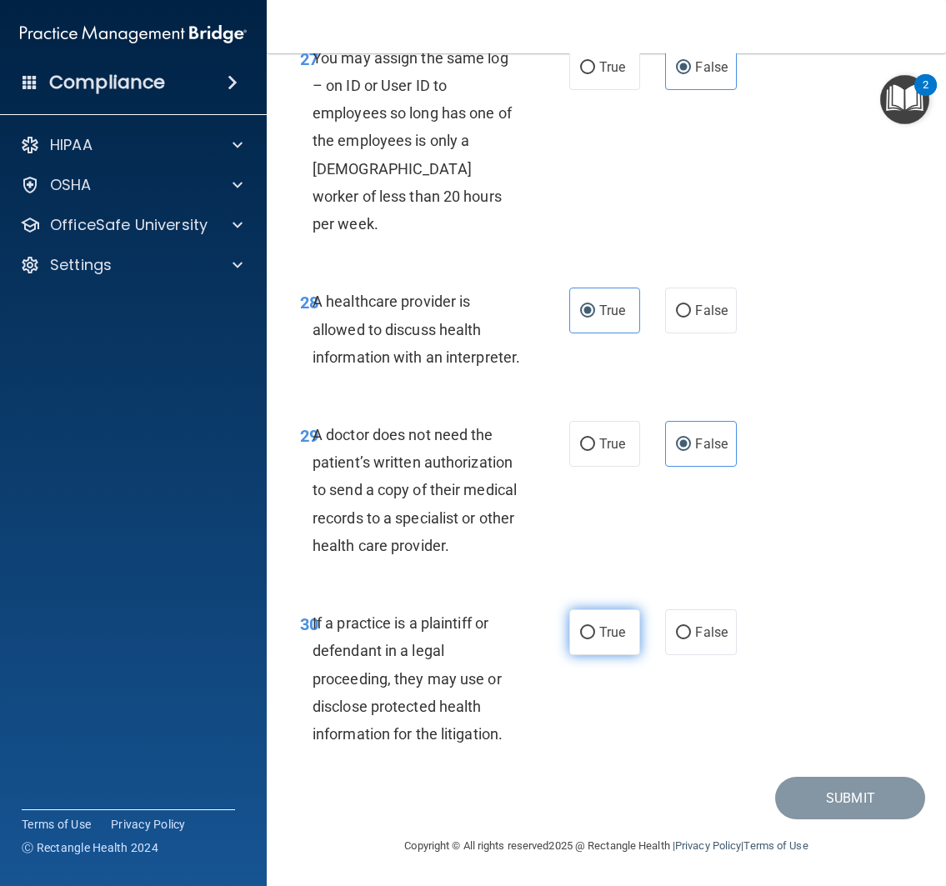
click at [580, 639] on input "True" at bounding box center [587, 633] width 15 height 12
radio input "true"
click at [793, 819] on button "Submit" at bounding box center [850, 798] width 150 height 42
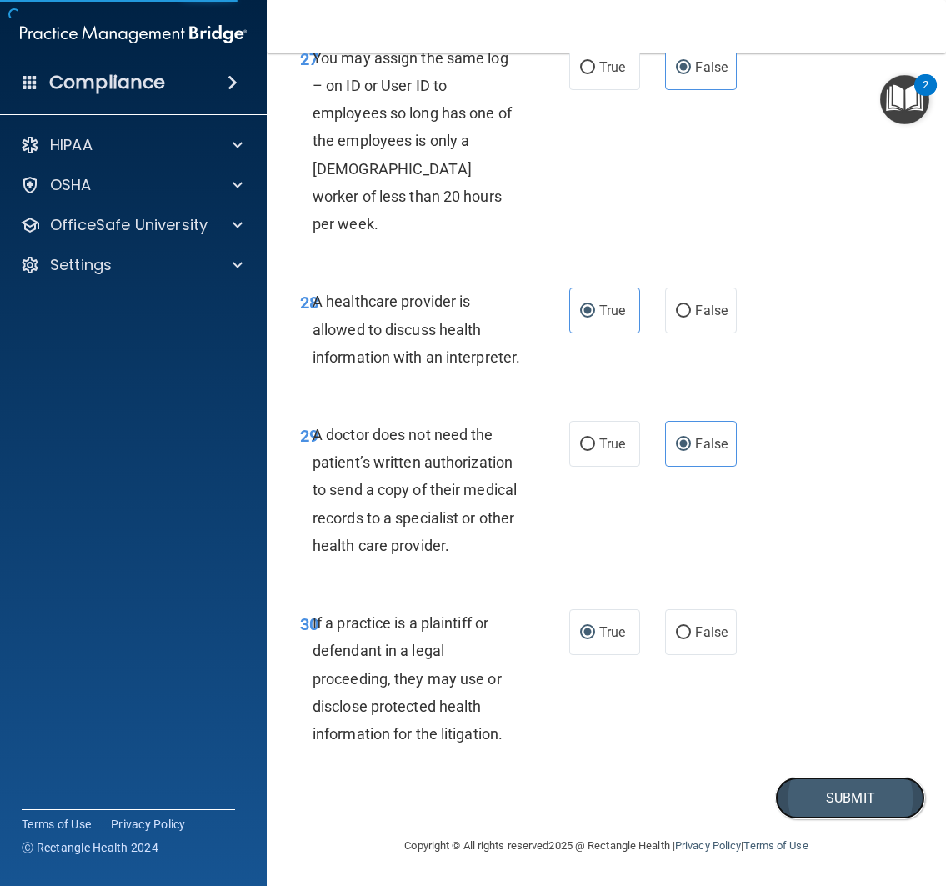
click at [815, 819] on button "Submit" at bounding box center [850, 798] width 150 height 42
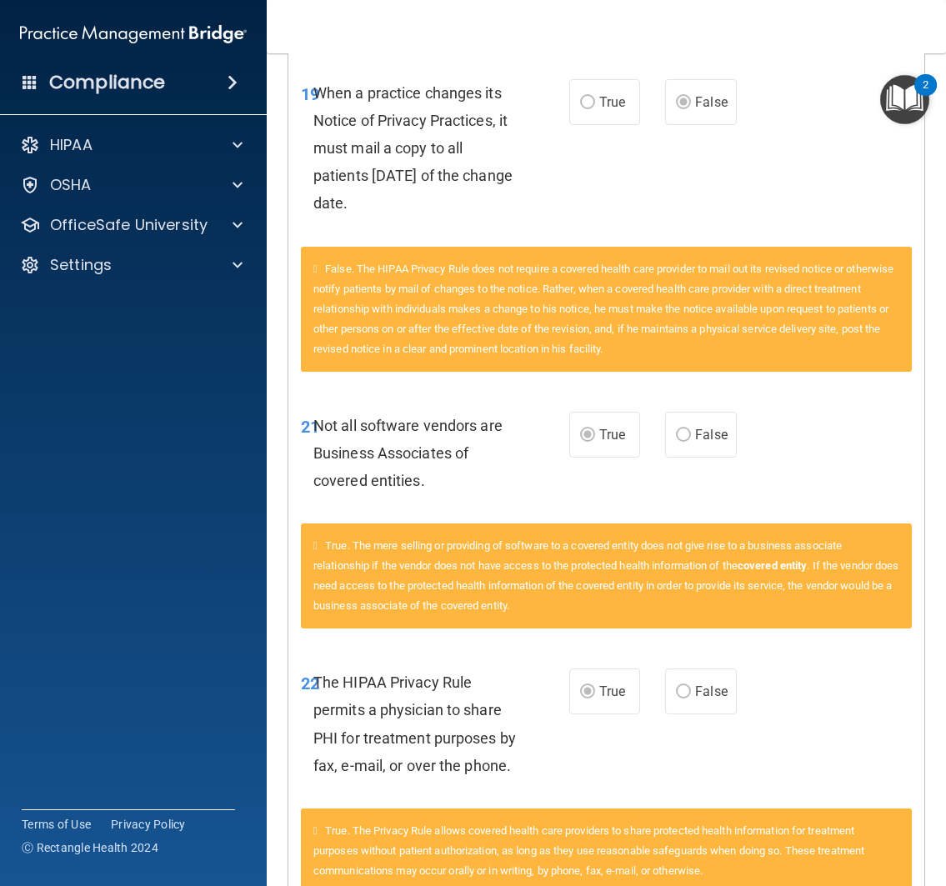
scroll to position [3331, 0]
